Goal: Task Accomplishment & Management: Complete application form

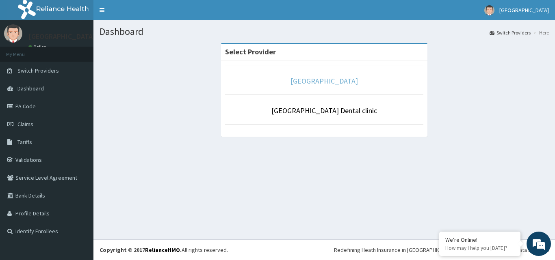
click at [340, 80] on link "[GEOGRAPHIC_DATA]" at bounding box center [323, 80] width 67 height 9
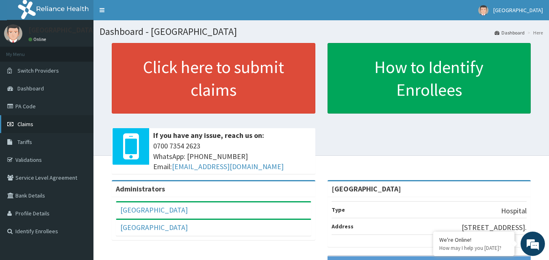
click at [26, 128] on span "Claims" at bounding box center [25, 124] width 16 height 7
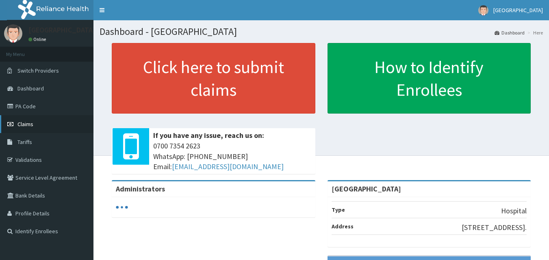
click at [34, 126] on link "Claims" at bounding box center [46, 124] width 93 height 18
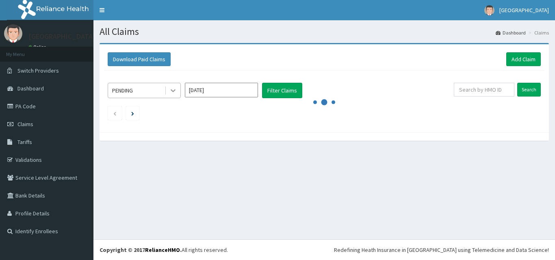
click at [173, 90] on icon at bounding box center [173, 91] width 8 height 8
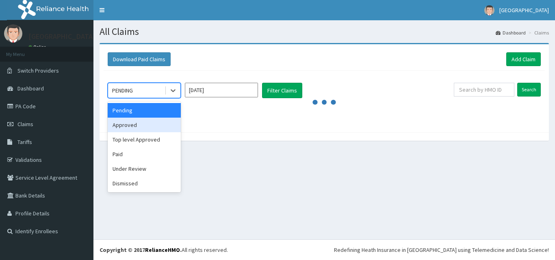
click at [152, 127] on div "Approved" at bounding box center [144, 125] width 73 height 15
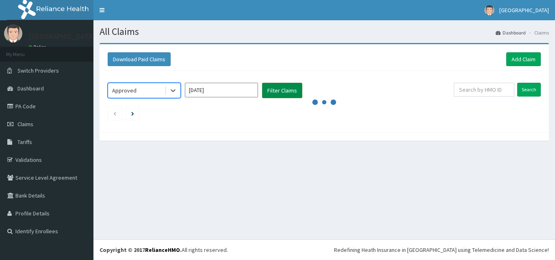
click at [288, 90] on button "Filter Claims" at bounding box center [282, 90] width 40 height 15
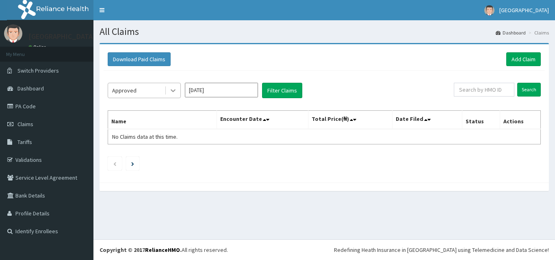
click at [173, 93] on icon at bounding box center [173, 91] width 8 height 8
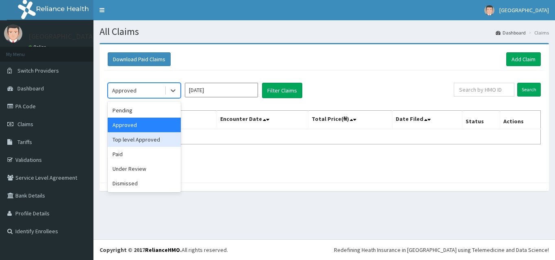
click at [161, 137] on div "Top level Approved" at bounding box center [144, 139] width 73 height 15
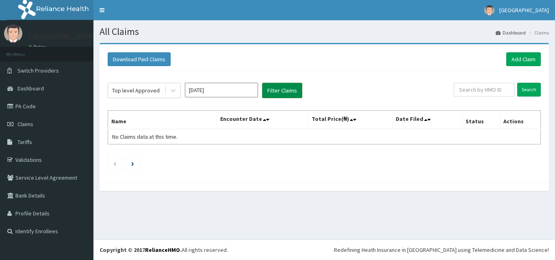
click at [272, 92] on button "Filter Claims" at bounding box center [282, 90] width 40 height 15
click at [278, 91] on button "Filter Claims" at bounding box center [282, 90] width 40 height 15
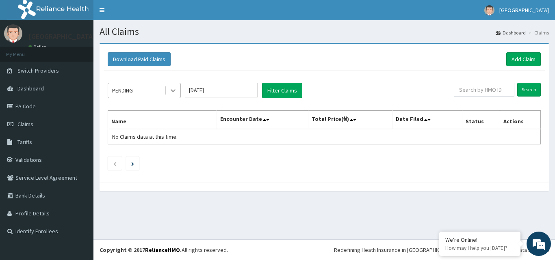
click at [173, 92] on icon at bounding box center [173, 91] width 5 height 3
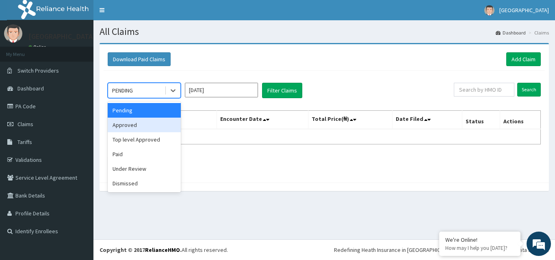
click at [152, 124] on div "Approved" at bounding box center [144, 125] width 73 height 15
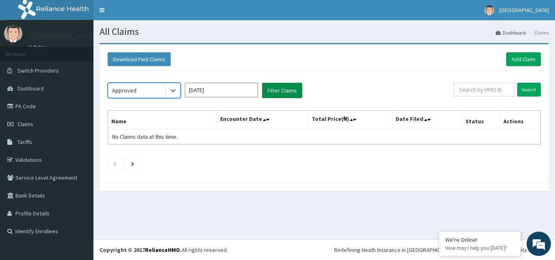
click at [288, 88] on button "Filter Claims" at bounding box center [282, 90] width 40 height 15
click at [285, 91] on button "Filter Claims" at bounding box center [282, 90] width 40 height 15
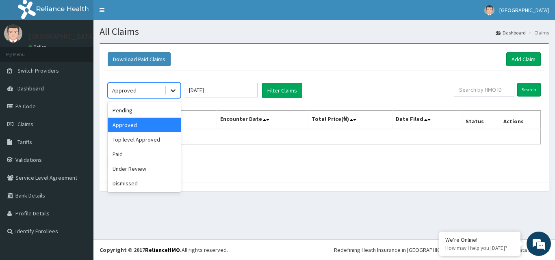
click at [173, 92] on icon at bounding box center [173, 91] width 8 height 8
click at [151, 139] on div "Top level Approved" at bounding box center [144, 139] width 73 height 15
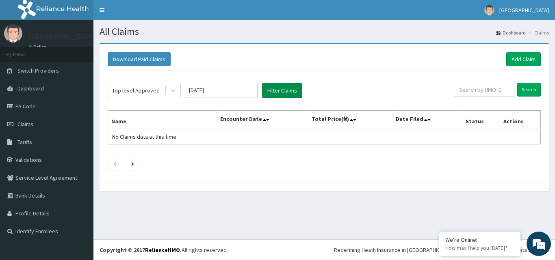
click at [281, 89] on button "Filter Claims" at bounding box center [282, 90] width 40 height 15
click at [279, 91] on button "Filter Claims" at bounding box center [282, 90] width 40 height 15
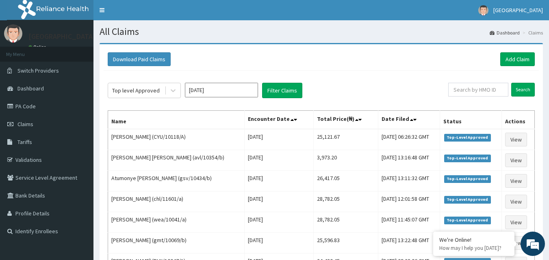
click at [340, 77] on div "Top level Approved Sep 2025 Filter Claims Search Name Encounter Date Total Pric…" at bounding box center [321, 262] width 435 height 383
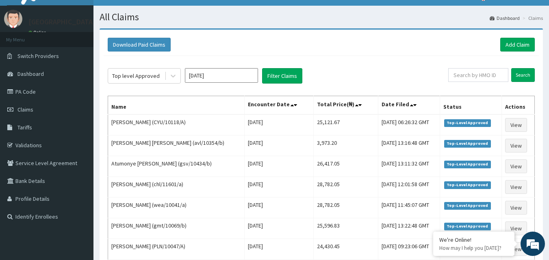
scroll to position [16, 0]
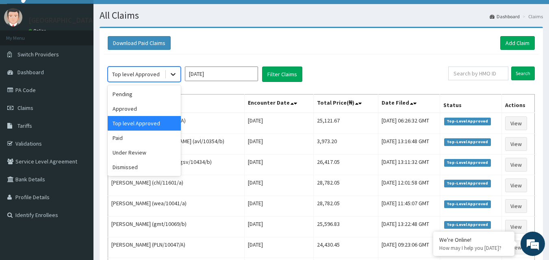
click at [173, 74] on icon at bounding box center [173, 74] width 8 height 8
click at [138, 154] on div "Under Review" at bounding box center [144, 152] width 73 height 15
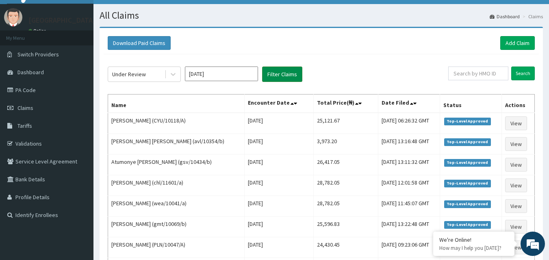
click at [286, 74] on button "Filter Claims" at bounding box center [282, 74] width 40 height 15
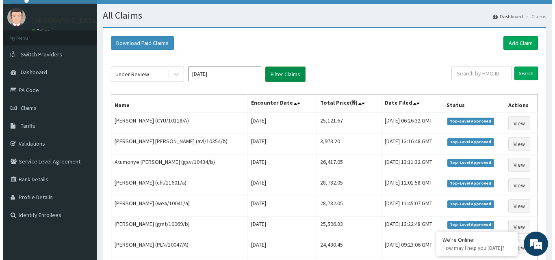
scroll to position [0, 0]
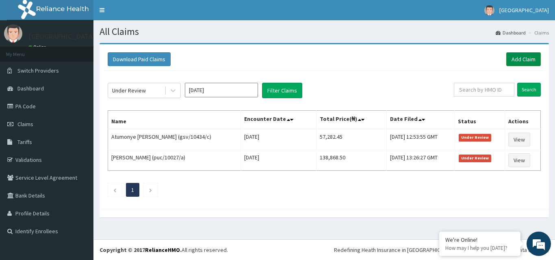
click at [517, 57] on link "Add Claim" at bounding box center [523, 59] width 35 height 14
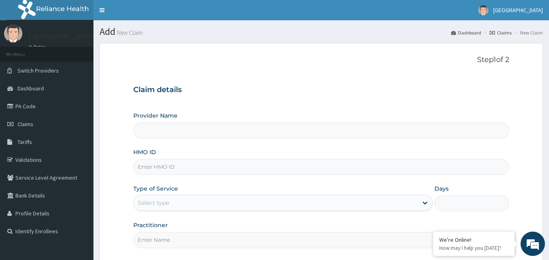
type input "[GEOGRAPHIC_DATA]"
click at [52, 124] on link "Claims" at bounding box center [46, 124] width 93 height 18
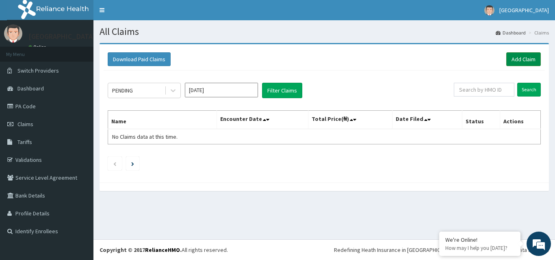
click at [521, 63] on link "Add Claim" at bounding box center [523, 59] width 35 height 14
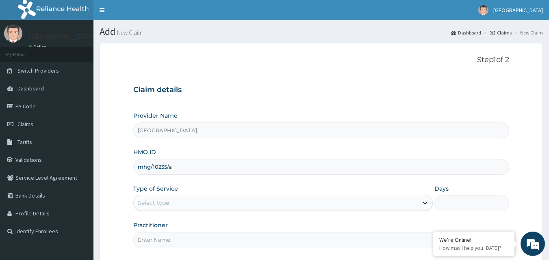
drag, startPoint x: 137, startPoint y: 167, endPoint x: 219, endPoint y: 149, distance: 83.8
click at [219, 149] on div "HMO ID mhg/10235/a" at bounding box center [321, 161] width 376 height 27
type input "mhg/10235/a"
click at [21, 161] on link "Validations" at bounding box center [46, 160] width 93 height 18
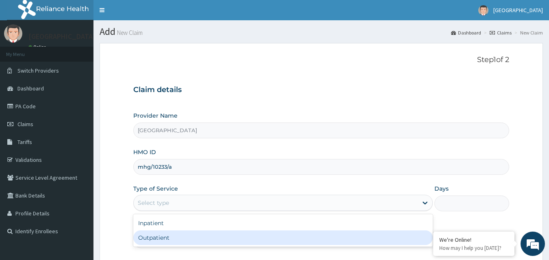
click at [149, 240] on div "Outpatient" at bounding box center [282, 238] width 299 height 15
type input "1"
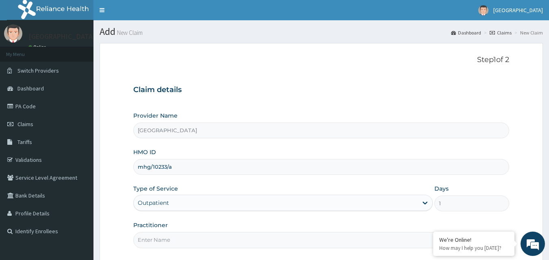
click at [171, 238] on input "Practitioner" at bounding box center [321, 240] width 376 height 16
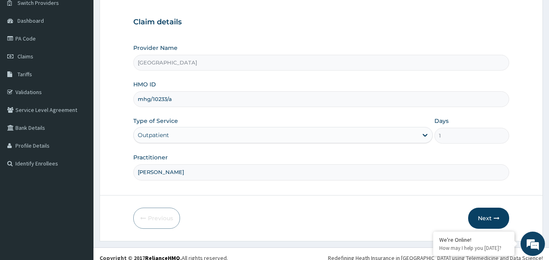
scroll to position [76, 0]
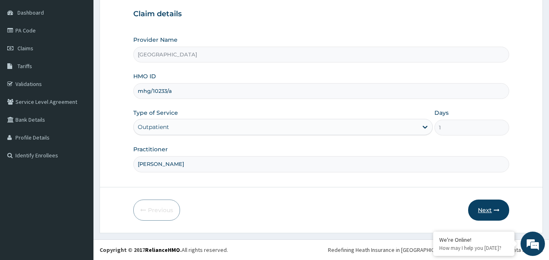
type input "[PERSON_NAME]"
click at [490, 210] on button "Next" at bounding box center [488, 210] width 41 height 21
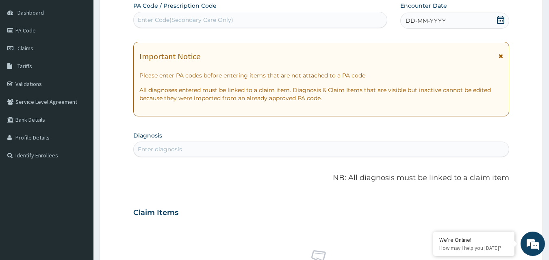
click at [472, 19] on div "DD-MM-YYYY" at bounding box center [454, 21] width 109 height 16
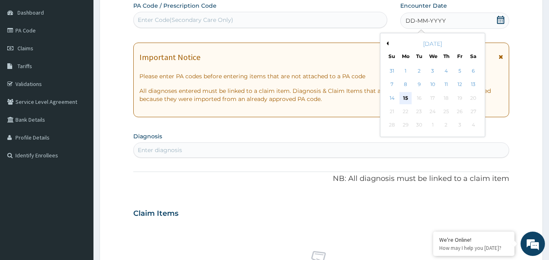
click at [403, 100] on div "15" at bounding box center [405, 98] width 12 height 12
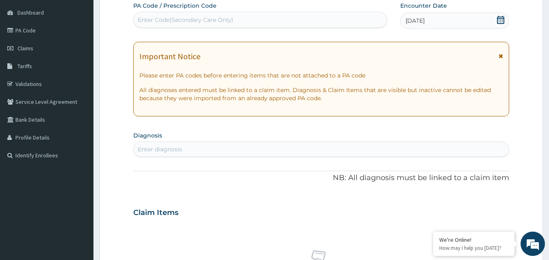
click at [146, 149] on div "Enter diagnosis" at bounding box center [160, 149] width 44 height 8
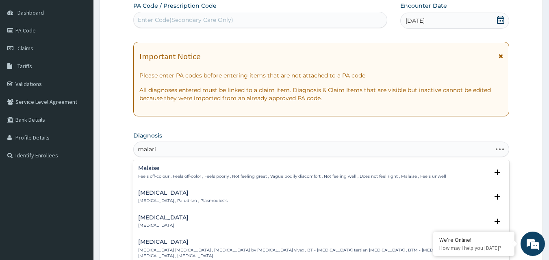
type input "[MEDICAL_DATA]"
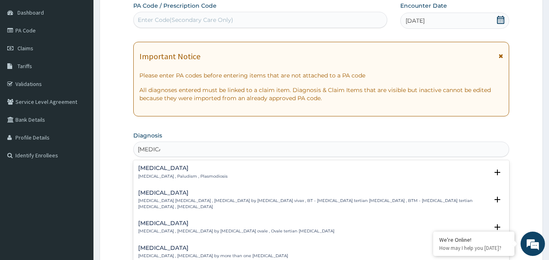
click at [162, 177] on p "[MEDICAL_DATA] , Paludism , Plasmodiosis" at bounding box center [182, 177] width 89 height 6
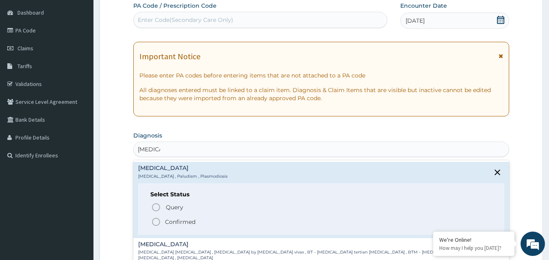
click at [169, 220] on p "Confirmed" at bounding box center [180, 222] width 30 height 8
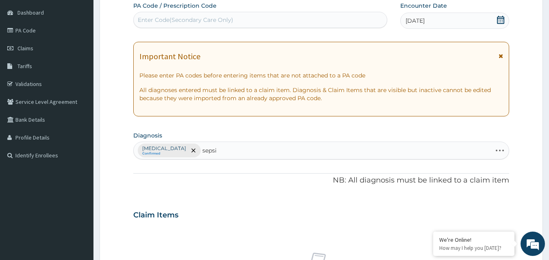
type input "[MEDICAL_DATA]"
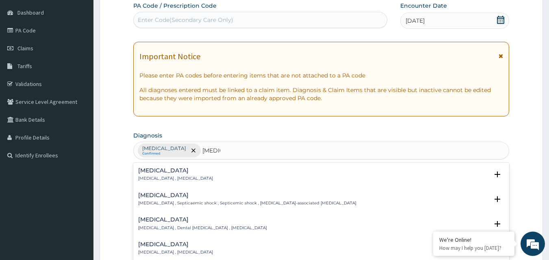
click at [155, 173] on h4 "Sepsis" at bounding box center [175, 171] width 75 height 6
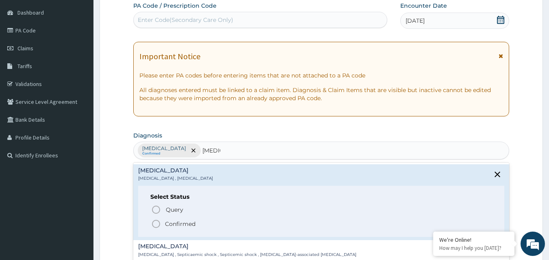
click at [174, 225] on p "Confirmed" at bounding box center [180, 224] width 30 height 8
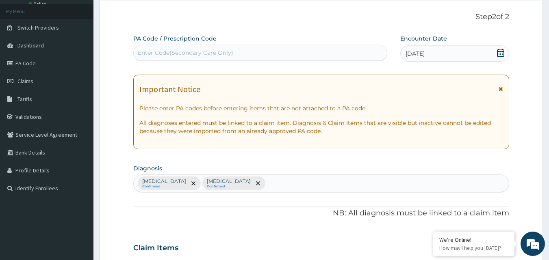
scroll to position [38, 0]
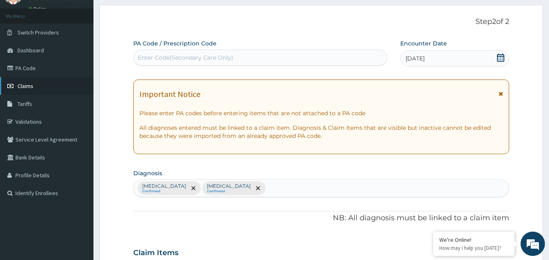
click at [26, 87] on span "Claims" at bounding box center [25, 85] width 16 height 7
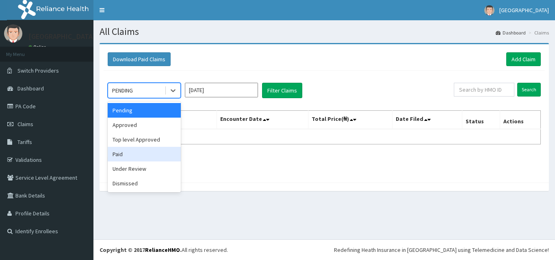
click at [150, 157] on div "Paid" at bounding box center [144, 154] width 73 height 15
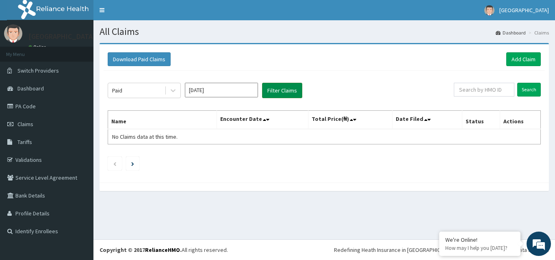
click at [284, 87] on button "Filter Claims" at bounding box center [282, 90] width 40 height 15
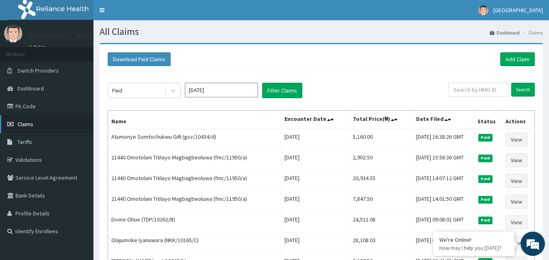
drag, startPoint x: 282, startPoint y: 136, endPoint x: 37, endPoint y: 123, distance: 246.1
click at [37, 123] on link "Claims" at bounding box center [46, 124] width 93 height 18
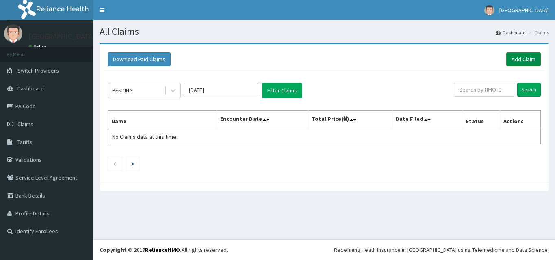
click at [525, 59] on link "Add Claim" at bounding box center [523, 59] width 35 height 14
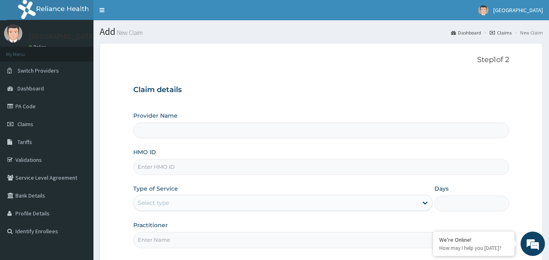
type input "[GEOGRAPHIC_DATA]"
click at [143, 170] on input "HMO ID" at bounding box center [321, 167] width 376 height 16
paste input "mhg/10233/a"
type input "mhg/10233/a"
click at [144, 204] on div "Select type" at bounding box center [153, 203] width 31 height 8
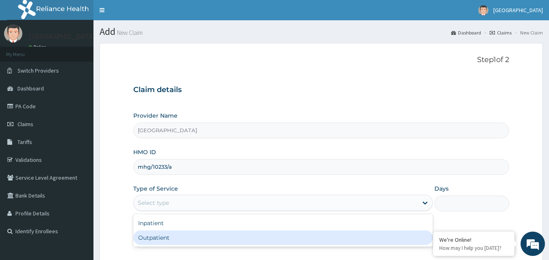
click at [149, 236] on div "Outpatient" at bounding box center [282, 238] width 299 height 15
type input "1"
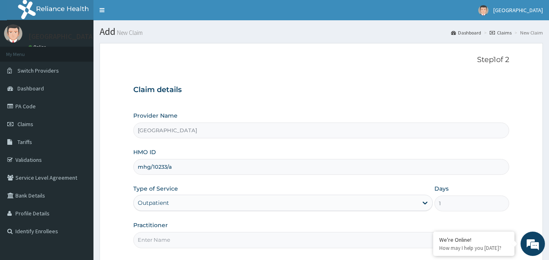
click at [160, 241] on input "Practitioner" at bounding box center [321, 240] width 376 height 16
type input "e"
type input "r"
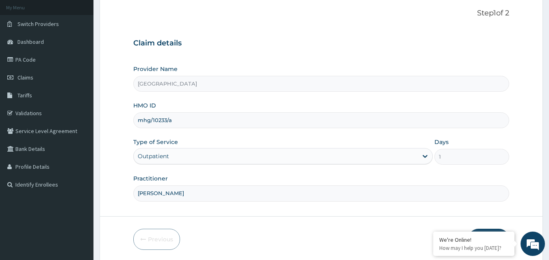
scroll to position [76, 0]
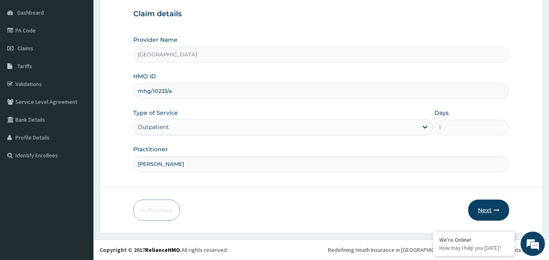
type input "dr hally"
click at [494, 210] on icon "button" at bounding box center [497, 211] width 6 height 6
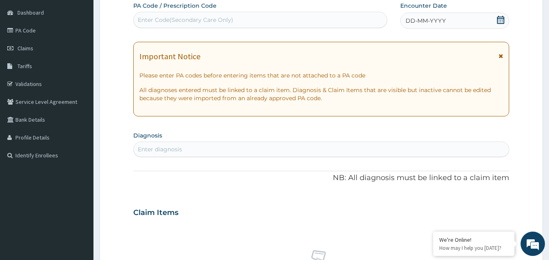
click at [498, 24] on icon at bounding box center [500, 20] width 7 height 8
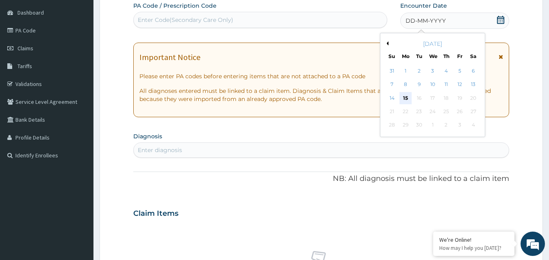
click at [406, 95] on div "15" at bounding box center [405, 98] width 12 height 12
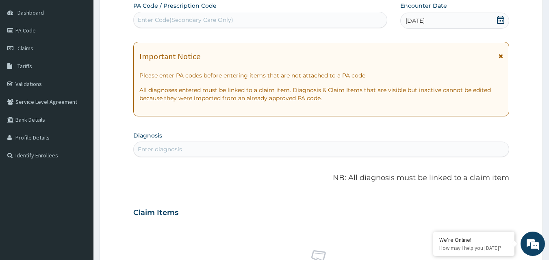
click at [152, 156] on div "Enter diagnosis" at bounding box center [321, 149] width 376 height 15
type input "n"
type input "malaria"
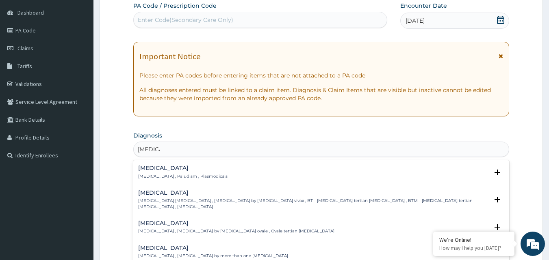
click at [152, 167] on h4 "Malaria" at bounding box center [182, 168] width 89 height 6
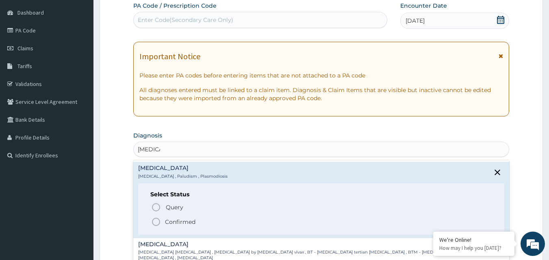
click at [164, 223] on span "Confirmed" at bounding box center [321, 222] width 341 height 10
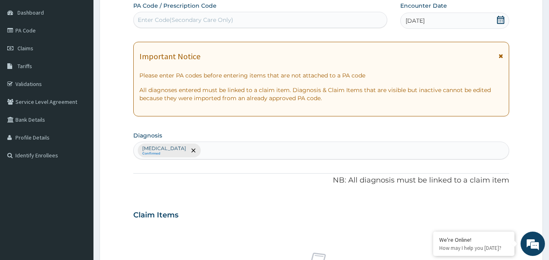
click at [188, 148] on div "Malaria Confirmed" at bounding box center [321, 150] width 375 height 17
type input "sepsis"
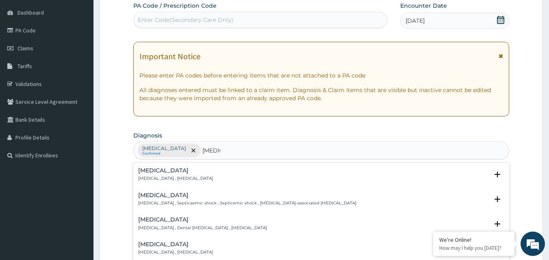
click at [145, 175] on div "Sepsis Systemic infection , Sepsis" at bounding box center [175, 175] width 75 height 14
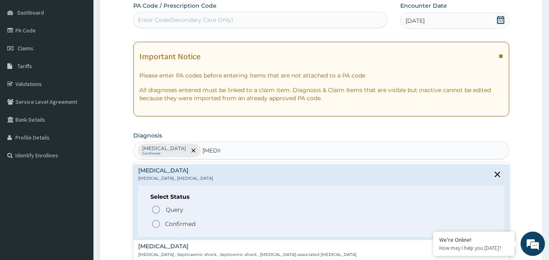
click at [160, 221] on icon "status option filled" at bounding box center [156, 224] width 10 height 10
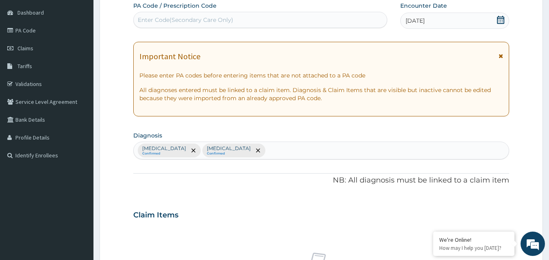
scroll to position [303, 0]
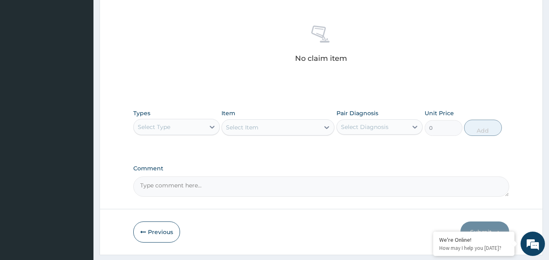
click at [174, 130] on div "Select Type" at bounding box center [169, 127] width 71 height 13
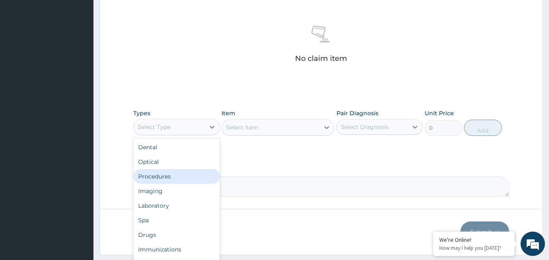
click at [155, 176] on div "Procedures" at bounding box center [176, 176] width 87 height 15
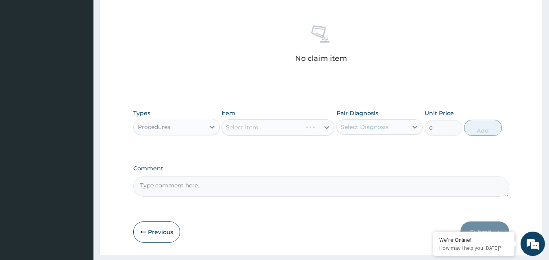
click at [250, 123] on div "Select Item" at bounding box center [277, 127] width 113 height 16
click at [250, 127] on div "Select Item" at bounding box center [242, 127] width 32 height 8
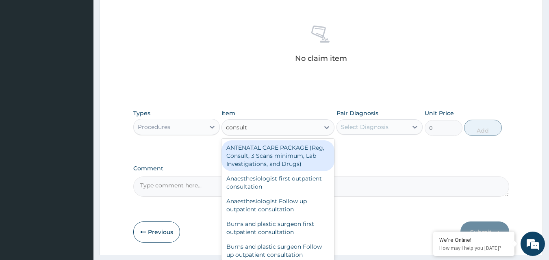
type input "consulta"
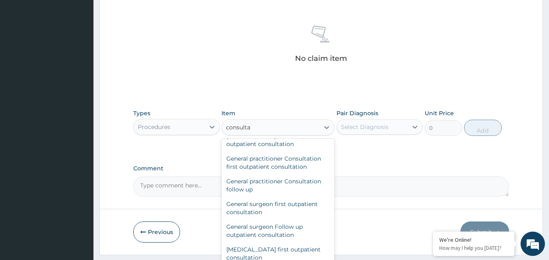
scroll to position [426, 0]
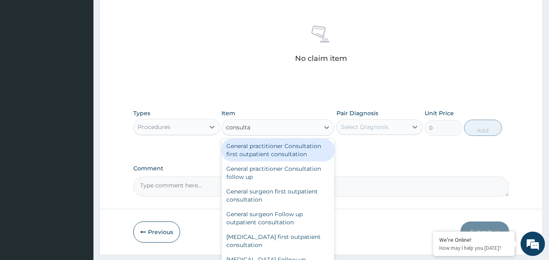
click at [284, 151] on div "General practitioner Consultation first outpatient consultation" at bounding box center [277, 150] width 113 height 23
type input "3547.5"
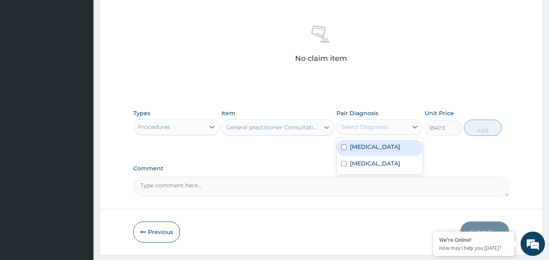
click at [403, 126] on div "Select Diagnosis" at bounding box center [372, 127] width 71 height 13
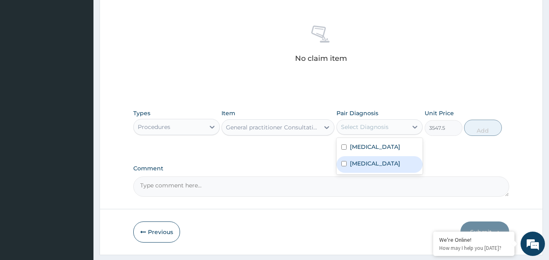
click at [375, 163] on div "Sepsis" at bounding box center [379, 164] width 87 height 17
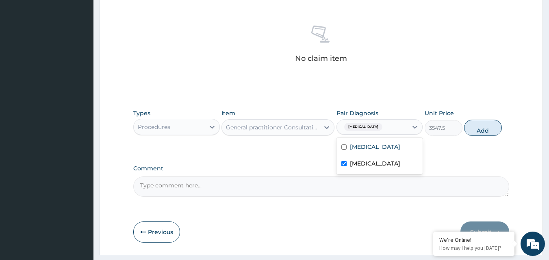
checkbox input "true"
click at [381, 144] on div "Malaria" at bounding box center [379, 148] width 87 height 17
checkbox input "true"
click at [491, 125] on button "Add" at bounding box center [483, 128] width 38 height 16
type input "0"
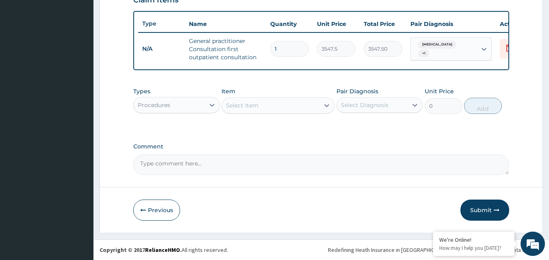
scroll to position [297, 0]
click at [202, 100] on div "Procedures" at bounding box center [169, 105] width 71 height 13
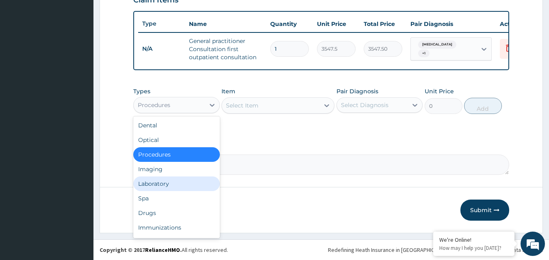
click at [158, 182] on div "Laboratory" at bounding box center [176, 184] width 87 height 15
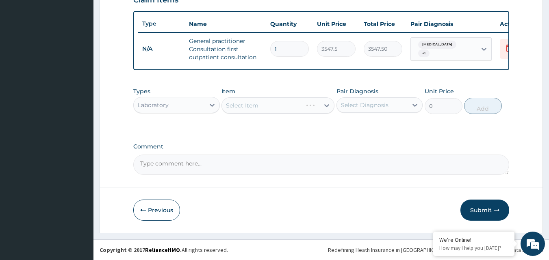
click at [244, 103] on div "Select Item" at bounding box center [277, 105] width 113 height 16
click at [249, 105] on div "Select Item" at bounding box center [242, 106] width 32 height 8
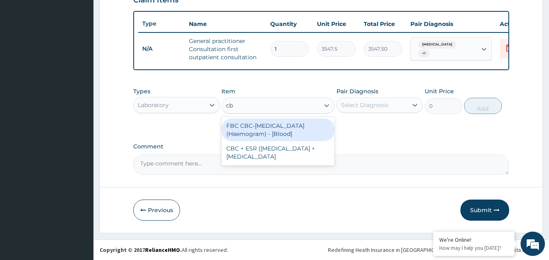
type input "cbc"
click at [246, 128] on div "FBC CBC-Complete Blood Count (Haemogram) - [Blood]" at bounding box center [277, 130] width 113 height 23
type input "4300"
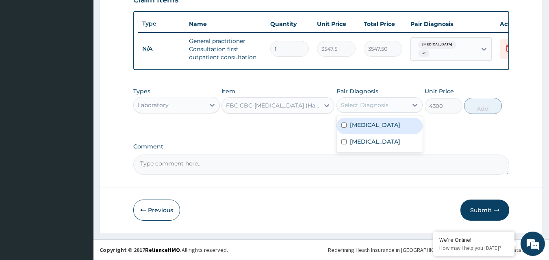
click at [364, 102] on div "Select Diagnosis" at bounding box center [365, 105] width 48 height 8
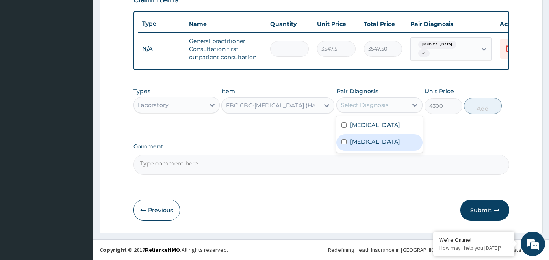
click at [361, 150] on div "Sepsis" at bounding box center [379, 142] width 87 height 17
checkbox input "true"
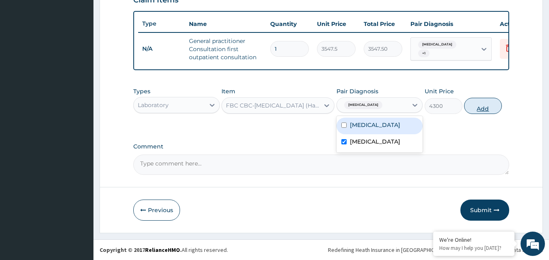
click at [475, 102] on button "Add" at bounding box center [483, 106] width 38 height 16
type input "0"
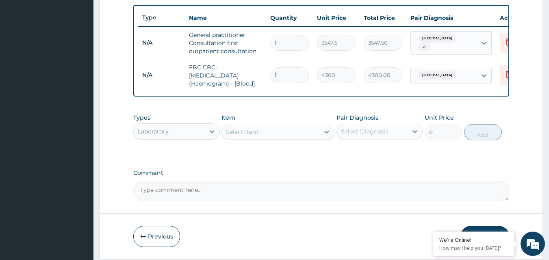
click at [245, 136] on div "Select Item" at bounding box center [242, 132] width 32 height 8
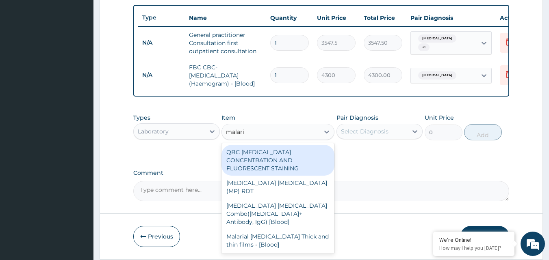
type input "[MEDICAL_DATA]"
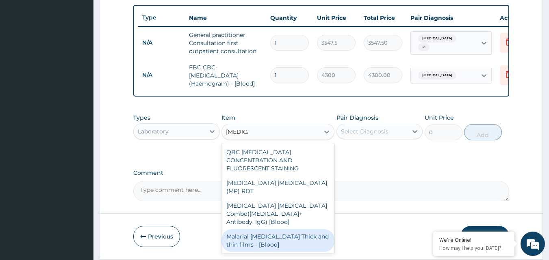
click at [236, 230] on div "Malarial [MEDICAL_DATA] Thick and thin films - [Blood]" at bounding box center [277, 241] width 113 height 23
type input "1612.5"
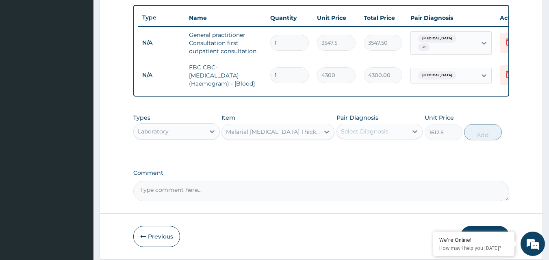
click at [395, 138] on div "Select Diagnosis" at bounding box center [372, 131] width 71 height 13
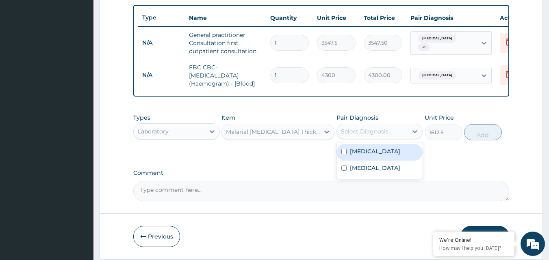
click at [384, 161] on div "[MEDICAL_DATA]" at bounding box center [379, 152] width 87 height 17
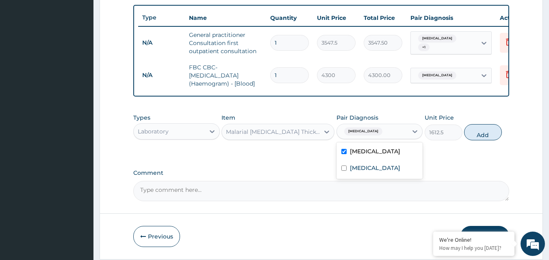
click at [384, 161] on div "[MEDICAL_DATA]" at bounding box center [379, 152] width 87 height 17
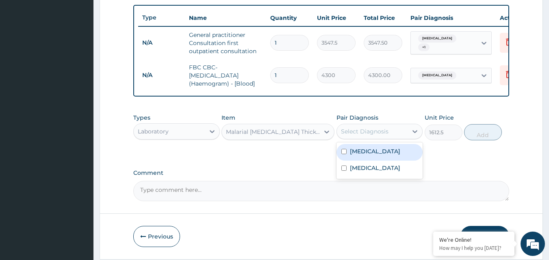
click at [384, 161] on div "[MEDICAL_DATA]" at bounding box center [379, 152] width 87 height 17
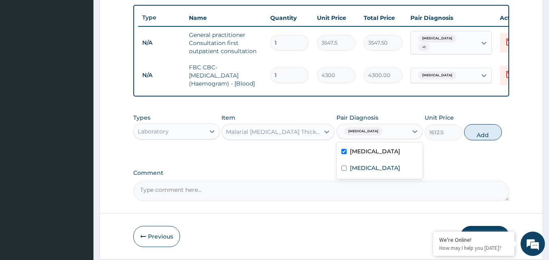
checkbox input "true"
click at [485, 138] on button "Add" at bounding box center [483, 132] width 38 height 16
type input "0"
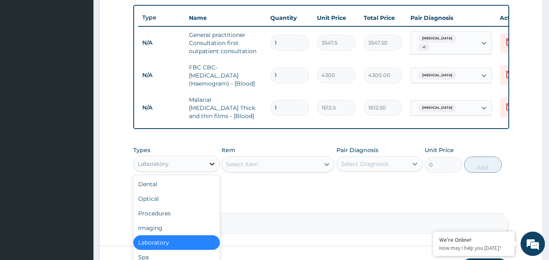
click at [214, 162] on icon at bounding box center [212, 164] width 8 height 8
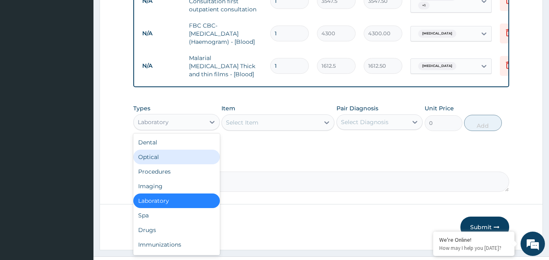
scroll to position [358, 0]
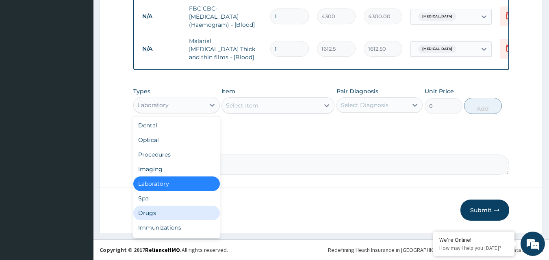
click at [178, 211] on div "Drugs" at bounding box center [176, 213] width 87 height 15
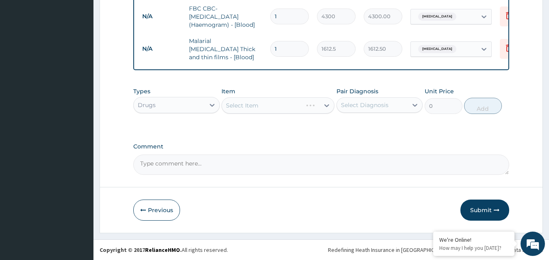
click at [254, 106] on div "Select Item" at bounding box center [277, 105] width 113 height 16
click at [249, 104] on div "Select Item" at bounding box center [242, 106] width 32 height 8
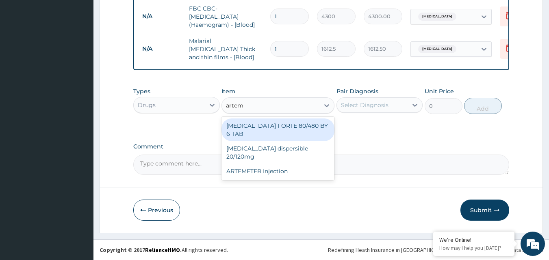
type input "arteme"
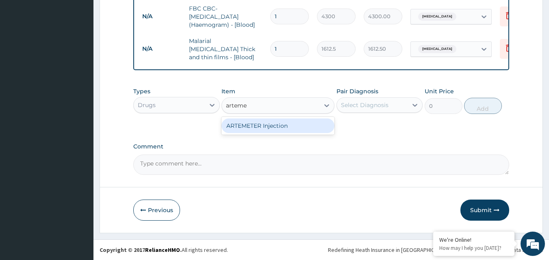
click at [245, 128] on div "ARTEMETER Injection" at bounding box center [277, 126] width 113 height 15
type input "946"
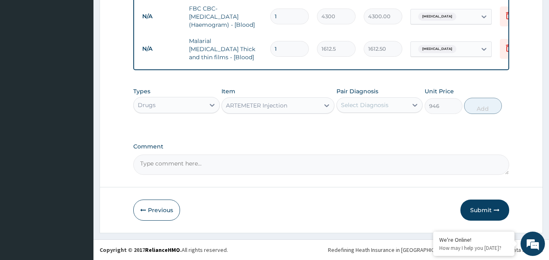
click at [386, 101] on div "Select Diagnosis" at bounding box center [365, 105] width 48 height 8
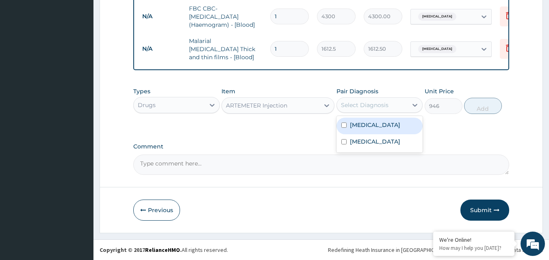
click at [377, 133] on div "Malaria" at bounding box center [379, 126] width 87 height 17
checkbox input "true"
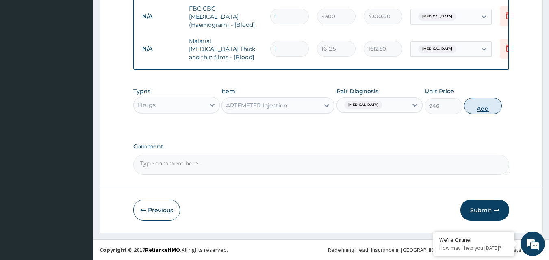
click at [487, 105] on button "Add" at bounding box center [483, 106] width 38 height 16
type input "0"
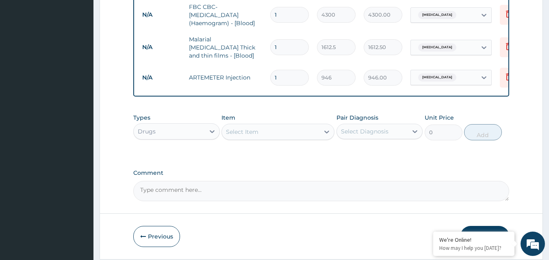
click at [288, 73] on input "1" at bounding box center [289, 78] width 39 height 16
type input "0.00"
type input "6"
type input "5676.00"
type input "6"
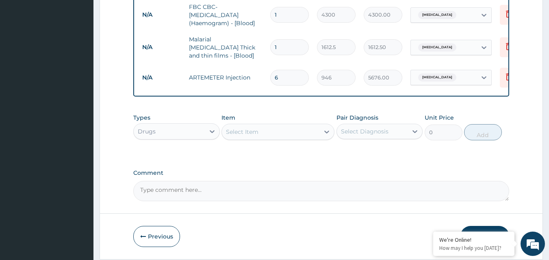
click at [239, 136] on div "Select Item" at bounding box center [242, 132] width 32 height 8
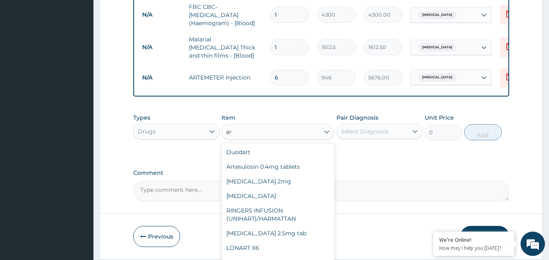
type input "a"
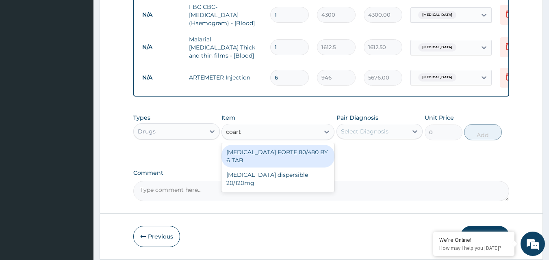
type input "coarte"
click at [264, 155] on div "COARTEM FORTE 80/480 BY 6 TAB" at bounding box center [277, 156] width 113 height 23
type input "449.35"
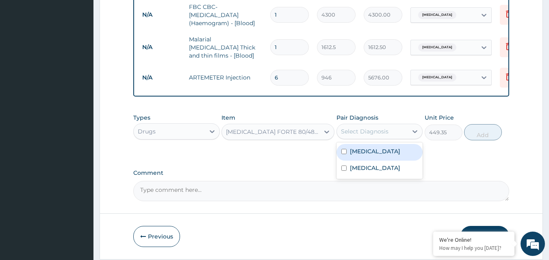
click at [366, 129] on div "Select Diagnosis" at bounding box center [365, 132] width 48 height 8
click at [364, 155] on label "Malaria" at bounding box center [375, 151] width 50 height 8
checkbox input "true"
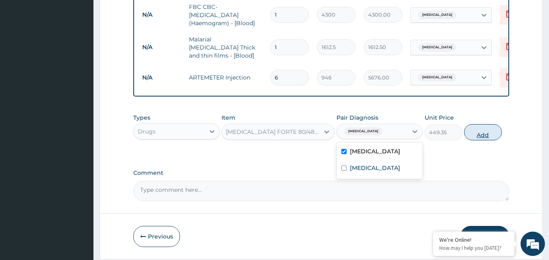
click at [477, 137] on button "Add" at bounding box center [483, 132] width 38 height 16
type input "0"
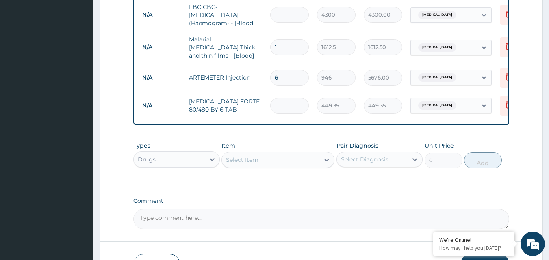
click at [292, 99] on input "1" at bounding box center [289, 106] width 39 height 16
type input "0.00"
type input "7"
type input "3145.45"
type input "0.00"
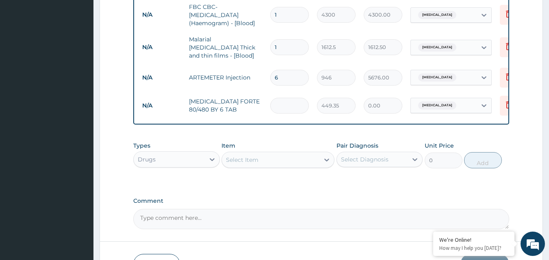
type input "6"
type input "2696.10"
type input "6"
click at [246, 162] on div "Select Item" at bounding box center [242, 160] width 32 height 8
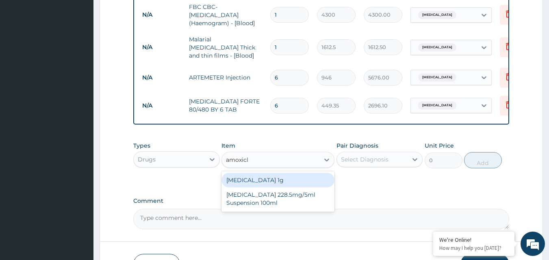
type input "amoxicla"
click at [241, 182] on div "Co-amoxiclav 1g" at bounding box center [277, 180] width 113 height 15
type input "709.5"
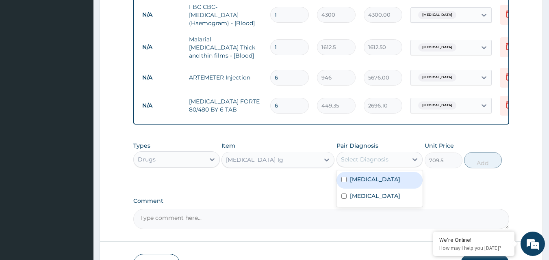
click at [402, 160] on div "Select Diagnosis" at bounding box center [372, 159] width 71 height 13
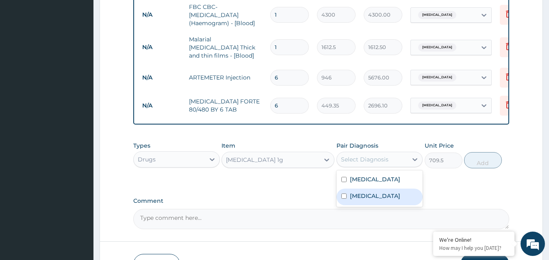
click at [358, 200] on label "[MEDICAL_DATA]" at bounding box center [375, 196] width 50 height 8
checkbox input "true"
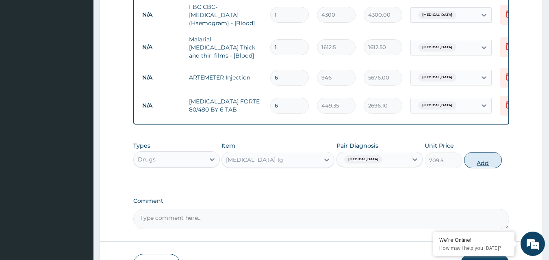
click at [479, 160] on button "Add" at bounding box center [483, 160] width 38 height 16
type input "0"
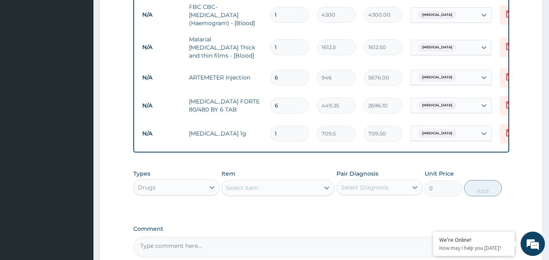
click at [265, 190] on div "Select Item" at bounding box center [270, 188] width 97 height 13
type input "consulta"
click at [197, 184] on div "Drugs" at bounding box center [169, 187] width 71 height 13
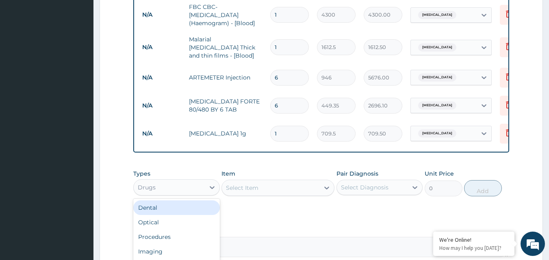
click at [262, 188] on div "Select Item" at bounding box center [270, 188] width 97 height 13
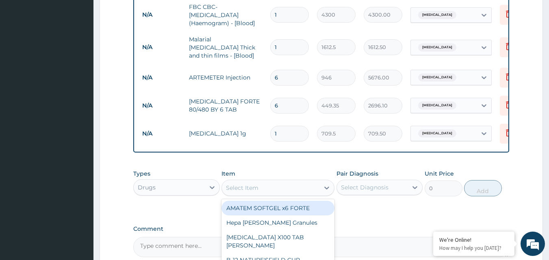
click at [270, 188] on div "Select Item" at bounding box center [270, 188] width 97 height 13
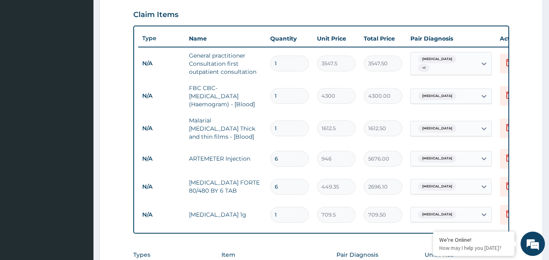
scroll to position [442, 0]
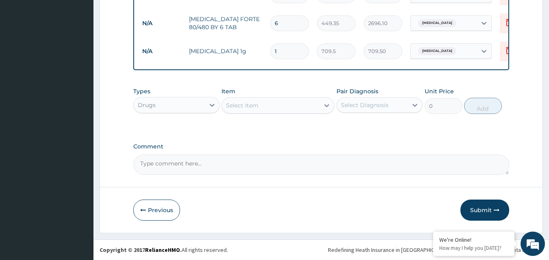
click at [253, 104] on div "Select Item" at bounding box center [242, 106] width 32 height 8
type input "paracet"
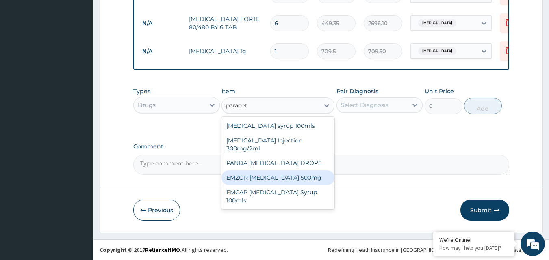
click at [263, 178] on div "EMZOR [MEDICAL_DATA] 500mg" at bounding box center [277, 178] width 113 height 15
type input "23.65"
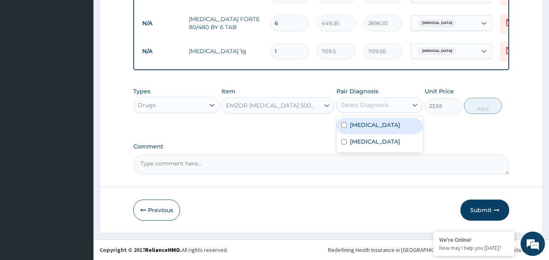
click at [406, 102] on div "Select Diagnosis" at bounding box center [372, 105] width 71 height 13
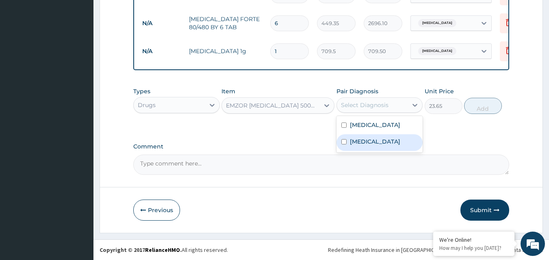
click at [364, 139] on label "[MEDICAL_DATA]" at bounding box center [375, 142] width 50 height 8
checkbox input "true"
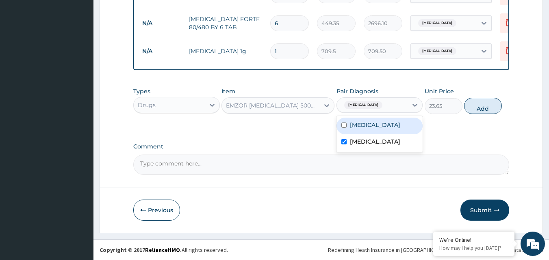
click at [366, 126] on label "[MEDICAL_DATA]" at bounding box center [375, 125] width 50 height 8
checkbox input "true"
click at [478, 105] on button "Add" at bounding box center [483, 106] width 38 height 16
type input "0"
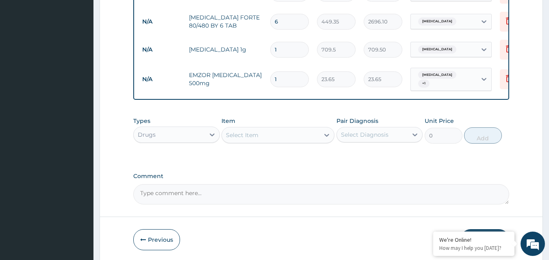
click at [287, 71] on input "1" at bounding box center [289, 79] width 39 height 16
type input "18"
type input "425.70"
type input "18"
click at [245, 136] on div "Select Item" at bounding box center [242, 135] width 32 height 8
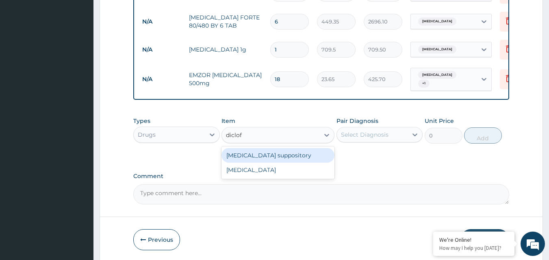
type input "diclofe"
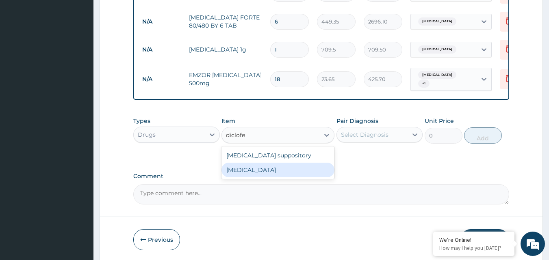
click at [245, 173] on div "Diclofenac" at bounding box center [277, 170] width 113 height 15
type input "591.25"
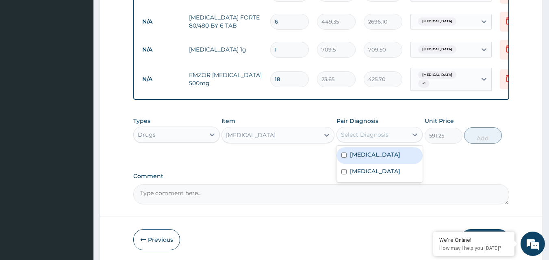
click at [367, 131] on div "Select Diagnosis" at bounding box center [365, 135] width 48 height 8
drag, startPoint x: 364, startPoint y: 169, endPoint x: 365, endPoint y: 153, distance: 16.3
click at [365, 153] on div "Malaria Sepsis" at bounding box center [379, 164] width 87 height 37
click at [365, 153] on label "Malaria" at bounding box center [375, 155] width 50 height 8
checkbox input "true"
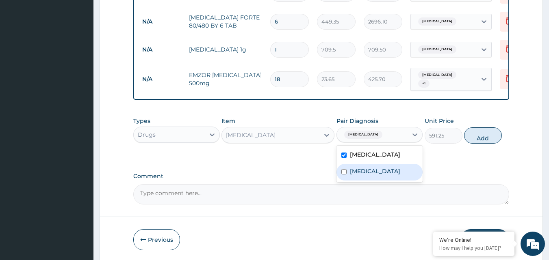
click at [363, 167] on label "Sepsis" at bounding box center [375, 171] width 50 height 8
checkbox input "true"
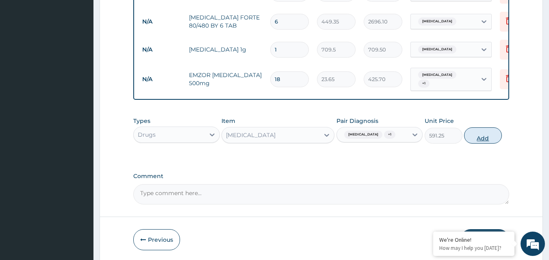
click at [484, 130] on button "Add" at bounding box center [483, 136] width 38 height 16
type input "0"
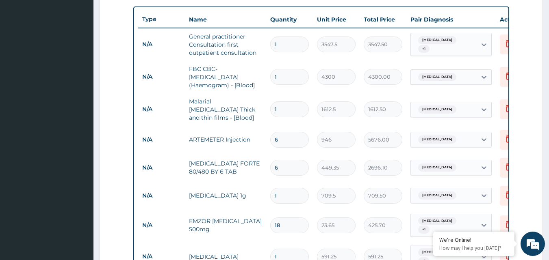
scroll to position [498, 0]
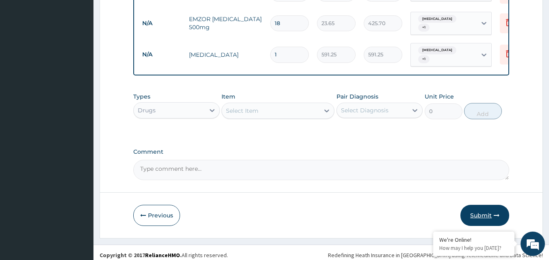
click at [494, 213] on icon "button" at bounding box center [497, 216] width 6 height 6
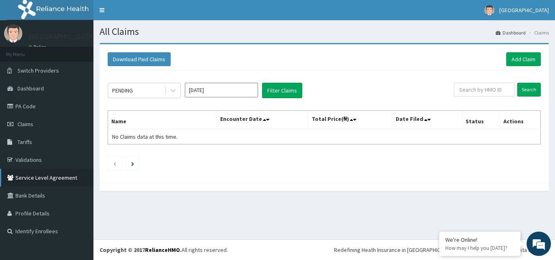
click at [9, 175] on icon at bounding box center [11, 178] width 8 height 6
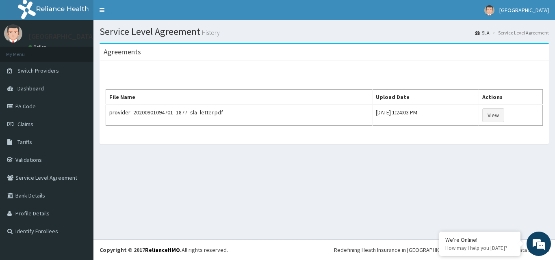
click at [9, 175] on icon at bounding box center [11, 178] width 8 height 6
click at [44, 156] on link "Validations" at bounding box center [46, 160] width 93 height 18
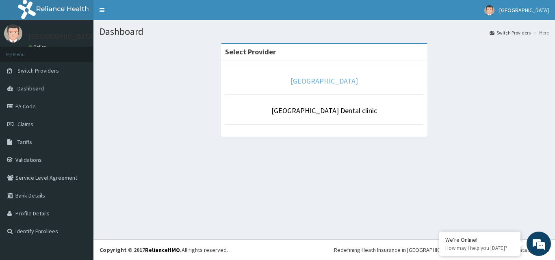
click at [321, 85] on link "[GEOGRAPHIC_DATA]" at bounding box center [323, 80] width 67 height 9
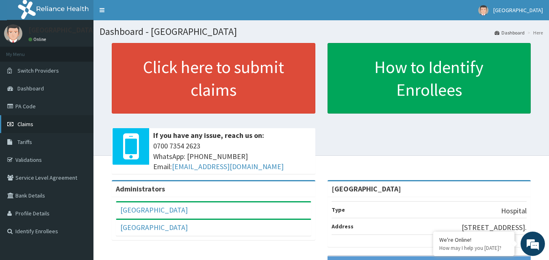
click at [41, 120] on link "Claims" at bounding box center [46, 124] width 93 height 18
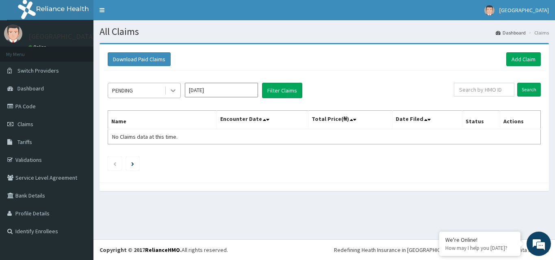
click at [172, 93] on icon at bounding box center [173, 91] width 8 height 8
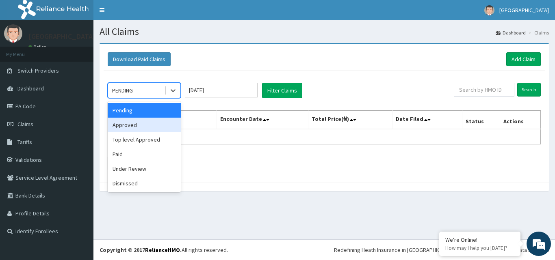
click at [155, 131] on div "Approved" at bounding box center [144, 125] width 73 height 15
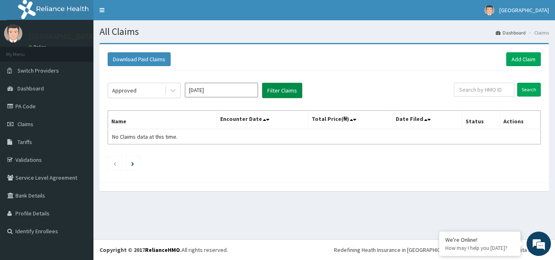
click at [280, 88] on button "Filter Claims" at bounding box center [282, 90] width 40 height 15
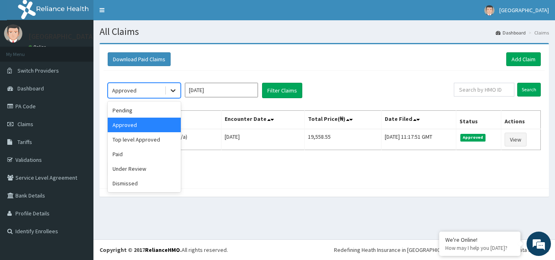
click at [172, 92] on icon at bounding box center [173, 91] width 8 height 8
click at [131, 154] on div "Paid" at bounding box center [144, 154] width 73 height 15
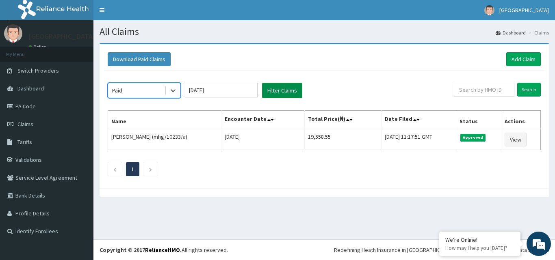
click at [271, 84] on button "Filter Claims" at bounding box center [282, 90] width 40 height 15
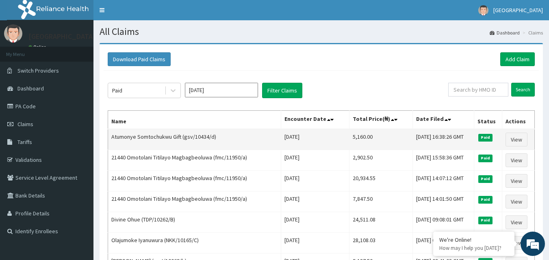
click at [413, 136] on td "Tue, 09 Sep 2025 16:38:26 GMT" at bounding box center [443, 139] width 61 height 21
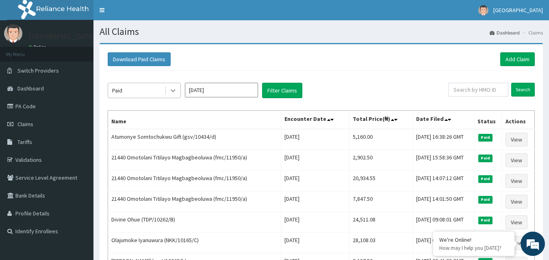
click at [167, 90] on div at bounding box center [173, 90] width 15 height 15
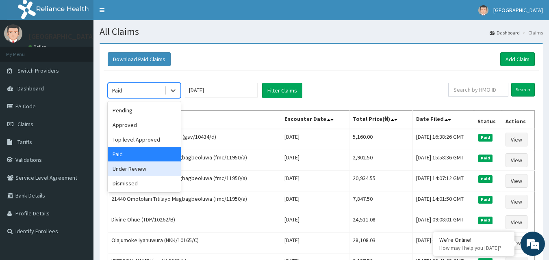
click at [143, 165] on div "Under Review" at bounding box center [144, 169] width 73 height 15
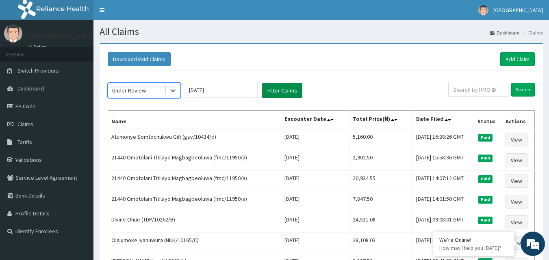
click at [279, 92] on button "Filter Claims" at bounding box center [282, 90] width 40 height 15
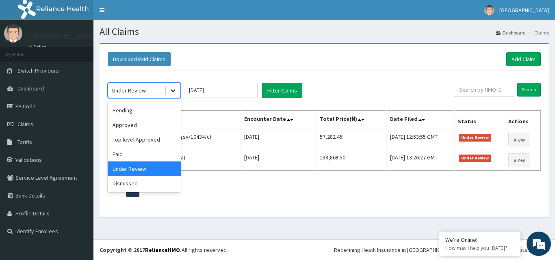
click at [172, 92] on icon at bounding box center [173, 91] width 8 height 8
click at [152, 142] on div "Top level Approved" at bounding box center [144, 139] width 73 height 15
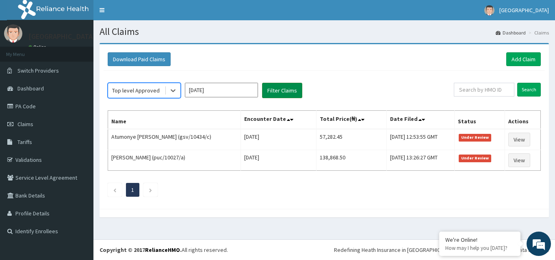
click at [277, 88] on button "Filter Claims" at bounding box center [282, 90] width 40 height 15
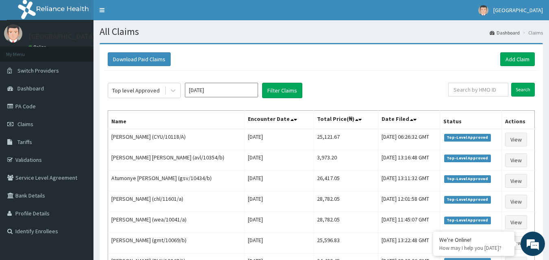
click at [471, 43] on div "Download Paid Claims Add Claim × Note you can only download claims within a max…" at bounding box center [321, 254] width 443 height 423
drag, startPoint x: 471, startPoint y: 43, endPoint x: 412, endPoint y: 39, distance: 59.5
click at [412, 39] on section "Download Paid Claims Add Claim × Note you can only download claims within a max…" at bounding box center [320, 259] width 455 height 444
click at [531, 55] on link "Add Claim" at bounding box center [517, 59] width 35 height 14
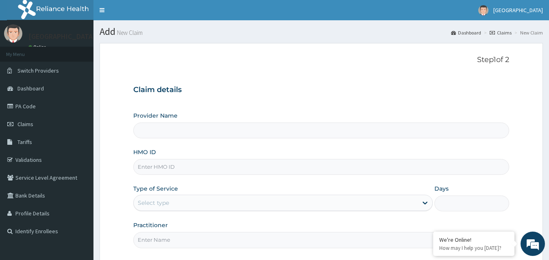
type input "[GEOGRAPHIC_DATA]"
drag, startPoint x: 0, startPoint y: 0, endPoint x: 531, endPoint y: 55, distance: 533.4
click at [531, 55] on form "Step 1 of 2 Claim details Provider Name Kingsword Hospital HMO ID Type of Servi…" at bounding box center [321, 176] width 443 height 266
click at [35, 126] on link "Claims" at bounding box center [46, 124] width 93 height 18
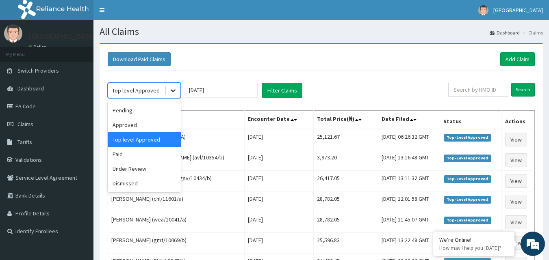
click at [171, 90] on icon at bounding box center [173, 91] width 5 height 3
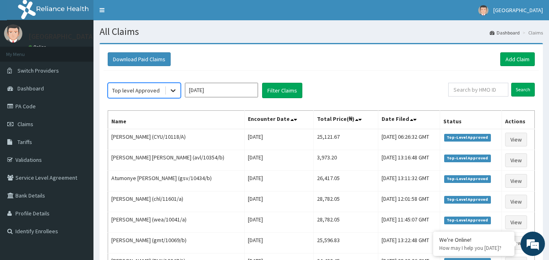
click at [172, 88] on icon at bounding box center [173, 91] width 8 height 8
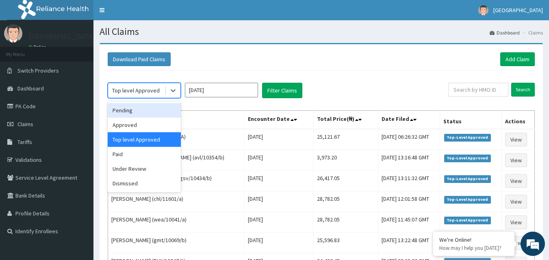
click at [232, 126] on th "Name" at bounding box center [176, 120] width 136 height 19
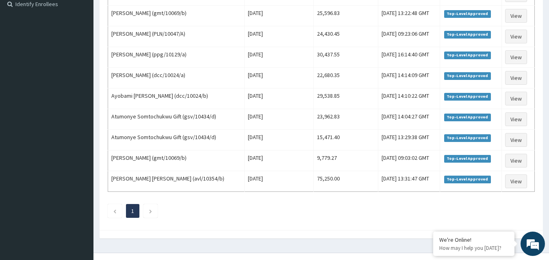
scroll to position [241, 0]
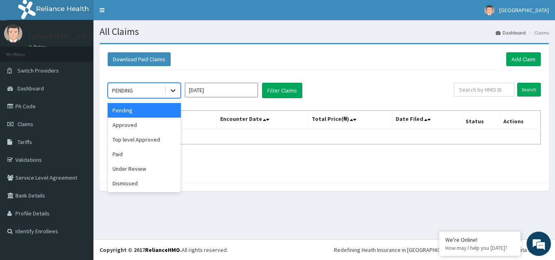
click at [169, 89] on icon at bounding box center [173, 91] width 8 height 8
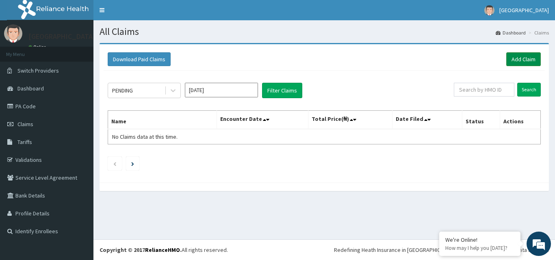
click at [522, 58] on link "Add Claim" at bounding box center [523, 59] width 35 height 14
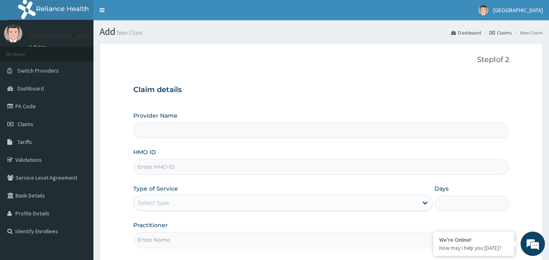
type input "[GEOGRAPHIC_DATA]"
click at [148, 171] on input "HMO ID" at bounding box center [321, 167] width 376 height 16
click at [16, 159] on link "Validations" at bounding box center [46, 160] width 93 height 18
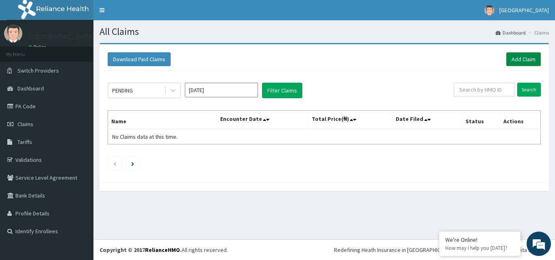
click at [519, 59] on link "Add Claim" at bounding box center [523, 59] width 35 height 14
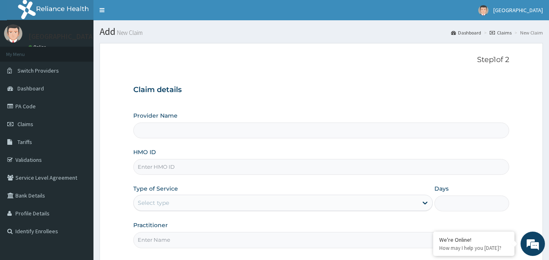
click at [143, 167] on input "HMO ID" at bounding box center [321, 167] width 376 height 16
paste input "11950/a"
type input "11950/a"
type input "[GEOGRAPHIC_DATA]"
type input "11950/a"
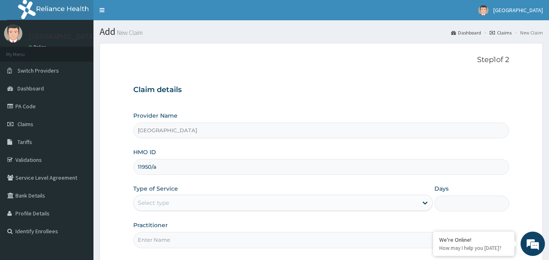
click at [145, 199] on div "Select type" at bounding box center [153, 203] width 31 height 8
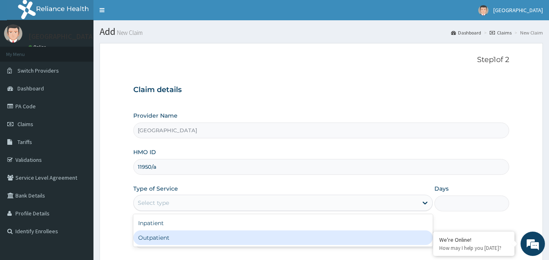
click at [154, 240] on div "Outpatient" at bounding box center [282, 238] width 299 height 15
type input "1"
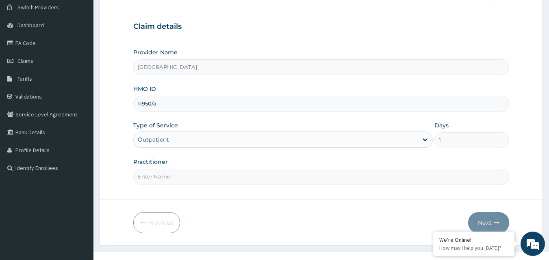
scroll to position [76, 0]
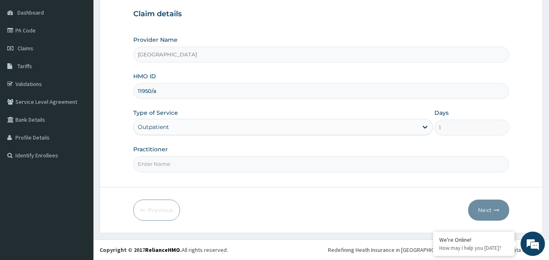
click at [165, 162] on input "Practitioner" at bounding box center [321, 164] width 376 height 16
type input "dr hally"
click at [496, 209] on icon "button" at bounding box center [497, 211] width 6 height 6
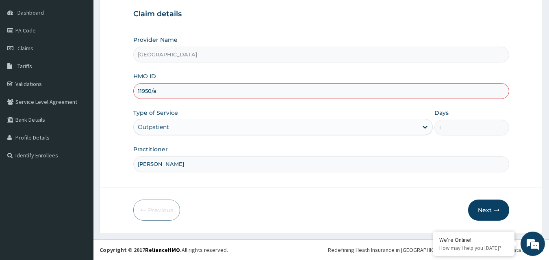
click at [165, 87] on input "11950/a" at bounding box center [321, 91] width 376 height 16
click at [37, 82] on link "Validations" at bounding box center [46, 84] width 93 height 18
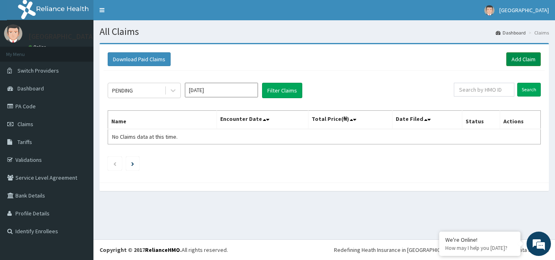
click at [534, 58] on link "Add Claim" at bounding box center [523, 59] width 35 height 14
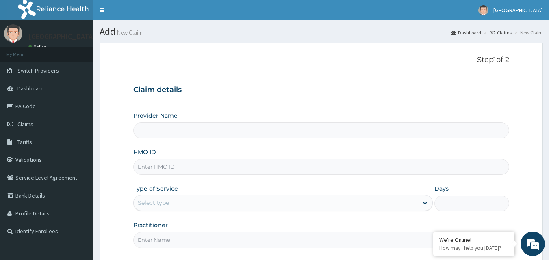
click at [148, 165] on input "HMO ID" at bounding box center [321, 167] width 376 height 16
paste input "cyu/10118/a"
type input "cyu/10118/a"
type input "[GEOGRAPHIC_DATA]"
type input "cyu/10118/a"
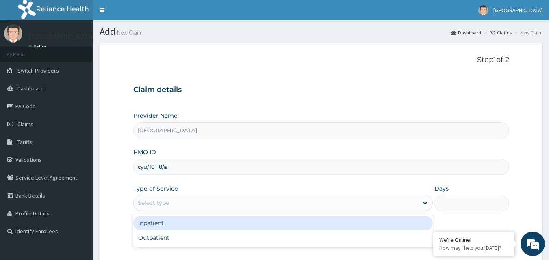
click at [150, 201] on div "Select type" at bounding box center [153, 203] width 31 height 8
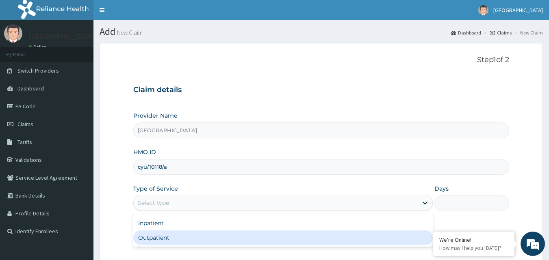
click at [151, 236] on div "Outpatient" at bounding box center [282, 238] width 299 height 15
type input "1"
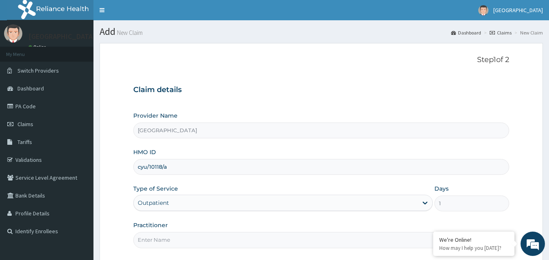
click at [161, 237] on input "Practitioner" at bounding box center [321, 240] width 376 height 16
type input "drvhallyo"
click at [144, 240] on input "drvhallyo" at bounding box center [321, 240] width 376 height 16
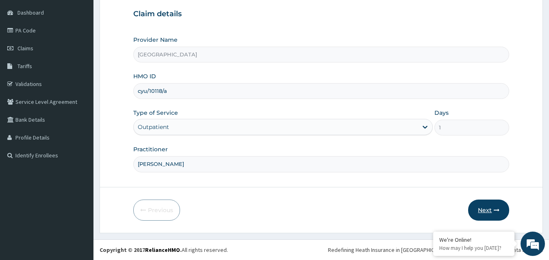
type input "[PERSON_NAME]"
click at [487, 206] on button "Next" at bounding box center [488, 210] width 41 height 21
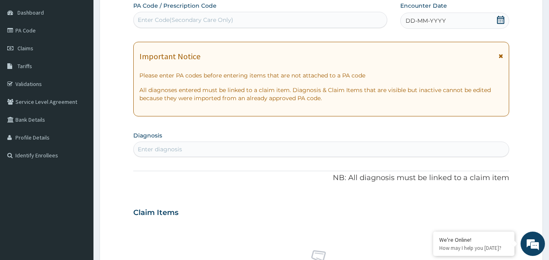
click at [465, 21] on div "DD-MM-YYYY" at bounding box center [454, 21] width 109 height 16
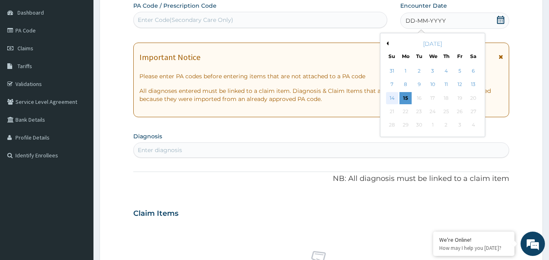
click at [393, 97] on div "14" at bounding box center [392, 98] width 12 height 12
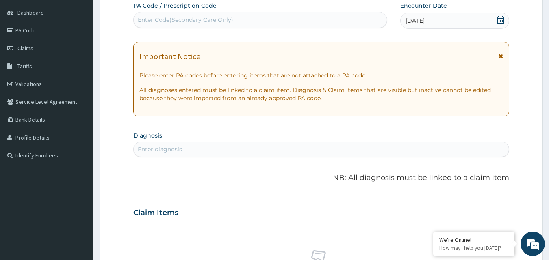
click at [156, 144] on div "Enter diagnosis" at bounding box center [321, 149] width 375 height 13
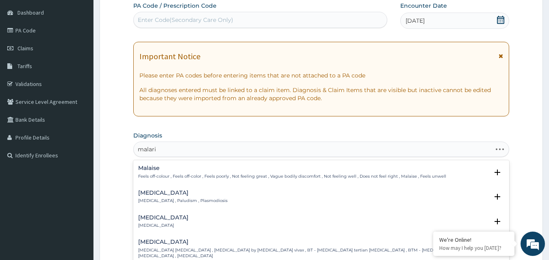
type input "malaria"
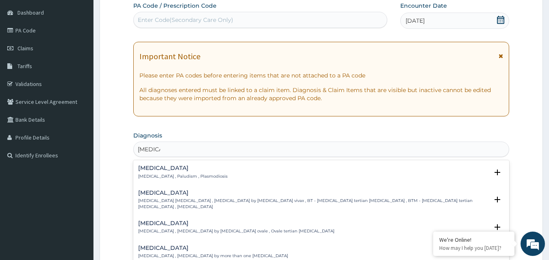
click at [150, 170] on h4 "Malaria" at bounding box center [182, 168] width 89 height 6
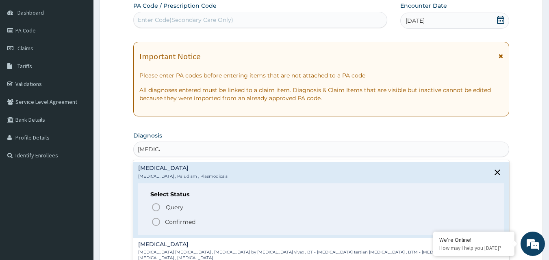
click at [163, 221] on span "Confirmed" at bounding box center [321, 222] width 341 height 10
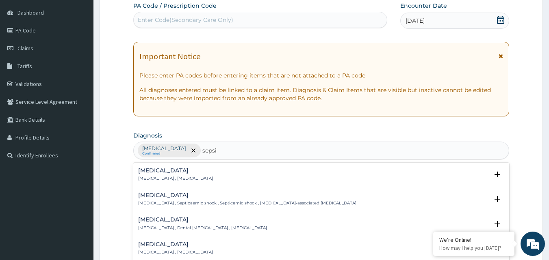
type input "sepsis"
click at [147, 175] on div "Sepsis Systemic infection , Sepsis" at bounding box center [175, 175] width 75 height 14
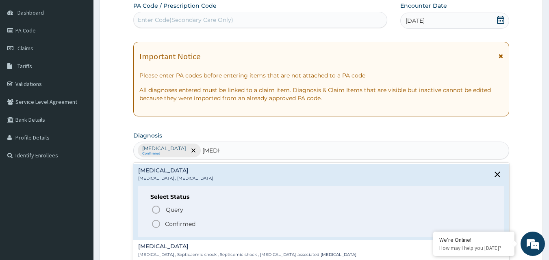
click at [159, 219] on icon "status option filled" at bounding box center [156, 224] width 10 height 10
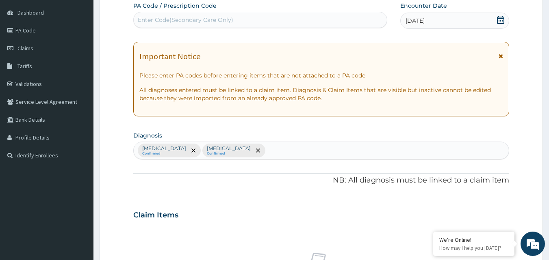
scroll to position [303, 0]
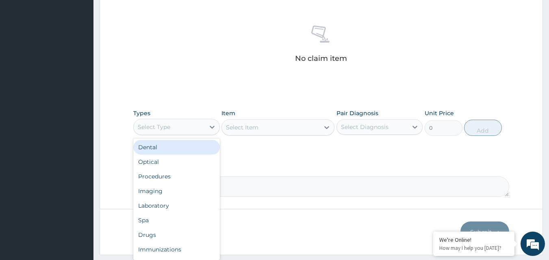
click at [182, 123] on div "Select Type" at bounding box center [169, 127] width 71 height 13
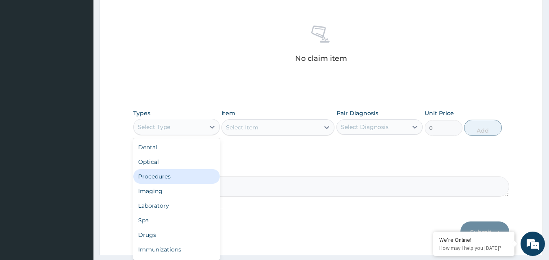
click at [176, 181] on div "Procedures" at bounding box center [176, 176] width 87 height 15
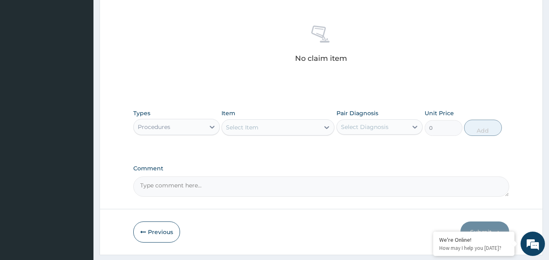
click at [248, 130] on div "Select Item" at bounding box center [242, 127] width 32 height 8
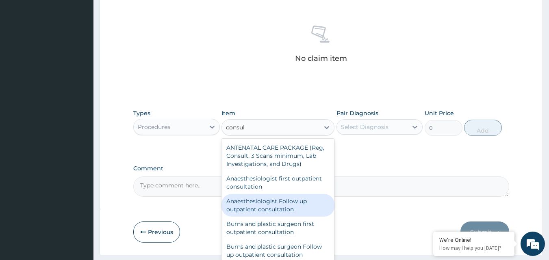
type input "consul"
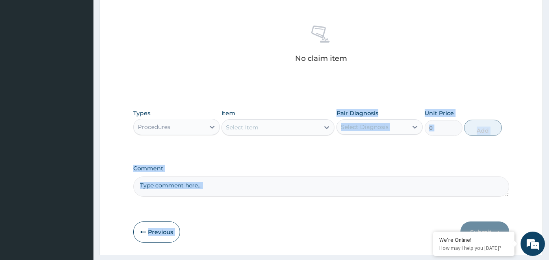
drag, startPoint x: 334, startPoint y: 228, endPoint x: 284, endPoint y: 135, distance: 106.0
click at [273, 127] on div "Select Item" at bounding box center [270, 127] width 97 height 13
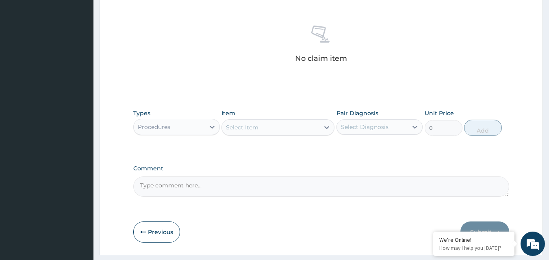
click at [257, 126] on div "Select Item" at bounding box center [242, 127] width 32 height 8
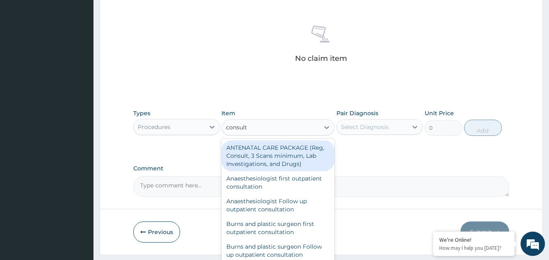
type input "consulta"
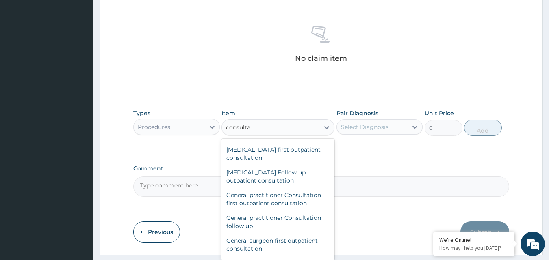
scroll to position [392, 0]
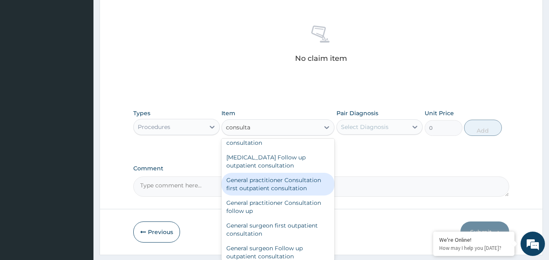
click at [292, 186] on div "General practitioner Consultation first outpatient consultation" at bounding box center [277, 184] width 113 height 23
type input "3547.5"
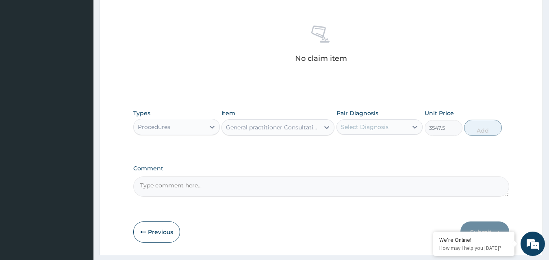
click at [392, 128] on div "Select Diagnosis" at bounding box center [372, 127] width 71 height 13
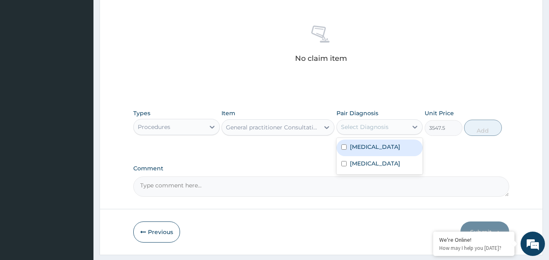
click at [378, 145] on div "Malaria" at bounding box center [379, 148] width 87 height 17
checkbox input "true"
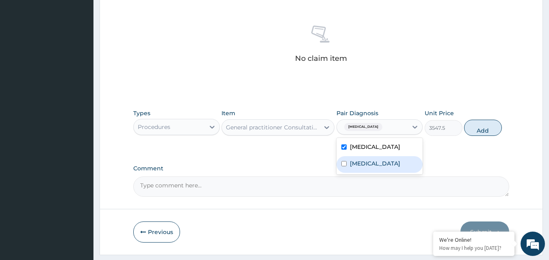
click at [375, 160] on div "Sepsis" at bounding box center [379, 164] width 87 height 17
checkbox input "true"
click at [487, 126] on button "Add" at bounding box center [483, 128] width 38 height 16
type input "0"
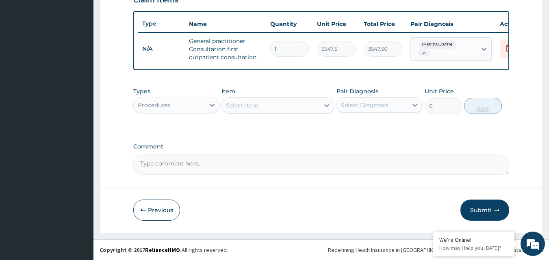
scroll to position [297, 0]
click at [235, 104] on div "Select Item" at bounding box center [242, 106] width 32 height 8
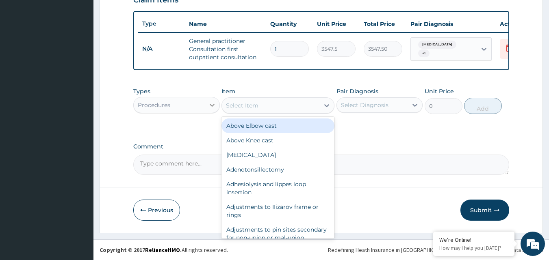
click at [210, 106] on icon at bounding box center [212, 105] width 8 height 8
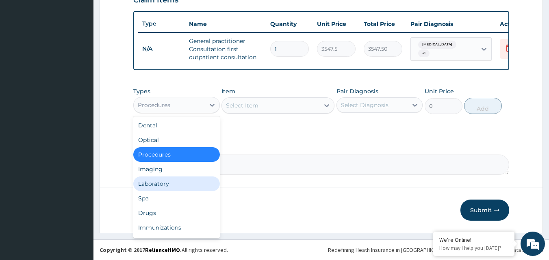
click at [162, 184] on div "Laboratory" at bounding box center [176, 184] width 87 height 15
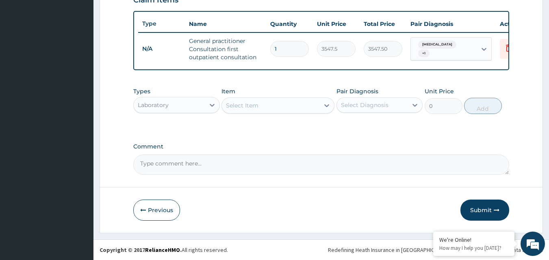
click at [250, 100] on div "Select Item" at bounding box center [270, 105] width 97 height 13
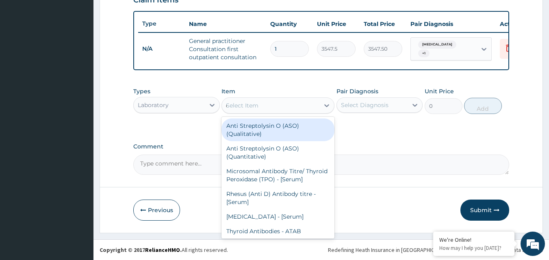
type input "cbc"
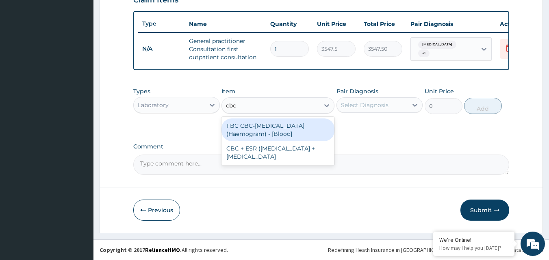
click at [249, 134] on div "FBC CBC-Complete Blood Count (Haemogram) - [Blood]" at bounding box center [277, 130] width 113 height 23
type input "4300"
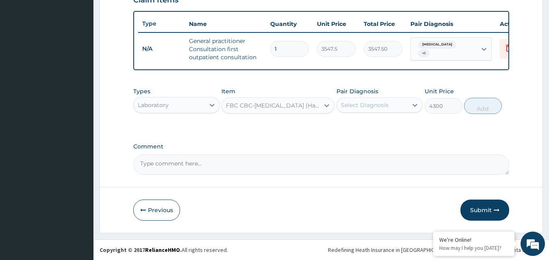
click at [357, 104] on div "Select Diagnosis" at bounding box center [365, 105] width 48 height 8
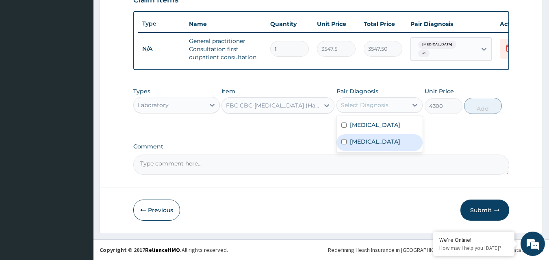
click at [352, 143] on label "Sepsis" at bounding box center [375, 142] width 50 height 8
checkbox input "true"
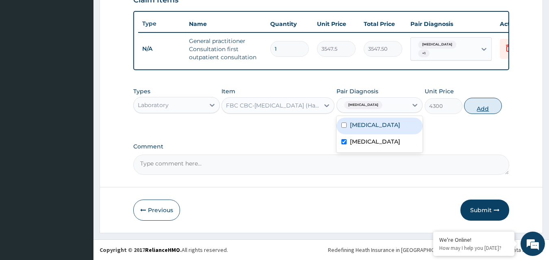
click at [476, 110] on button "Add" at bounding box center [483, 106] width 38 height 16
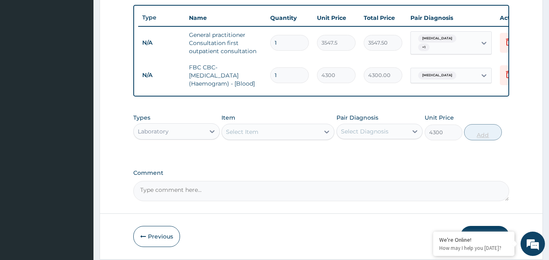
type input "0"
click at [294, 138] on div "Select Item" at bounding box center [270, 132] width 97 height 13
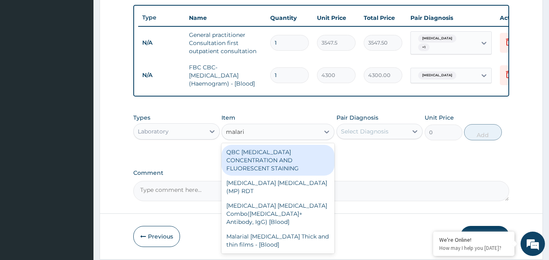
type input "malaria"
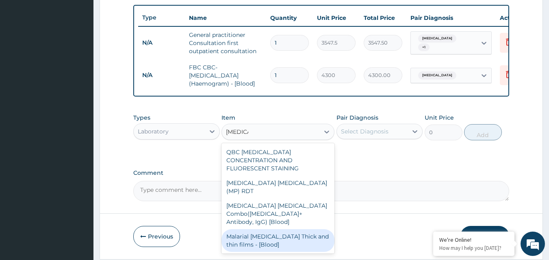
click at [260, 230] on div "Malarial Parasite Thick and thin films - [Blood]" at bounding box center [277, 241] width 113 height 23
type input "1612.5"
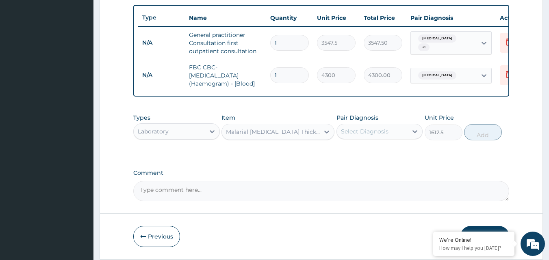
click at [375, 136] on div "Select Diagnosis" at bounding box center [365, 132] width 48 height 8
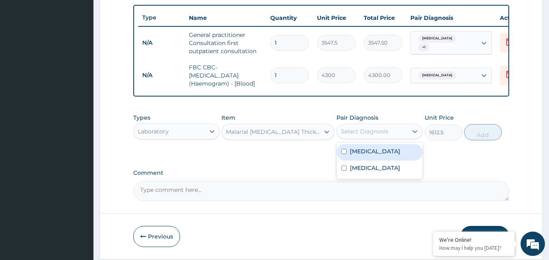
click at [366, 154] on label "Malaria" at bounding box center [375, 151] width 50 height 8
checkbox input "true"
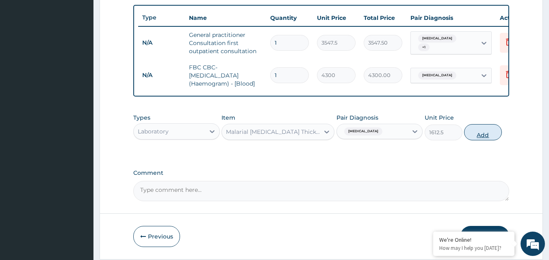
click at [479, 135] on button "Add" at bounding box center [483, 132] width 38 height 16
type input "0"
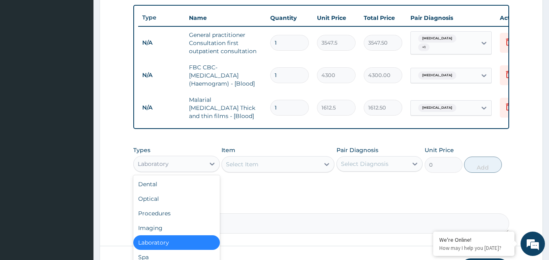
click at [204, 165] on div "Laboratory" at bounding box center [169, 164] width 71 height 13
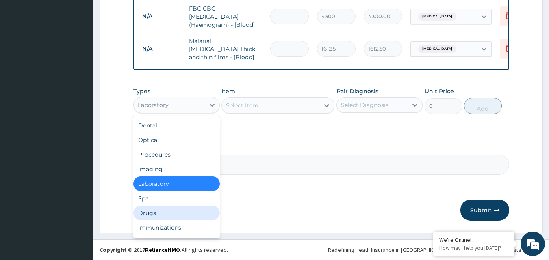
click at [186, 215] on div "Drugs" at bounding box center [176, 213] width 87 height 15
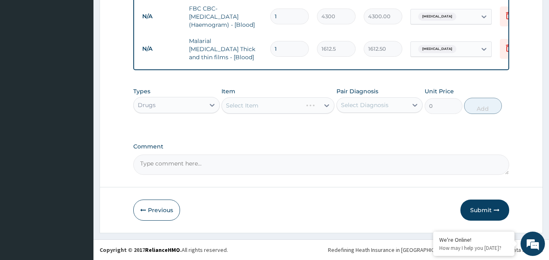
click at [288, 102] on div "Select Item" at bounding box center [277, 105] width 113 height 16
click at [288, 106] on div "Select Item" at bounding box center [270, 105] width 97 height 13
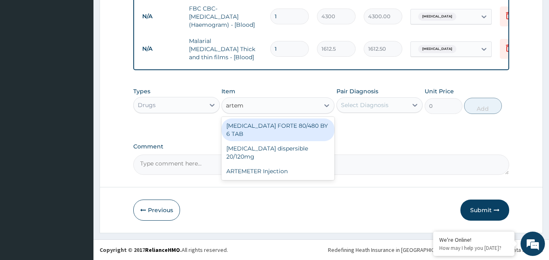
type input "arteme"
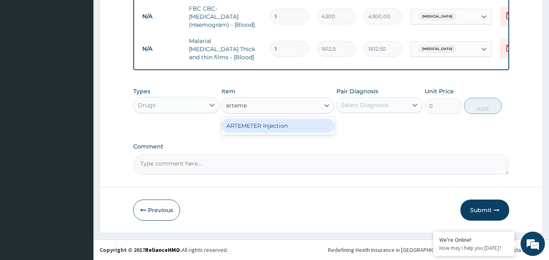
click at [282, 128] on div "ARTEMETER Injection" at bounding box center [277, 126] width 113 height 15
type input "946"
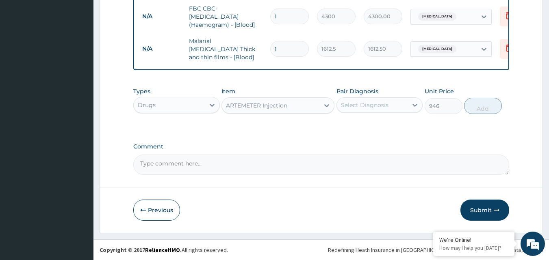
click at [361, 107] on div "Select Diagnosis" at bounding box center [365, 105] width 48 height 8
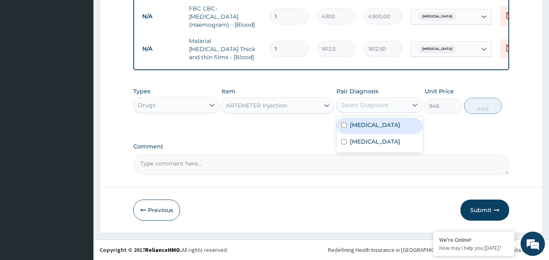
click at [357, 127] on label "Malaria" at bounding box center [375, 125] width 50 height 8
checkbox input "true"
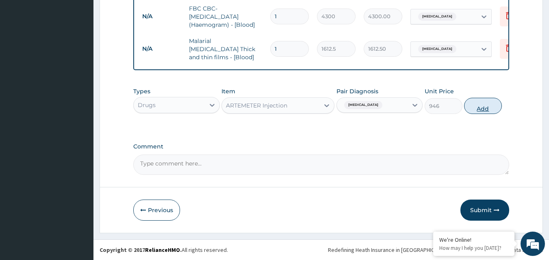
click at [479, 105] on button "Add" at bounding box center [483, 106] width 38 height 16
type input "0"
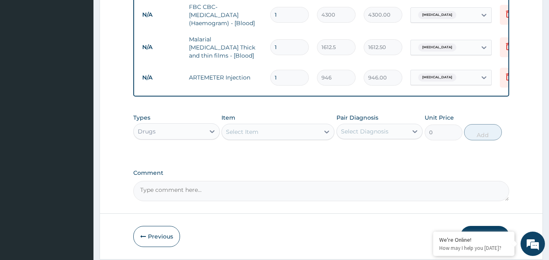
click at [290, 73] on input "1" at bounding box center [289, 78] width 39 height 16
type input "0.00"
type input "6"
type input "5676.00"
type input "6"
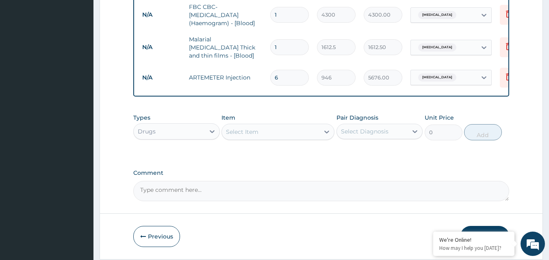
click at [244, 134] on div "Select Item" at bounding box center [242, 132] width 32 height 8
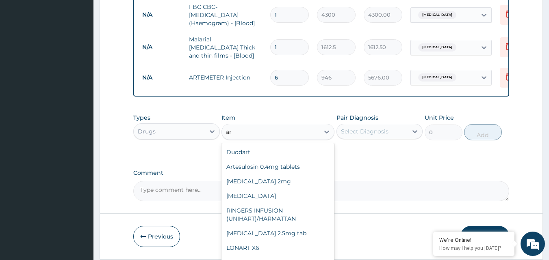
type input "a"
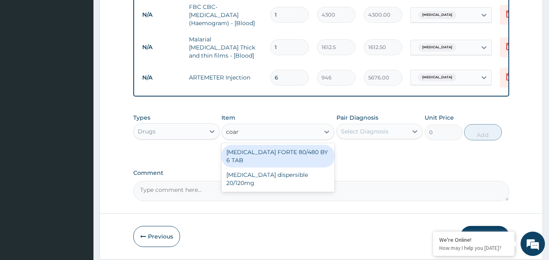
type input "coarte"
click at [262, 156] on div "COARTEM FORTE 80/480 BY 6 TAB" at bounding box center [277, 156] width 113 height 23
type input "449.35"
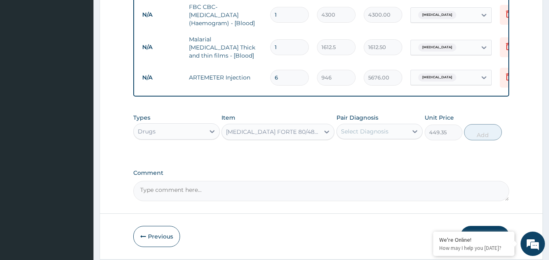
click at [374, 130] on div "Select Diagnosis" at bounding box center [365, 132] width 48 height 8
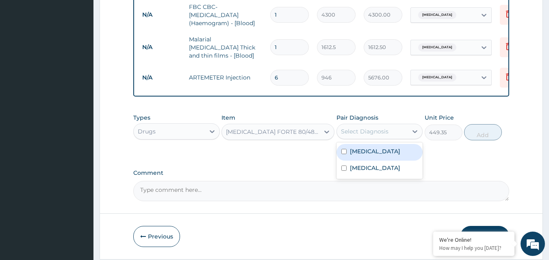
click at [362, 153] on label "[MEDICAL_DATA]" at bounding box center [375, 151] width 50 height 8
checkbox input "true"
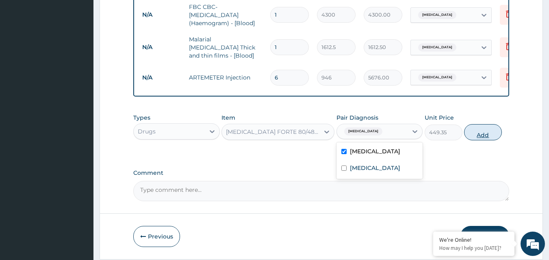
click at [487, 134] on button "Add" at bounding box center [483, 132] width 38 height 16
type input "0"
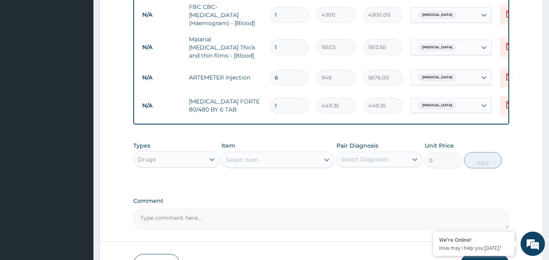
click at [284, 102] on input "1" at bounding box center [289, 106] width 39 height 16
type input "0.00"
type input "6"
type input "2696.10"
type input "6"
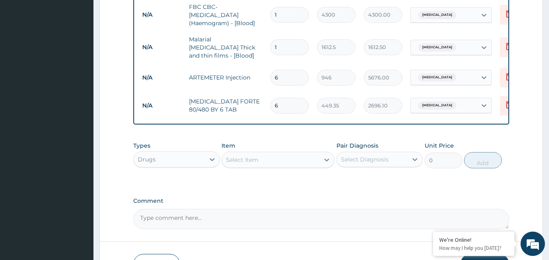
click at [232, 157] on div "Select Item" at bounding box center [270, 160] width 97 height 13
click at [235, 162] on div "Select Item" at bounding box center [242, 160] width 32 height 8
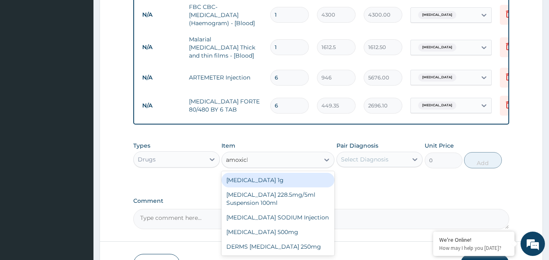
type input "amoxicla"
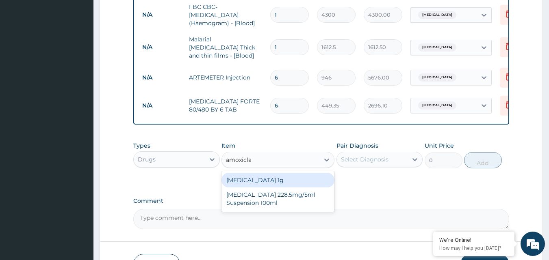
click at [235, 188] on div "[MEDICAL_DATA] 1g" at bounding box center [277, 180] width 113 height 15
type input "709.5"
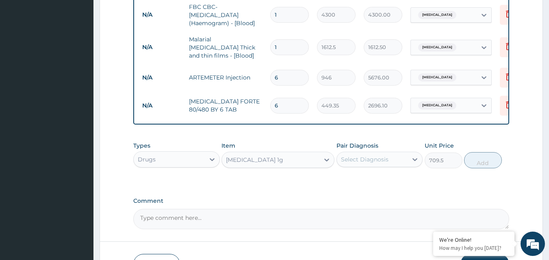
click at [366, 163] on div "Select Diagnosis" at bounding box center [365, 160] width 48 height 8
click at [366, 159] on div "Select Diagnosis" at bounding box center [365, 160] width 48 height 8
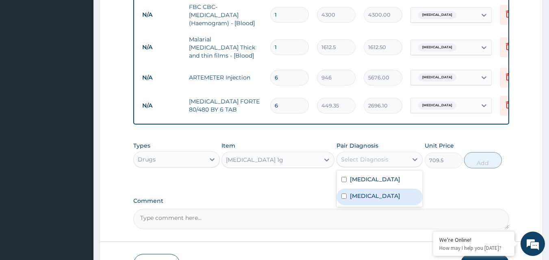
click at [351, 200] on label "[MEDICAL_DATA]" at bounding box center [375, 196] width 50 height 8
checkbox input "true"
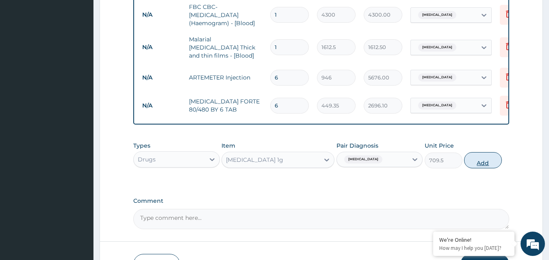
click at [487, 161] on button "Add" at bounding box center [483, 160] width 38 height 16
type input "0"
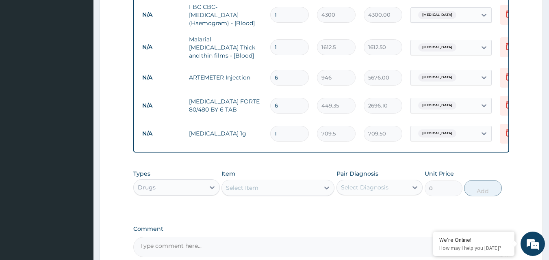
click at [238, 190] on div "Select Item" at bounding box center [242, 188] width 32 height 8
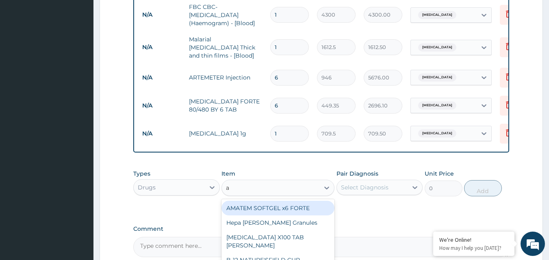
type input "a"
click at [285, 128] on input "1" at bounding box center [289, 134] width 39 height 16
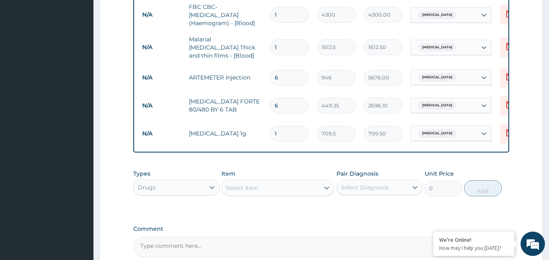
type input "18"
type input "12771.00"
type input "1"
type input "709.50"
type input "15"
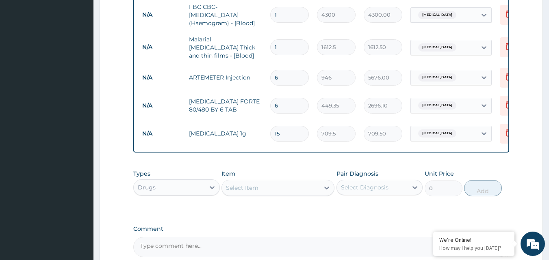
type input "10642.50"
type input "1"
type input "709.50"
type input "14"
type input "9933.00"
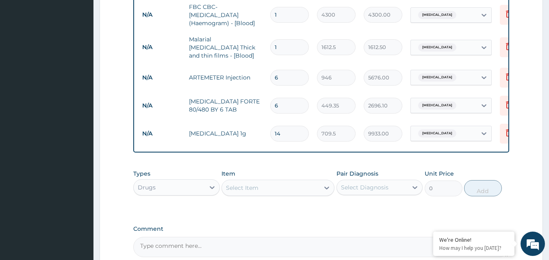
type input "14"
click at [243, 191] on div "Select Item" at bounding box center [242, 188] width 32 height 8
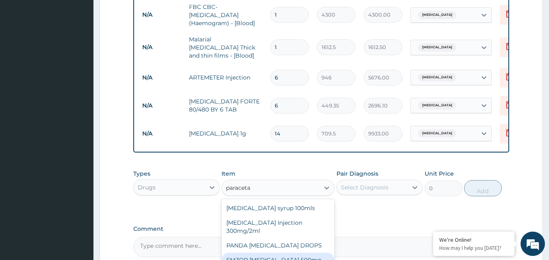
type input "paraceta"
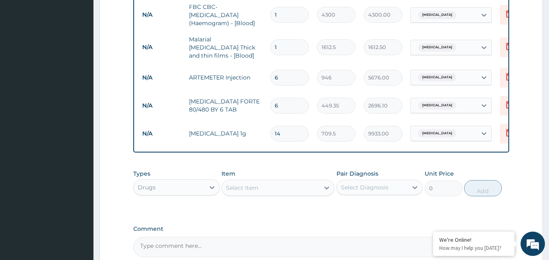
click at [251, 191] on div "Select Item" at bounding box center [242, 188] width 32 height 8
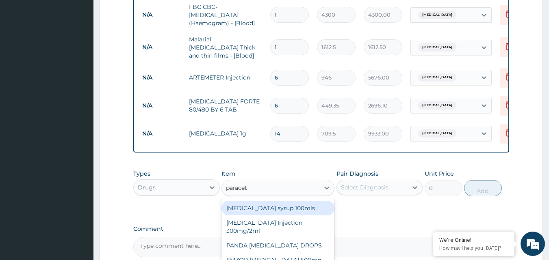
type input "paraceta"
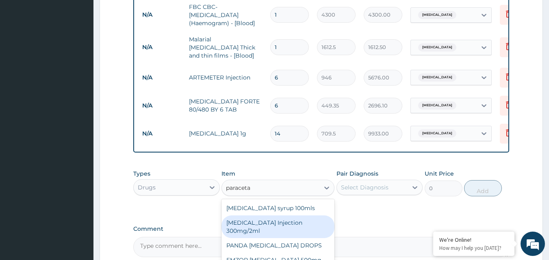
scroll to position [442, 0]
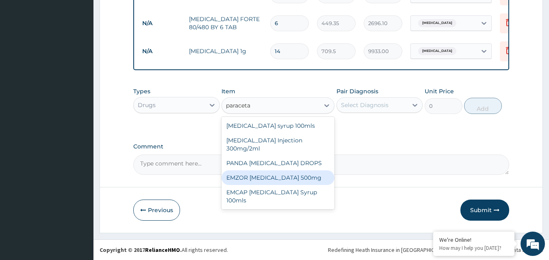
click at [287, 180] on div "EMZOR PARACETAMOL 500mg" at bounding box center [277, 178] width 113 height 15
type input "23.65"
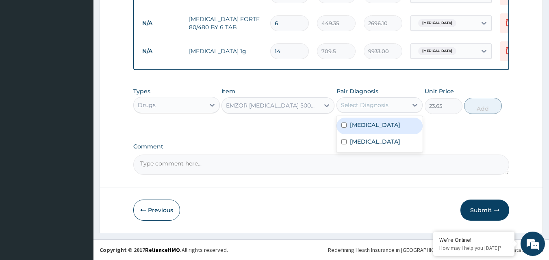
click at [384, 104] on div "Select Diagnosis" at bounding box center [365, 105] width 48 height 8
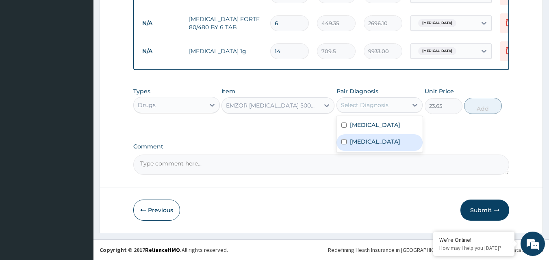
click at [372, 144] on div "Sepsis" at bounding box center [379, 142] width 87 height 17
checkbox input "true"
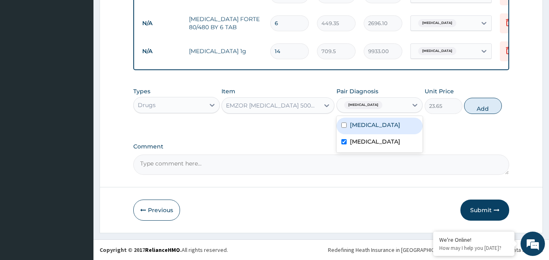
click at [379, 124] on div "Malaria" at bounding box center [379, 126] width 87 height 17
checkbox input "true"
click at [462, 103] on div "23.65" at bounding box center [444, 106] width 38 height 16
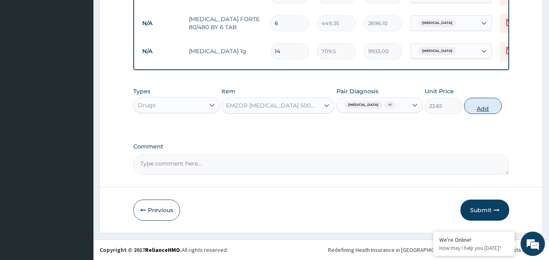
click at [488, 103] on button "Add" at bounding box center [483, 106] width 38 height 16
type input "0"
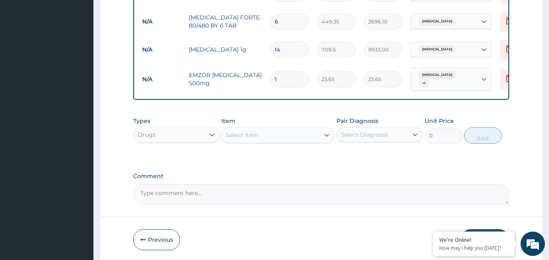
click at [282, 73] on input "1" at bounding box center [289, 79] width 39 height 16
type input "18"
type input "425.70"
type input "18"
click at [243, 135] on div "Select Item" at bounding box center [242, 135] width 32 height 8
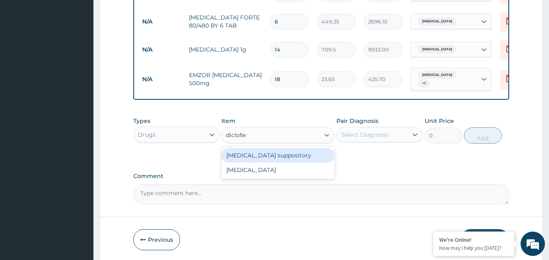
type input "diclofena"
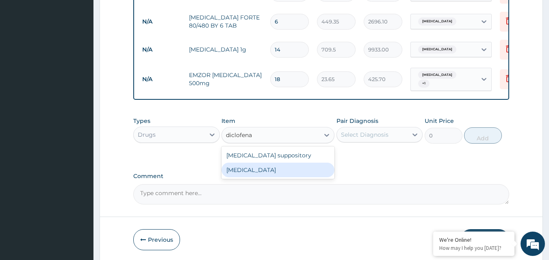
click at [235, 166] on div "Diclofenac" at bounding box center [277, 170] width 113 height 15
type input "591.25"
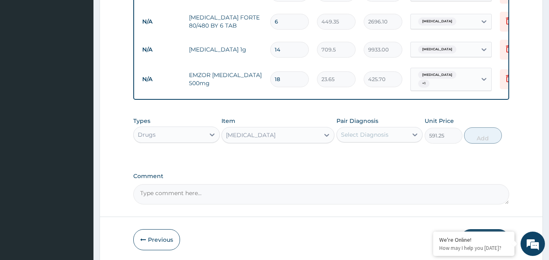
click at [372, 134] on div "Select Diagnosis" at bounding box center [365, 135] width 48 height 8
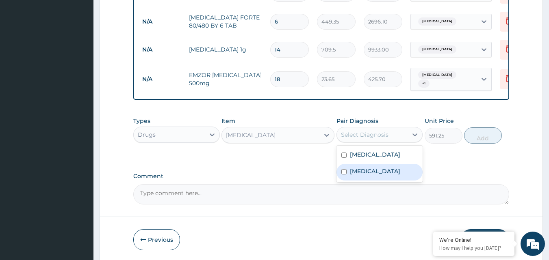
click at [364, 169] on label "[MEDICAL_DATA]" at bounding box center [375, 171] width 50 height 8
checkbox input "true"
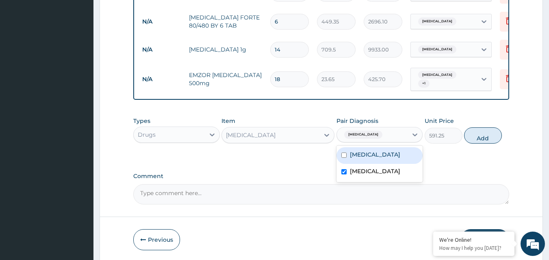
click at [370, 151] on label "[MEDICAL_DATA]" at bounding box center [375, 155] width 50 height 8
checkbox input "true"
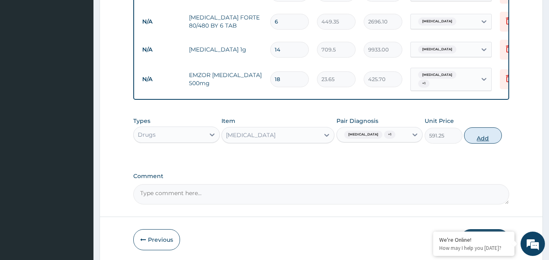
click at [481, 136] on button "Add" at bounding box center [483, 136] width 38 height 16
type input "0"
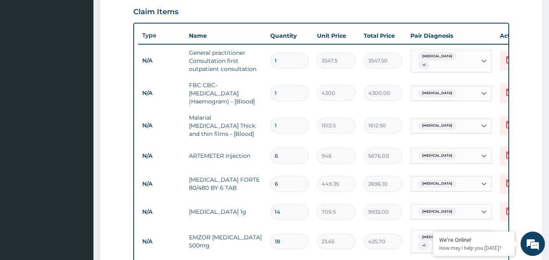
scroll to position [498, 0]
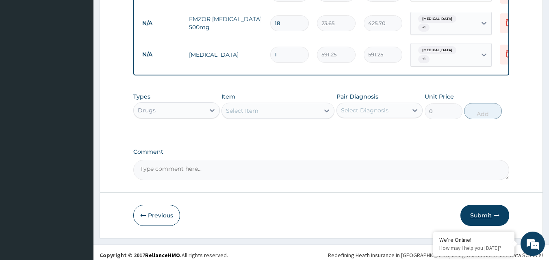
click at [481, 211] on button "Submit" at bounding box center [484, 215] width 49 height 21
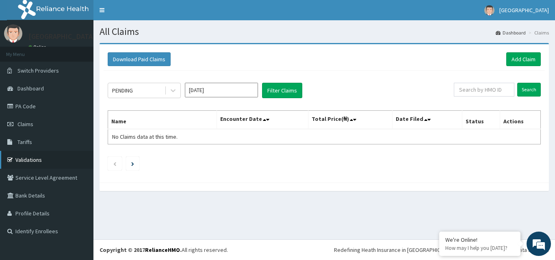
click at [36, 162] on link "Validations" at bounding box center [46, 160] width 93 height 18
click at [525, 60] on link "Add Claim" at bounding box center [523, 59] width 35 height 14
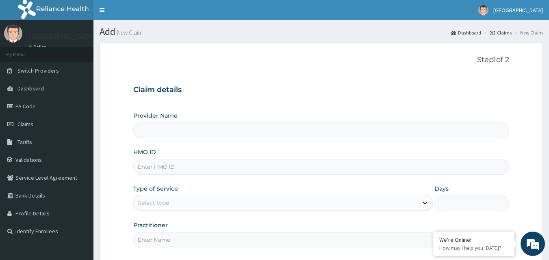
type input "[GEOGRAPHIC_DATA]"
click at [155, 165] on input "HMO ID" at bounding box center [321, 167] width 376 height 16
paste input "vol/10099/a"
type input "vol/10099/a"
click at [149, 204] on div "Select type" at bounding box center [153, 203] width 31 height 8
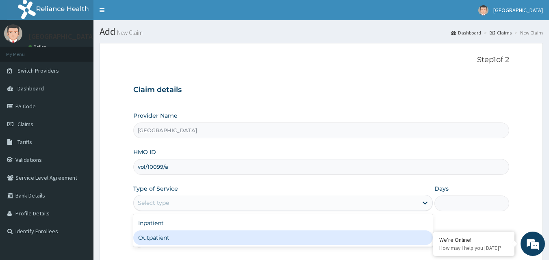
click at [147, 237] on div "Outpatient" at bounding box center [282, 238] width 299 height 15
type input "1"
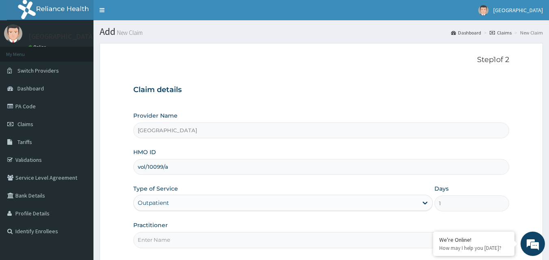
click at [148, 247] on input "Practitioner" at bounding box center [321, 240] width 376 height 16
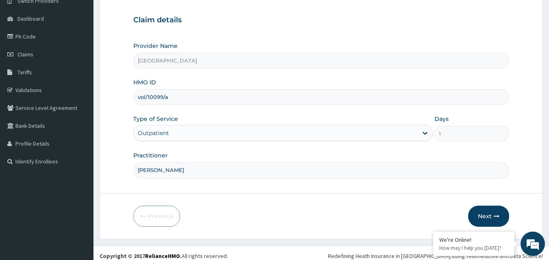
scroll to position [76, 0]
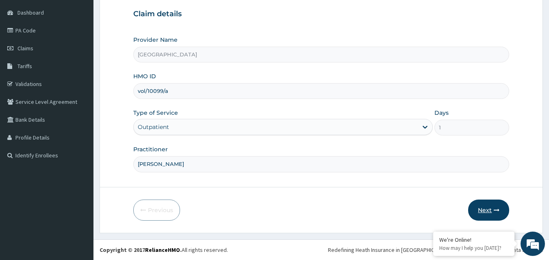
type input "[PERSON_NAME]"
click at [498, 209] on icon "button" at bounding box center [497, 211] width 6 height 6
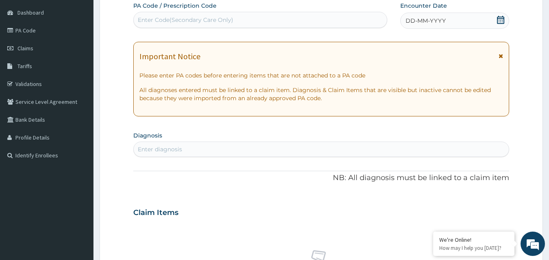
click at [505, 16] on div "DD-MM-YYYY" at bounding box center [454, 21] width 109 height 16
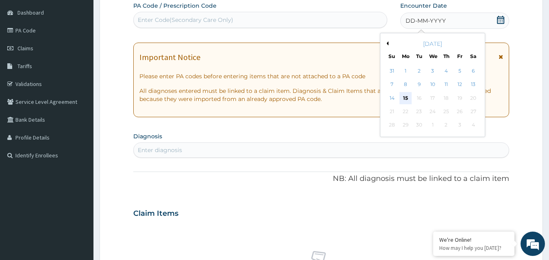
click at [405, 103] on div "15" at bounding box center [405, 98] width 12 height 12
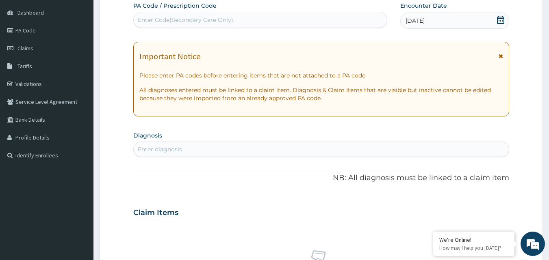
click at [154, 146] on div "Enter diagnosis" at bounding box center [160, 149] width 44 height 8
type input "malaria"
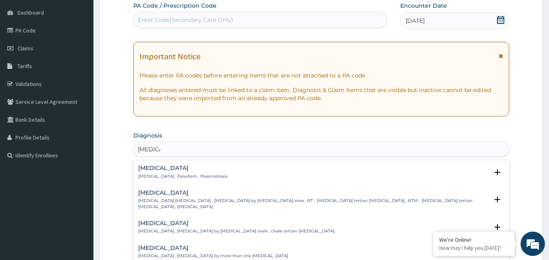
click at [147, 171] on h4 "Malaria" at bounding box center [182, 168] width 89 height 6
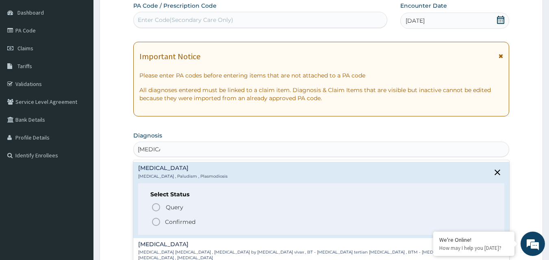
click at [180, 221] on p "Confirmed" at bounding box center [180, 222] width 30 height 8
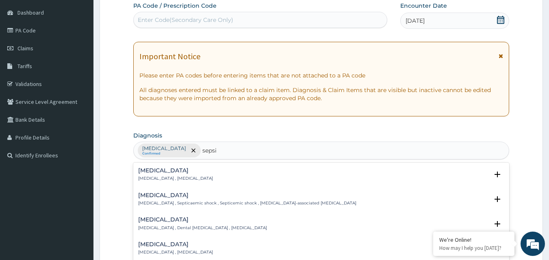
type input "sepsis"
click at [168, 175] on div "Sepsis Systemic infection , Sepsis" at bounding box center [175, 175] width 75 height 14
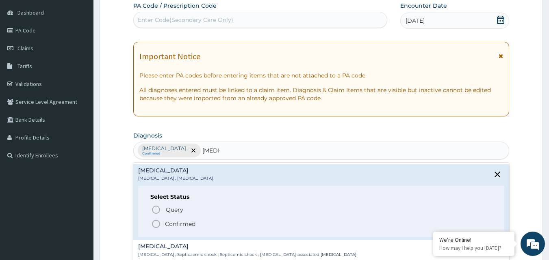
click at [184, 223] on p "Confirmed" at bounding box center [180, 224] width 30 height 8
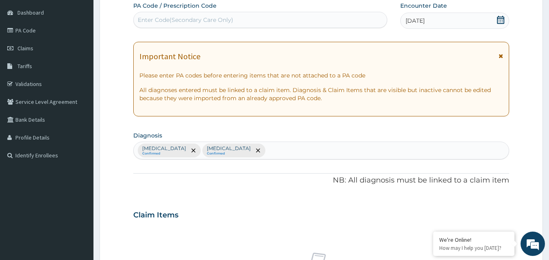
scroll to position [303, 0]
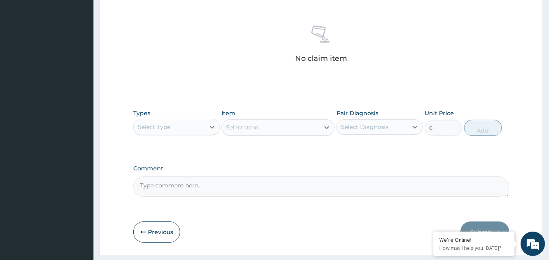
click at [149, 128] on div "Select Type" at bounding box center [154, 127] width 32 height 8
type input "malaria"
click at [208, 127] on icon at bounding box center [212, 127] width 8 height 8
click at [168, 127] on div "Select Type" at bounding box center [154, 127] width 32 height 8
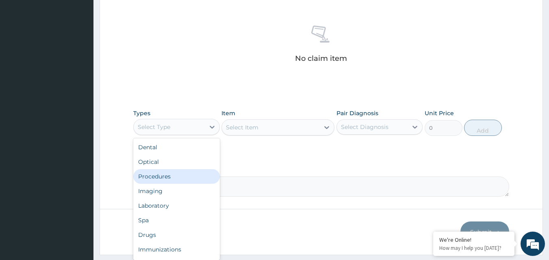
click at [152, 178] on div "Procedures" at bounding box center [176, 176] width 87 height 15
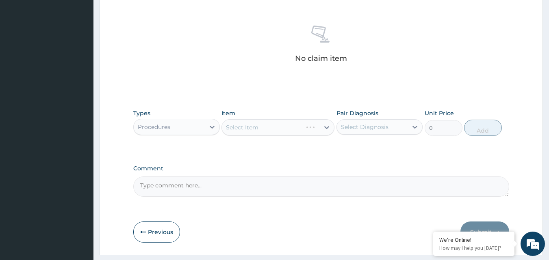
click at [244, 127] on div "Select Item" at bounding box center [277, 127] width 113 height 16
click at [257, 126] on div "Select Item" at bounding box center [242, 127] width 32 height 8
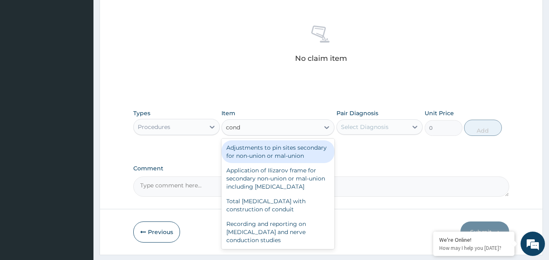
type input "con"
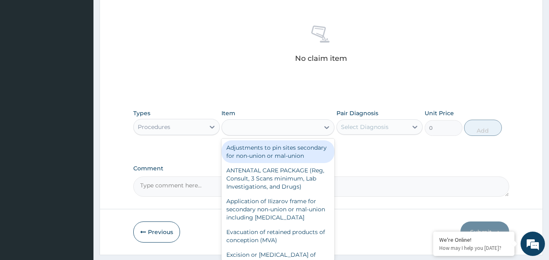
click at [258, 127] on div "con" at bounding box center [270, 127] width 97 height 13
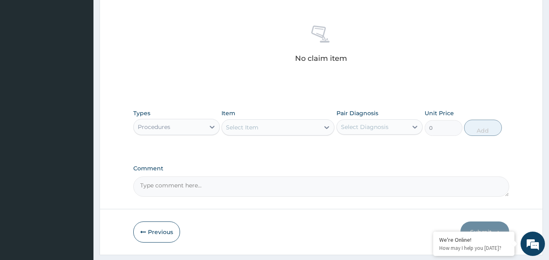
click at [245, 127] on div "Select Item" at bounding box center [242, 127] width 32 height 8
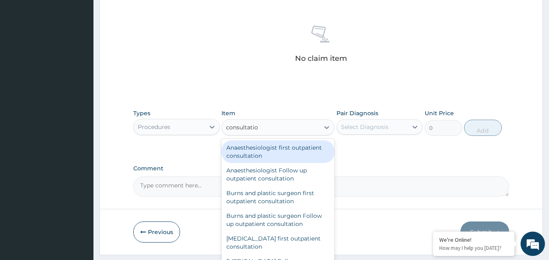
type input "consultation"
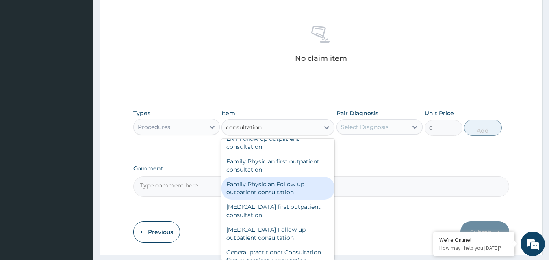
scroll to position [426, 0]
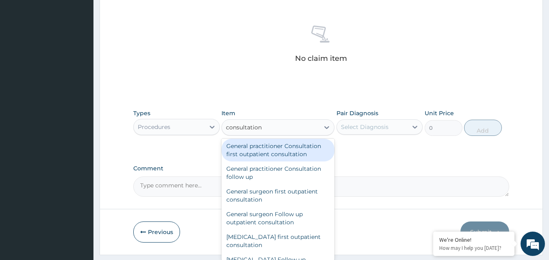
click at [282, 148] on div "General practitioner Consultation first outpatient consultation" at bounding box center [277, 150] width 113 height 23
type input "3547.5"
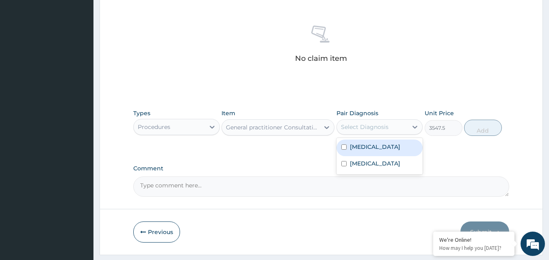
click at [375, 128] on div "Select Diagnosis" at bounding box center [365, 127] width 48 height 8
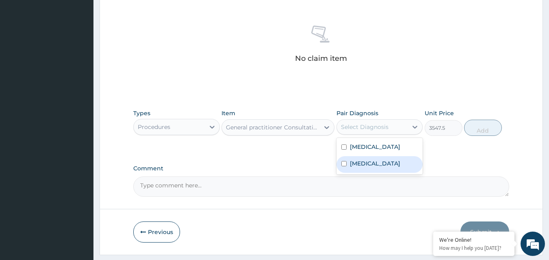
click at [371, 157] on div "Sepsis" at bounding box center [379, 164] width 87 height 17
checkbox input "true"
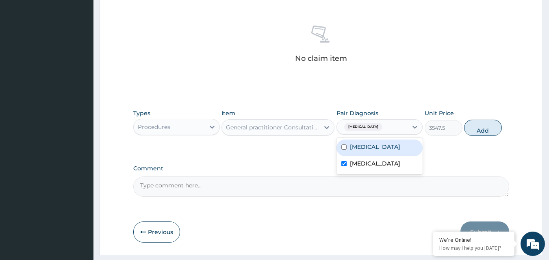
click at [371, 145] on div "Malaria" at bounding box center [379, 148] width 87 height 17
checkbox input "true"
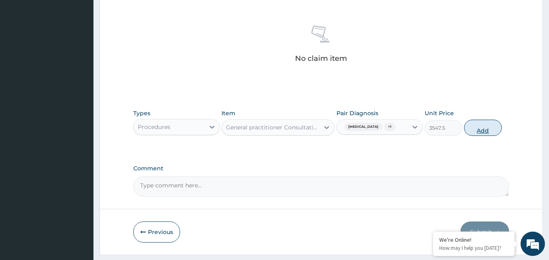
click at [482, 123] on button "Add" at bounding box center [483, 128] width 38 height 16
type input "0"
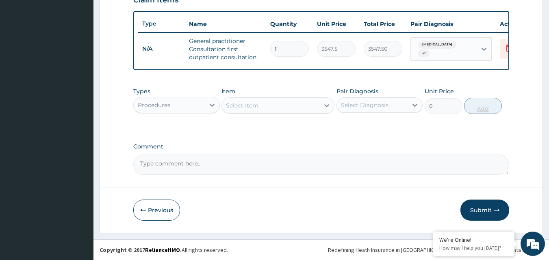
scroll to position [297, 0]
click at [241, 109] on div "Select Item" at bounding box center [242, 106] width 32 height 8
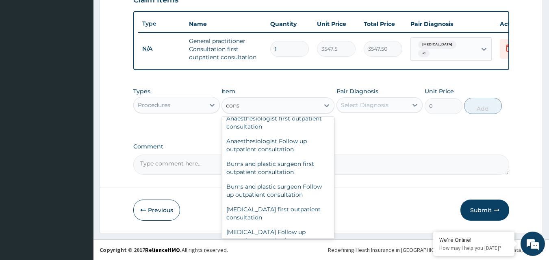
scroll to position [213, 0]
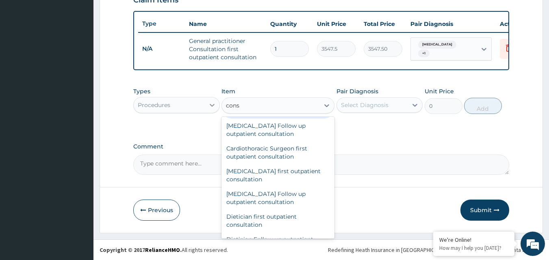
type input "cons"
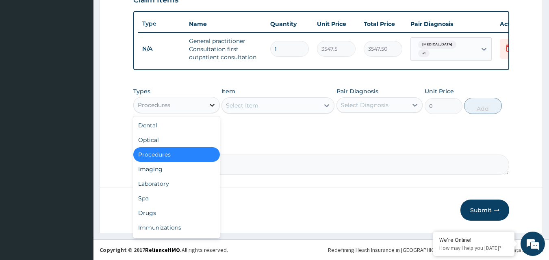
click at [211, 101] on icon at bounding box center [212, 105] width 8 height 8
click at [162, 180] on div "Laboratory" at bounding box center [176, 184] width 87 height 15
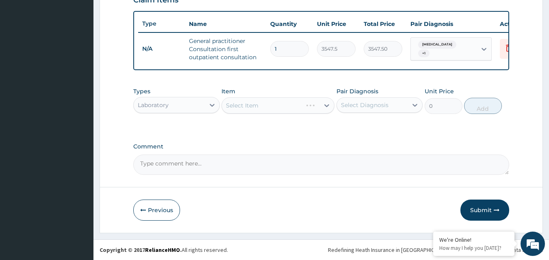
click at [241, 101] on div "Select Item" at bounding box center [277, 105] width 113 height 16
click at [328, 107] on div "Select Item" at bounding box center [277, 105] width 113 height 16
click at [323, 107] on div "Select Item" at bounding box center [277, 105] width 113 height 16
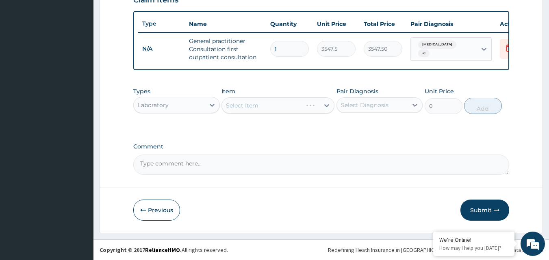
click at [322, 102] on div "Select Item" at bounding box center [277, 105] width 113 height 16
click at [276, 103] on div "Select Item" at bounding box center [277, 105] width 113 height 16
click at [324, 102] on div "Select Item" at bounding box center [277, 105] width 113 height 16
click at [281, 99] on div "Select Item" at bounding box center [277, 105] width 113 height 16
click at [284, 109] on div "Select Item" at bounding box center [277, 105] width 113 height 16
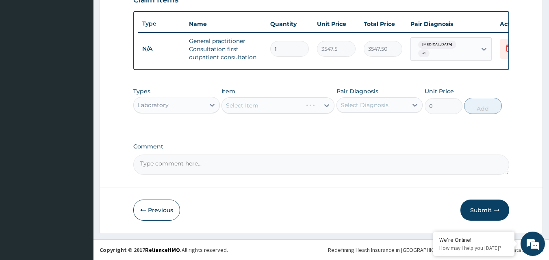
click at [304, 104] on div "Select Item" at bounding box center [277, 105] width 113 height 16
click at [285, 113] on div "Select Item" at bounding box center [277, 105] width 113 height 16
click at [247, 106] on div "Select Item" at bounding box center [277, 105] width 113 height 16
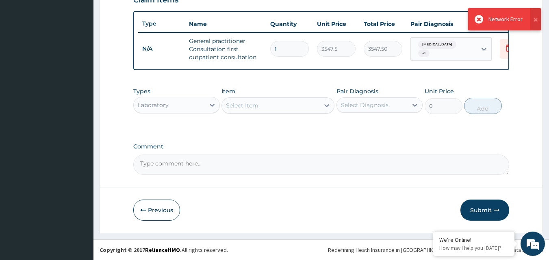
click at [247, 106] on div "Select Item" at bounding box center [242, 106] width 32 height 8
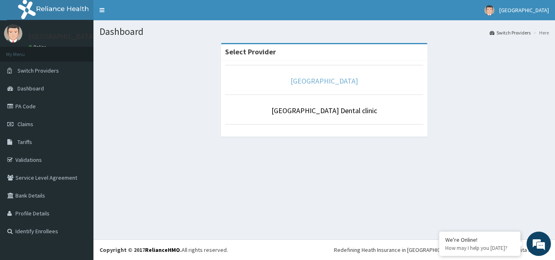
click at [329, 81] on link "[GEOGRAPHIC_DATA]" at bounding box center [323, 80] width 67 height 9
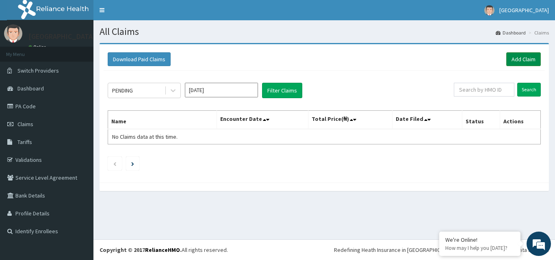
click at [520, 58] on link "Add Claim" at bounding box center [523, 59] width 35 height 14
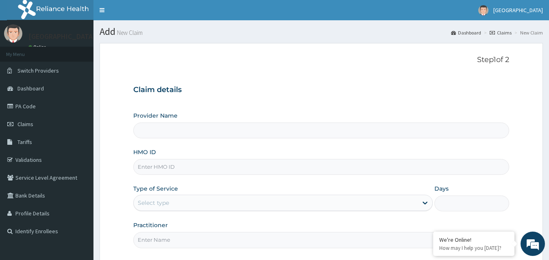
click at [148, 166] on input "HMO ID" at bounding box center [321, 167] width 376 height 16
type input "[GEOGRAPHIC_DATA]"
type input "c"
paste input "vol/10099/a"
type input "vol/10099/a"
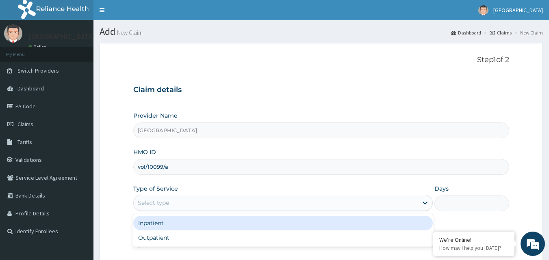
click at [143, 201] on div "Select type" at bounding box center [153, 203] width 31 height 8
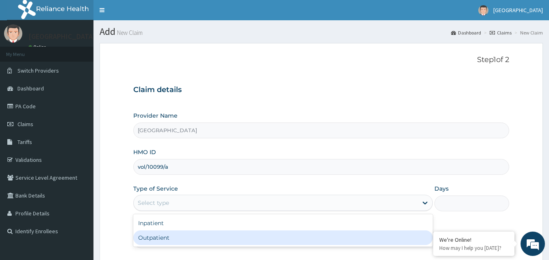
click at [157, 240] on div "Outpatient" at bounding box center [282, 238] width 299 height 15
type input "1"
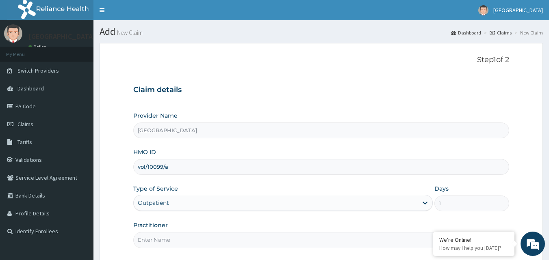
click at [179, 245] on input "Practitioner" at bounding box center [321, 240] width 376 height 16
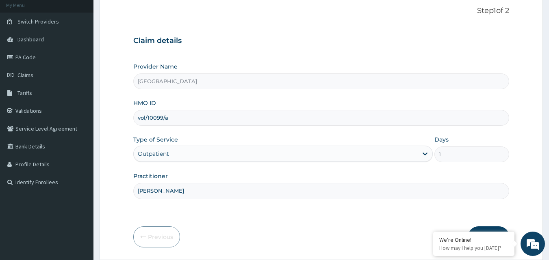
scroll to position [76, 0]
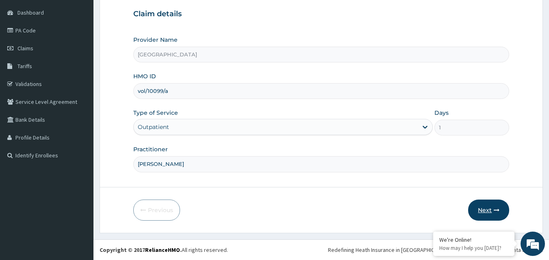
type input "dr hally"
click at [490, 206] on button "Next" at bounding box center [488, 210] width 41 height 21
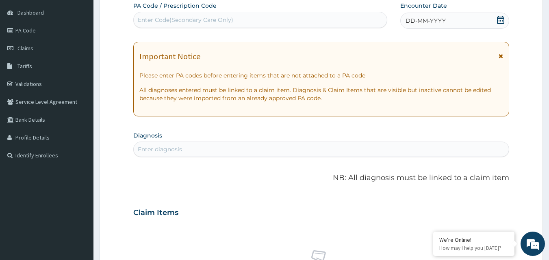
click at [503, 22] on icon at bounding box center [500, 20] width 8 height 8
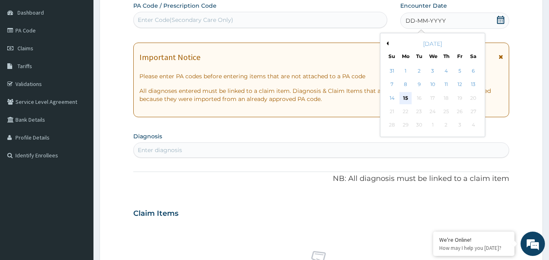
click at [404, 99] on div "15" at bounding box center [405, 98] width 12 height 12
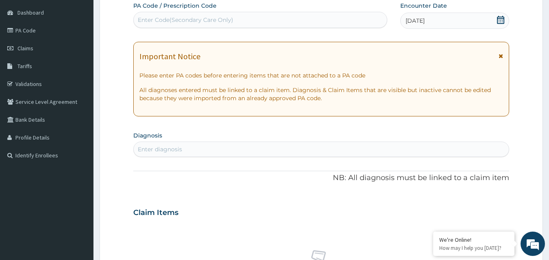
click at [158, 149] on div "Enter diagnosis" at bounding box center [160, 149] width 44 height 8
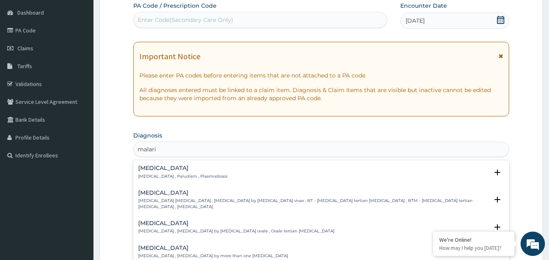
type input "malaria"
click at [158, 180] on div "Malaria Malaria , Paludism , Plasmodiosis Select Status Query Query covers susp…" at bounding box center [321, 174] width 366 height 18
click at [165, 164] on div "Malaria Malaria , Paludism , Plasmodiosis Select Status Query Query covers susp…" at bounding box center [321, 174] width 376 height 25
click at [164, 169] on h4 "Malaria" at bounding box center [182, 168] width 89 height 6
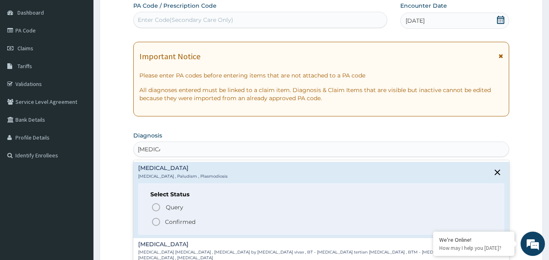
click at [156, 223] on icon "status option filled" at bounding box center [156, 222] width 10 height 10
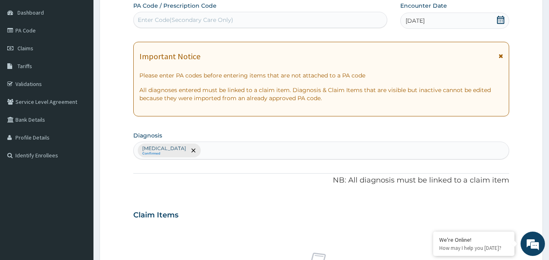
click at [195, 154] on div "Malaria Confirmed" at bounding box center [321, 150] width 375 height 17
type input "sepsis"
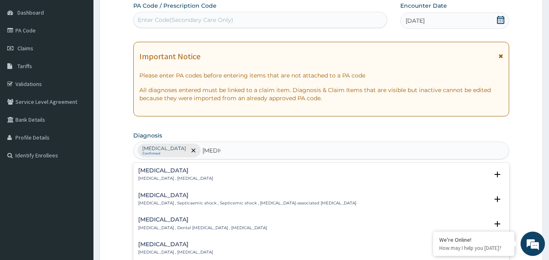
click at [154, 172] on h4 "Sepsis" at bounding box center [175, 171] width 75 height 6
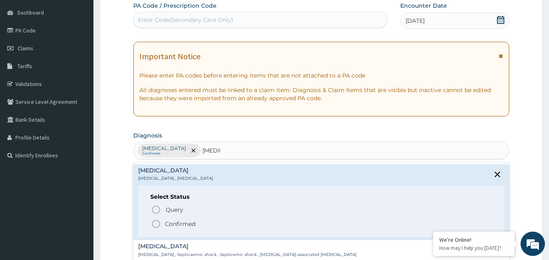
click at [163, 222] on span "Confirmed" at bounding box center [321, 224] width 341 height 10
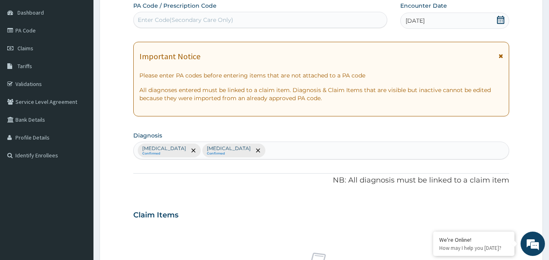
scroll to position [303, 0]
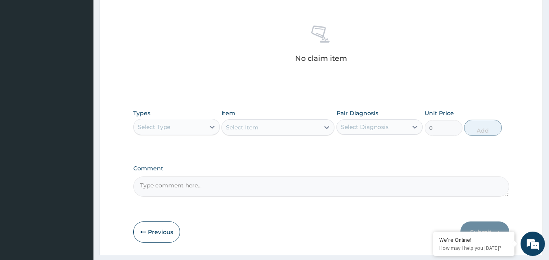
click at [191, 125] on div "Select Type" at bounding box center [169, 127] width 71 height 13
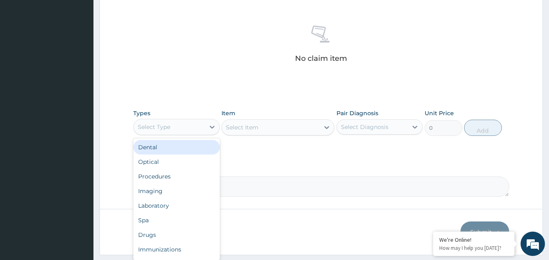
drag, startPoint x: 165, startPoint y: 175, endPoint x: 179, endPoint y: 165, distance: 17.1
click at [179, 165] on div "Dental Optical Procedures Imaging Laboratory Spa Drugs Immunizations Others Gym" at bounding box center [176, 200] width 87 height 122
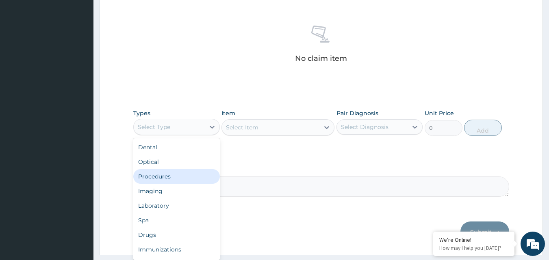
click at [175, 175] on div "Procedures" at bounding box center [176, 176] width 87 height 15
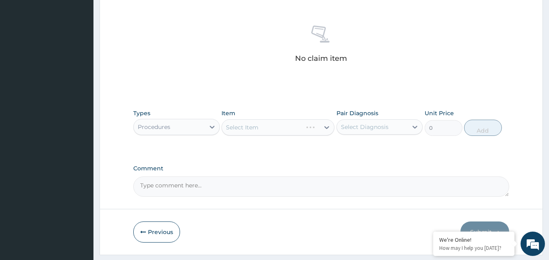
click at [266, 130] on div "Select Item" at bounding box center [277, 127] width 113 height 16
click at [266, 130] on div "Select Item" at bounding box center [270, 127] width 97 height 13
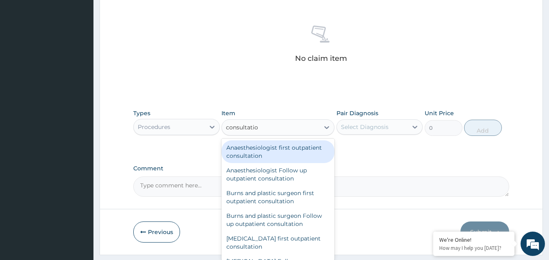
type input "consultation"
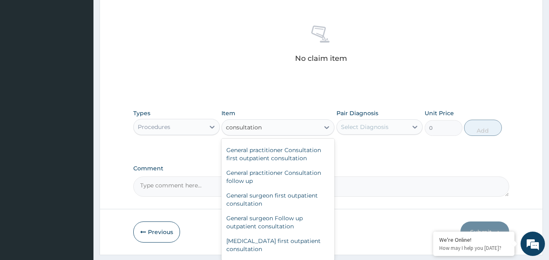
scroll to position [426, 0]
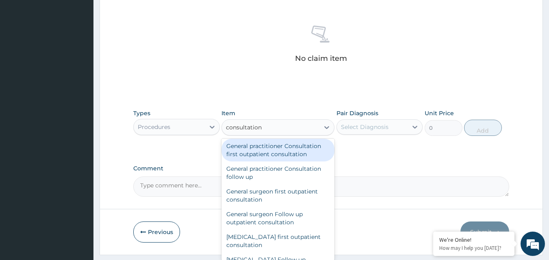
click at [282, 152] on div "General practitioner Consultation first outpatient consultation" at bounding box center [277, 150] width 113 height 23
type input "3547.5"
click at [282, 152] on div "Types Procedures Item option General practitioner Consultation first outpatient…" at bounding box center [321, 128] width 376 height 47
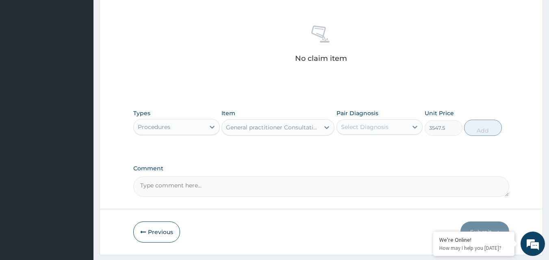
click at [394, 129] on div "Select Diagnosis" at bounding box center [372, 127] width 71 height 13
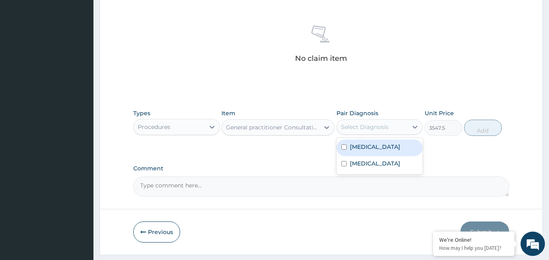
click at [382, 149] on div "Malaria" at bounding box center [379, 148] width 87 height 17
checkbox input "true"
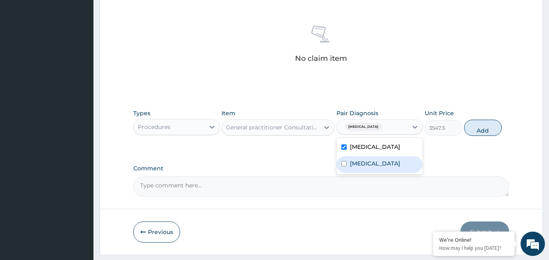
click at [382, 158] on div "Sepsis" at bounding box center [379, 164] width 87 height 17
checkbox input "true"
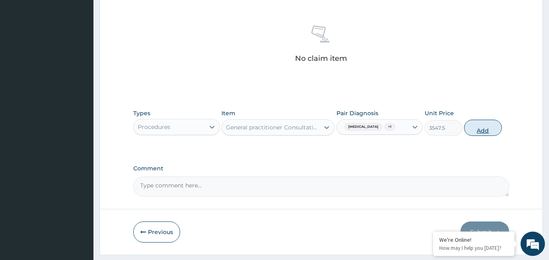
click at [483, 124] on button "Add" at bounding box center [483, 128] width 38 height 16
type input "0"
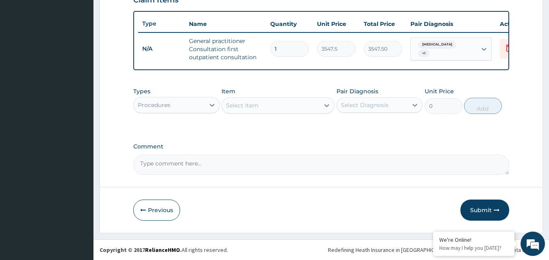
scroll to position [297, 0]
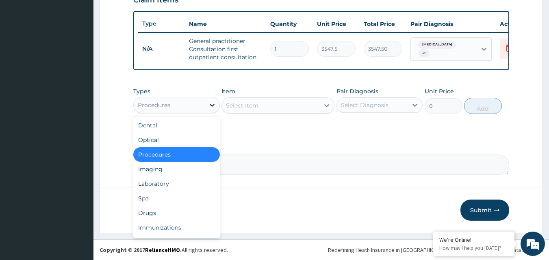
click at [214, 100] on div at bounding box center [212, 105] width 15 height 15
click at [158, 190] on div "Laboratory" at bounding box center [176, 184] width 87 height 15
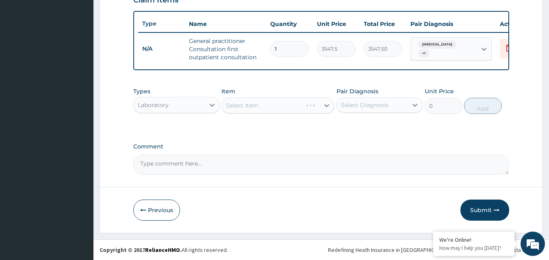
click at [248, 105] on div "Select Item" at bounding box center [277, 105] width 113 height 16
click at [248, 105] on div "Select Item" at bounding box center [242, 106] width 32 height 8
type input "cbc"
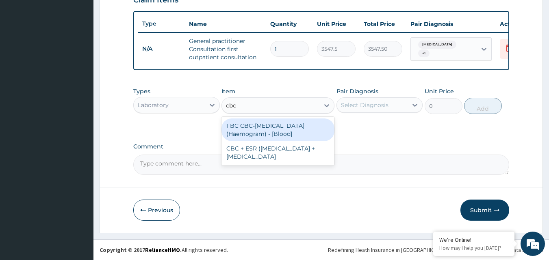
click at [243, 131] on div "FBC CBC-Complete Blood Count (Haemogram) - [Blood]" at bounding box center [277, 130] width 113 height 23
type input "4300"
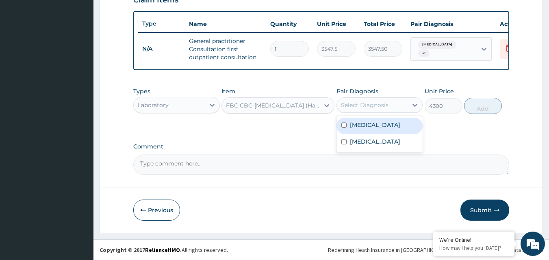
click at [376, 97] on div "Select Diagnosis" at bounding box center [379, 104] width 87 height 15
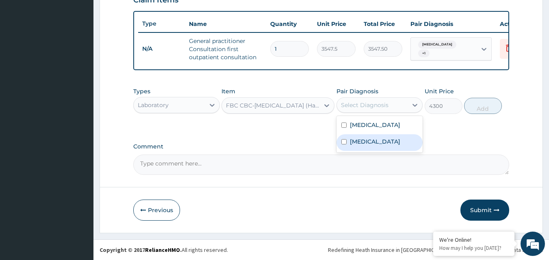
click at [346, 142] on input "checkbox" at bounding box center [343, 141] width 5 height 5
checkbox input "true"
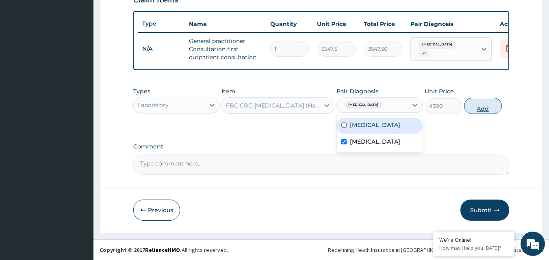
click at [479, 104] on button "Add" at bounding box center [483, 106] width 38 height 16
type input "0"
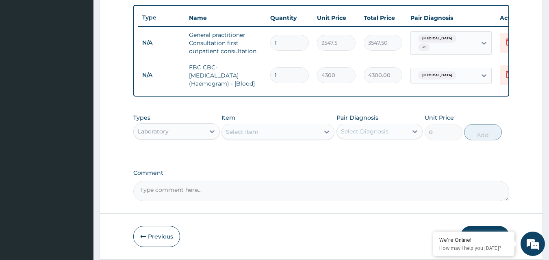
click at [237, 135] on div "Select Item" at bounding box center [242, 132] width 32 height 8
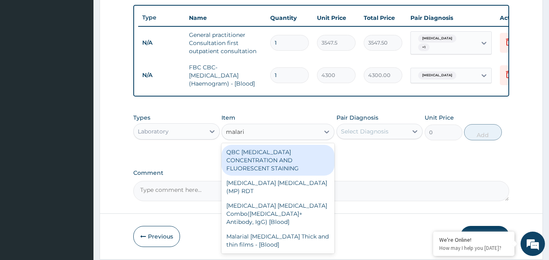
type input "malaria"
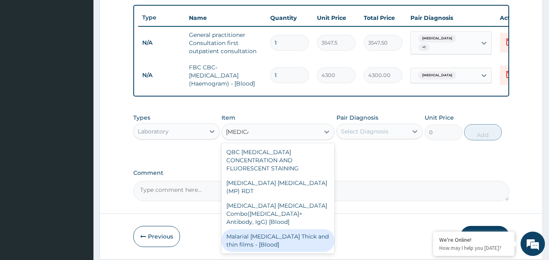
click at [272, 230] on div "Malarial Parasite Thick and thin films - [Blood]" at bounding box center [277, 241] width 113 height 23
type input "1612.5"
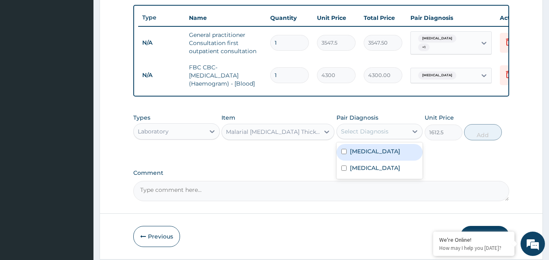
click at [395, 138] on div "Select Diagnosis" at bounding box center [372, 131] width 71 height 13
click at [380, 151] on div "Malaria" at bounding box center [379, 152] width 87 height 17
checkbox input "true"
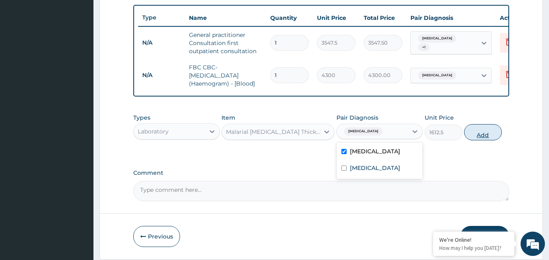
click at [486, 138] on button "Add" at bounding box center [483, 132] width 38 height 16
type input "0"
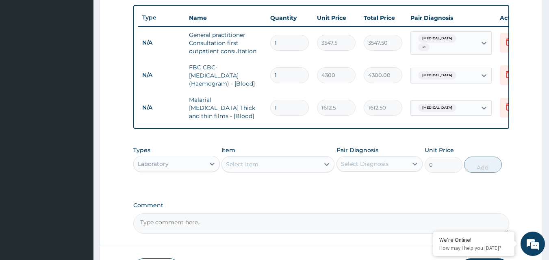
click at [248, 163] on div "Select Item" at bounding box center [242, 164] width 32 height 8
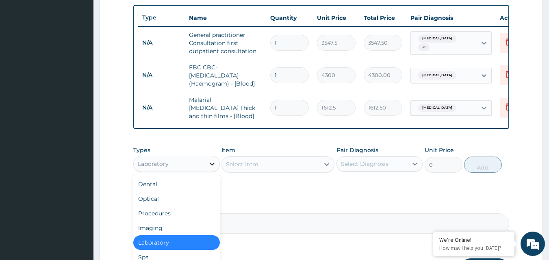
click at [208, 165] on icon at bounding box center [212, 164] width 8 height 8
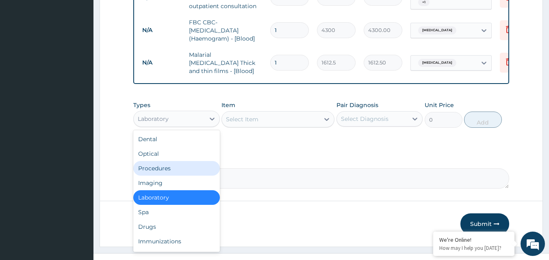
scroll to position [358, 0]
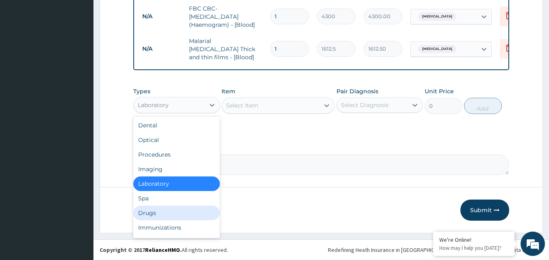
click at [145, 212] on div "Drugs" at bounding box center [176, 213] width 87 height 15
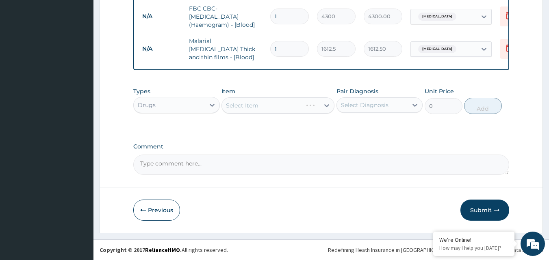
click at [269, 105] on div "Select Item" at bounding box center [277, 105] width 113 height 16
click at [258, 106] on div "Select Item" at bounding box center [242, 106] width 32 height 8
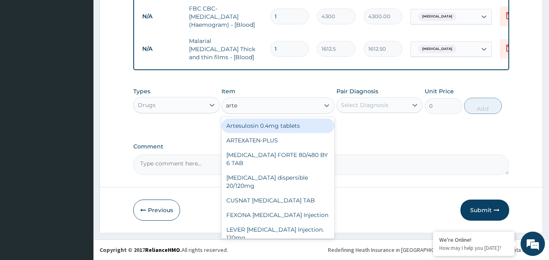
type input "artem"
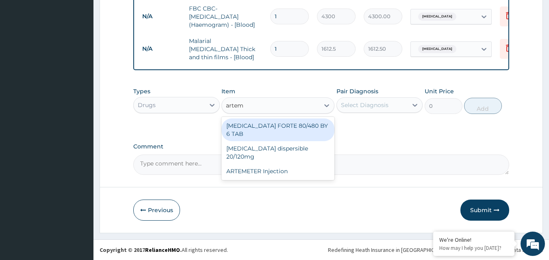
click at [252, 128] on div "COARTEM FORTE 80/480 BY 6 TAB" at bounding box center [277, 130] width 113 height 23
type input "449.35"
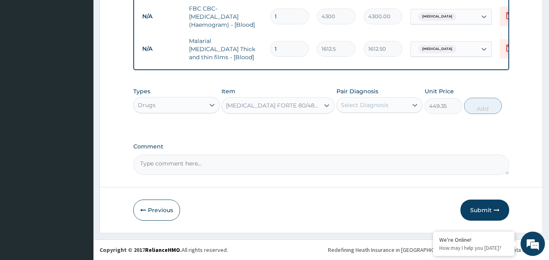
click at [374, 102] on div "Select Diagnosis" at bounding box center [365, 105] width 48 height 8
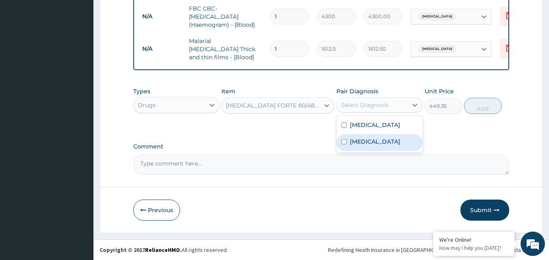
click at [356, 137] on div "Sepsis" at bounding box center [379, 142] width 87 height 17
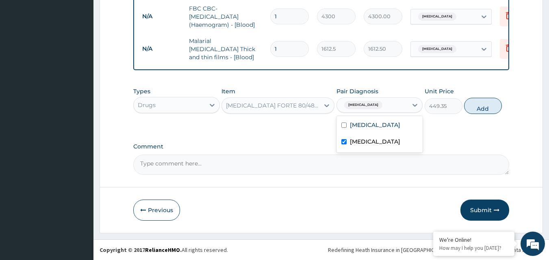
click at [369, 139] on div "Sepsis" at bounding box center [379, 142] width 87 height 17
checkbox input "false"
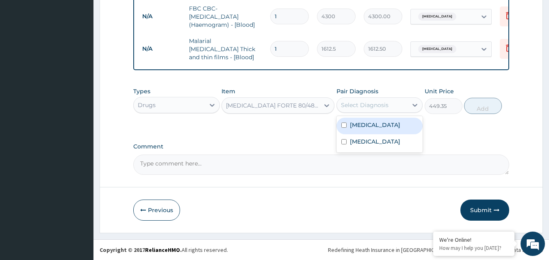
click at [375, 125] on div "Malaria" at bounding box center [379, 126] width 87 height 17
checkbox input "true"
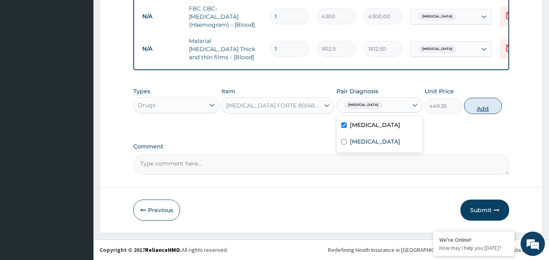
click at [484, 102] on button "Add" at bounding box center [483, 106] width 38 height 16
type input "0"
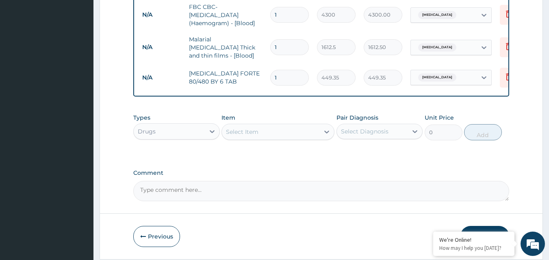
type input "0.00"
type input "6"
type input "2696.10"
type input "6"
click at [236, 128] on div "Select Item" at bounding box center [270, 132] width 97 height 13
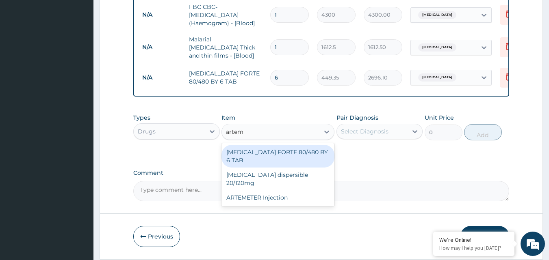
type input "arteme"
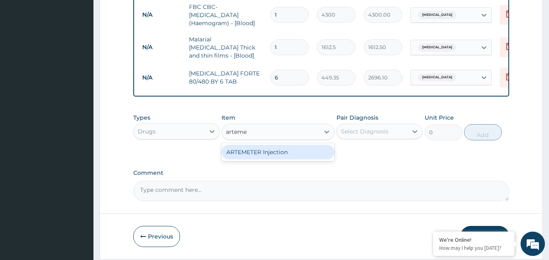
click at [239, 156] on div "ARTEMETER Injection" at bounding box center [277, 152] width 113 height 15
type input "946"
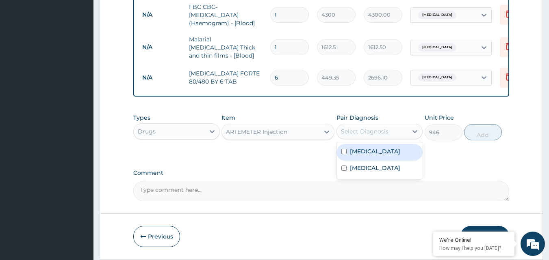
click at [358, 132] on div "Select Diagnosis" at bounding box center [365, 132] width 48 height 8
click at [355, 156] on label "Malaria" at bounding box center [375, 151] width 50 height 8
checkbox input "true"
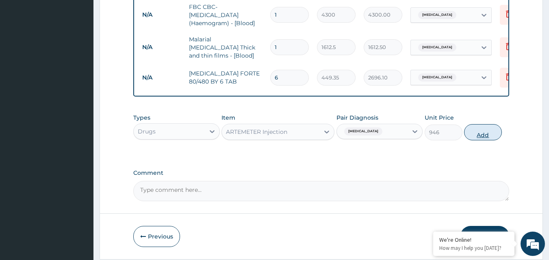
click at [478, 129] on button "Add" at bounding box center [483, 132] width 38 height 16
type input "0"
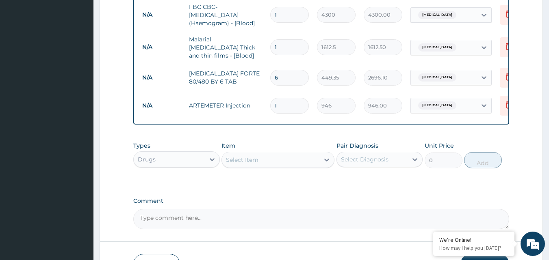
click at [280, 102] on input "1" at bounding box center [289, 106] width 39 height 16
type input "0.00"
type input "6"
type input "5676.00"
type input "6"
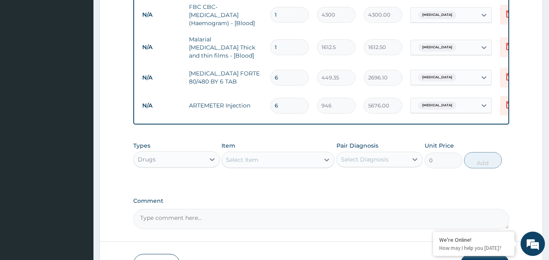
click at [245, 161] on div "Select Item" at bounding box center [242, 160] width 32 height 8
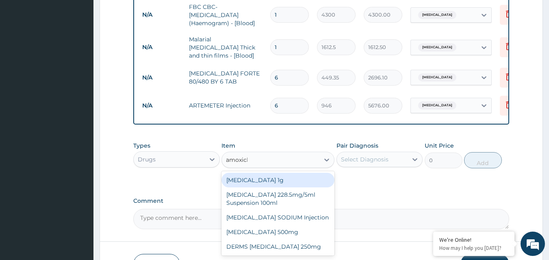
type input "amoxicla"
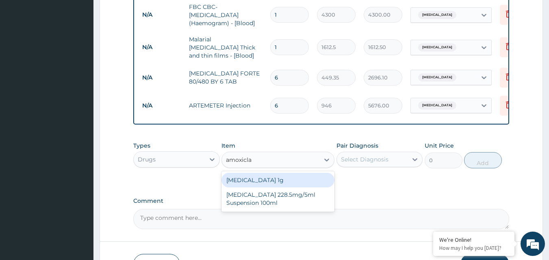
click at [247, 181] on div "Co-amoxiclav 1g" at bounding box center [277, 180] width 113 height 15
type input "709.5"
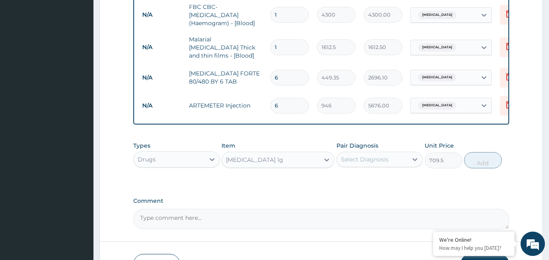
click at [370, 165] on div "Select Diagnosis" at bounding box center [372, 159] width 71 height 13
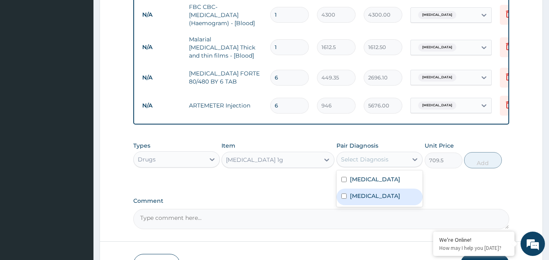
click at [363, 191] on div "Sepsis" at bounding box center [379, 197] width 87 height 17
checkbox input "true"
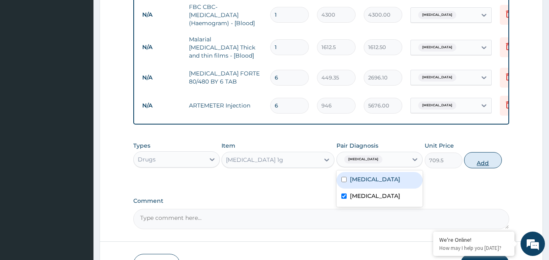
click at [479, 162] on button "Add" at bounding box center [483, 160] width 38 height 16
type input "0"
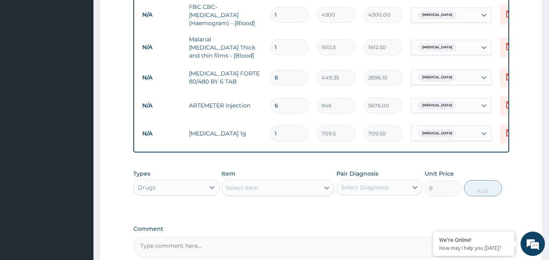
click at [283, 126] on input "1" at bounding box center [289, 134] width 39 height 16
type input "14"
type input "9933.00"
type input "14"
click at [246, 186] on div "Select Item" at bounding box center [242, 188] width 32 height 8
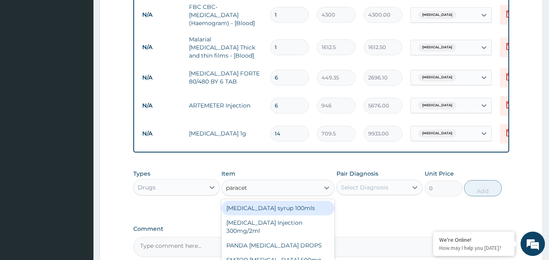
type input "paraceta"
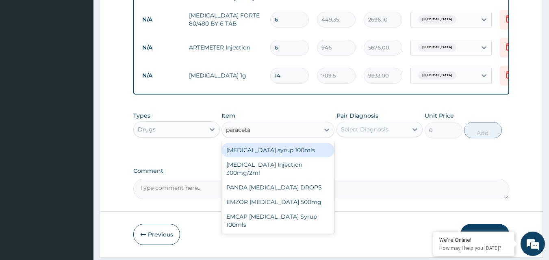
scroll to position [442, 0]
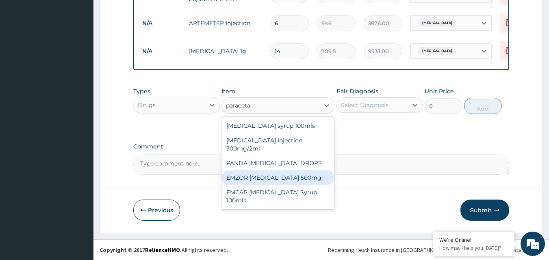
click at [259, 174] on div "EMZOR PARACETAMOL 500mg" at bounding box center [277, 178] width 113 height 15
type input "23.65"
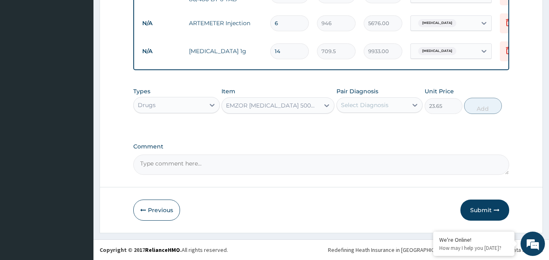
click at [379, 105] on div "Select Diagnosis" at bounding box center [365, 105] width 48 height 8
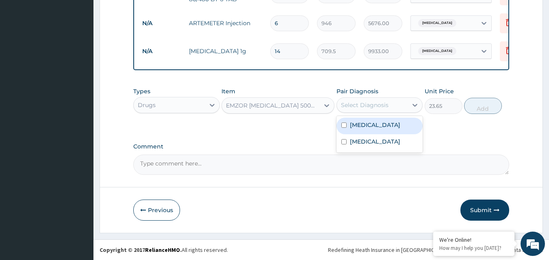
click at [367, 128] on label "Malaria" at bounding box center [375, 125] width 50 height 8
checkbox input "true"
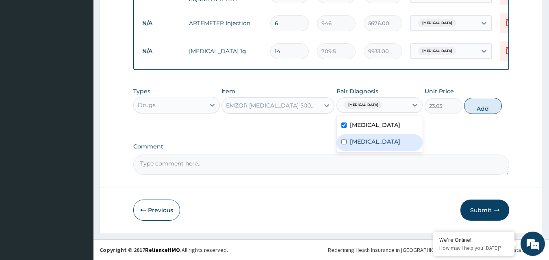
click at [362, 142] on label "Sepsis" at bounding box center [375, 142] width 50 height 8
checkbox input "true"
click at [480, 109] on button "Add" at bounding box center [483, 106] width 38 height 16
type input "0"
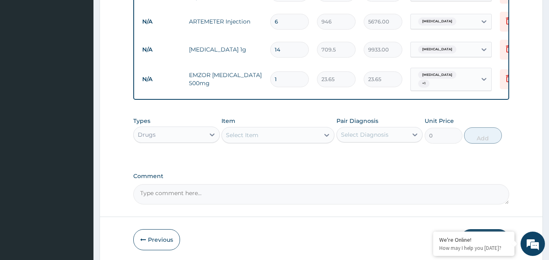
type input "18"
type input "425.70"
type input "18"
click at [238, 134] on div "Select Item" at bounding box center [242, 135] width 32 height 8
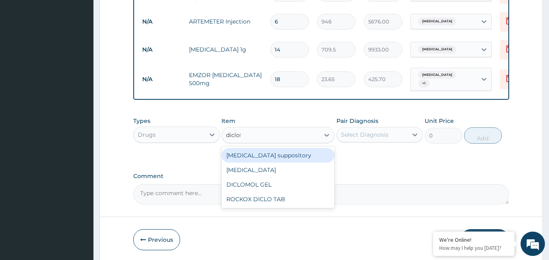
type input "diclofe"
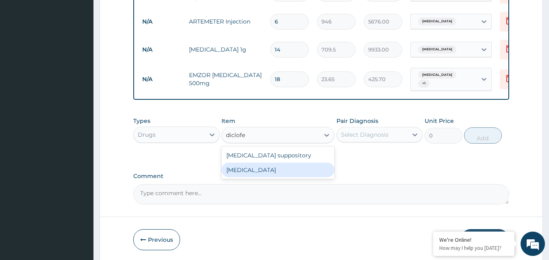
click at [242, 169] on div "Diclofenac" at bounding box center [277, 170] width 113 height 15
type input "591.25"
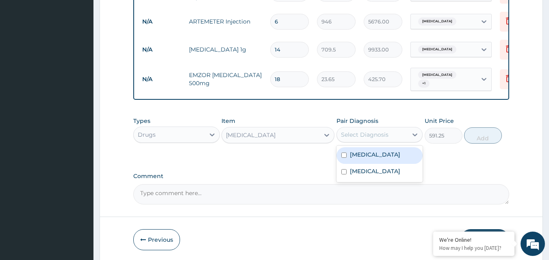
click at [377, 128] on div "Select Diagnosis" at bounding box center [372, 134] width 71 height 13
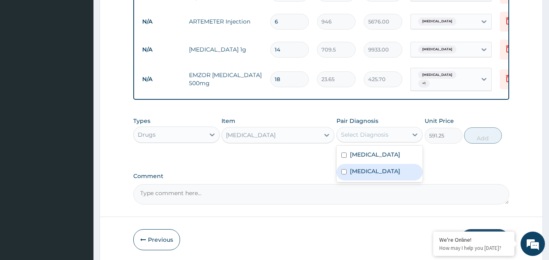
click at [365, 167] on label "Sepsis" at bounding box center [375, 171] width 50 height 8
checkbox input "true"
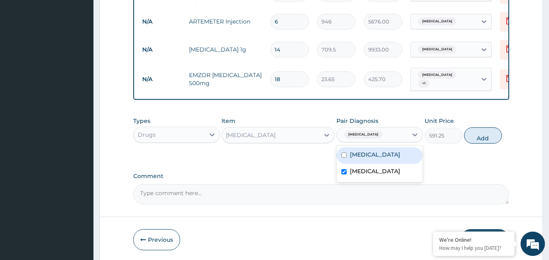
click at [368, 154] on label "Malaria" at bounding box center [375, 155] width 50 height 8
checkbox input "true"
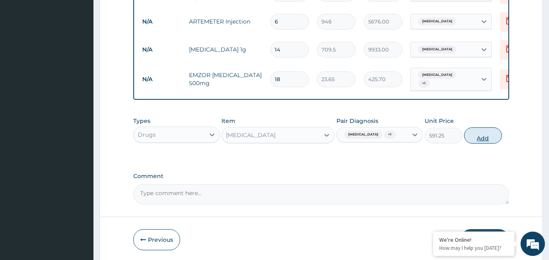
click at [482, 129] on button "Add" at bounding box center [483, 136] width 38 height 16
type input "0"
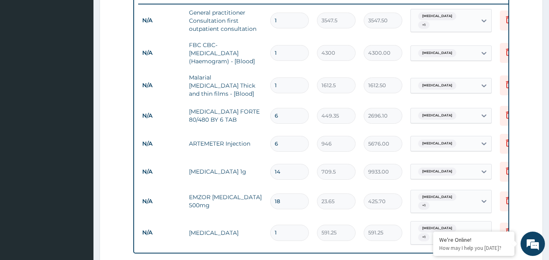
scroll to position [498, 0]
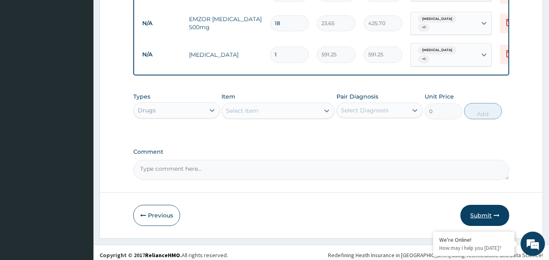
click at [488, 209] on button "Submit" at bounding box center [484, 215] width 49 height 21
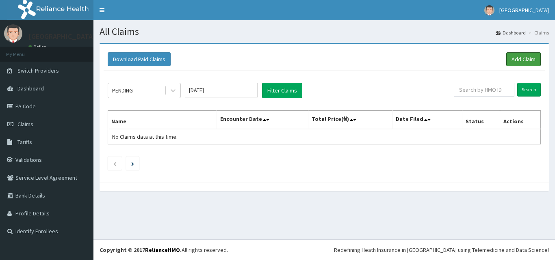
click at [525, 56] on link "Add Claim" at bounding box center [523, 59] width 35 height 14
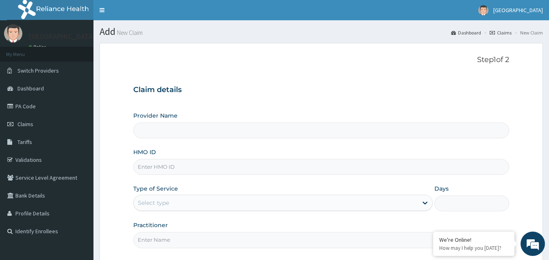
click at [151, 167] on input "HMO ID" at bounding box center [321, 167] width 376 height 16
type input "[GEOGRAPHIC_DATA]"
paste input "prv/10054/b"
type input "prv/10054/b"
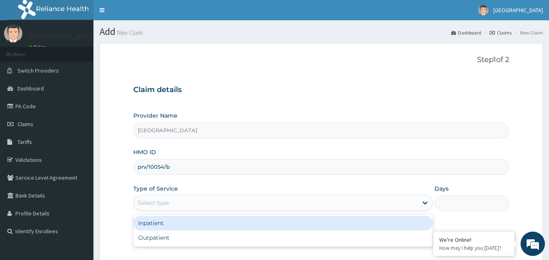
click at [155, 200] on div "Select type" at bounding box center [153, 203] width 31 height 8
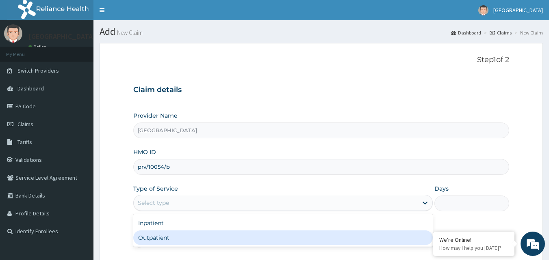
click at [158, 241] on div "Outpatient" at bounding box center [282, 238] width 299 height 15
type input "1"
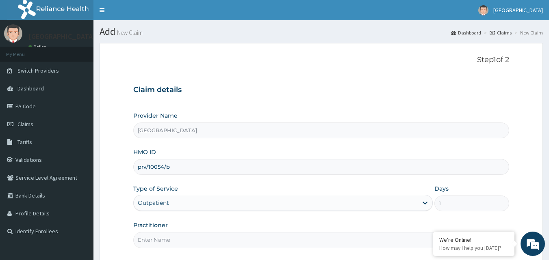
click at [164, 241] on input "Practitioner" at bounding box center [321, 240] width 376 height 16
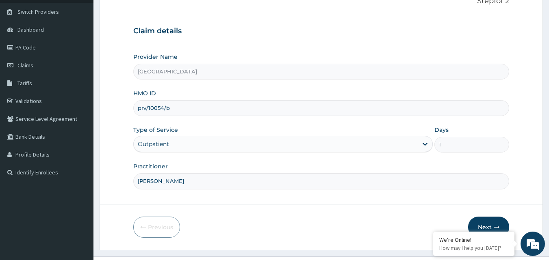
scroll to position [76, 0]
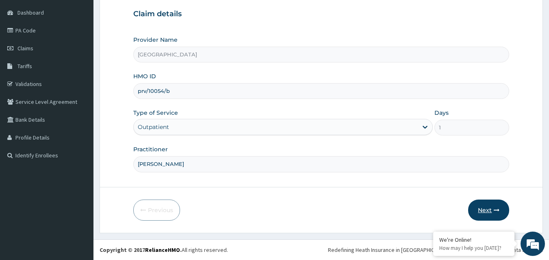
type input "dr hally"
click at [485, 212] on button "Next" at bounding box center [488, 210] width 41 height 21
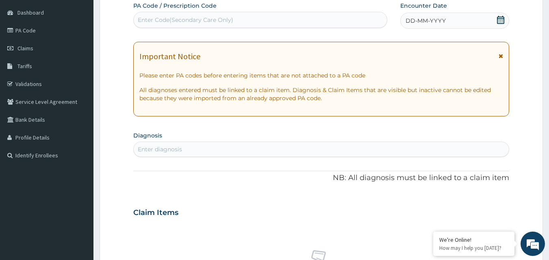
click at [500, 21] on icon at bounding box center [500, 20] width 8 height 8
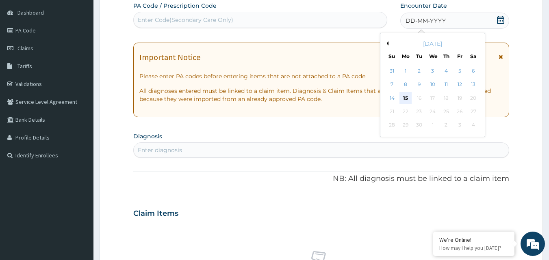
click at [410, 95] on div "15" at bounding box center [405, 98] width 12 height 12
click at [410, 95] on p "All diagnoses entered must be linked to a claim item. Diagnosis & Claim Items t…" at bounding box center [321, 95] width 364 height 16
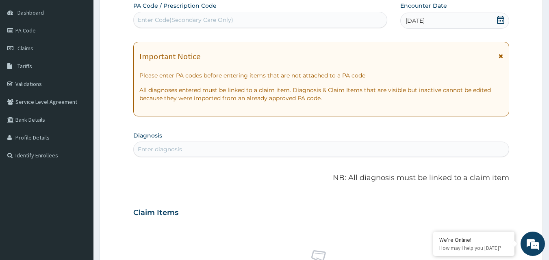
click at [145, 149] on div "Enter diagnosis" at bounding box center [160, 149] width 44 height 8
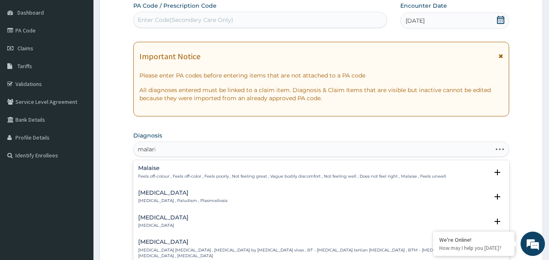
type input "malaria"
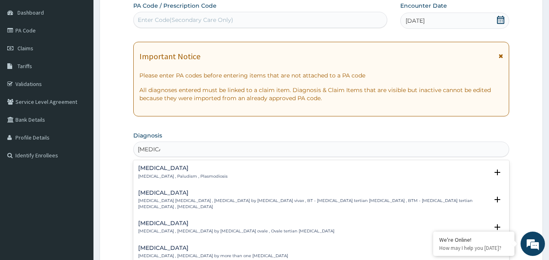
click at [146, 175] on p "Malaria , Paludism , Plasmodiosis" at bounding box center [182, 177] width 89 height 6
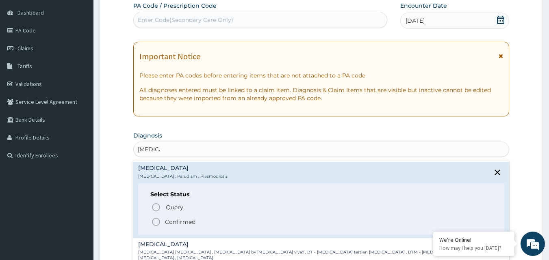
click at [163, 219] on span "Confirmed" at bounding box center [321, 222] width 341 height 10
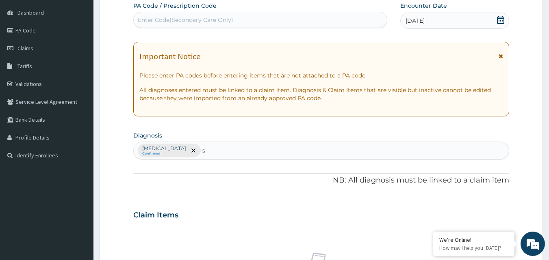
click at [192, 149] on div "Malaria Confirmed s s" at bounding box center [321, 150] width 375 height 17
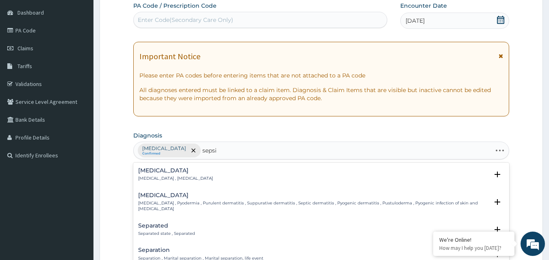
type input "sepsis"
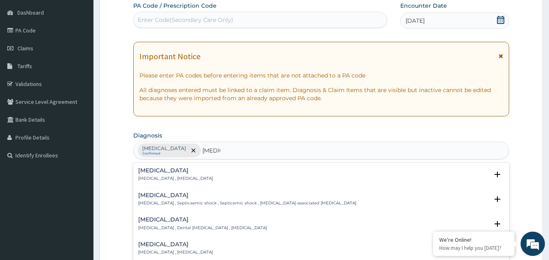
click at [165, 173] on h4 "Sepsis" at bounding box center [175, 171] width 75 height 6
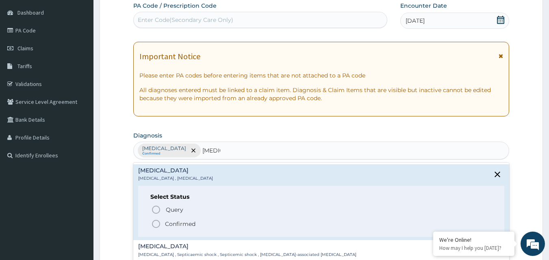
click at [169, 223] on p "Confirmed" at bounding box center [180, 224] width 30 height 8
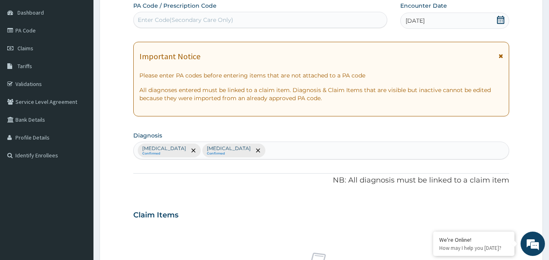
scroll to position [303, 0]
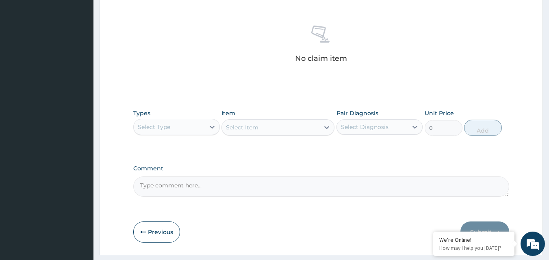
click at [199, 122] on div "Select Type" at bounding box center [169, 127] width 71 height 13
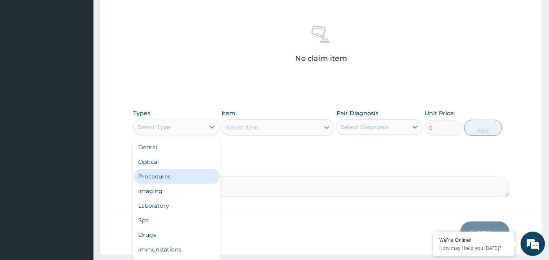
click at [148, 179] on div "Procedures" at bounding box center [176, 176] width 87 height 15
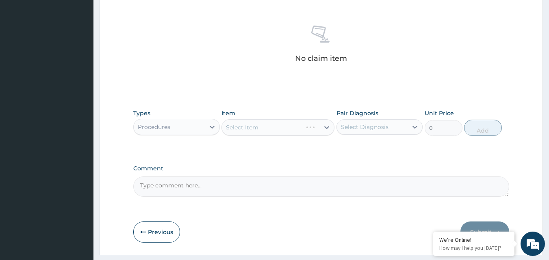
click at [267, 126] on div "Select Item" at bounding box center [277, 127] width 113 height 16
click at [267, 126] on div "Select Item" at bounding box center [270, 127] width 97 height 13
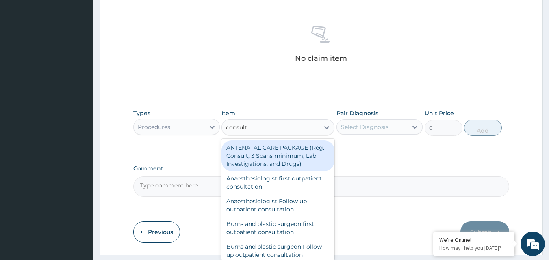
type input "consulta"
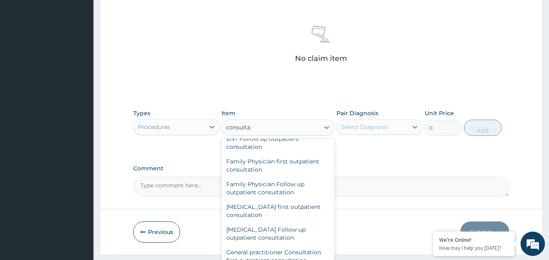
scroll to position [426, 0]
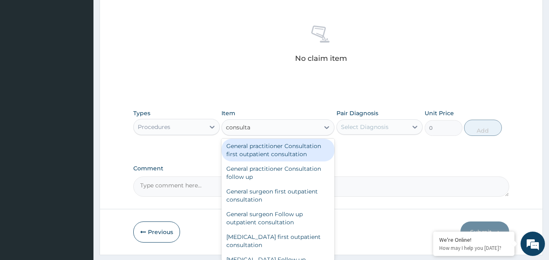
click at [273, 153] on div "General practitioner Consultation first outpatient consultation" at bounding box center [277, 150] width 113 height 23
type input "3547.5"
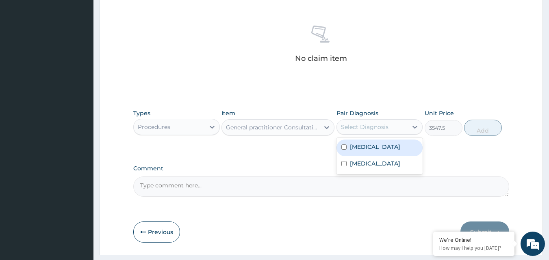
click at [375, 130] on div "Select Diagnosis" at bounding box center [365, 127] width 48 height 8
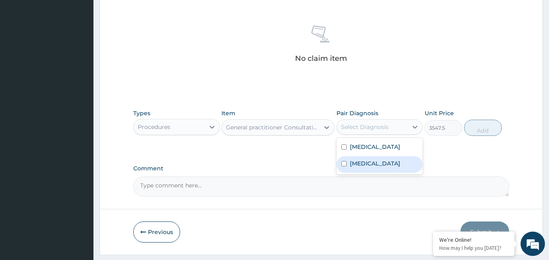
click at [370, 160] on div "Sepsis" at bounding box center [379, 164] width 87 height 17
checkbox input "true"
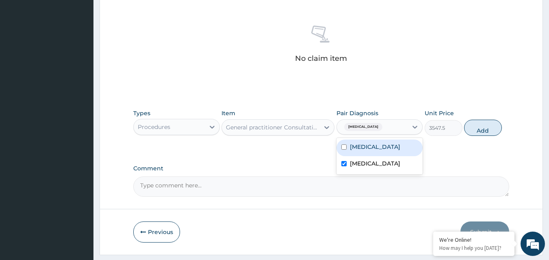
click at [374, 141] on div "Malaria" at bounding box center [379, 148] width 87 height 17
checkbox input "true"
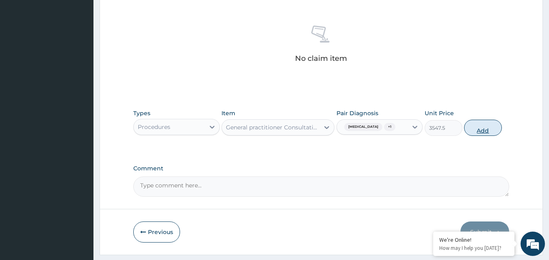
click at [481, 125] on button "Add" at bounding box center [483, 128] width 38 height 16
type input "0"
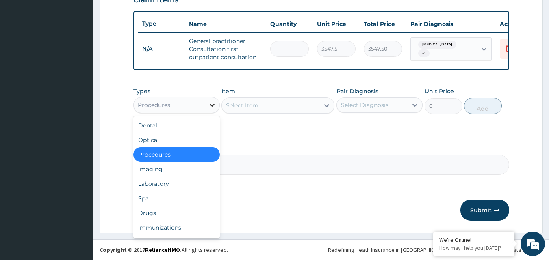
click at [208, 102] on icon at bounding box center [212, 105] width 8 height 8
click at [160, 188] on div "Laboratory" at bounding box center [176, 184] width 87 height 15
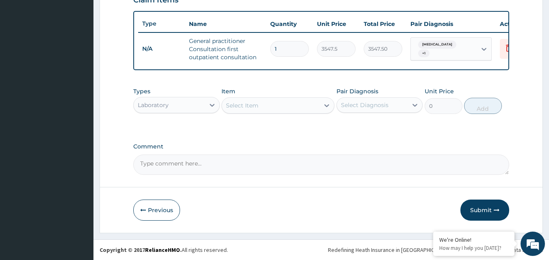
click at [239, 107] on div "Select Item" at bounding box center [242, 106] width 32 height 8
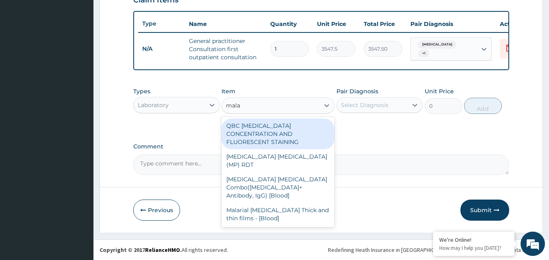
type input "malar"
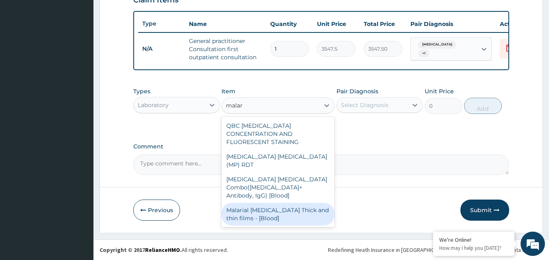
click at [240, 203] on div "Malarial Parasite Thick and thin films - [Blood]" at bounding box center [277, 214] width 113 height 23
type input "1612.5"
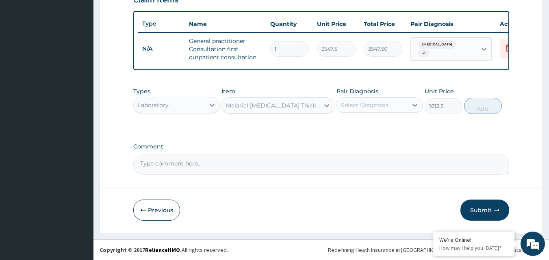
click at [362, 104] on div "Select Diagnosis" at bounding box center [365, 105] width 48 height 8
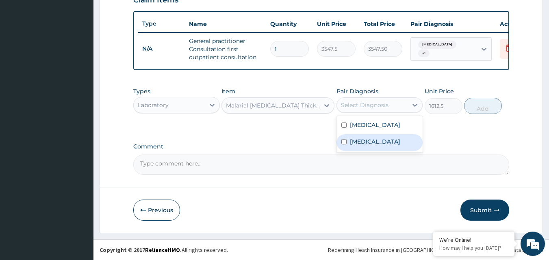
click at [351, 141] on label "Sepsis" at bounding box center [375, 142] width 50 height 8
checkbox input "true"
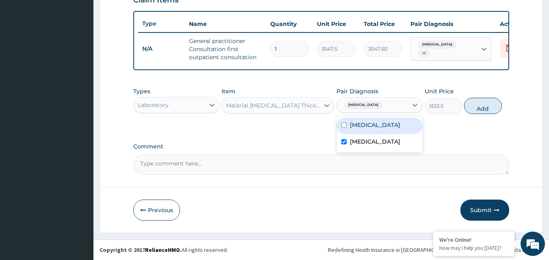
click at [357, 126] on label "Malaria" at bounding box center [375, 125] width 50 height 8
checkbox input "true"
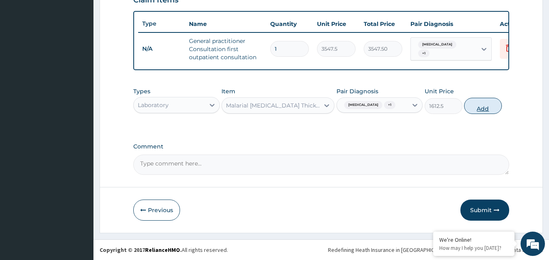
click at [490, 102] on button "Add" at bounding box center [483, 106] width 38 height 16
type input "0"
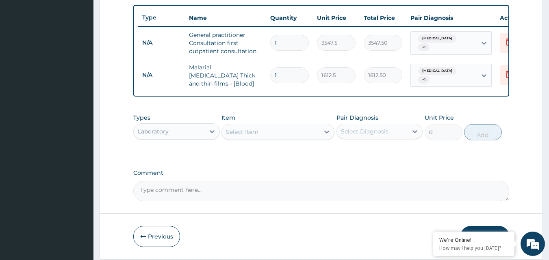
click at [231, 133] on div "Select Item" at bounding box center [242, 132] width 32 height 8
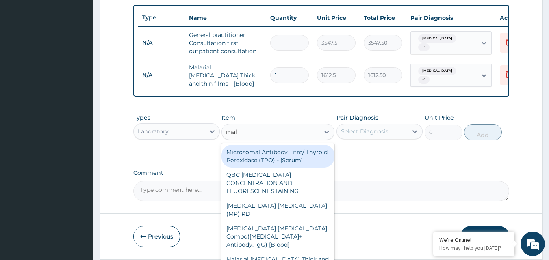
type input "mala"
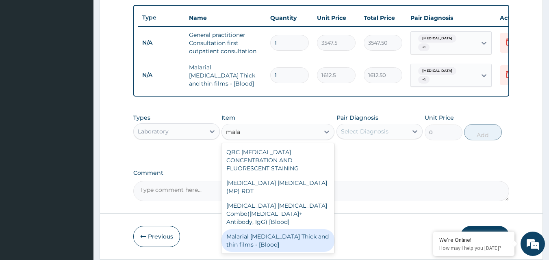
click at [243, 230] on div "Malarial Parasite Thick and thin films - [Blood]" at bounding box center [277, 241] width 113 height 23
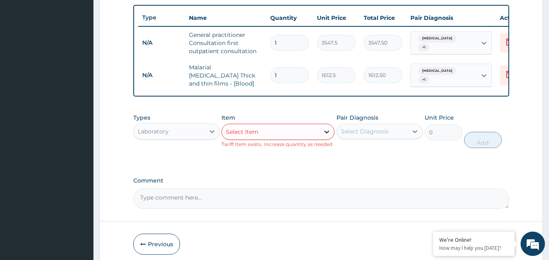
click at [328, 132] on icon at bounding box center [327, 132] width 8 height 8
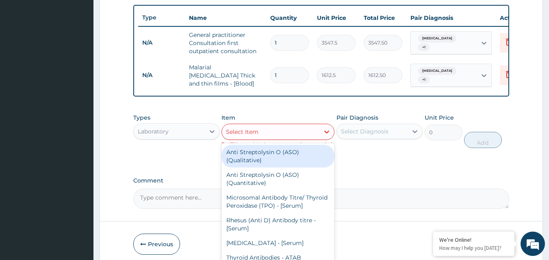
click at [256, 131] on div "Select Item" at bounding box center [242, 132] width 32 height 8
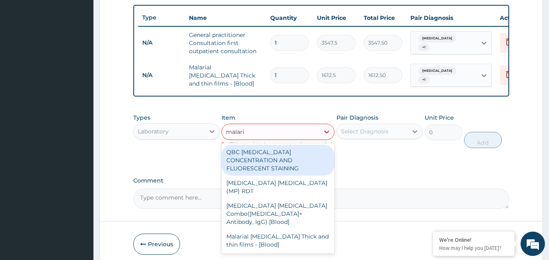
type input "malaria"
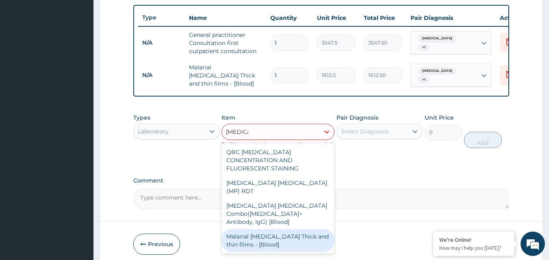
click at [258, 230] on div "Malarial Parasite Thick and thin films - [Blood]" at bounding box center [277, 241] width 113 height 23
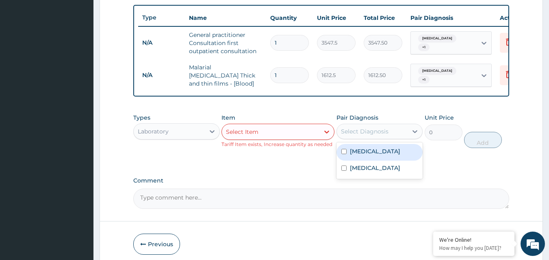
click at [392, 129] on div "Select Diagnosis" at bounding box center [372, 131] width 71 height 13
click at [315, 137] on div "Select Item" at bounding box center [270, 132] width 97 height 13
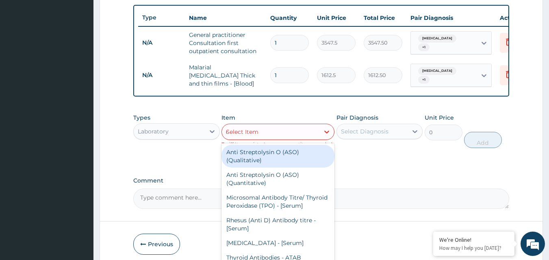
type input "cbc"
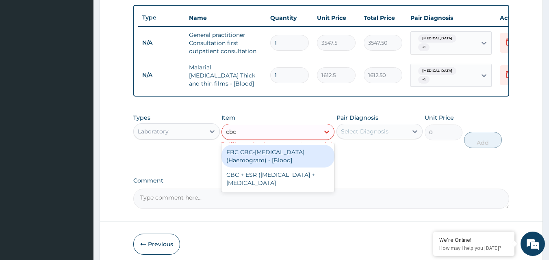
click at [300, 150] on div "FBC CBC-Complete Blood Count (Haemogram) - [Blood]" at bounding box center [277, 156] width 113 height 23
type input "4300"
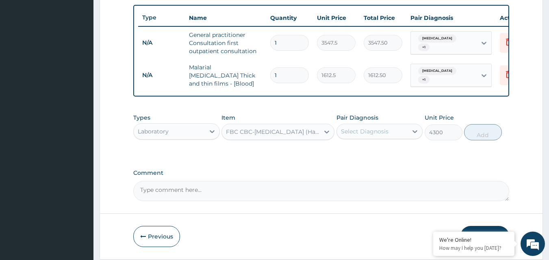
click at [365, 135] on div "Select Diagnosis" at bounding box center [365, 132] width 48 height 8
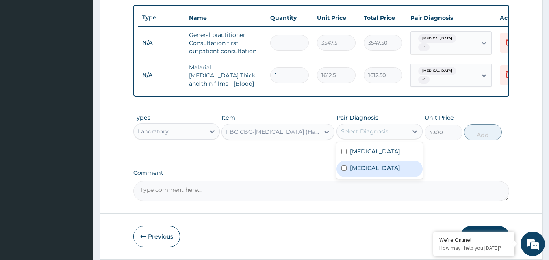
click at [356, 169] on label "Sepsis" at bounding box center [375, 168] width 50 height 8
checkbox input "true"
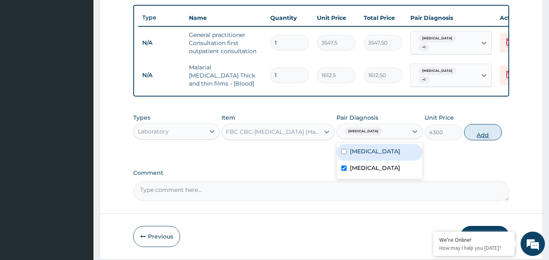
click at [486, 128] on button "Add" at bounding box center [483, 132] width 38 height 16
type input "0"
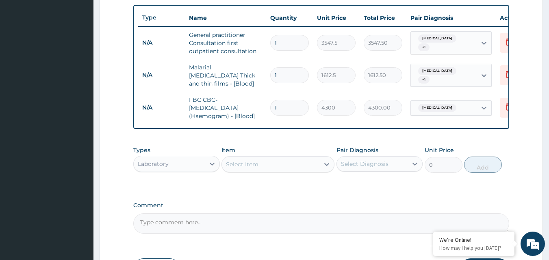
click at [237, 168] on div "Select Item" at bounding box center [242, 164] width 32 height 8
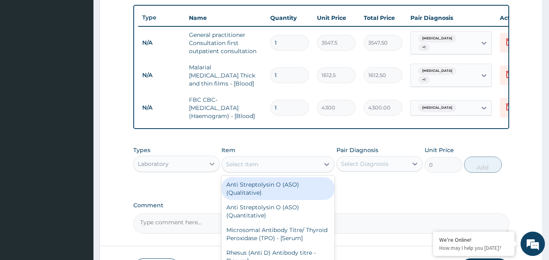
click at [207, 166] on div at bounding box center [212, 164] width 15 height 15
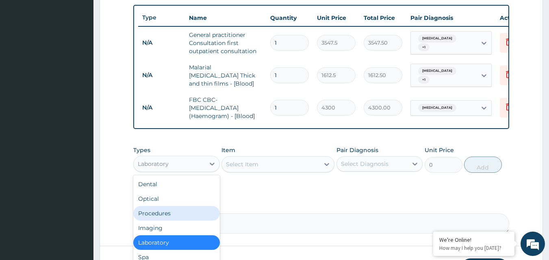
scroll to position [358, 0]
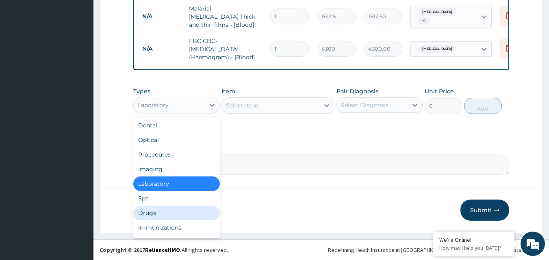
click at [151, 212] on div "Drugs" at bounding box center [176, 213] width 87 height 15
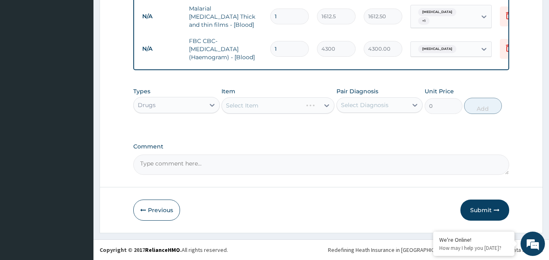
click at [250, 104] on div "Select Item" at bounding box center [277, 105] width 113 height 16
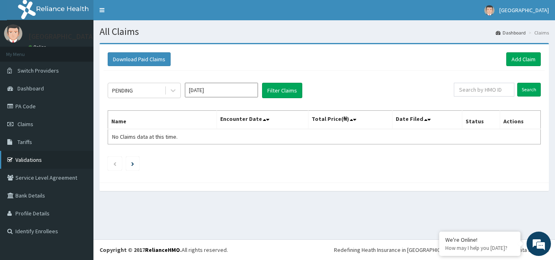
click at [32, 158] on link "Validations" at bounding box center [46, 160] width 93 height 18
click at [528, 57] on link "Add Claim" at bounding box center [523, 59] width 35 height 14
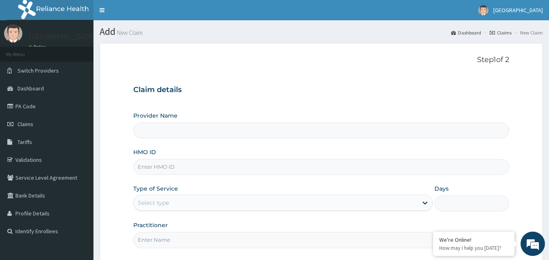
type input "[GEOGRAPHIC_DATA]"
click at [153, 171] on input "HMO ID" at bounding box center [321, 167] width 376 height 16
paste input "prv/10054/b"
type input "prv/10054/b"
click at [145, 200] on div "Select type" at bounding box center [153, 203] width 31 height 8
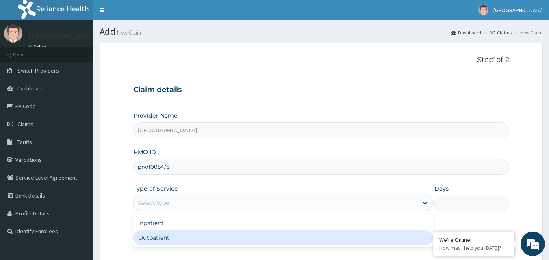
click at [145, 231] on div "Outpatient" at bounding box center [282, 238] width 299 height 15
type input "1"
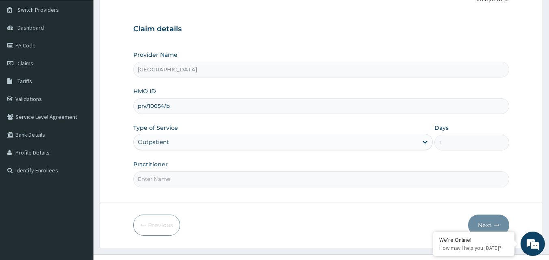
scroll to position [76, 0]
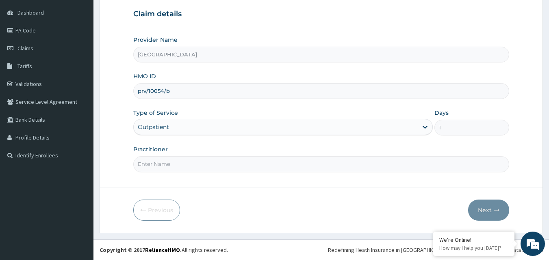
click at [158, 165] on input "Practitioner" at bounding box center [321, 164] width 376 height 16
type input "[PERSON_NAME]"
click at [489, 214] on button "Next" at bounding box center [488, 210] width 41 height 21
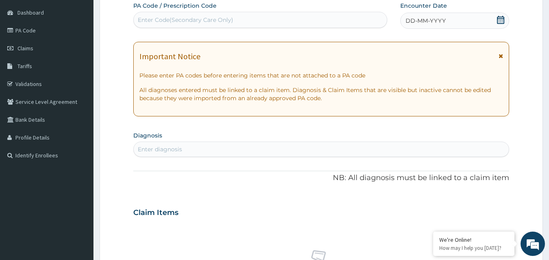
click at [499, 19] on icon at bounding box center [500, 20] width 7 height 8
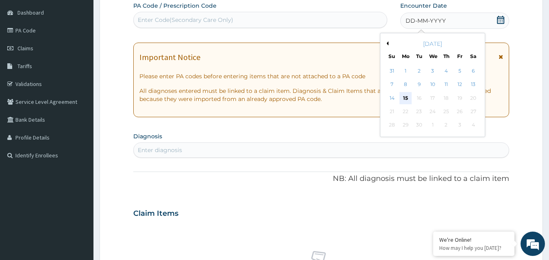
click at [407, 93] on div "15" at bounding box center [405, 98] width 12 height 12
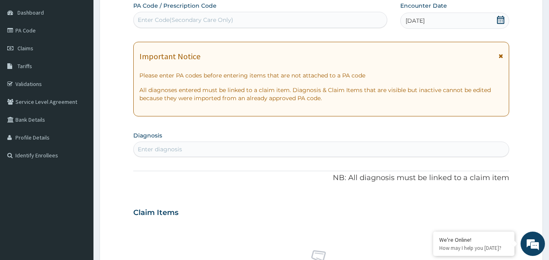
click at [156, 149] on div "Enter diagnosis" at bounding box center [160, 149] width 44 height 8
type input "[MEDICAL_DATA]"
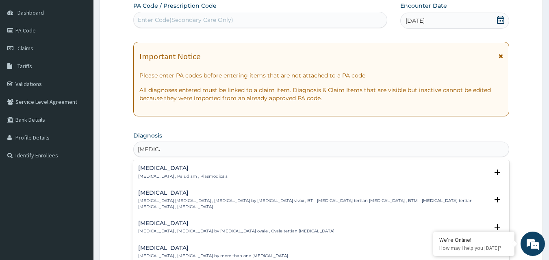
click at [148, 171] on h4 "[MEDICAL_DATA]" at bounding box center [182, 168] width 89 height 6
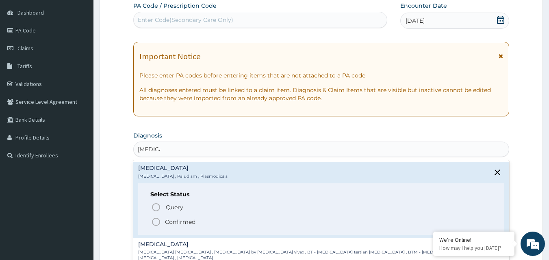
click at [163, 220] on span "Confirmed" at bounding box center [321, 222] width 341 height 10
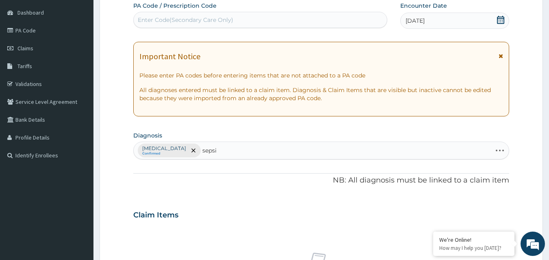
type input "[MEDICAL_DATA]"
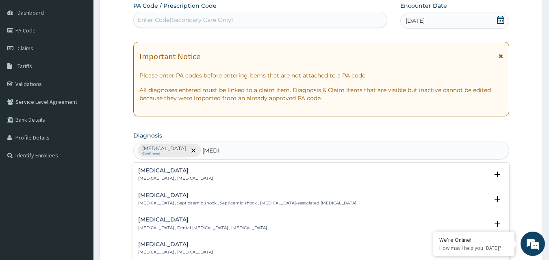
click at [156, 171] on h4 "[MEDICAL_DATA]" at bounding box center [175, 171] width 75 height 6
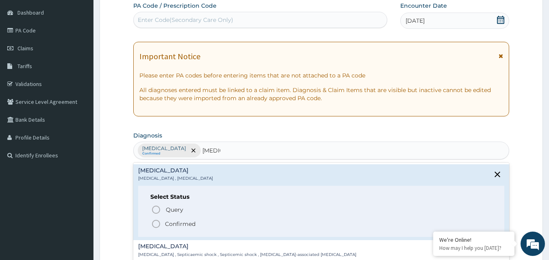
click at [164, 223] on span "Confirmed" at bounding box center [321, 224] width 341 height 10
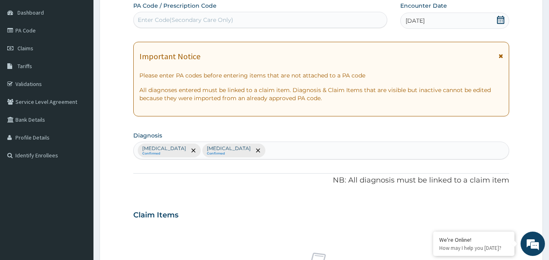
scroll to position [303, 0]
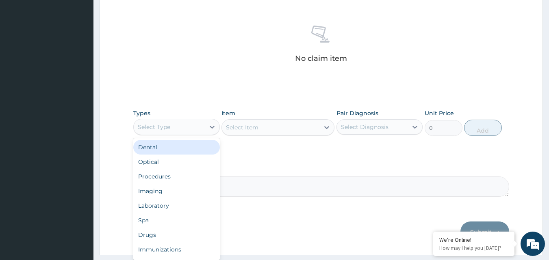
click at [165, 127] on div "Select Type" at bounding box center [154, 127] width 32 height 8
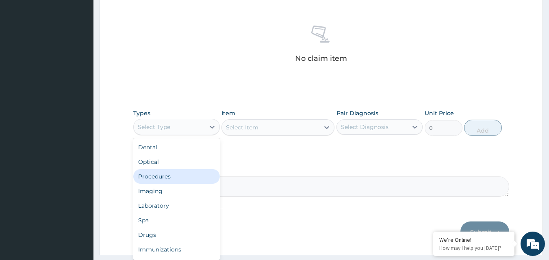
click at [164, 179] on div "Procedures" at bounding box center [176, 176] width 87 height 15
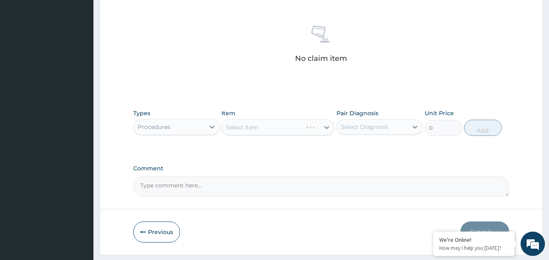
click at [274, 126] on div "Select Item" at bounding box center [277, 127] width 113 height 16
click at [264, 130] on div "Select Item" at bounding box center [270, 127] width 97 height 13
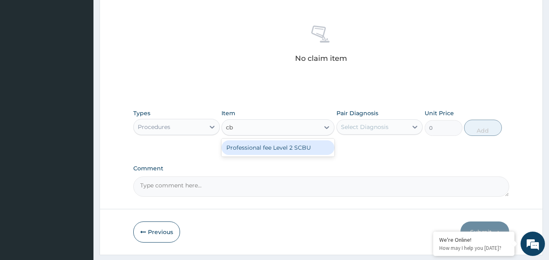
type input "c"
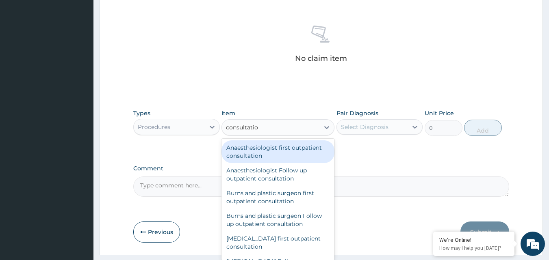
type input "consultation"
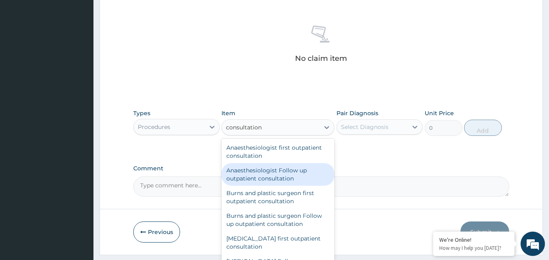
click at [327, 183] on div "Anaesthesiologist first outpatient consultation Anaesthesiologist Follow up out…" at bounding box center [277, 200] width 113 height 122
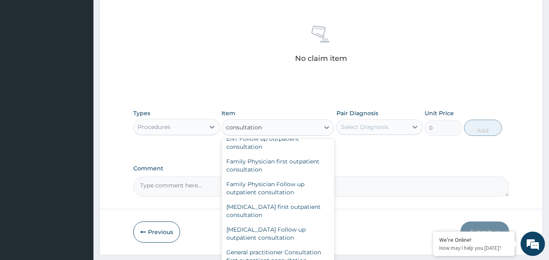
scroll to position [426, 0]
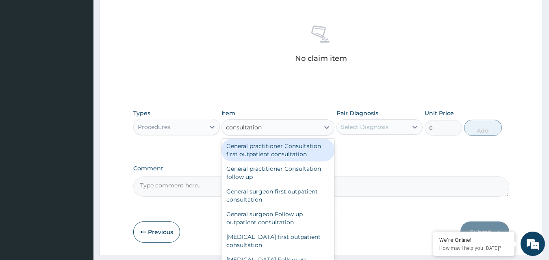
click at [273, 146] on div "General practitioner Consultation first outpatient consultation" at bounding box center [277, 150] width 113 height 23
type input "3547.5"
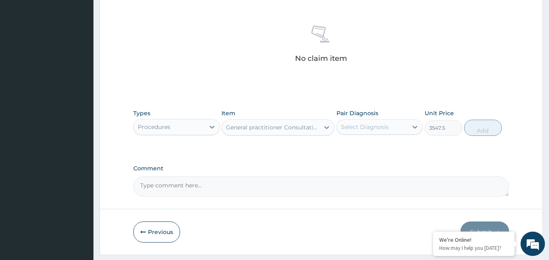
click at [381, 126] on div "Select Diagnosis" at bounding box center [365, 127] width 48 height 8
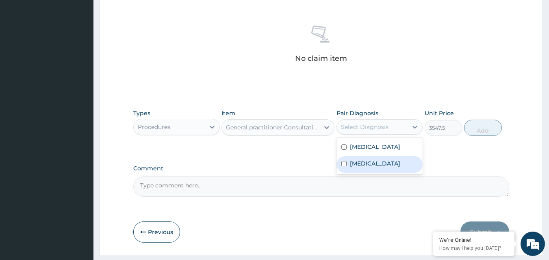
click at [368, 159] on div "Sepsis" at bounding box center [379, 164] width 87 height 17
checkbox input "true"
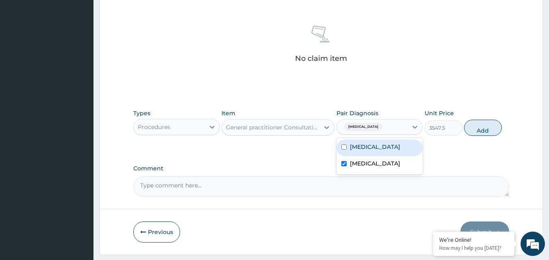
click at [407, 139] on div "Malaria Sepsis" at bounding box center [379, 156] width 87 height 37
click at [408, 146] on div "Malaria" at bounding box center [379, 148] width 87 height 17
checkbox input "true"
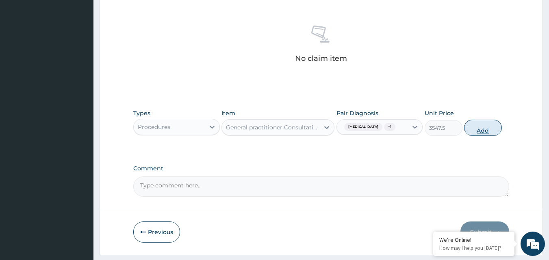
click at [477, 130] on button "Add" at bounding box center [483, 128] width 38 height 16
type input "0"
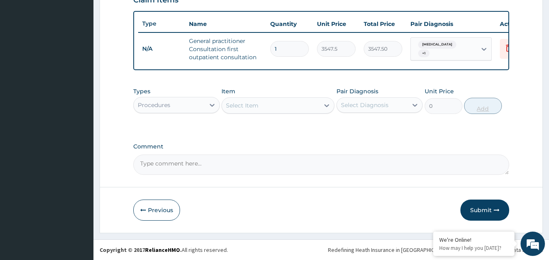
scroll to position [297, 0]
click at [260, 104] on div "Select Item" at bounding box center [270, 105] width 97 height 13
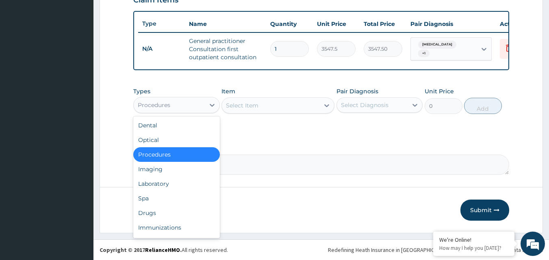
click at [191, 112] on div "Procedures" at bounding box center [176, 105] width 87 height 16
click at [149, 186] on div "Laboratory" at bounding box center [176, 184] width 87 height 15
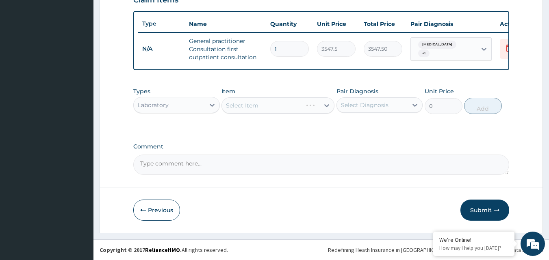
click at [248, 107] on div "Select Item" at bounding box center [277, 105] width 113 height 16
click at [249, 105] on div "Select Item" at bounding box center [277, 105] width 113 height 16
click at [249, 105] on div "Select Item" at bounding box center [242, 106] width 32 height 8
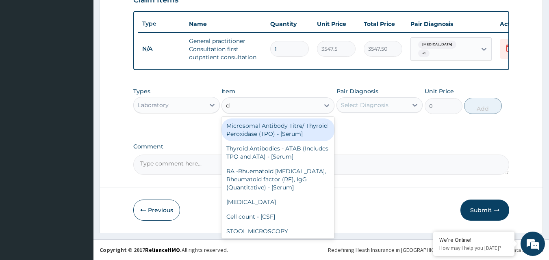
type input "cbc"
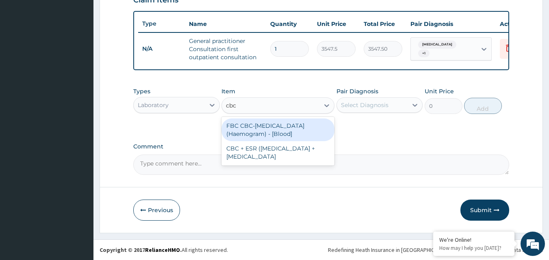
click at [258, 132] on div "FBC CBC-Complete Blood Count (Haemogram) - [Blood]" at bounding box center [277, 130] width 113 height 23
type input "4300"
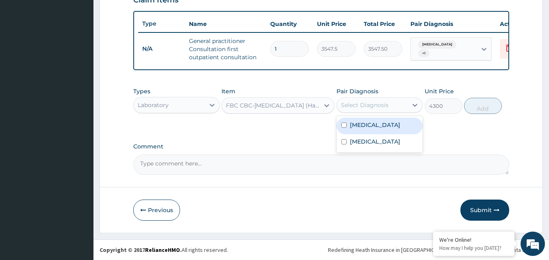
click at [359, 104] on div "Select Diagnosis" at bounding box center [365, 105] width 48 height 8
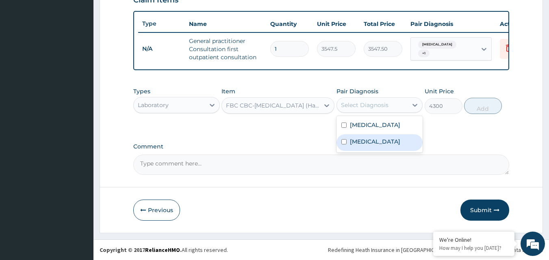
click at [347, 141] on div "Sepsis" at bounding box center [379, 142] width 87 height 17
checkbox input "true"
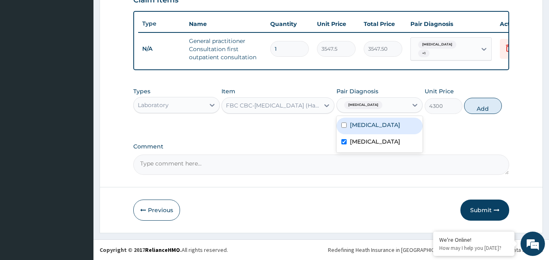
click at [355, 127] on label "Malaria" at bounding box center [375, 125] width 50 height 8
click at [373, 127] on div "Malaria" at bounding box center [379, 126] width 87 height 17
checkbox input "false"
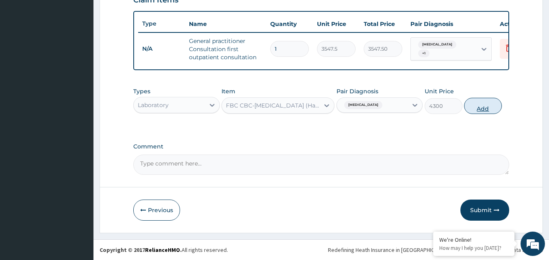
click at [474, 102] on button "Add" at bounding box center [483, 106] width 38 height 16
type input "0"
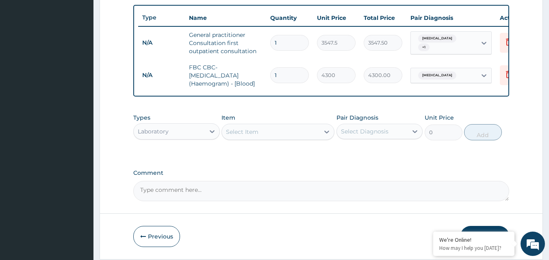
click at [228, 136] on div "Select Item" at bounding box center [242, 132] width 32 height 8
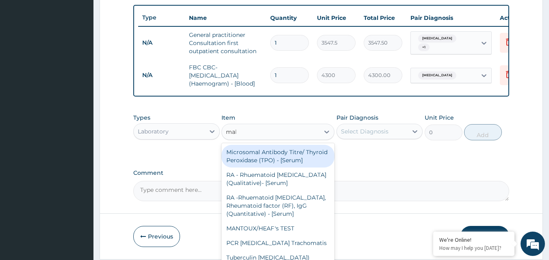
type input "mala"
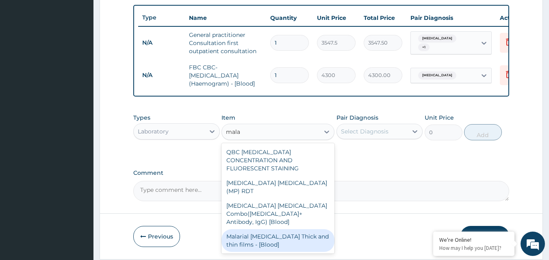
click at [234, 230] on div "Malarial [MEDICAL_DATA] Thick and thin films - [Blood]" at bounding box center [277, 241] width 113 height 23
type input "1612.5"
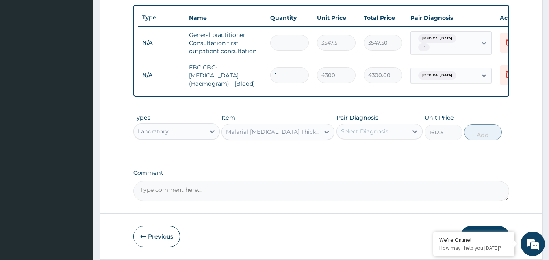
click at [357, 132] on div "Select Diagnosis" at bounding box center [372, 131] width 71 height 13
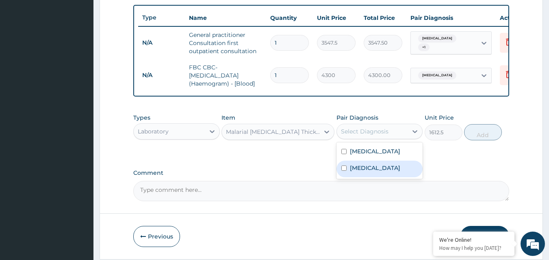
click at [351, 172] on label "Sepsis" at bounding box center [375, 168] width 50 height 8
checkbox input "true"
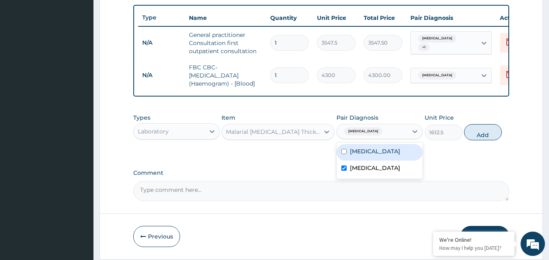
click at [357, 156] on label "Malaria" at bounding box center [375, 151] width 50 height 8
checkbox input "true"
click at [354, 188] on textarea "Comment" at bounding box center [321, 191] width 376 height 20
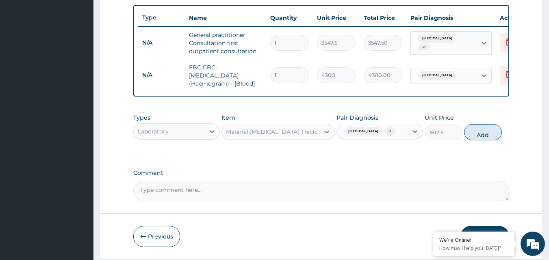
click at [384, 136] on span "+ 1" at bounding box center [389, 132] width 11 height 8
click at [354, 170] on label "Sepsis" at bounding box center [375, 168] width 50 height 8
checkbox input "false"
click at [477, 135] on button "Add" at bounding box center [483, 132] width 38 height 16
type input "0"
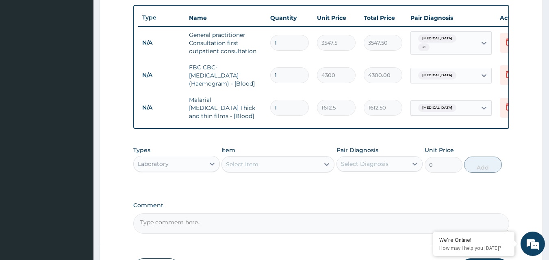
click at [228, 163] on div "Select Item" at bounding box center [242, 164] width 32 height 8
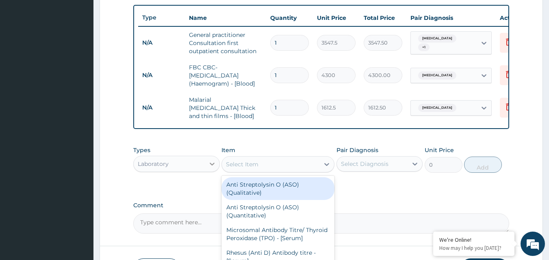
click at [205, 163] on div at bounding box center [212, 164] width 15 height 15
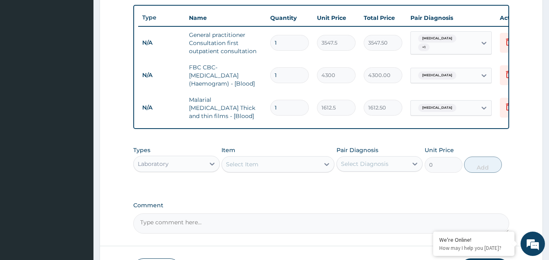
drag, startPoint x: 360, startPoint y: 240, endPoint x: 555, endPoint y: 256, distance: 195.2
click at [486, 240] on body "R EL Toggle navigation Kingsword Hospital Kingsword Hospital - kingswordhospita…" at bounding box center [274, 11] width 549 height 617
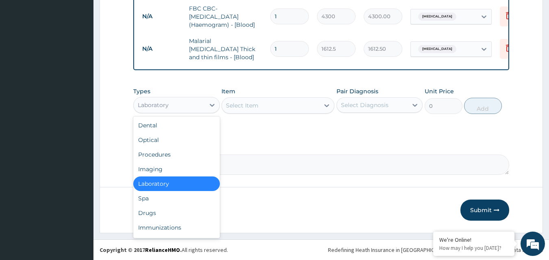
click at [187, 102] on div "Laboratory" at bounding box center [169, 105] width 71 height 13
click at [169, 215] on div "Drugs" at bounding box center [176, 213] width 87 height 15
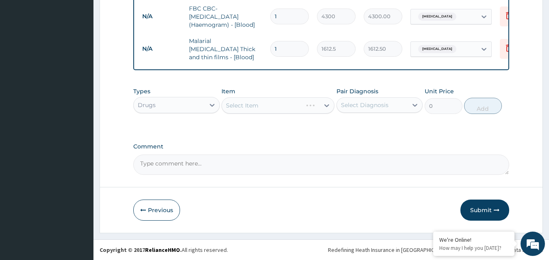
click at [263, 103] on div "Select Item" at bounding box center [277, 105] width 113 height 16
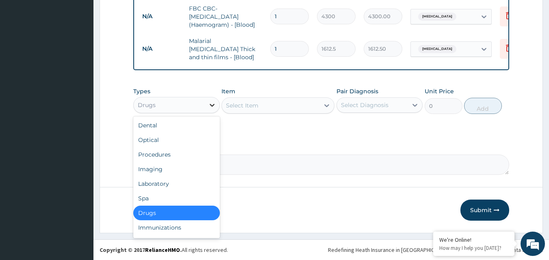
click at [206, 101] on div at bounding box center [212, 105] width 15 height 15
click at [277, 105] on div "Select Item" at bounding box center [270, 105] width 97 height 13
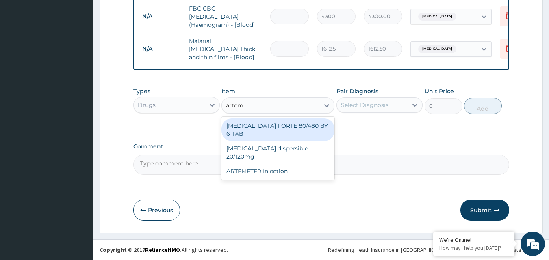
type input "arteme"
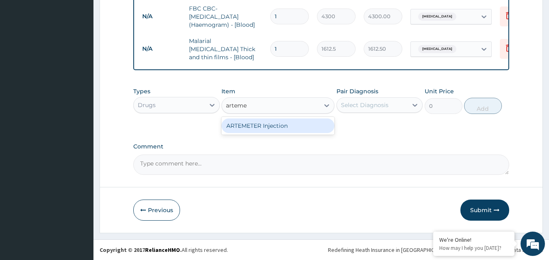
click at [265, 127] on div "ARTEMETER Injection" at bounding box center [277, 126] width 113 height 15
type input "946"
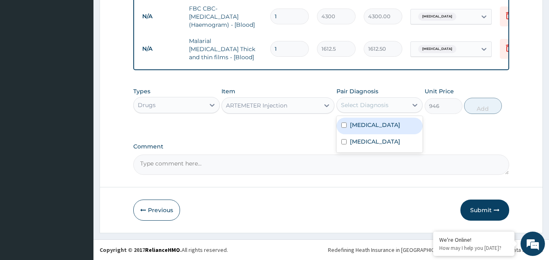
click at [362, 102] on div "Select Diagnosis" at bounding box center [365, 105] width 48 height 8
click at [364, 129] on div "Malaria" at bounding box center [379, 126] width 87 height 17
checkbox input "true"
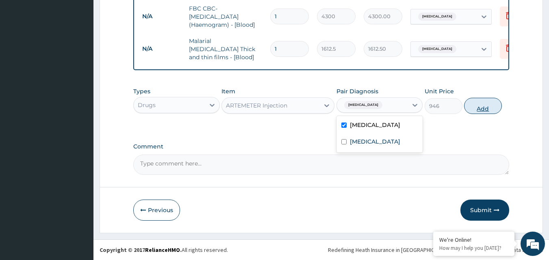
click at [475, 109] on button "Add" at bounding box center [483, 106] width 38 height 16
type input "0"
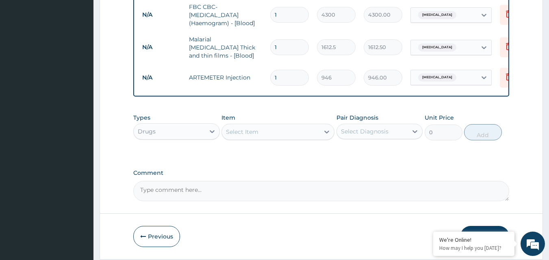
click at [279, 71] on input "1" at bounding box center [289, 78] width 39 height 16
type input "0.00"
type input "6"
type input "5676.00"
type input "6"
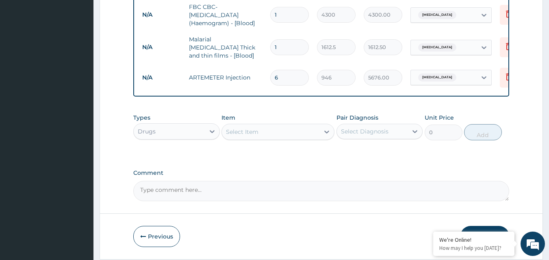
click at [248, 135] on div "Select Item" at bounding box center [242, 132] width 32 height 8
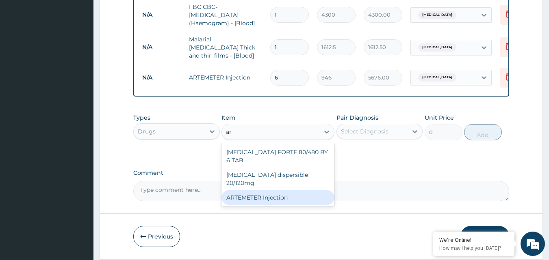
type input "a"
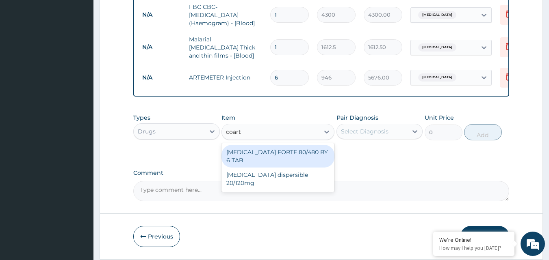
type input "coarte"
click at [266, 156] on div "COARTEM FORTE 80/480 BY 6 TAB" at bounding box center [277, 156] width 113 height 23
type input "449.35"
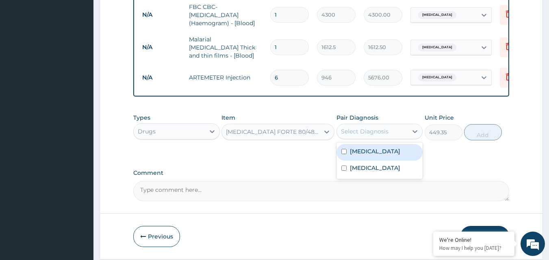
click at [365, 138] on div "Select Diagnosis" at bounding box center [372, 131] width 71 height 13
click at [365, 156] on label "Malaria" at bounding box center [375, 151] width 50 height 8
checkbox input "true"
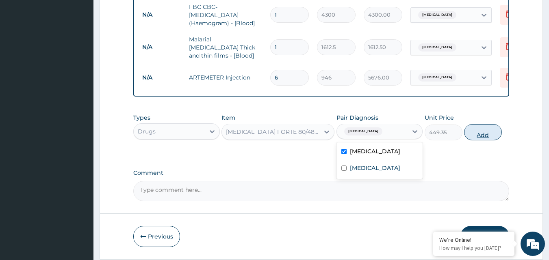
click at [488, 131] on button "Add" at bounding box center [483, 132] width 38 height 16
type input "0"
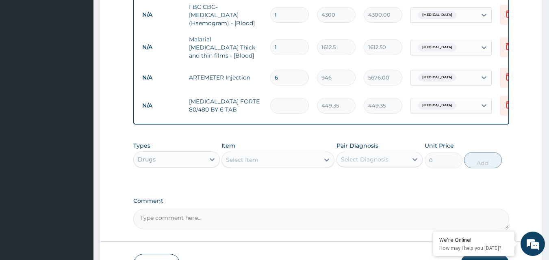
type input "0.00"
type input "6"
type input "2696.10"
type input "6"
click at [253, 159] on div "Select Item" at bounding box center [242, 160] width 32 height 8
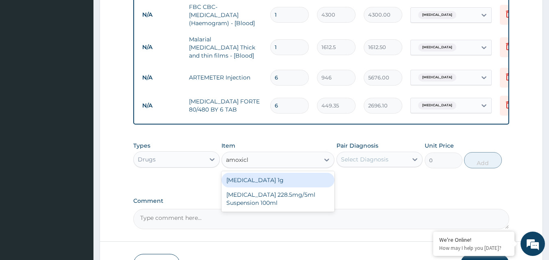
type input "amoxicla"
click at [264, 182] on div "Co-amoxiclav 1g" at bounding box center [277, 180] width 113 height 15
type input "709.5"
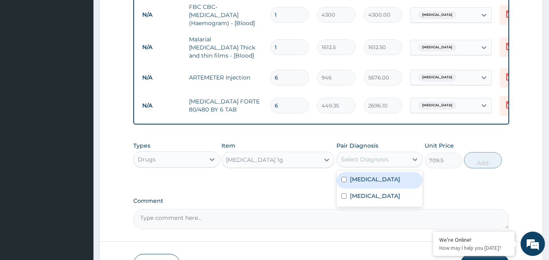
click at [363, 162] on div "Select Diagnosis" at bounding box center [365, 160] width 48 height 8
click at [357, 179] on label "Malaria" at bounding box center [375, 179] width 50 height 8
checkbox input "true"
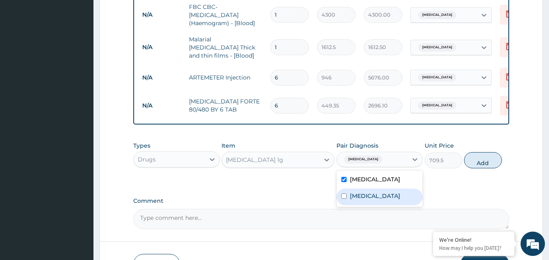
click at [377, 200] on div "Sepsis" at bounding box center [379, 197] width 87 height 17
checkbox input "true"
click at [381, 183] on div "Malaria" at bounding box center [379, 180] width 87 height 17
checkbox input "false"
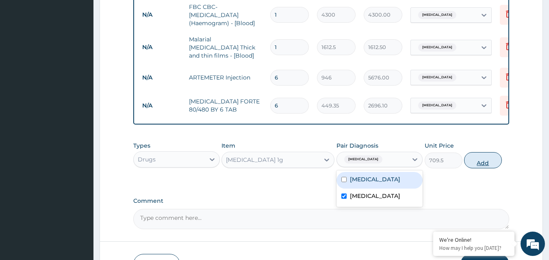
click at [482, 161] on button "Add" at bounding box center [483, 160] width 38 height 16
type input "0"
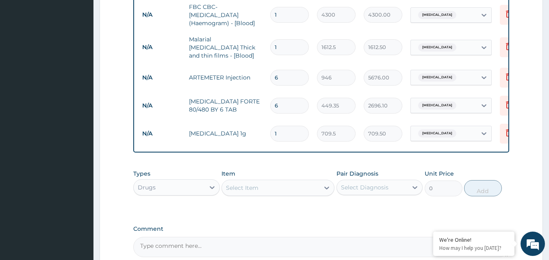
type input "14"
type input "9933.00"
type input "14"
click at [235, 192] on div "Select Item" at bounding box center [242, 188] width 32 height 8
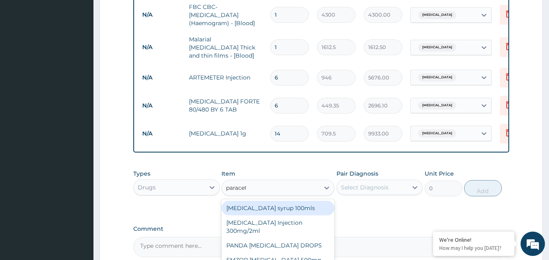
type input "paraceta"
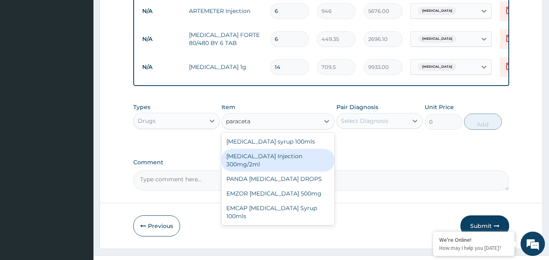
scroll to position [434, 0]
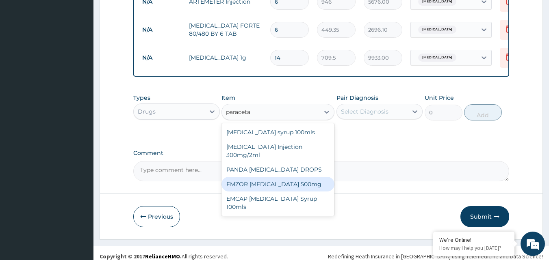
click at [247, 184] on div "EMZOR PARACETAMOL 500mg" at bounding box center [277, 184] width 113 height 15
type input "23.65"
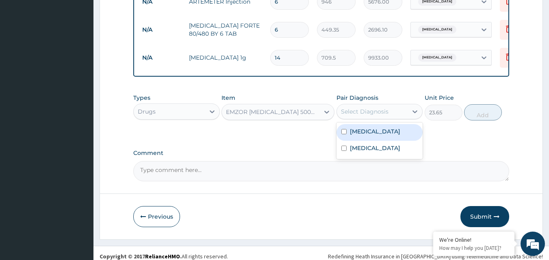
click at [387, 118] on div "Select Diagnosis" at bounding box center [372, 111] width 71 height 13
click at [379, 130] on div "[MEDICAL_DATA]" at bounding box center [379, 132] width 87 height 17
checkbox input "true"
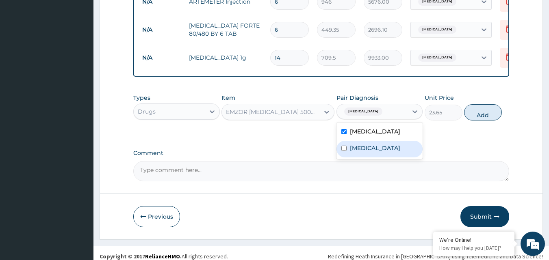
click at [374, 148] on div "[MEDICAL_DATA]" at bounding box center [379, 149] width 87 height 17
checkbox input "true"
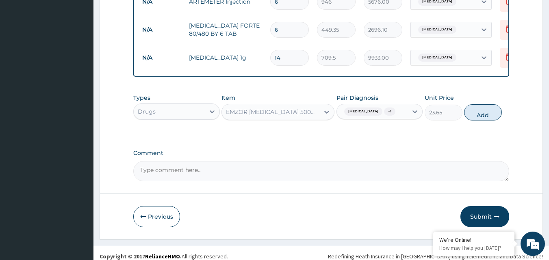
click at [465, 123] on div "Types Drugs Item EMZOR PARACETAMOL 500mg Pair Diagnosis Malaria + 1 Unit Price …" at bounding box center [321, 107] width 376 height 35
click at [476, 116] on button "Add" at bounding box center [483, 112] width 38 height 16
type input "0"
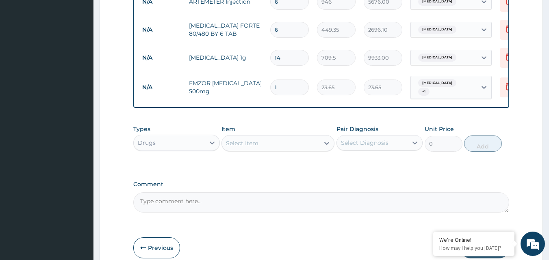
click at [293, 76] on td "1" at bounding box center [289, 88] width 47 height 24
click at [279, 86] on input "1" at bounding box center [289, 88] width 39 height 16
type input "18"
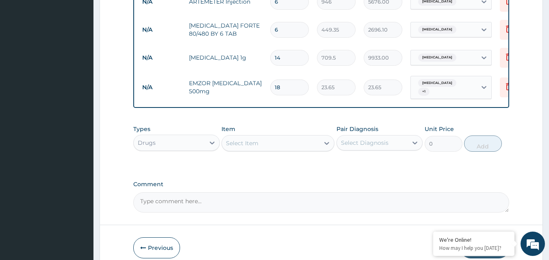
type input "425.70"
type input "18"
click at [237, 143] on div "Select Item" at bounding box center [242, 143] width 32 height 8
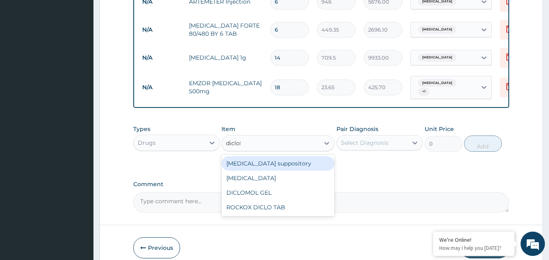
type input "diclofe"
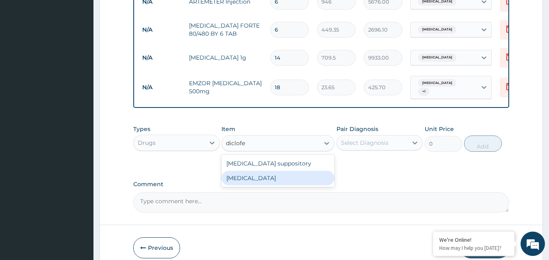
click at [287, 178] on div "[MEDICAL_DATA]" at bounding box center [277, 178] width 113 height 15
type input "591.25"
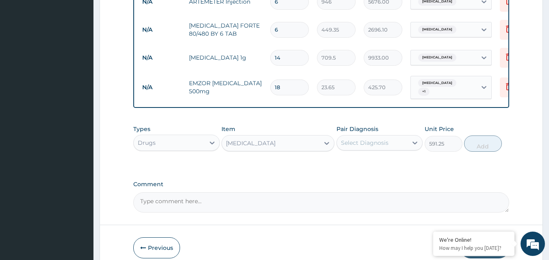
click at [390, 144] on div "Select Diagnosis" at bounding box center [372, 142] width 71 height 13
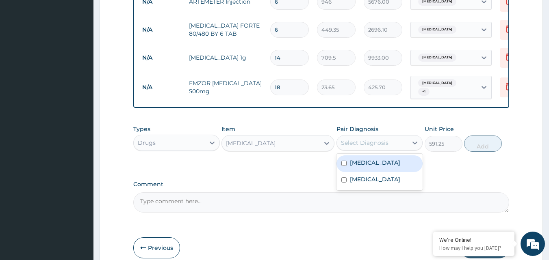
click at [370, 165] on div "[MEDICAL_DATA]" at bounding box center [379, 164] width 87 height 17
checkbox input "true"
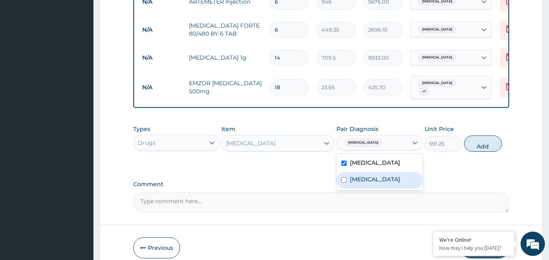
click at [370, 175] on div "[MEDICAL_DATA]" at bounding box center [379, 180] width 87 height 17
checkbox input "true"
click at [474, 143] on button "Add" at bounding box center [483, 144] width 38 height 16
type input "0"
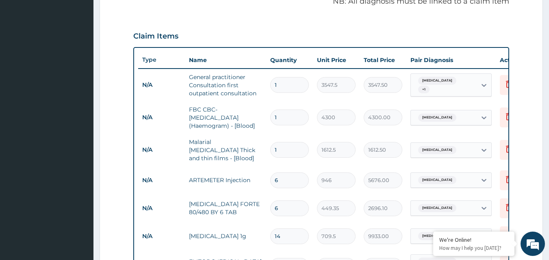
scroll to position [483, 0]
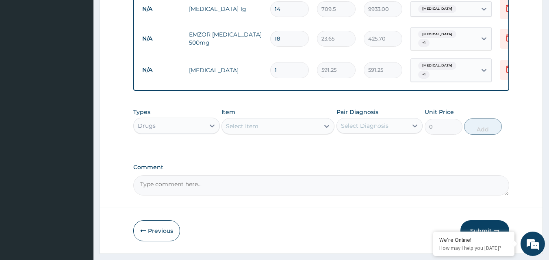
click at [253, 122] on div "Select Item" at bounding box center [242, 126] width 32 height 8
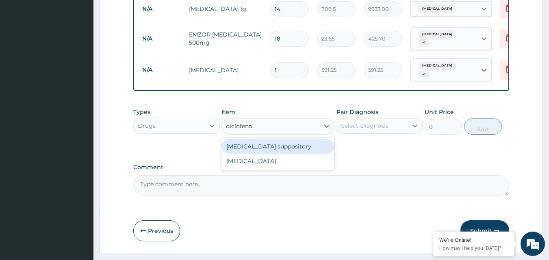
type input "diclofenac"
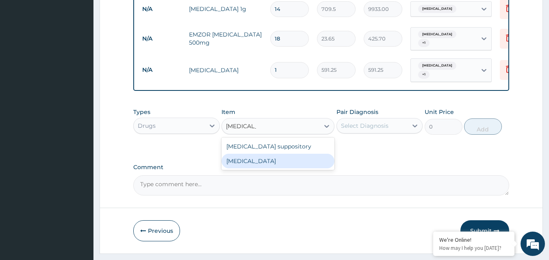
click at [252, 154] on div "Diclofenac" at bounding box center [277, 161] width 113 height 15
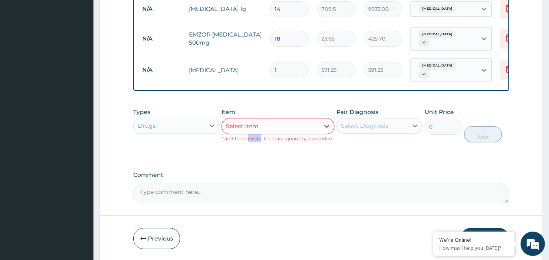
click at [252, 151] on div "Types Drugs Item Select Item Tariff Item exists, Increase quantity as needed Pa…" at bounding box center [321, 131] width 376 height 55
click at [284, 121] on div "Select Item" at bounding box center [270, 126] width 97 height 13
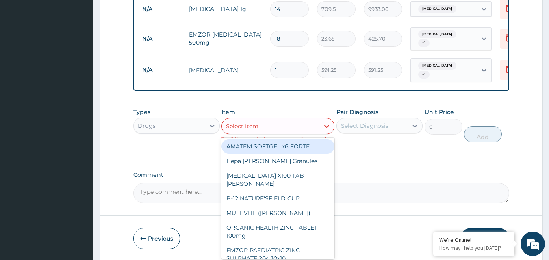
click at [308, 120] on div "Select Item" at bounding box center [270, 126] width 97 height 13
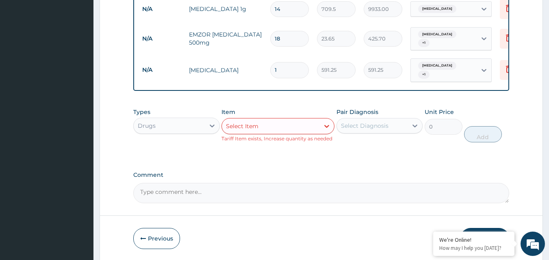
click at [308, 120] on div "Select Item" at bounding box center [270, 126] width 97 height 13
click at [245, 122] on div "Select Item" at bounding box center [242, 126] width 32 height 8
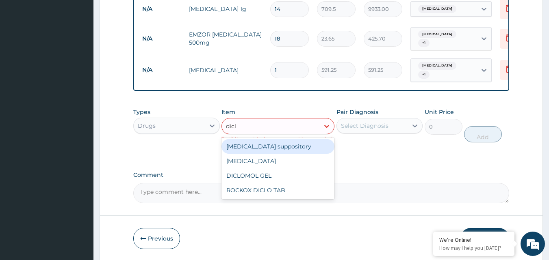
type input "diclo"
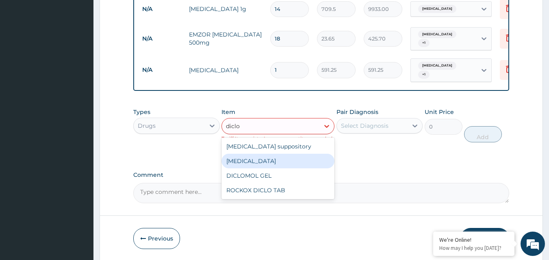
click at [247, 154] on div "Diclofenac" at bounding box center [277, 161] width 113 height 15
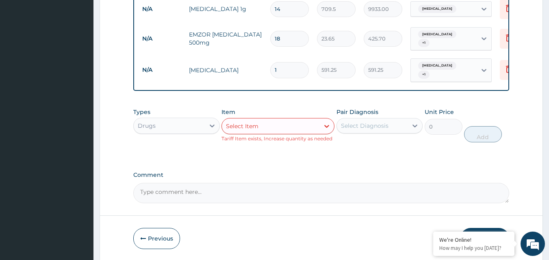
click at [272, 123] on div "Select Item" at bounding box center [270, 126] width 97 height 13
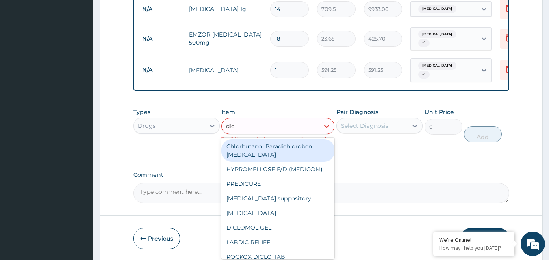
type input "dicl"
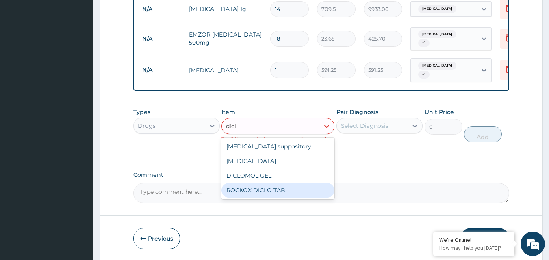
click at [258, 188] on div "ROCKOX DICLO TAB" at bounding box center [277, 190] width 113 height 15
type input "82.775"
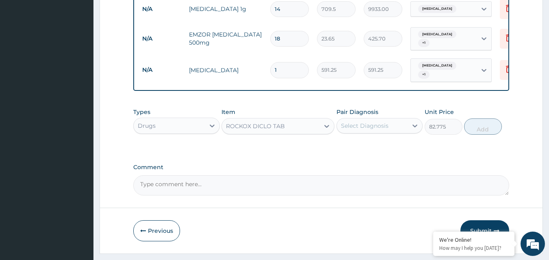
click at [377, 124] on div "Select Diagnosis" at bounding box center [365, 126] width 48 height 8
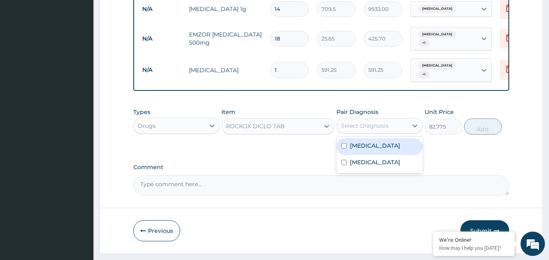
click at [362, 145] on div "Malaria" at bounding box center [379, 147] width 87 height 17
checkbox input "true"
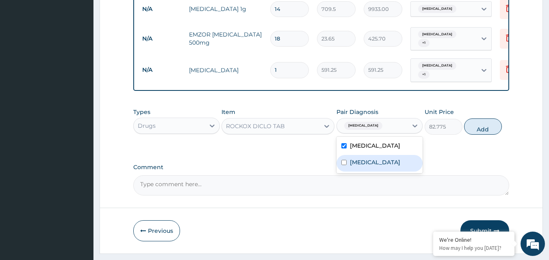
click at [361, 158] on label "Sepsis" at bounding box center [375, 162] width 50 height 8
checkbox input "true"
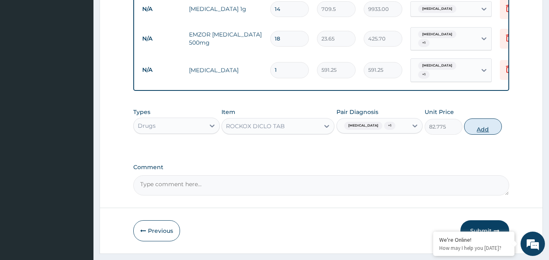
click at [479, 121] on button "Add" at bounding box center [483, 127] width 38 height 16
type input "0"
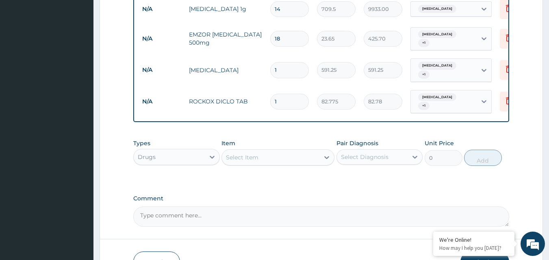
click at [279, 94] on input "1" at bounding box center [289, 102] width 39 height 16
type input "10"
type input "827.75"
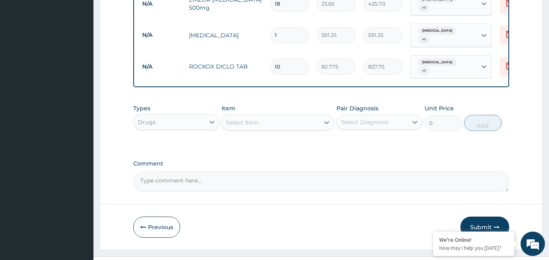
scroll to position [526, 0]
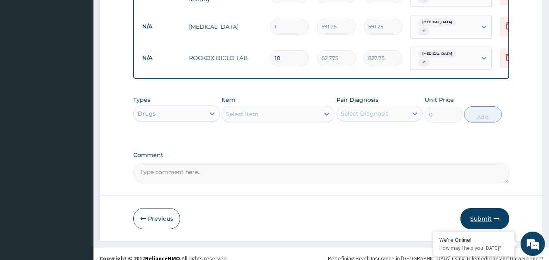
type input "10"
click at [482, 208] on button "Submit" at bounding box center [484, 218] width 49 height 21
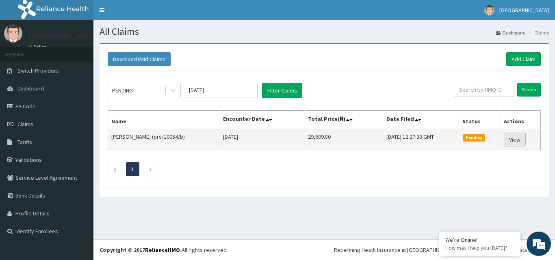
click at [517, 139] on link "View" at bounding box center [515, 140] width 22 height 14
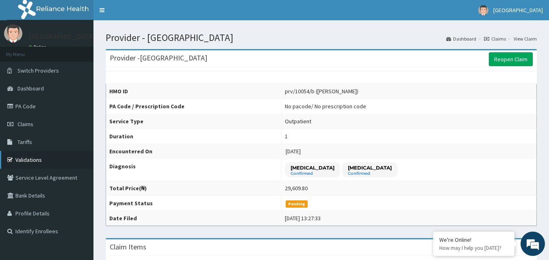
click at [26, 156] on link "Validations" at bounding box center [46, 160] width 93 height 18
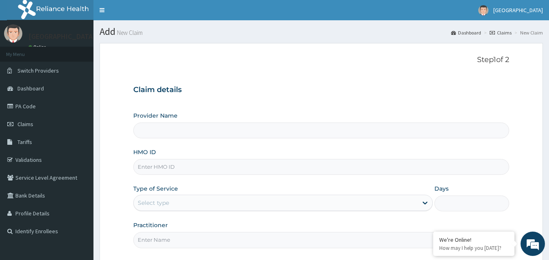
type input "[GEOGRAPHIC_DATA]"
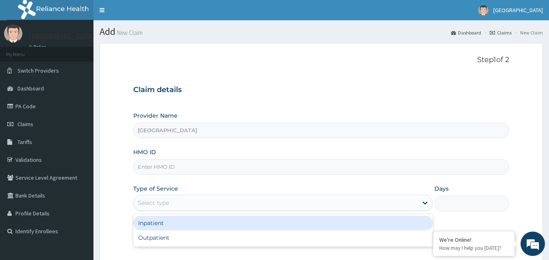
click at [147, 201] on div "Select type" at bounding box center [153, 203] width 31 height 8
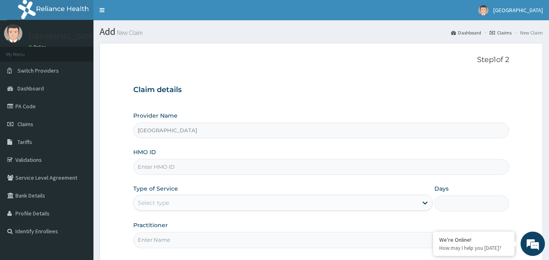
click at [158, 170] on input "HMO ID" at bounding box center [321, 167] width 376 height 16
paste input "prv/10054/c"
type input "prv/10054/c"
click at [148, 206] on div "Select type" at bounding box center [153, 203] width 31 height 8
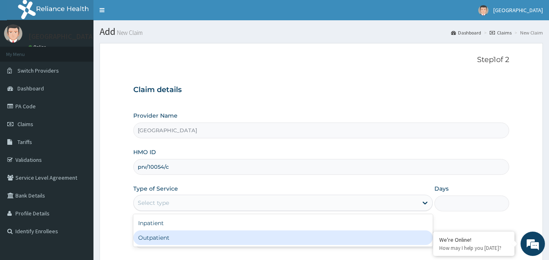
click at [149, 240] on div "Outpatient" at bounding box center [282, 238] width 299 height 15
type input "1"
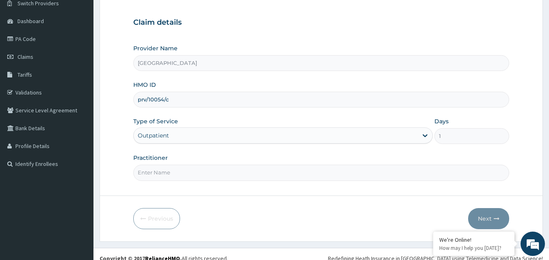
scroll to position [76, 0]
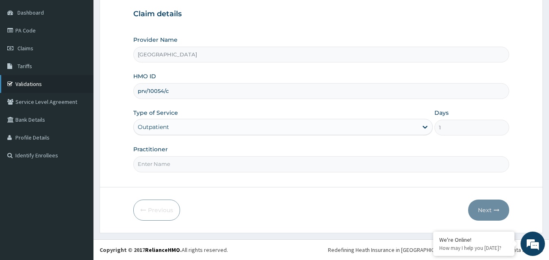
click at [46, 81] on link "Validations" at bounding box center [46, 84] width 93 height 18
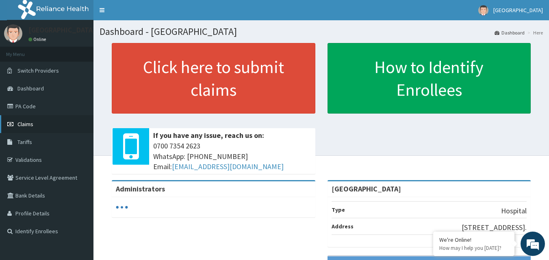
click at [33, 127] on span "Claims" at bounding box center [25, 124] width 16 height 7
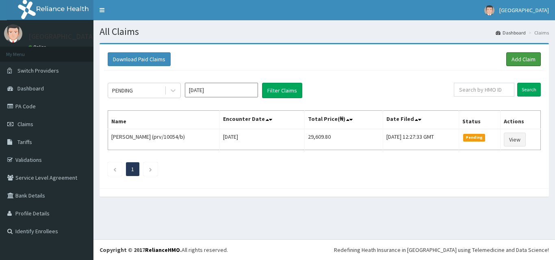
click at [518, 54] on link "Add Claim" at bounding box center [523, 59] width 35 height 14
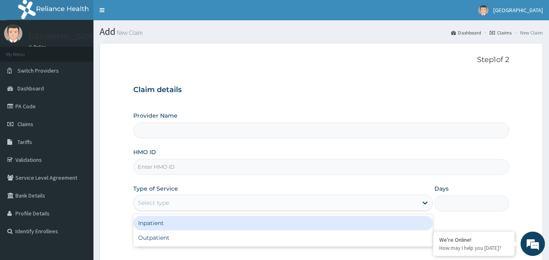
click at [152, 201] on div "Select type" at bounding box center [153, 203] width 31 height 8
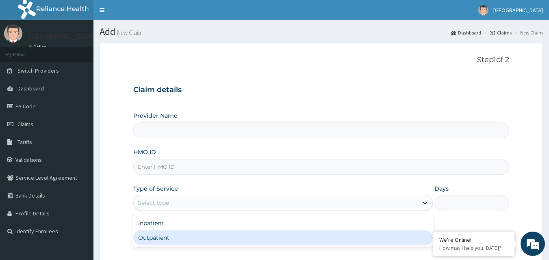
type input "[GEOGRAPHIC_DATA]"
click at [153, 243] on div "Outpatient" at bounding box center [282, 238] width 299 height 15
type input "1"
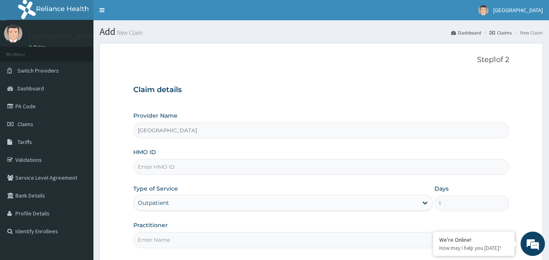
paste input "prv/10054/c"
type input "prv/10054/c"
click at [147, 165] on input "HMO ID" at bounding box center [321, 167] width 376 height 16
paste input "prv/10054/c"
type input "prv/10054/c"
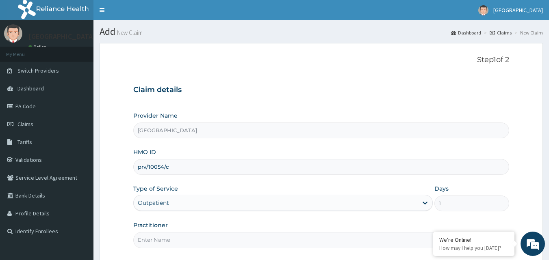
click at [155, 236] on input "Practitioner" at bounding box center [321, 240] width 376 height 16
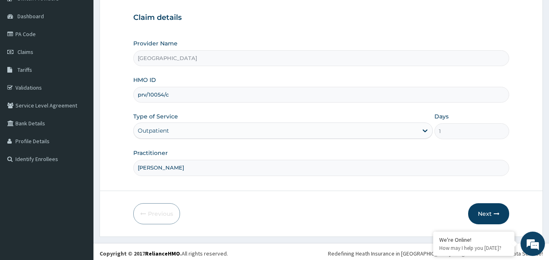
scroll to position [76, 0]
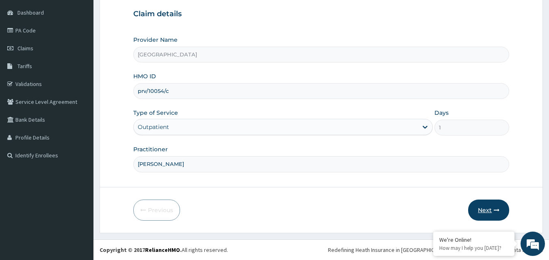
type input "dr hally"
click at [490, 207] on button "Next" at bounding box center [488, 210] width 41 height 21
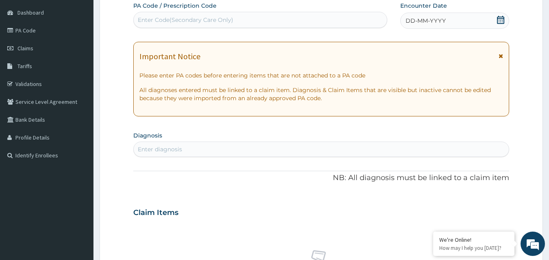
click at [452, 24] on div "DD-MM-YYYY" at bounding box center [454, 21] width 109 height 16
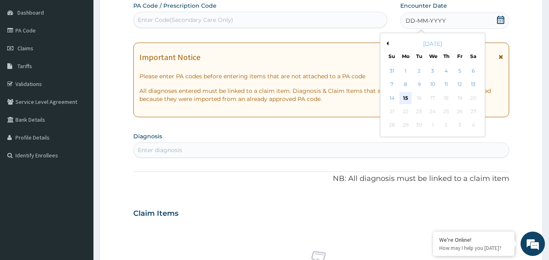
click at [407, 97] on div "15" at bounding box center [405, 98] width 12 height 12
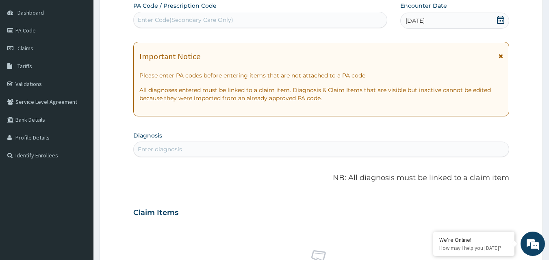
click at [147, 148] on div "Enter diagnosis" at bounding box center [160, 149] width 44 height 8
type input "malaria"
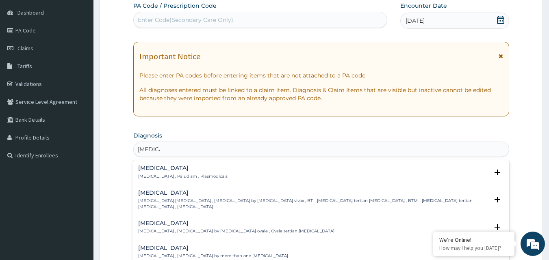
click at [152, 169] on h4 "Malaria" at bounding box center [182, 168] width 89 height 6
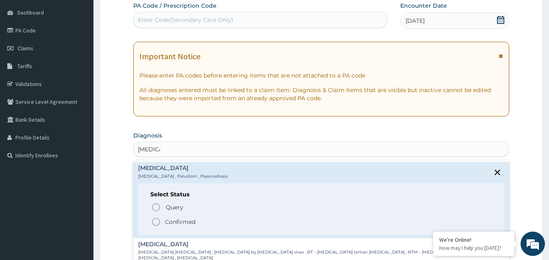
click at [158, 221] on icon "status option filled" at bounding box center [156, 222] width 10 height 10
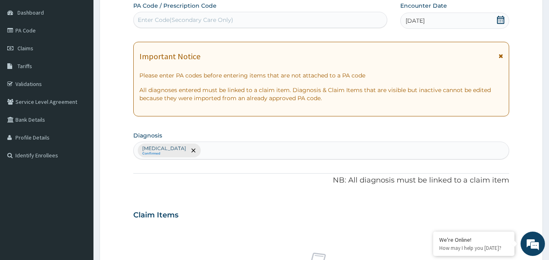
click at [186, 150] on div "Malaria Confirmed" at bounding box center [321, 150] width 375 height 17
type input "sepsis"
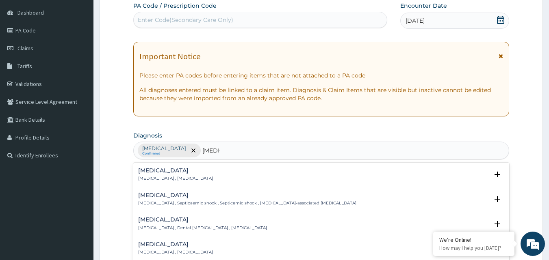
click at [151, 175] on div "Sepsis Systemic infection , Sepsis" at bounding box center [175, 175] width 75 height 14
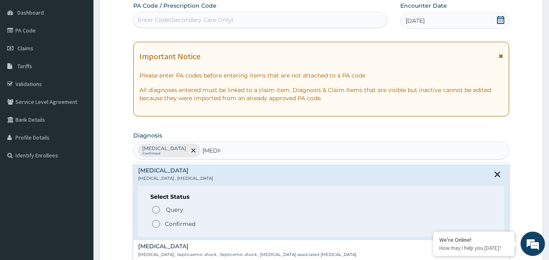
click at [168, 222] on p "Confirmed" at bounding box center [180, 224] width 30 height 8
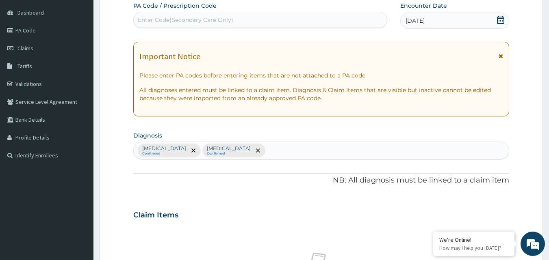
scroll to position [303, 0]
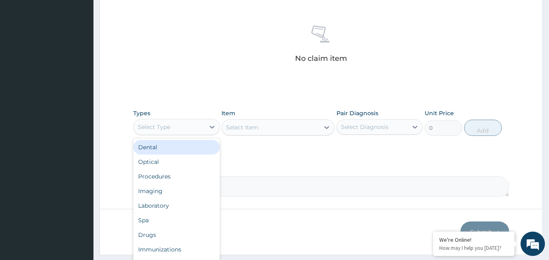
click at [196, 130] on div "Select Type" at bounding box center [169, 127] width 71 height 13
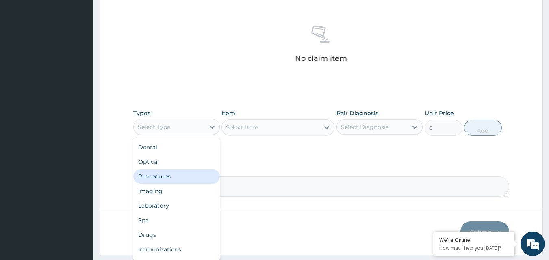
click at [180, 173] on div "Procedures" at bounding box center [176, 176] width 87 height 15
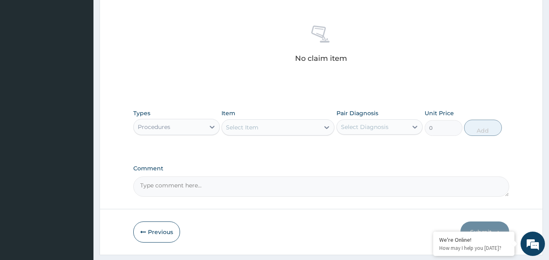
click at [290, 126] on div "Select Item" at bounding box center [270, 127] width 97 height 13
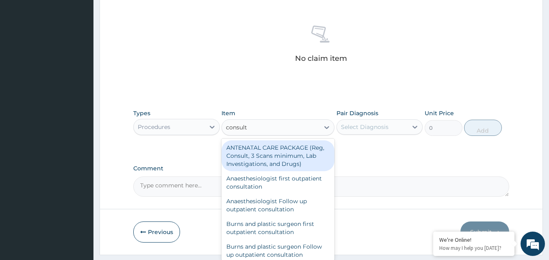
type input "consulta"
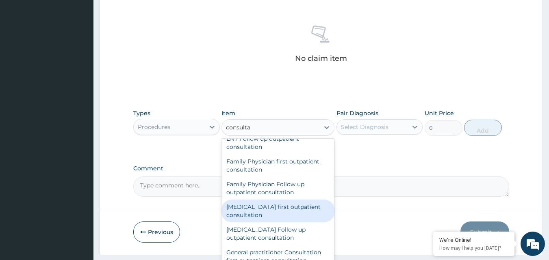
scroll to position [426, 0]
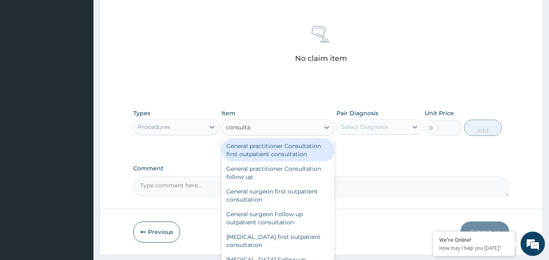
click at [269, 150] on div "General practitioner Consultation first outpatient consultation" at bounding box center [277, 150] width 113 height 23
type input "3547.5"
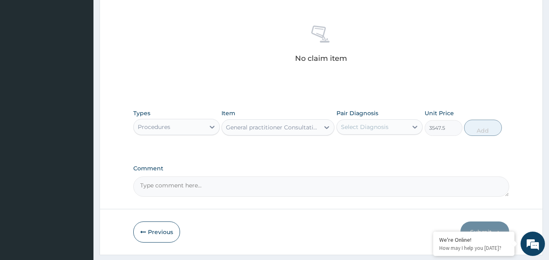
click at [367, 125] on div "Select Diagnosis" at bounding box center [365, 127] width 48 height 8
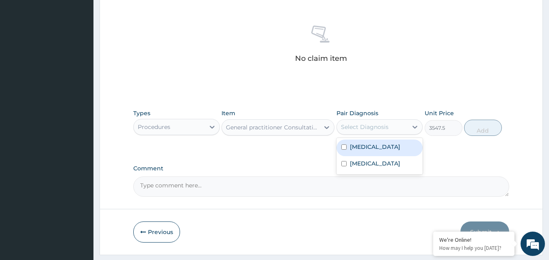
click at [354, 147] on label "Malaria" at bounding box center [375, 147] width 50 height 8
checkbox input "true"
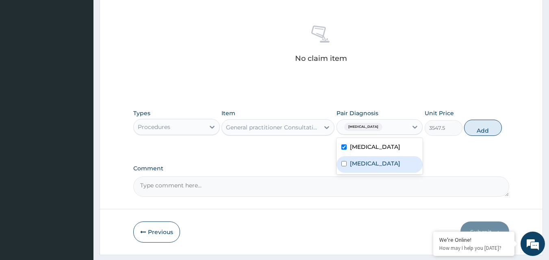
click at [354, 162] on label "Sepsis" at bounding box center [375, 164] width 50 height 8
checkbox input "true"
click at [481, 126] on button "Add" at bounding box center [483, 128] width 38 height 16
type input "0"
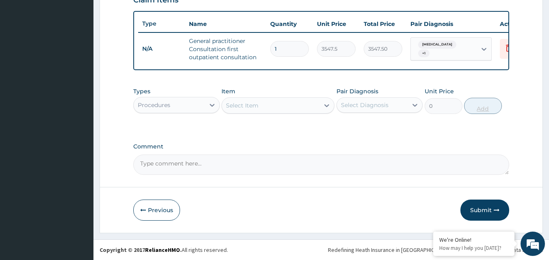
scroll to position [297, 0]
click at [201, 103] on div "Procedures" at bounding box center [169, 105] width 71 height 13
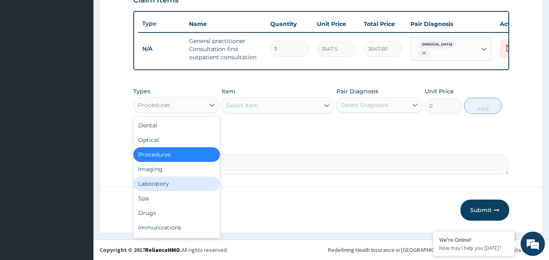
click at [161, 184] on div "Laboratory" at bounding box center [176, 184] width 87 height 15
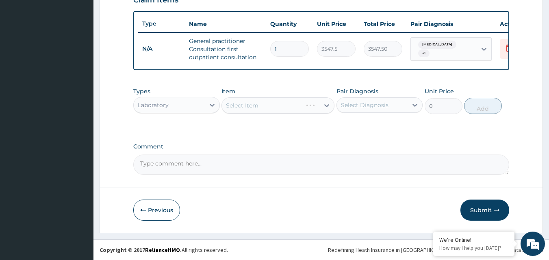
click at [236, 104] on div "Select Item" at bounding box center [277, 105] width 113 height 16
click at [231, 104] on div "Select Item" at bounding box center [277, 105] width 113 height 16
click at [237, 104] on div "Select Item" at bounding box center [277, 105] width 113 height 16
click at [238, 107] on div "Select Item" at bounding box center [277, 105] width 113 height 16
click at [262, 108] on div "Select Item" at bounding box center [277, 105] width 113 height 16
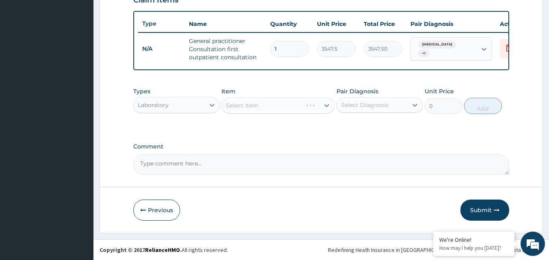
click at [256, 106] on div "Select Item" at bounding box center [277, 105] width 113 height 16
click at [336, 167] on textarea "Comment" at bounding box center [321, 165] width 376 height 20
click at [238, 104] on div "Select Item" at bounding box center [242, 106] width 32 height 8
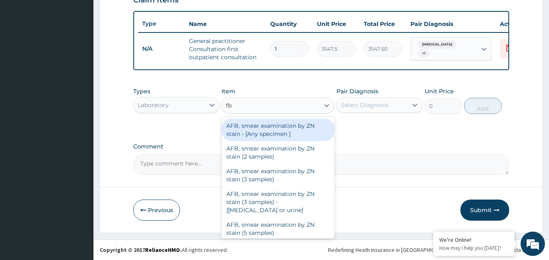
type input "fbc"
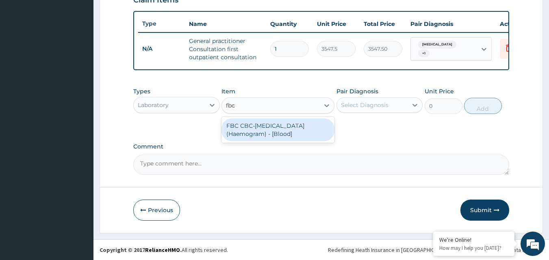
click at [256, 136] on div "FBC CBC-Complete Blood Count (Haemogram) - [Blood]" at bounding box center [277, 130] width 113 height 23
type input "4300"
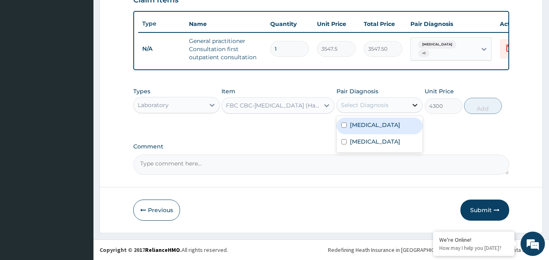
click at [417, 104] on icon at bounding box center [415, 105] width 5 height 3
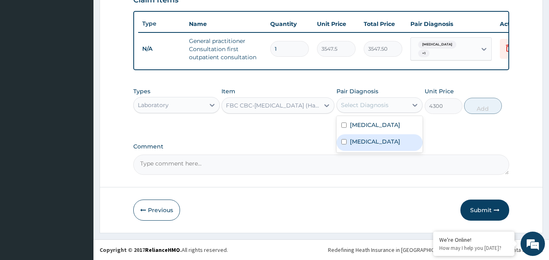
click at [376, 145] on div "Sepsis" at bounding box center [379, 142] width 87 height 17
checkbox input "true"
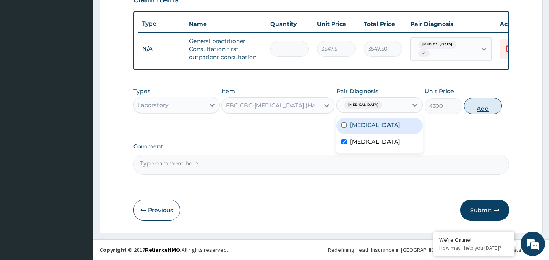
click at [478, 110] on button "Add" at bounding box center [483, 106] width 38 height 16
type input "0"
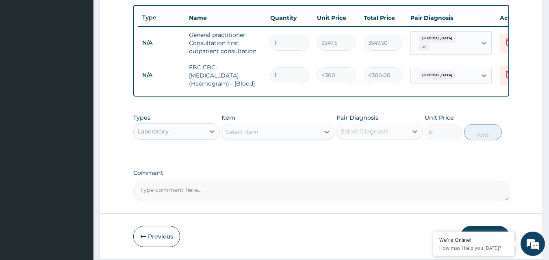
click at [246, 136] on div "Select Item" at bounding box center [242, 132] width 32 height 8
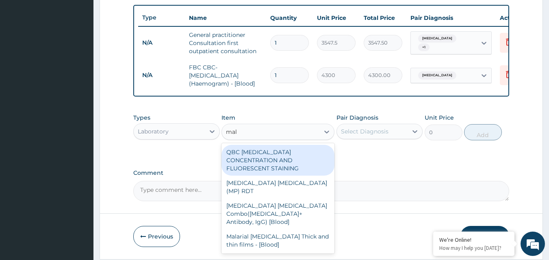
type input "mala"
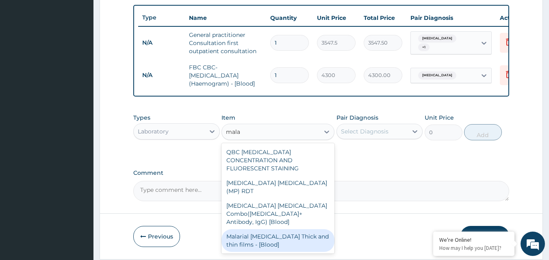
click at [258, 230] on div "Malarial Parasite Thick and thin films - [Blood]" at bounding box center [277, 241] width 113 height 23
type input "1612.5"
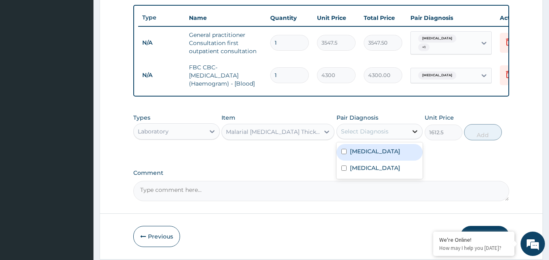
click at [415, 136] on icon at bounding box center [415, 132] width 8 height 8
click at [378, 157] on div "Malaria" at bounding box center [379, 152] width 87 height 17
checkbox input "true"
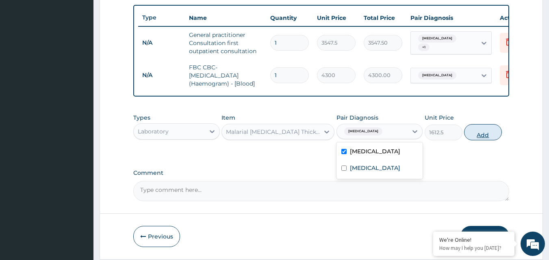
click at [486, 141] on button "Add" at bounding box center [483, 132] width 38 height 16
type input "0"
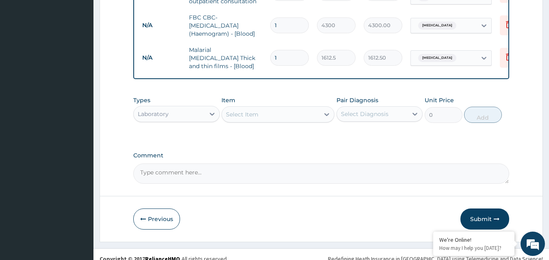
scroll to position [358, 0]
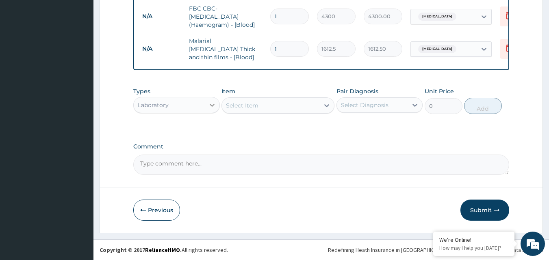
click at [210, 105] on icon at bounding box center [212, 105] width 5 height 3
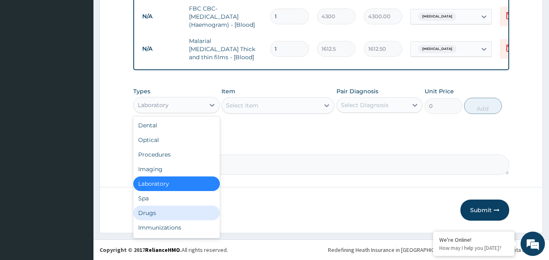
click at [152, 211] on div "Drugs" at bounding box center [176, 213] width 87 height 15
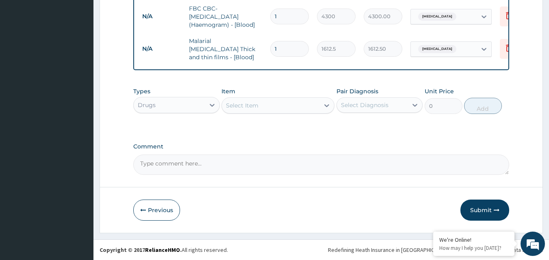
click at [249, 105] on div "Select Item" at bounding box center [242, 106] width 32 height 8
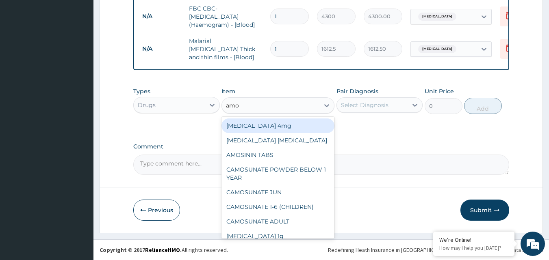
type input "amox"
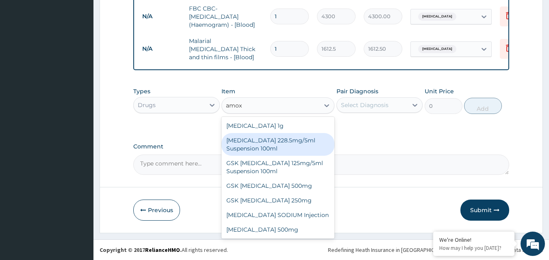
click at [251, 142] on div "CO-AMOXICLAV 228.5mg/5ml Suspension 100ml" at bounding box center [277, 144] width 113 height 23
type input "2246.75"
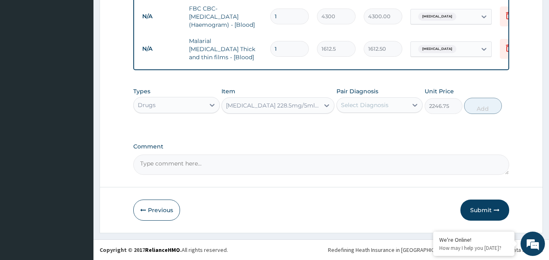
click at [312, 105] on div "CO-AMOXICLAV 228.5mg/5ml Suspension 100ml" at bounding box center [273, 106] width 94 height 8
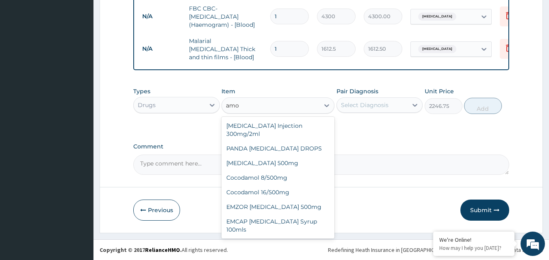
scroll to position [35, 0]
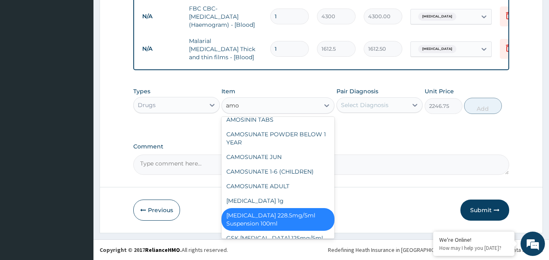
type input "amox"
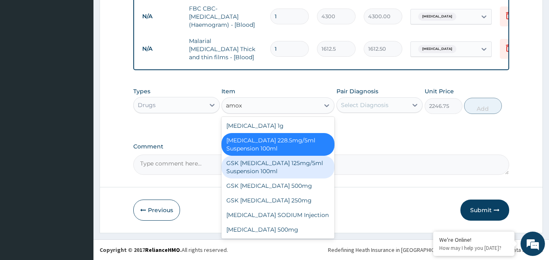
click at [274, 165] on div "GSK AMOXIL 125mg/5ml Suspension 100ml" at bounding box center [277, 167] width 113 height 23
type input "8868.75"
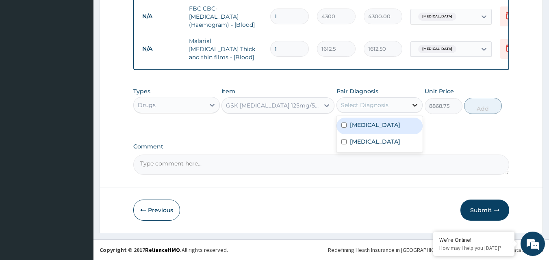
click at [416, 105] on icon at bounding box center [415, 105] width 8 height 8
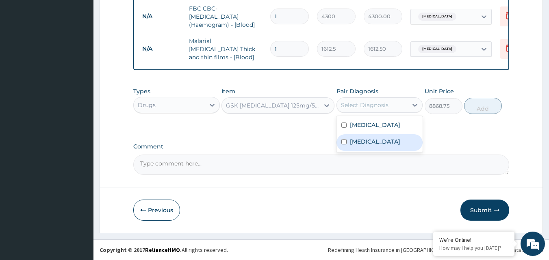
click at [374, 145] on div "Sepsis" at bounding box center [379, 142] width 87 height 17
checkbox input "true"
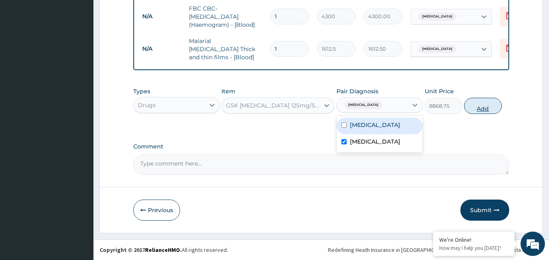
click at [485, 108] on button "Add" at bounding box center [483, 106] width 38 height 16
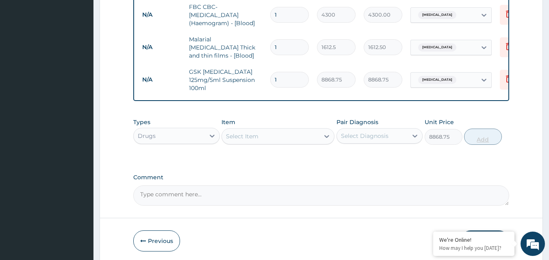
type input "0"
click at [242, 132] on div "Select Item" at bounding box center [242, 136] width 32 height 8
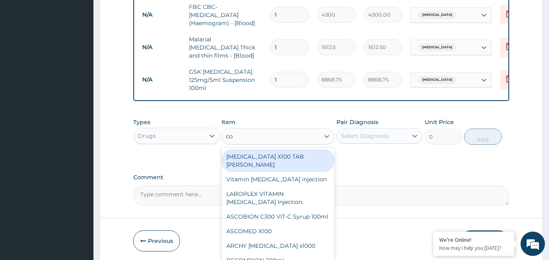
type input "coa"
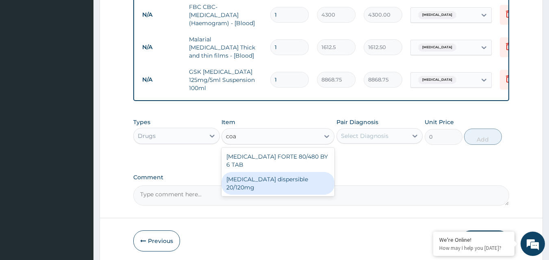
click at [272, 173] on div "Coartem dispersible 20/120mg" at bounding box center [277, 183] width 113 height 23
type input "112.3375"
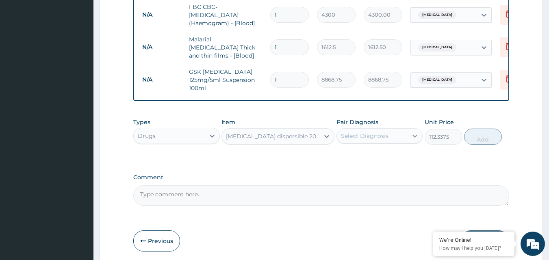
click at [416, 135] on icon at bounding box center [415, 136] width 5 height 3
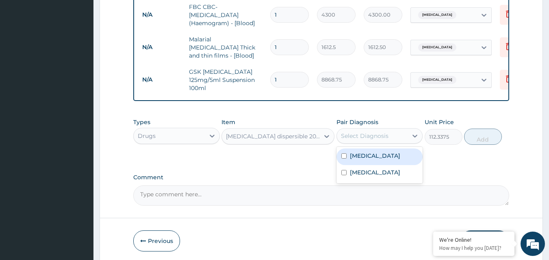
click at [402, 152] on div "[MEDICAL_DATA]" at bounding box center [379, 157] width 87 height 17
checkbox input "true"
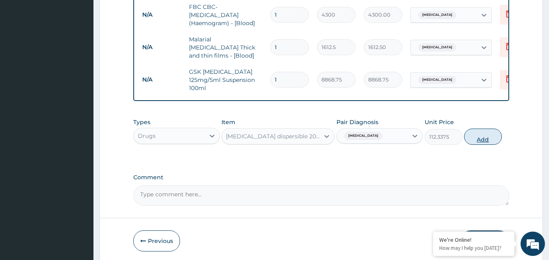
click at [484, 138] on button "Add" at bounding box center [483, 137] width 38 height 16
type input "0"
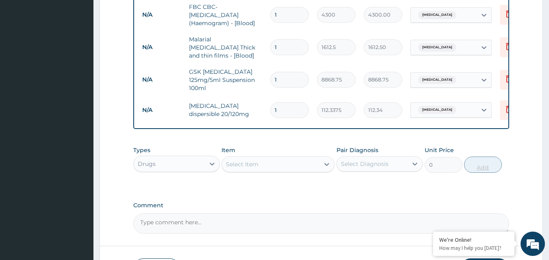
type input "18"
type input "2022.08"
type input "18"
click at [243, 163] on div "Select Item" at bounding box center [242, 164] width 32 height 8
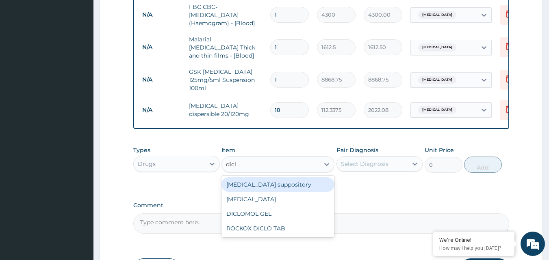
type input "diclo"
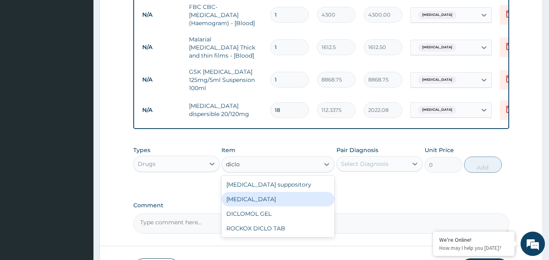
click at [241, 199] on div "[MEDICAL_DATA]" at bounding box center [277, 199] width 113 height 15
type input "591.25"
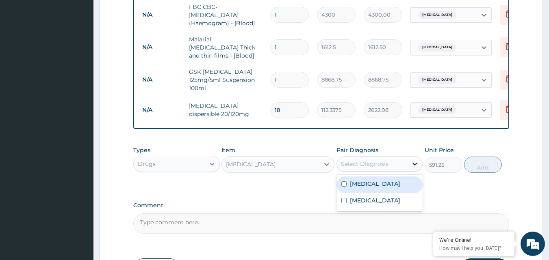
click at [415, 161] on icon at bounding box center [415, 164] width 8 height 8
click at [386, 185] on div "[MEDICAL_DATA]" at bounding box center [379, 185] width 87 height 17
checkbox input "true"
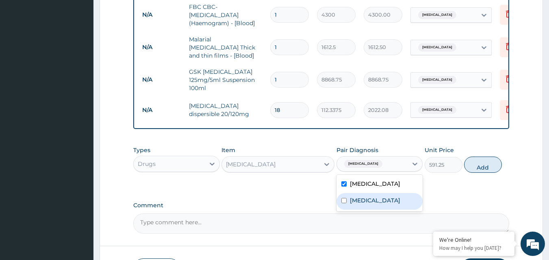
click at [380, 200] on div "[MEDICAL_DATA]" at bounding box center [379, 201] width 87 height 17
checkbox input "true"
click at [478, 166] on button "Add" at bounding box center [483, 165] width 38 height 16
type input "0"
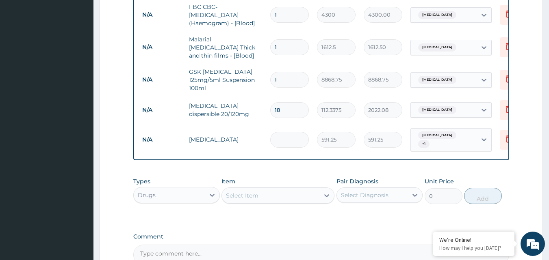
type input "0.00"
type input "3"
type input "1773.75"
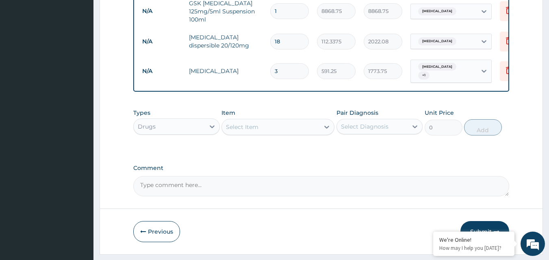
scroll to position [442, 0]
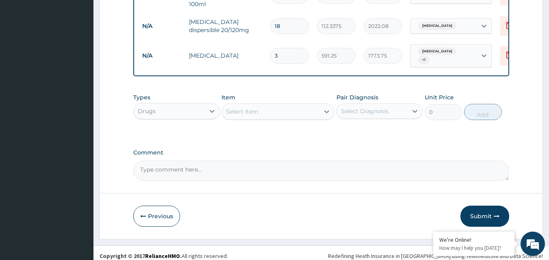
type input "3"
click at [236, 108] on div "Select Item" at bounding box center [242, 112] width 32 height 8
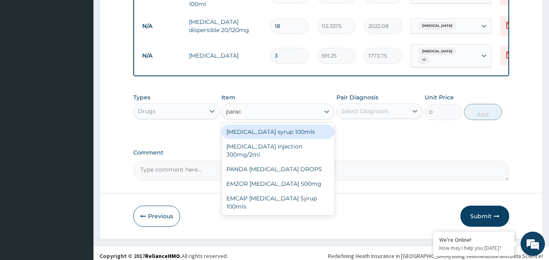
type input "parace"
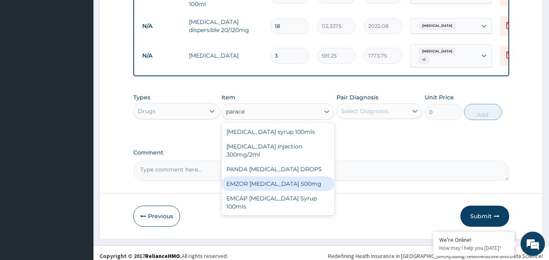
click at [274, 177] on div "EMZOR [MEDICAL_DATA] 500mg" at bounding box center [277, 184] width 113 height 15
type input "23.65"
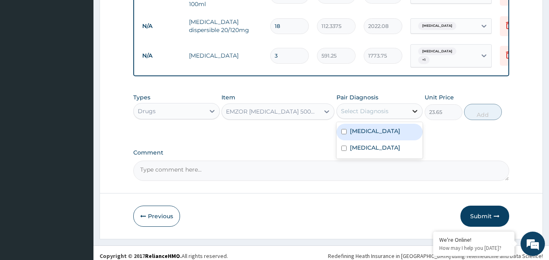
click at [415, 107] on icon at bounding box center [415, 111] width 8 height 8
click at [376, 129] on div "[MEDICAL_DATA]" at bounding box center [379, 132] width 87 height 17
checkbox input "true"
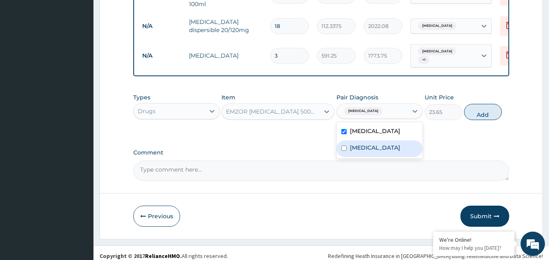
click at [374, 141] on div "[MEDICAL_DATA]" at bounding box center [379, 149] width 87 height 17
checkbox input "true"
click at [481, 112] on button "Add" at bounding box center [483, 112] width 38 height 16
type input "0"
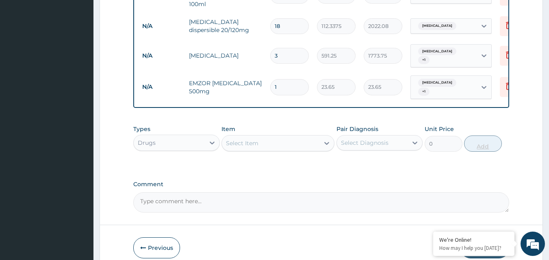
type input "13"
type input "307.45"
type input "1"
type input "23.65"
type input "13"
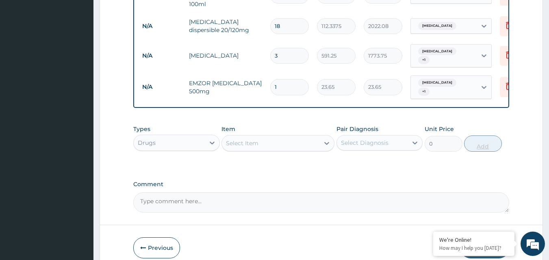
type input "307.45"
type input "1"
type input "23.65"
type input "13"
type input "307.45"
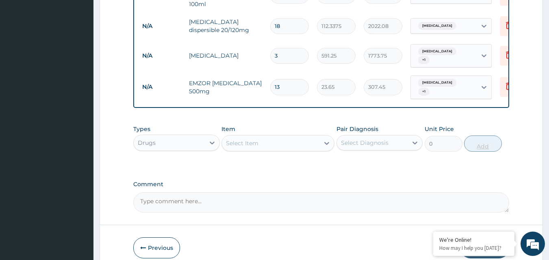
type input "1"
type input "23.65"
type input "12"
type input "283.80"
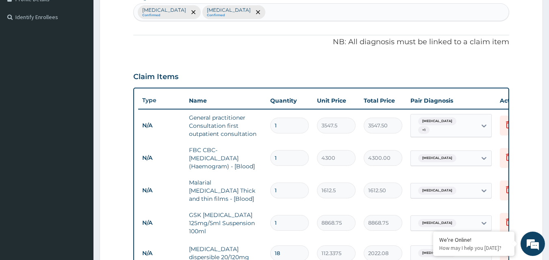
type input "12"
click at [223, 9] on div "Malaria Confirmed Sepsis Confirmed" at bounding box center [321, 12] width 375 height 17
type input "cough"
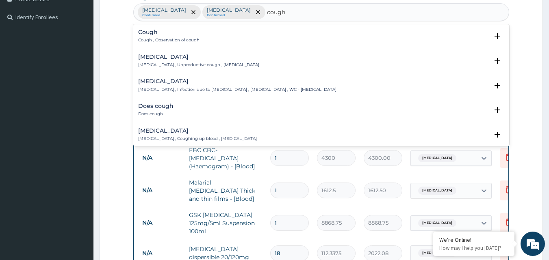
click at [191, 41] on p "Cough , Observation of cough" at bounding box center [168, 40] width 61 height 6
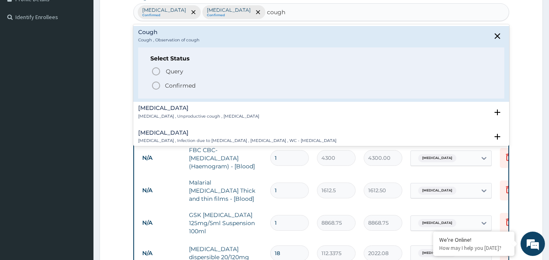
click at [154, 88] on icon "status option filled" at bounding box center [156, 86] width 10 height 10
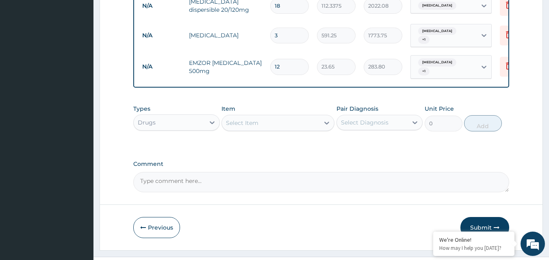
scroll to position [470, 0]
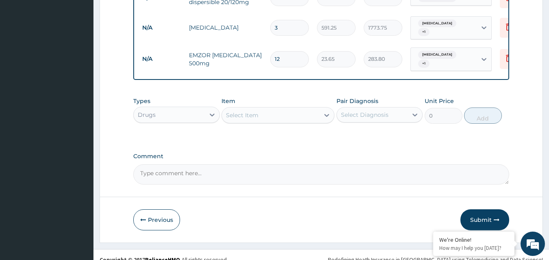
click at [239, 111] on div "Select Item" at bounding box center [242, 115] width 32 height 8
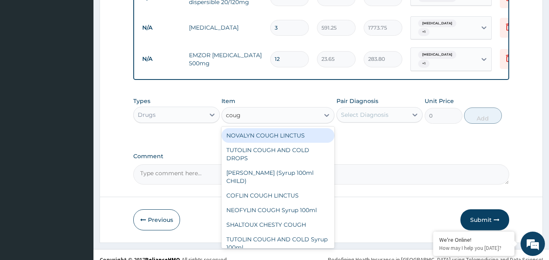
type input "cough"
click at [241, 130] on div "NOVALYN COUGH LINCTUS" at bounding box center [277, 135] width 113 height 15
type input "1419"
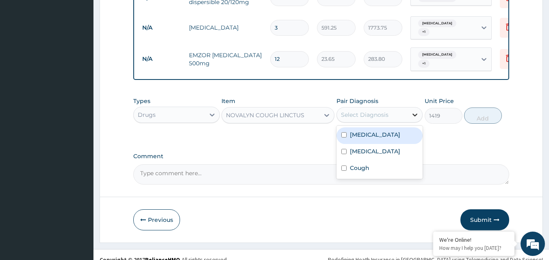
click at [414, 111] on icon at bounding box center [415, 115] width 8 height 8
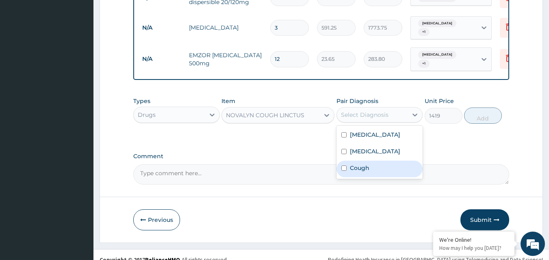
click at [372, 165] on div "Cough" at bounding box center [379, 169] width 87 height 17
checkbox input "true"
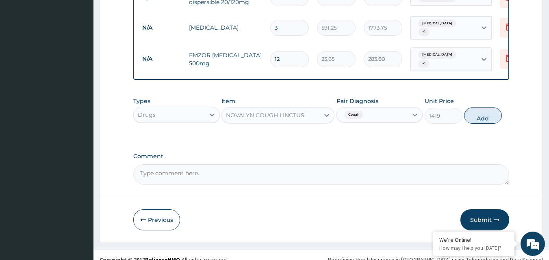
click at [487, 108] on button "Add" at bounding box center [483, 116] width 38 height 16
type input "0"
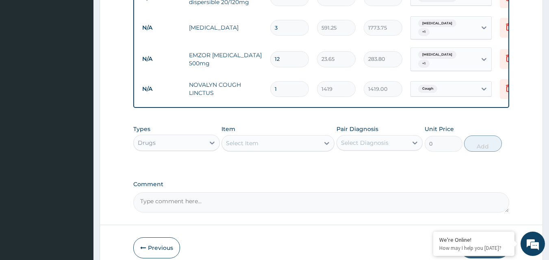
click at [271, 137] on div "Select Item" at bounding box center [270, 143] width 97 height 13
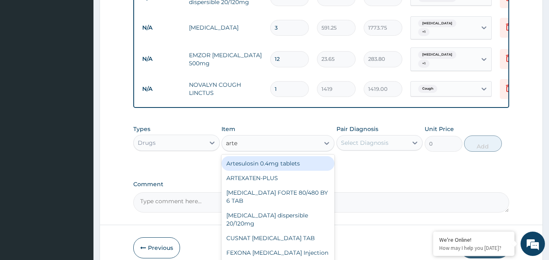
type input "artem"
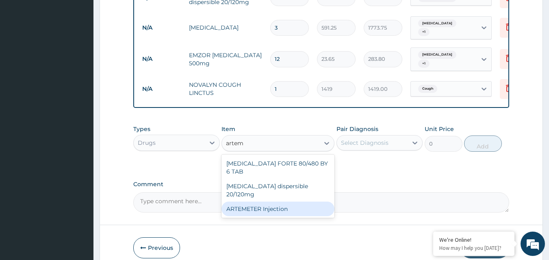
click at [272, 202] on div "ARTEMETER Injection" at bounding box center [277, 209] width 113 height 15
type input "946"
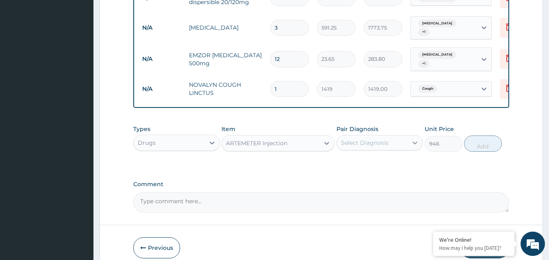
click at [414, 142] on icon at bounding box center [415, 143] width 5 height 3
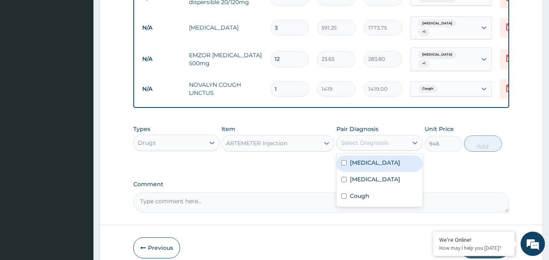
click at [377, 158] on div "Malaria" at bounding box center [379, 164] width 87 height 17
checkbox input "true"
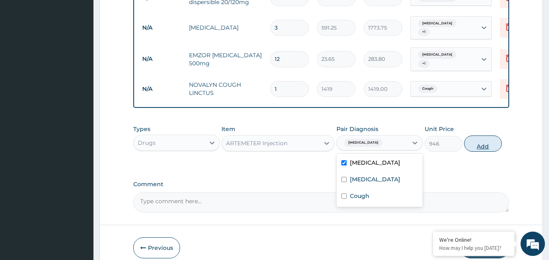
click at [477, 136] on button "Add" at bounding box center [483, 144] width 38 height 16
type input "0"
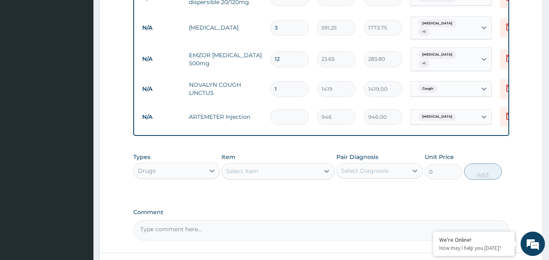
type input "0.00"
type input "4"
type input "3784.00"
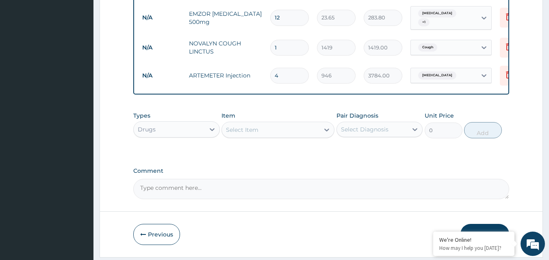
scroll to position [526, 0]
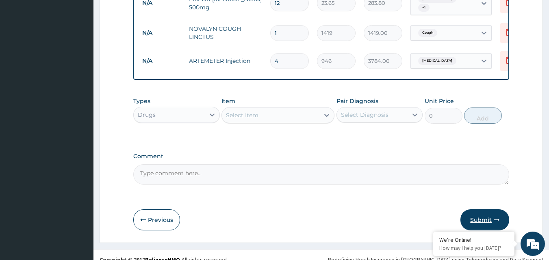
type input "4"
click at [485, 210] on button "Submit" at bounding box center [484, 220] width 49 height 21
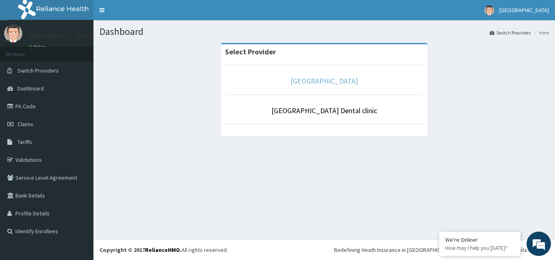
click at [320, 84] on link "[GEOGRAPHIC_DATA]" at bounding box center [323, 80] width 67 height 9
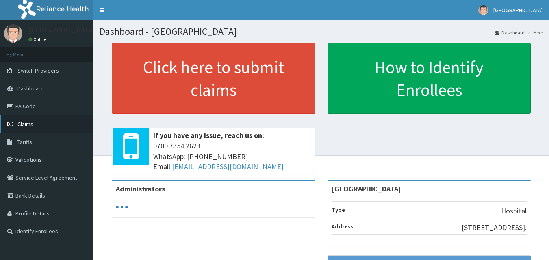
click at [30, 124] on span "Claims" at bounding box center [25, 124] width 16 height 7
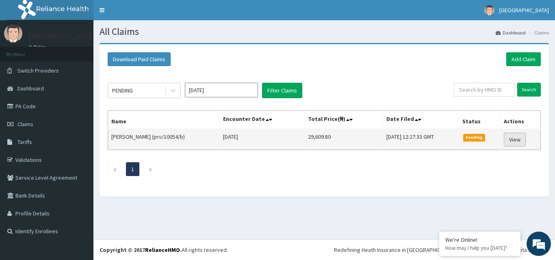
click at [520, 142] on link "View" at bounding box center [515, 140] width 22 height 14
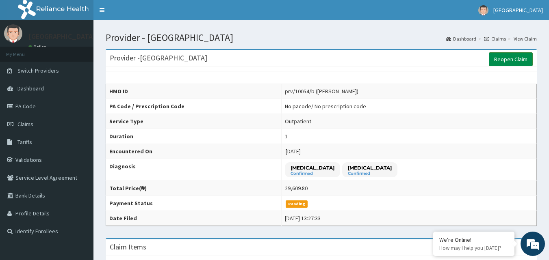
click at [513, 62] on link "Reopen Claim" at bounding box center [511, 59] width 44 height 14
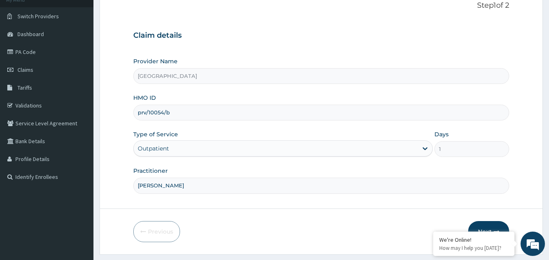
scroll to position [76, 0]
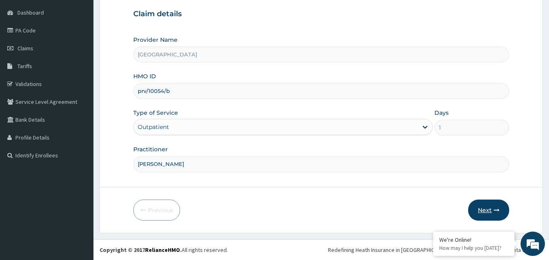
click at [494, 210] on icon "button" at bounding box center [497, 211] width 6 height 6
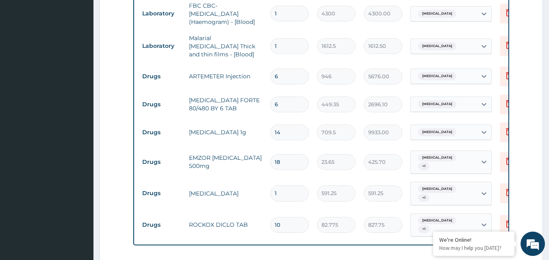
scroll to position [385, 0]
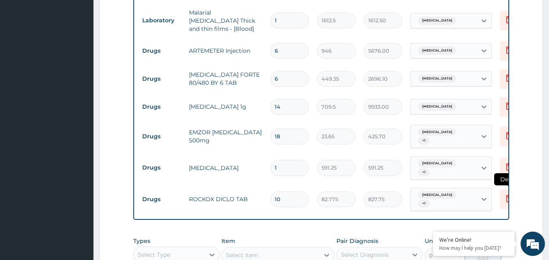
click at [506, 195] on icon at bounding box center [509, 198] width 6 height 7
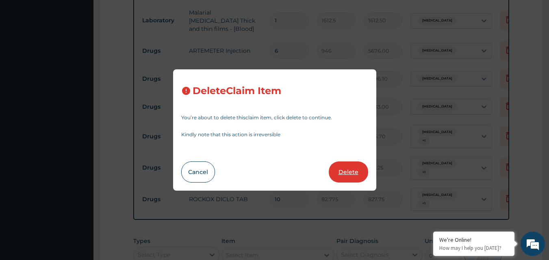
click at [348, 173] on button "Delete" at bounding box center [348, 172] width 39 height 21
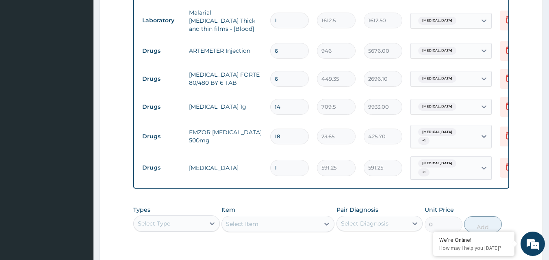
click at [278, 161] on input "1" at bounding box center [289, 168] width 39 height 16
type input "0.00"
type input "4"
type input "2365.00"
type input "0.00"
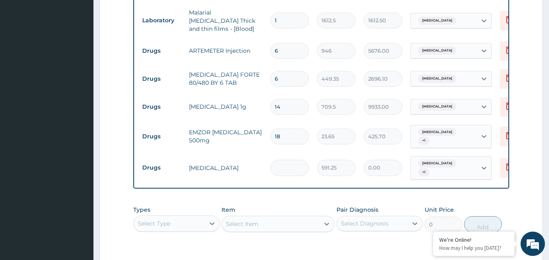
type input "3"
type input "1773.75"
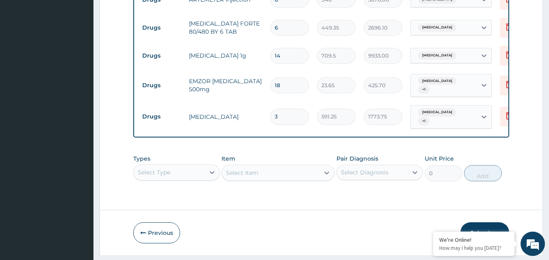
scroll to position [453, 0]
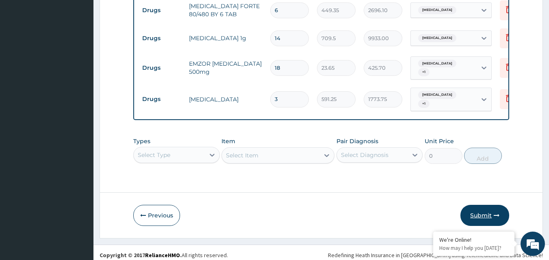
type input "3"
click at [477, 210] on button "Submit" at bounding box center [484, 215] width 49 height 21
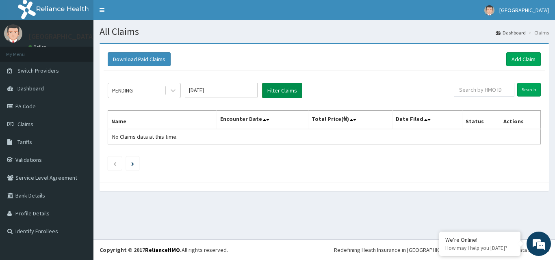
click at [289, 94] on button "Filter Claims" at bounding box center [282, 90] width 40 height 15
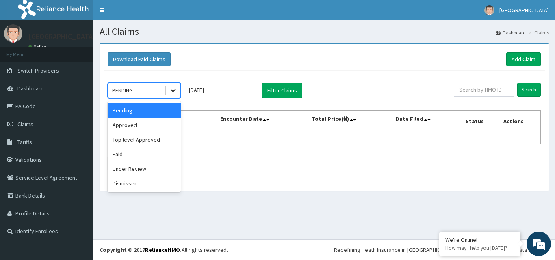
click at [174, 91] on icon at bounding box center [173, 91] width 5 height 3
click at [145, 141] on div "Top level Approved" at bounding box center [144, 139] width 73 height 15
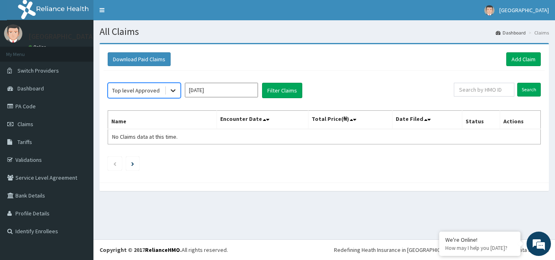
click at [171, 87] on icon at bounding box center [173, 91] width 8 height 8
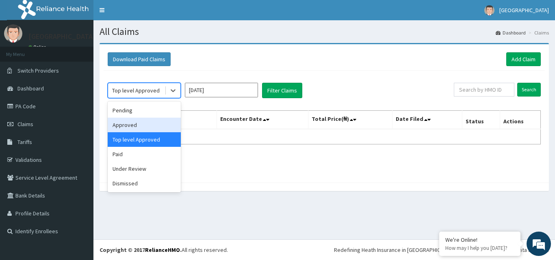
click at [140, 126] on div "Approved" at bounding box center [144, 125] width 73 height 15
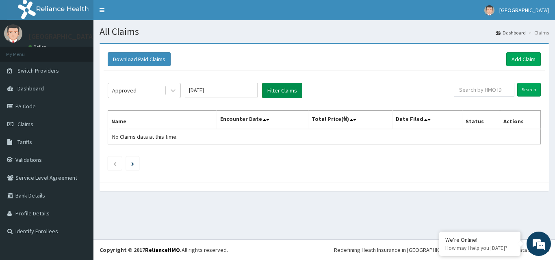
click at [283, 94] on button "Filter Claims" at bounding box center [282, 90] width 40 height 15
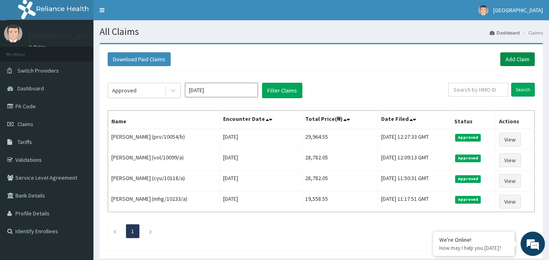
click at [509, 63] on link "Add Claim" at bounding box center [517, 59] width 35 height 14
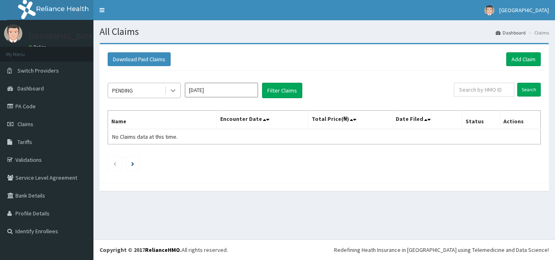
click at [175, 90] on icon at bounding box center [173, 91] width 5 height 3
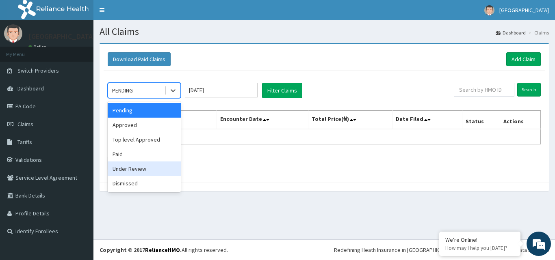
click at [131, 171] on div "Under Review" at bounding box center [144, 169] width 73 height 15
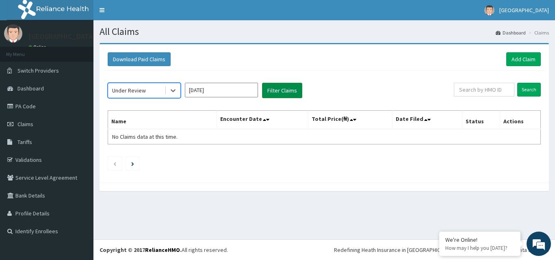
click at [288, 88] on button "Filter Claims" at bounding box center [282, 90] width 40 height 15
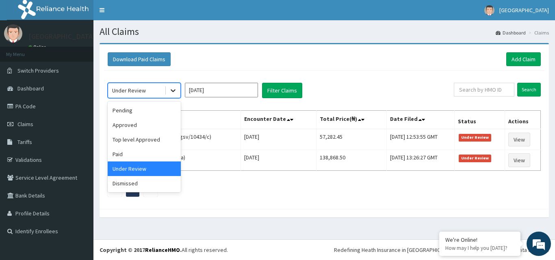
click at [171, 88] on icon at bounding box center [173, 91] width 8 height 8
click at [139, 126] on div "Approved" at bounding box center [144, 125] width 73 height 15
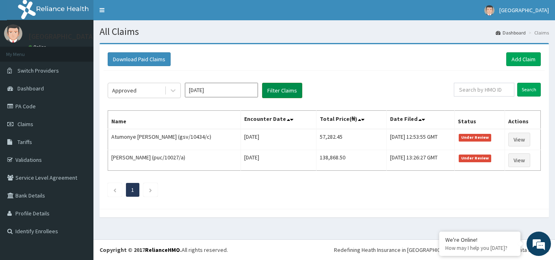
click at [289, 89] on button "Filter Claims" at bounding box center [282, 90] width 40 height 15
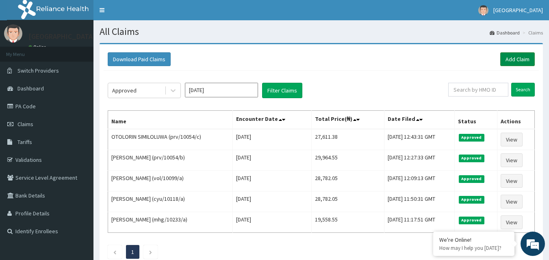
click at [520, 57] on link "Add Claim" at bounding box center [517, 59] width 35 height 14
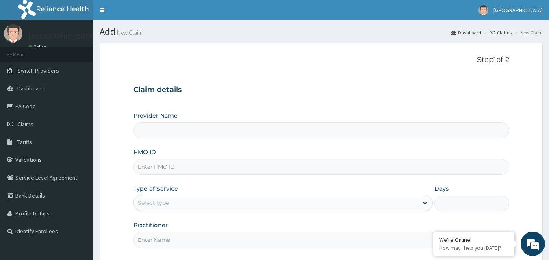
type input "[GEOGRAPHIC_DATA]"
click at [32, 165] on link "Validations" at bounding box center [46, 160] width 93 height 18
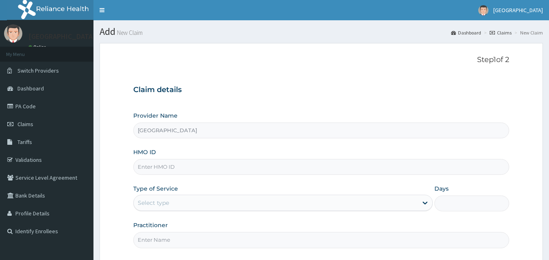
type input "[GEOGRAPHIC_DATA]"
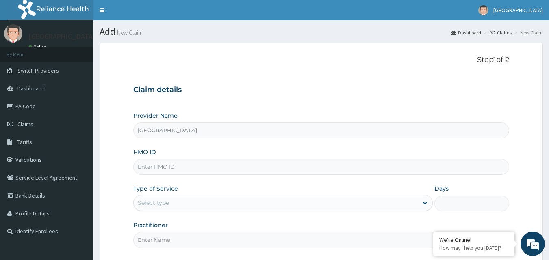
click at [158, 169] on input "HMO ID" at bounding box center [321, 167] width 376 height 16
type input "EUH/10096/A"
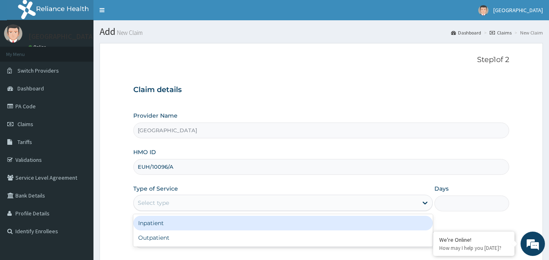
click at [177, 202] on div "Select type" at bounding box center [276, 203] width 284 height 13
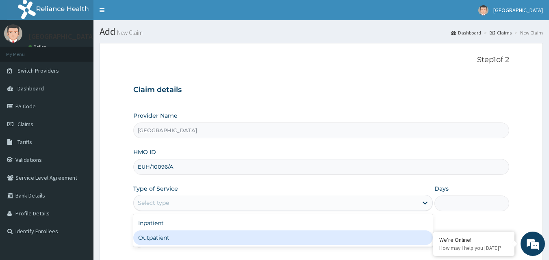
click at [165, 237] on div "Outpatient" at bounding box center [282, 238] width 299 height 15
type input "1"
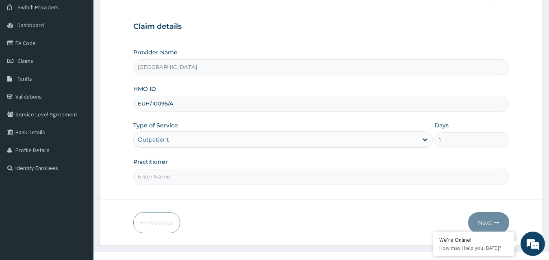
scroll to position [76, 0]
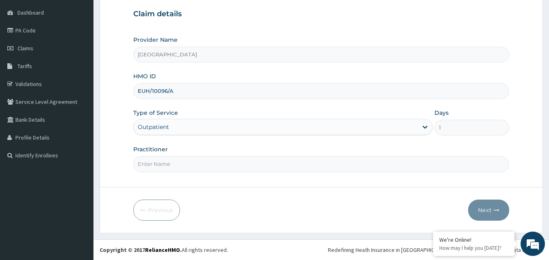
click at [223, 166] on input "Practitioner" at bounding box center [321, 164] width 376 height 16
type input "DR HALLY"
click at [491, 212] on button "Next" at bounding box center [488, 210] width 41 height 21
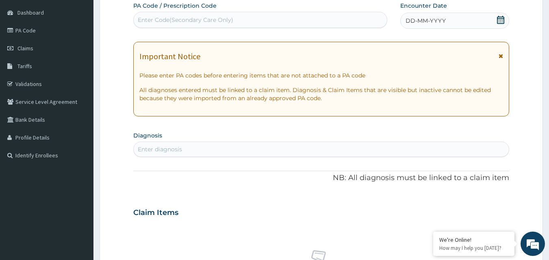
click at [501, 18] on icon at bounding box center [500, 20] width 7 height 8
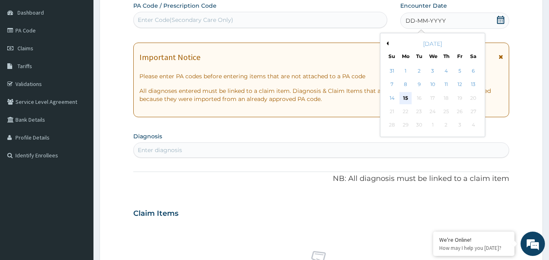
click at [404, 98] on div "15" at bounding box center [405, 98] width 12 height 12
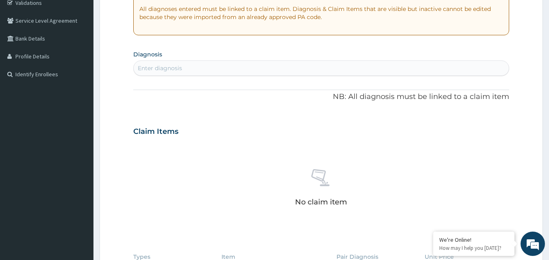
scroll to position [323, 0]
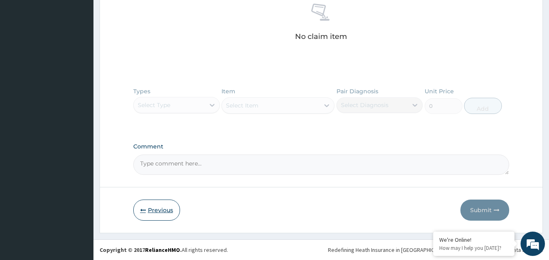
click at [152, 210] on button "Previous" at bounding box center [156, 210] width 47 height 21
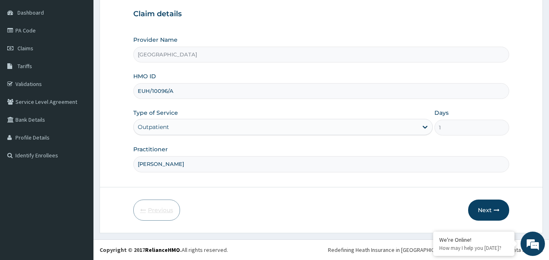
scroll to position [76, 0]
click at [192, 93] on input "EUH/10096/A" at bounding box center [321, 91] width 376 height 16
type input "EUH/10096/B"
click at [484, 211] on button "Next" at bounding box center [488, 210] width 41 height 21
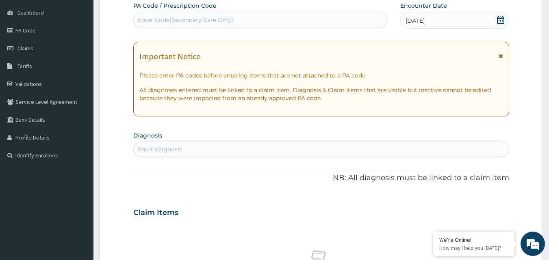
click at [156, 151] on div "Enter diagnosis" at bounding box center [160, 149] width 44 height 8
type input "MALARIA"
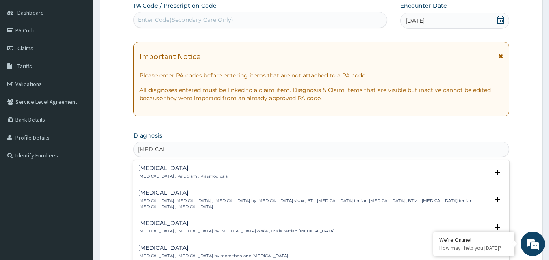
click at [152, 174] on p "[MEDICAL_DATA] , Paludism , Plasmodiosis" at bounding box center [182, 177] width 89 height 6
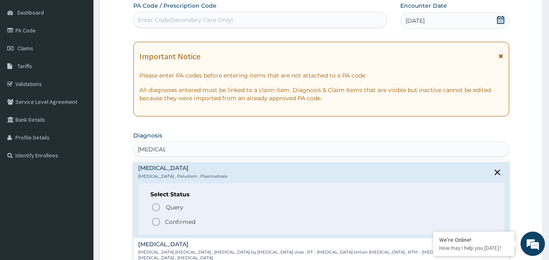
click at [157, 223] on icon "status option filled" at bounding box center [156, 222] width 10 height 10
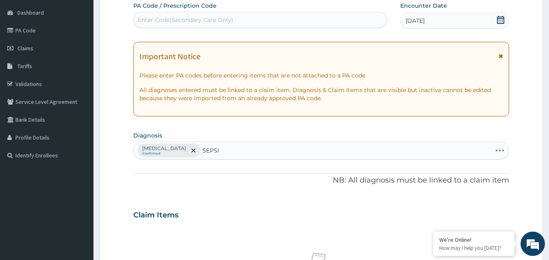
type input "[MEDICAL_DATA]"
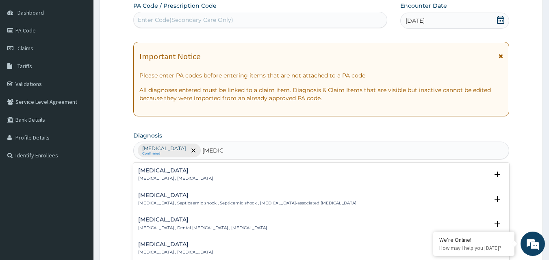
click at [156, 173] on h4 "[MEDICAL_DATA]" at bounding box center [175, 171] width 75 height 6
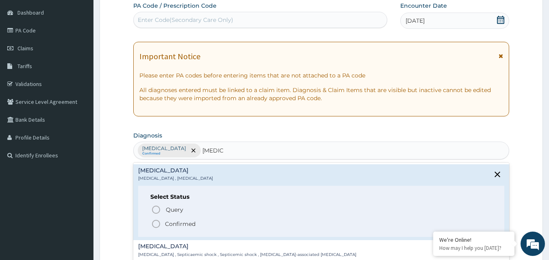
click at [156, 223] on icon "status option filled" at bounding box center [156, 224] width 10 height 10
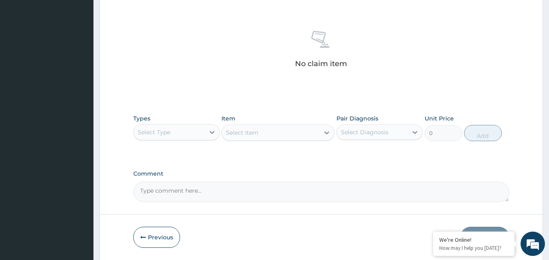
scroll to position [325, 0]
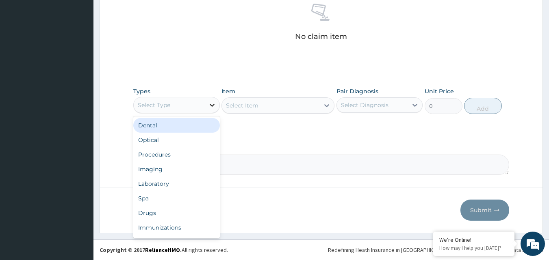
click at [211, 107] on icon at bounding box center [212, 105] width 8 height 8
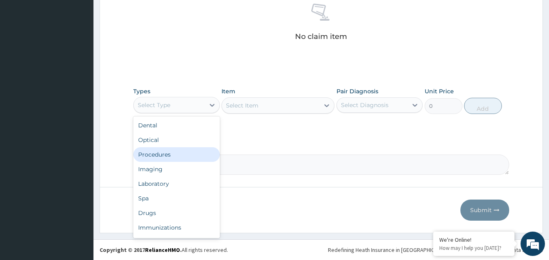
click at [166, 151] on div "Procedures" at bounding box center [176, 154] width 87 height 15
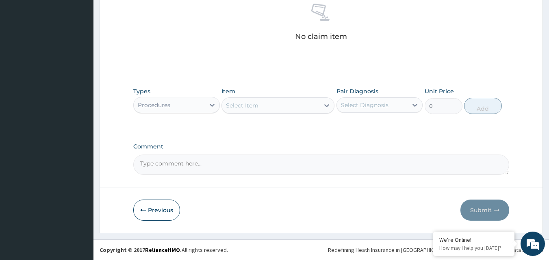
click at [247, 105] on div "Select Item" at bounding box center [242, 106] width 32 height 8
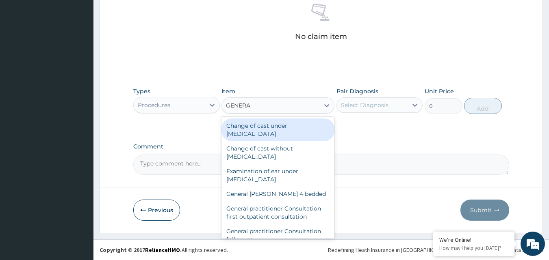
type input "GENERAL"
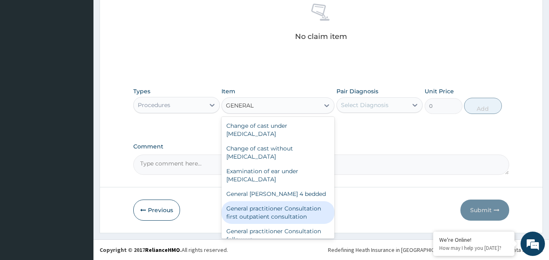
click at [277, 215] on div "General practitioner Consultation first outpatient consultation" at bounding box center [277, 212] width 113 height 23
type input "3547.5"
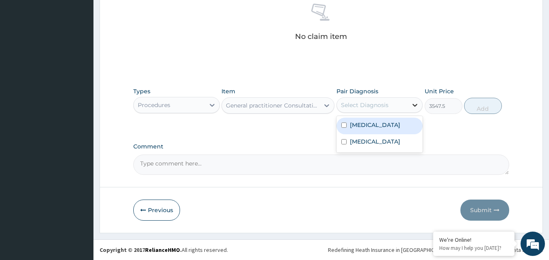
click at [414, 106] on icon at bounding box center [415, 105] width 5 height 3
click at [385, 128] on div "[MEDICAL_DATA]" at bounding box center [379, 126] width 87 height 17
checkbox input "true"
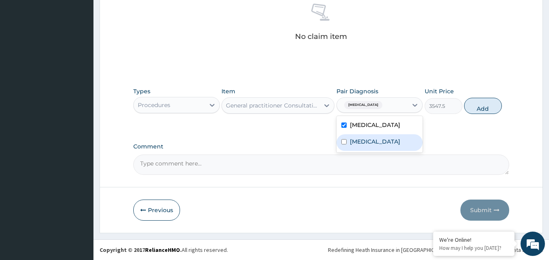
click at [383, 137] on div "[MEDICAL_DATA]" at bounding box center [379, 142] width 87 height 17
checkbox input "true"
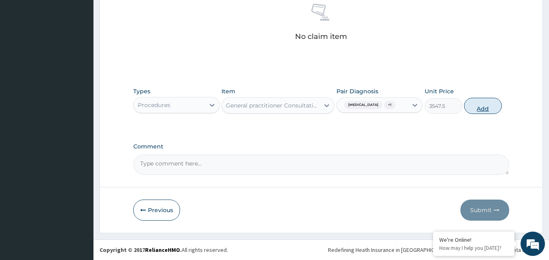
click at [479, 104] on button "Add" at bounding box center [483, 106] width 38 height 16
type input "0"
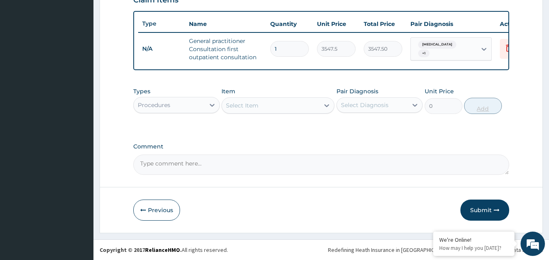
scroll to position [297, 0]
click at [234, 105] on div "Select Item" at bounding box center [242, 106] width 32 height 8
type input "FBC"
click at [210, 106] on icon at bounding box center [212, 105] width 8 height 8
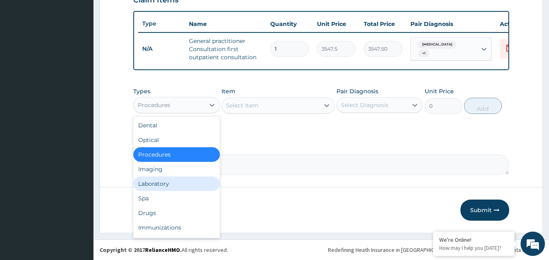
click at [173, 180] on div "Laboratory" at bounding box center [176, 184] width 87 height 15
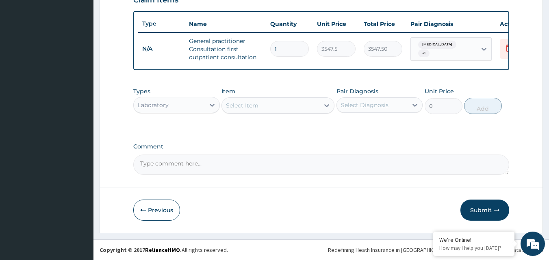
click at [243, 103] on div "Select Item" at bounding box center [242, 106] width 32 height 8
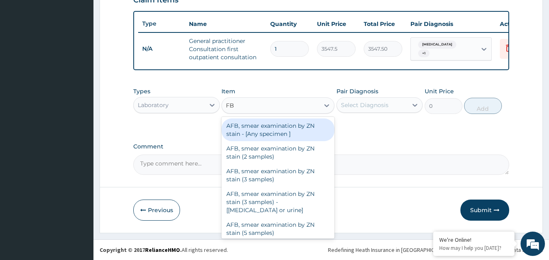
type input "FBC"
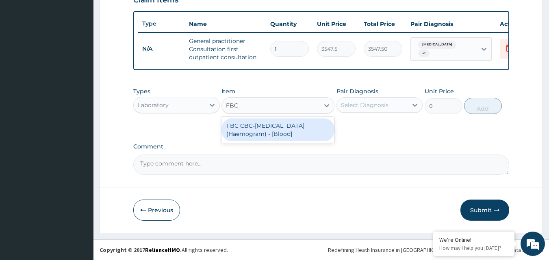
click at [251, 126] on div "FBC CBC-[MEDICAL_DATA] (Haemogram) - [Blood]" at bounding box center [277, 130] width 113 height 23
type input "4300"
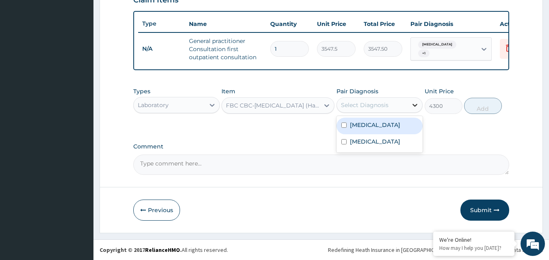
click at [415, 105] on icon at bounding box center [415, 105] width 8 height 8
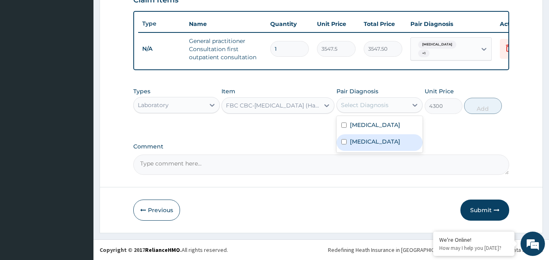
click at [375, 141] on div "[MEDICAL_DATA]" at bounding box center [379, 142] width 87 height 17
checkbox input "true"
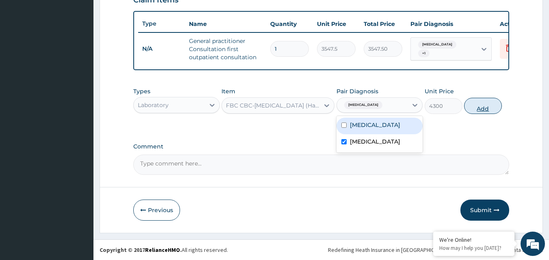
click at [487, 107] on button "Add" at bounding box center [483, 106] width 38 height 16
type input "0"
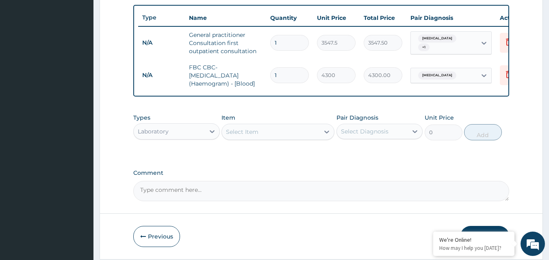
click at [263, 136] on div "Select Item" at bounding box center [270, 132] width 97 height 13
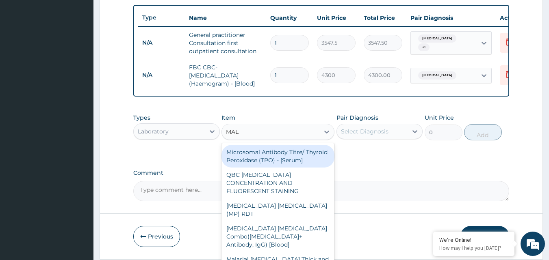
type input "MALA"
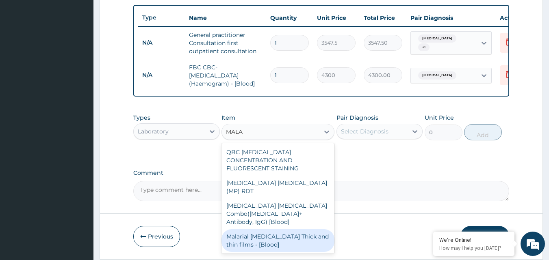
click at [261, 230] on div "Malarial [MEDICAL_DATA] Thick and thin films - [Blood]" at bounding box center [277, 241] width 113 height 23
type input "1612.5"
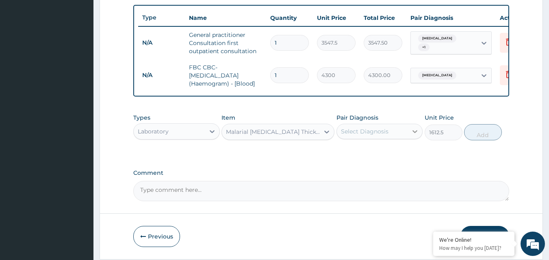
click at [414, 136] on icon at bounding box center [415, 132] width 8 height 8
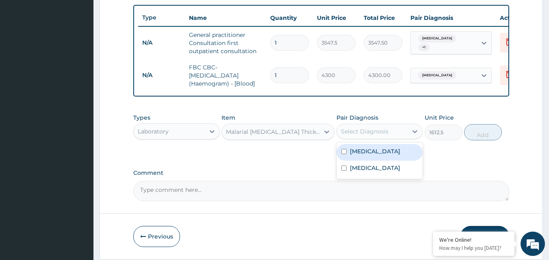
click at [363, 156] on label "[MEDICAL_DATA]" at bounding box center [375, 151] width 50 height 8
checkbox input "true"
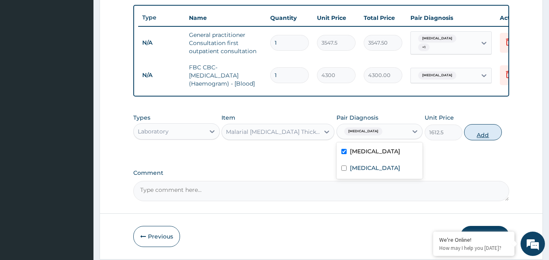
click at [484, 140] on button "Add" at bounding box center [483, 132] width 38 height 16
type input "0"
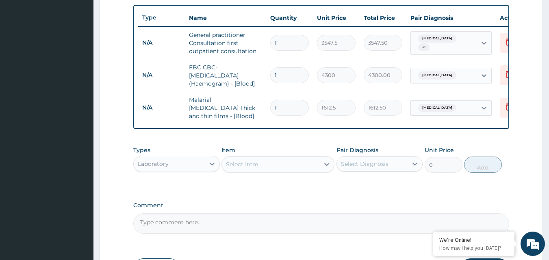
scroll to position [358, 0]
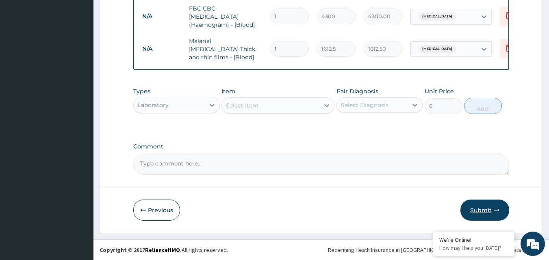
click at [485, 212] on button "Submit" at bounding box center [484, 210] width 49 height 21
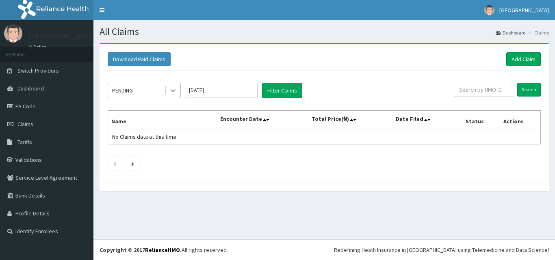
click at [173, 91] on icon at bounding box center [173, 91] width 5 height 3
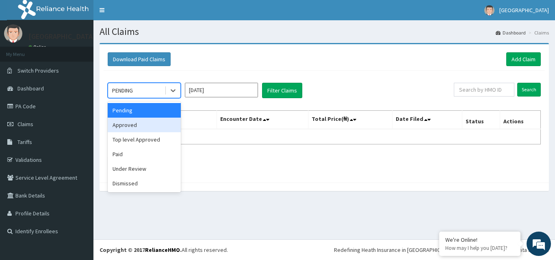
click at [149, 128] on div "Approved" at bounding box center [144, 125] width 73 height 15
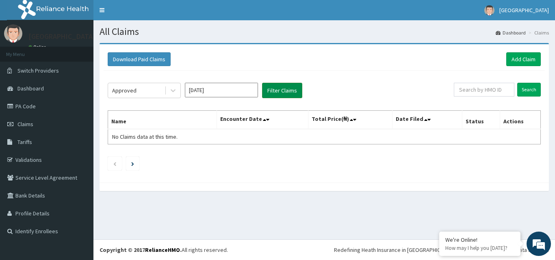
click at [282, 95] on button "Filter Claims" at bounding box center [282, 90] width 40 height 15
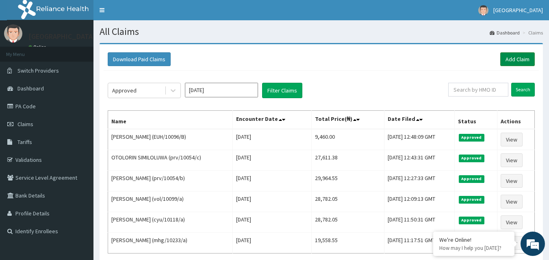
click at [515, 59] on link "Add Claim" at bounding box center [517, 59] width 35 height 14
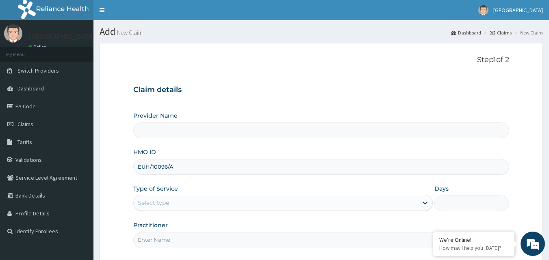
type input "EUH/10096/"
type input "[GEOGRAPHIC_DATA]"
type input "EUH/10096/C"
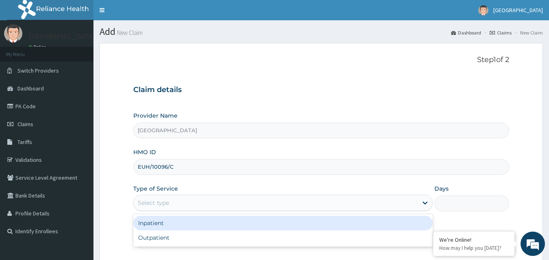
click at [203, 204] on div "Select type" at bounding box center [276, 203] width 284 height 13
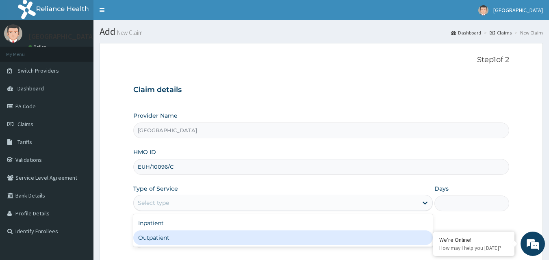
click at [174, 238] on div "Outpatient" at bounding box center [282, 238] width 299 height 15
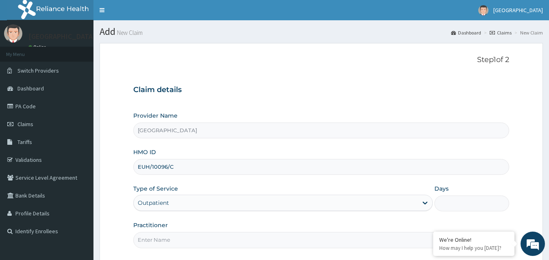
type input "1"
click at [161, 238] on input "Practitioner" at bounding box center [321, 240] width 376 height 16
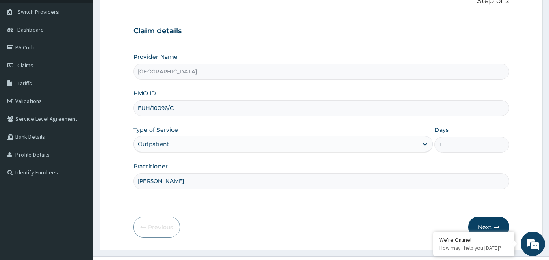
scroll to position [76, 0]
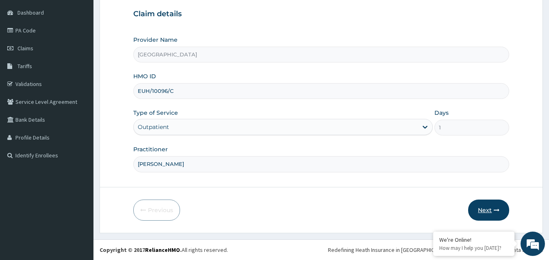
type input "[PERSON_NAME]"
click at [491, 206] on button "Next" at bounding box center [488, 210] width 41 height 21
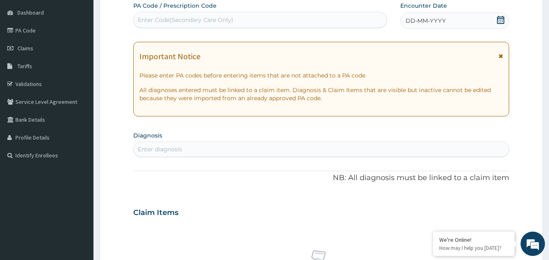
click at [499, 19] on icon at bounding box center [500, 20] width 8 height 8
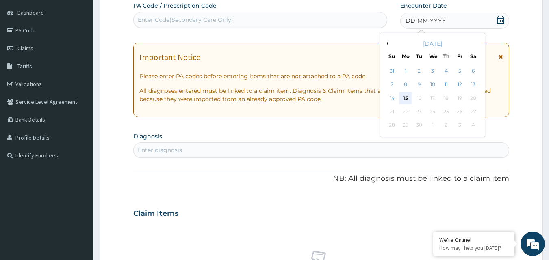
click at [408, 98] on div "15" at bounding box center [405, 98] width 12 height 12
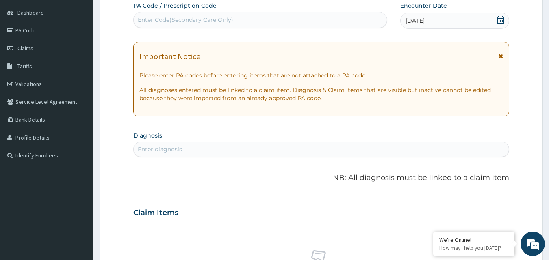
click at [160, 150] on div "Enter diagnosis" at bounding box center [160, 149] width 44 height 8
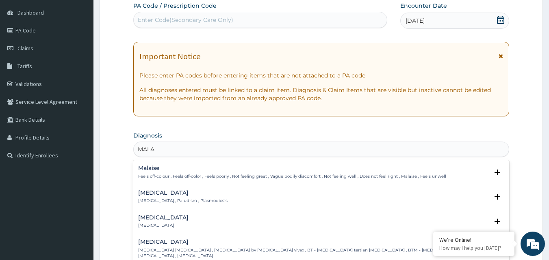
type input "MALAR"
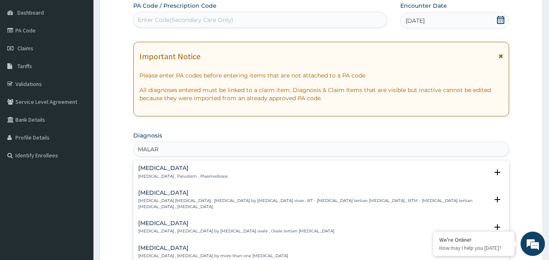
click at [152, 172] on div "[MEDICAL_DATA] [MEDICAL_DATA] , Paludism , Plasmodiosis" at bounding box center [182, 172] width 89 height 14
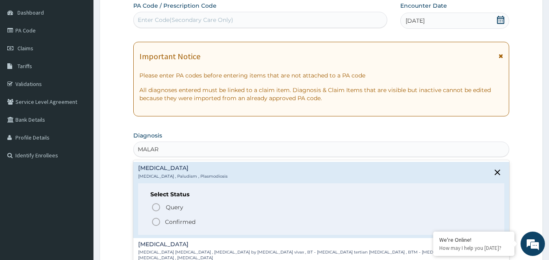
click at [156, 222] on icon "status option filled" at bounding box center [156, 222] width 10 height 10
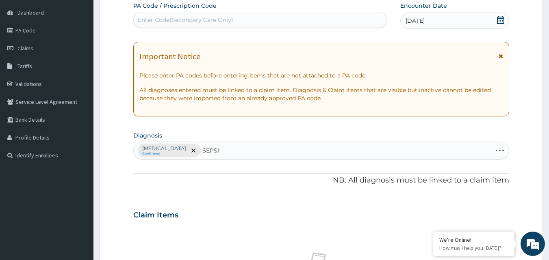
type input "SEPSIS"
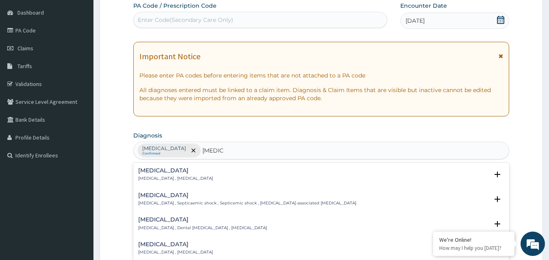
click at [164, 176] on p "Systemic infection , Sepsis" at bounding box center [175, 179] width 75 height 6
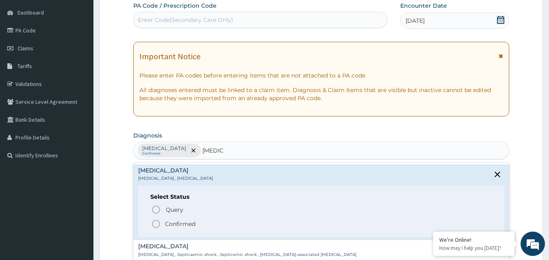
click at [154, 225] on icon "status option filled" at bounding box center [156, 224] width 10 height 10
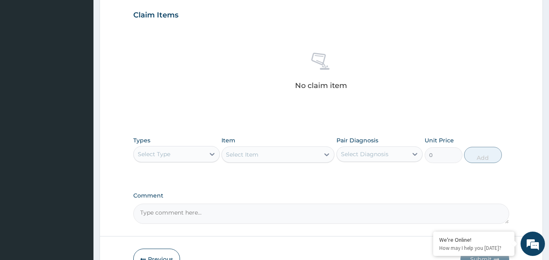
scroll to position [325, 0]
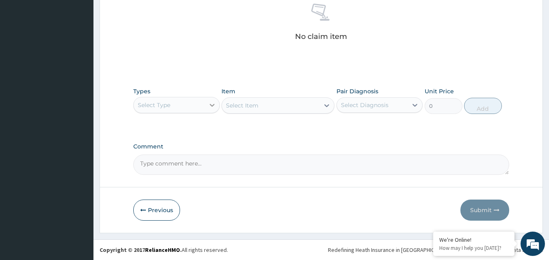
click at [210, 105] on icon at bounding box center [212, 105] width 5 height 3
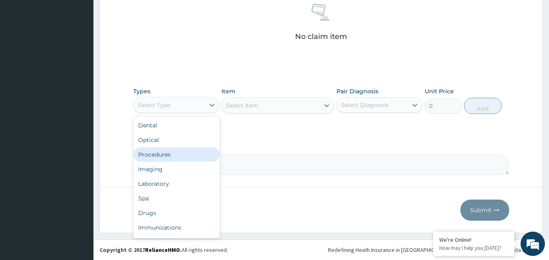
click at [159, 155] on div "Procedures" at bounding box center [176, 154] width 87 height 15
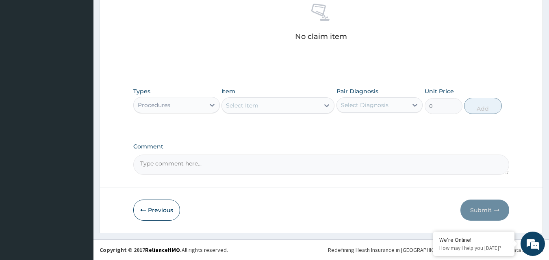
click at [238, 106] on div "Select Item" at bounding box center [242, 106] width 32 height 8
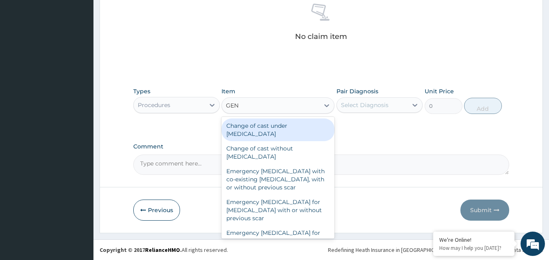
type input "GENE"
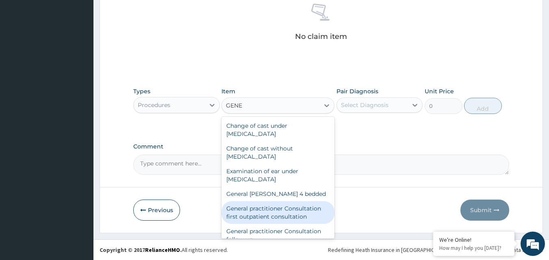
click at [263, 214] on div "General practitioner Consultation first outpatient consultation" at bounding box center [277, 212] width 113 height 23
type input "3547.5"
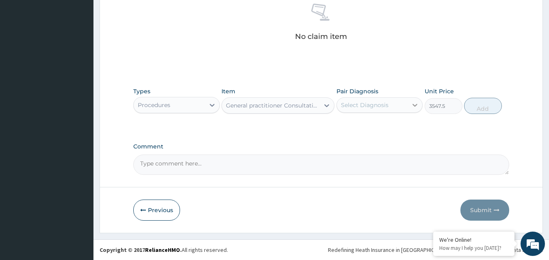
click at [414, 106] on icon at bounding box center [415, 105] width 8 height 8
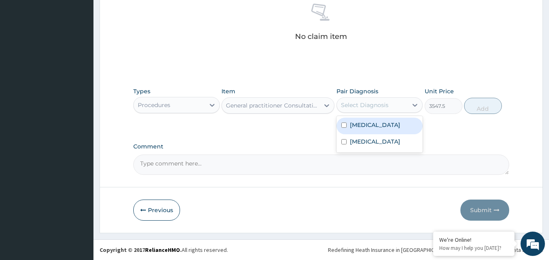
click at [378, 128] on div "[MEDICAL_DATA]" at bounding box center [379, 126] width 87 height 17
checkbox input "true"
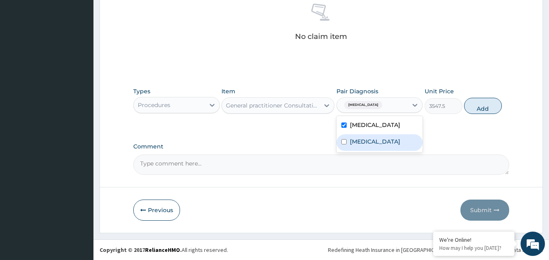
click at [374, 143] on div "[MEDICAL_DATA]" at bounding box center [379, 142] width 87 height 17
checkbox input "true"
click at [483, 108] on button "Add" at bounding box center [483, 106] width 38 height 16
type input "0"
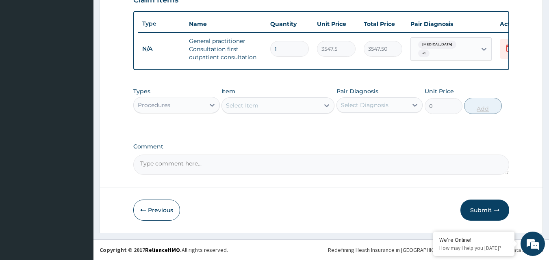
scroll to position [297, 0]
click at [211, 106] on icon at bounding box center [212, 105] width 5 height 3
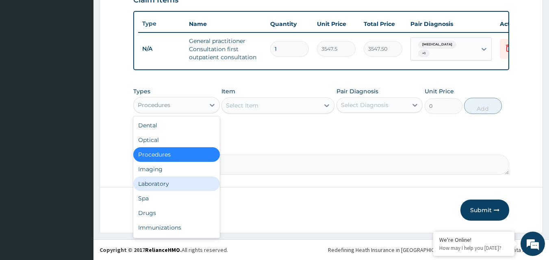
click at [178, 183] on div "Laboratory" at bounding box center [176, 184] width 87 height 15
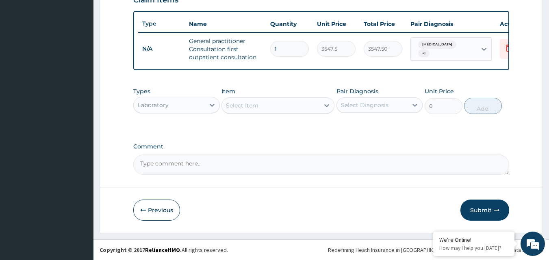
click at [241, 106] on div "Select Item" at bounding box center [242, 106] width 32 height 8
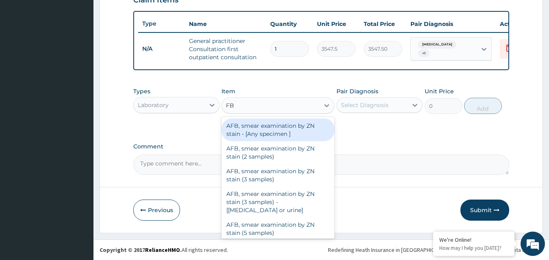
type input "FBC"
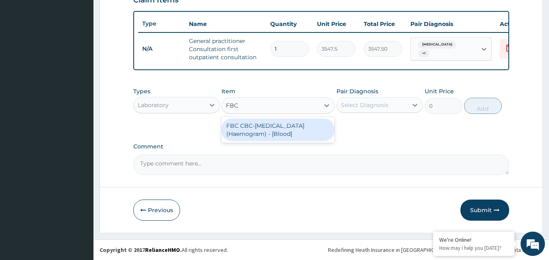
click at [253, 132] on div "FBC CBC-Complete Blood Count (Haemogram) - [Blood]" at bounding box center [277, 130] width 113 height 23
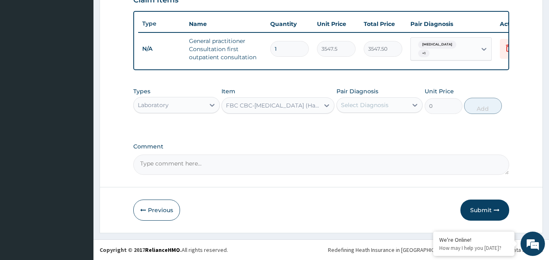
type input "4300"
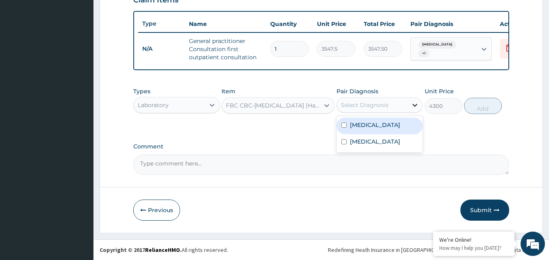
click at [414, 104] on icon at bounding box center [415, 105] width 8 height 8
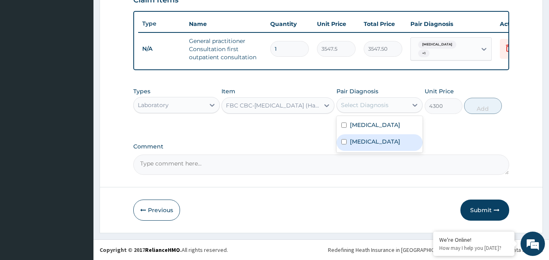
click at [384, 145] on div "Sepsis" at bounding box center [379, 142] width 87 height 17
checkbox input "true"
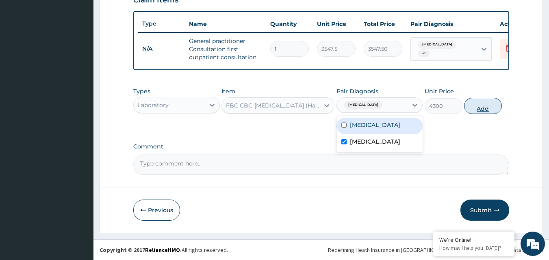
click at [488, 107] on button "Add" at bounding box center [483, 106] width 38 height 16
type input "0"
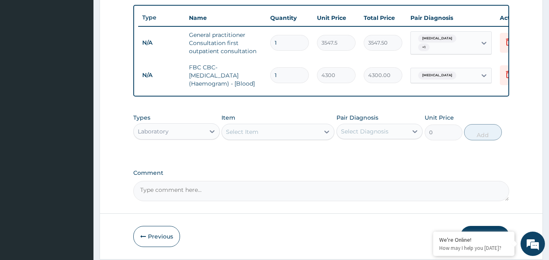
click at [247, 136] on div "Select Item" at bounding box center [242, 132] width 32 height 8
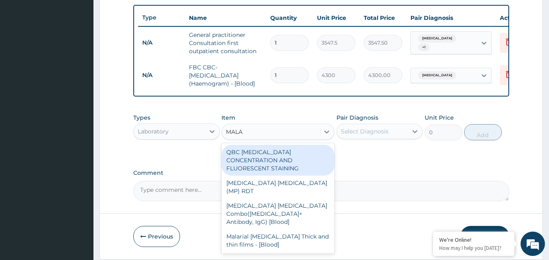
type input "MALAR"
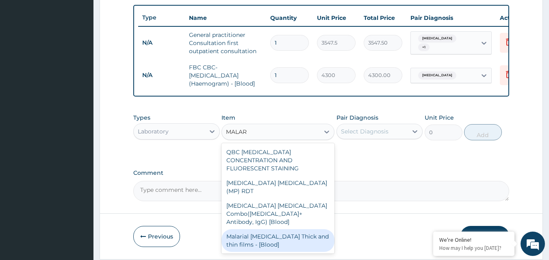
click at [262, 230] on div "Malarial Parasite Thick and thin films - [Blood]" at bounding box center [277, 241] width 113 height 23
type input "1612.5"
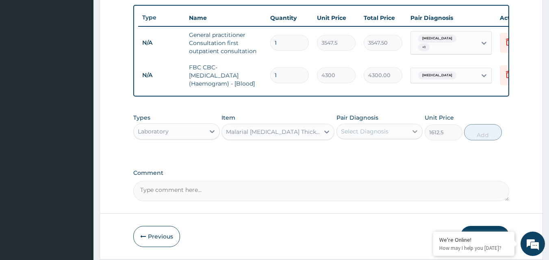
click at [412, 136] on icon at bounding box center [415, 132] width 8 height 8
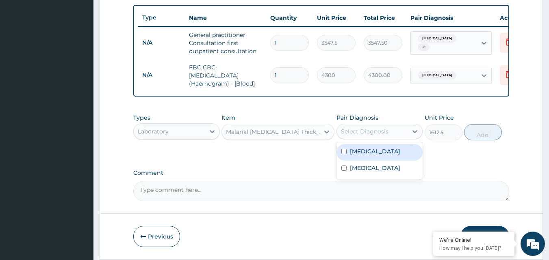
click at [364, 156] on label "Malaria" at bounding box center [375, 151] width 50 height 8
checkbox input "true"
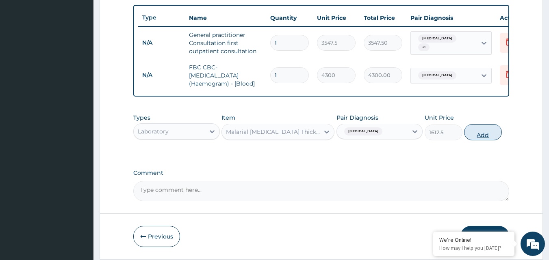
click at [485, 141] on button "Add" at bounding box center [483, 132] width 38 height 16
type input "0"
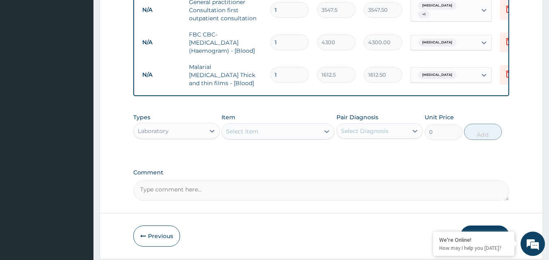
scroll to position [358, 0]
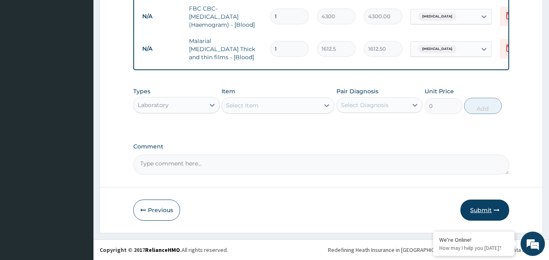
click at [485, 213] on button "Submit" at bounding box center [484, 210] width 49 height 21
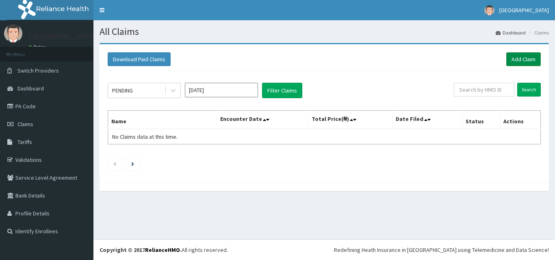
click at [524, 63] on link "Add Claim" at bounding box center [523, 59] width 35 height 14
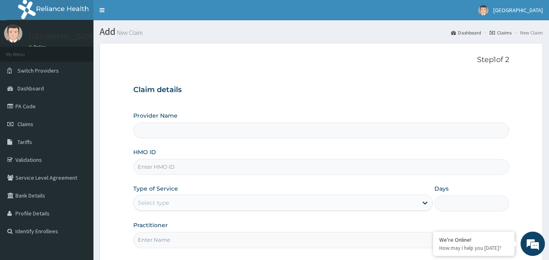
click at [162, 168] on input "HMO ID" at bounding box center [321, 167] width 376 height 16
paste input "EUH/10096/A"
type input "EUH/10096/A"
type input "[GEOGRAPHIC_DATA]"
type input "EUH/10096/D"
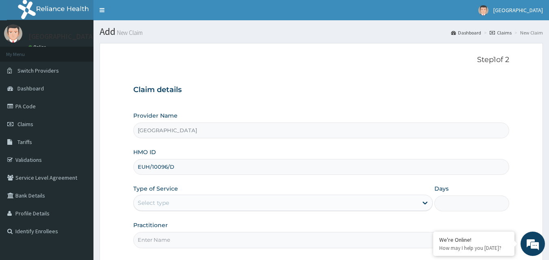
click at [170, 208] on div "Select type" at bounding box center [276, 203] width 284 height 13
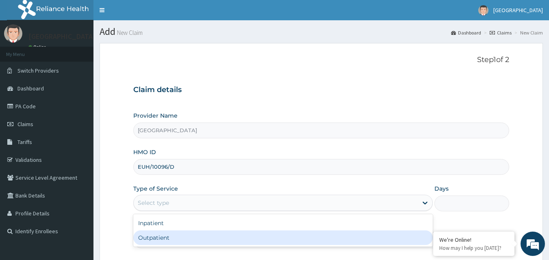
click at [159, 239] on div "Outpatient" at bounding box center [282, 238] width 299 height 15
type input "1"
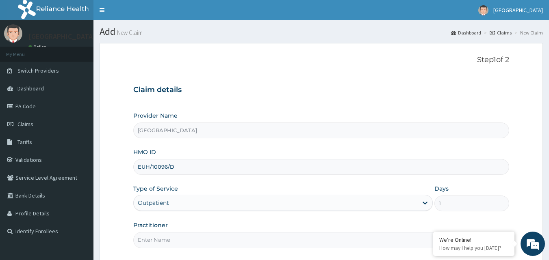
click at [160, 245] on input "Practitioner" at bounding box center [321, 240] width 376 height 16
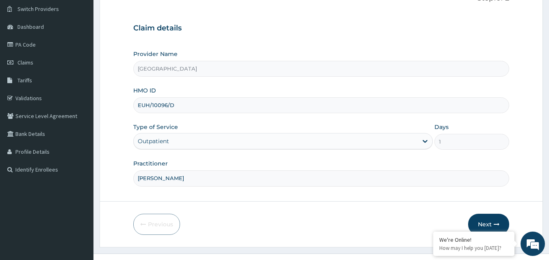
scroll to position [76, 0]
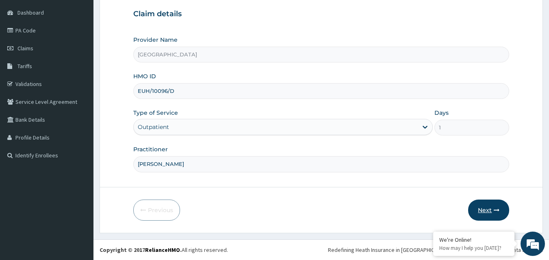
type input "[PERSON_NAME]"
click at [492, 213] on button "Next" at bounding box center [488, 210] width 41 height 21
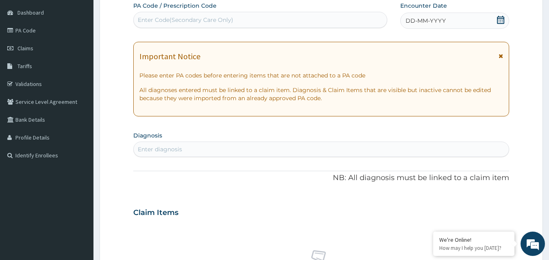
click at [501, 17] on icon at bounding box center [500, 20] width 8 height 8
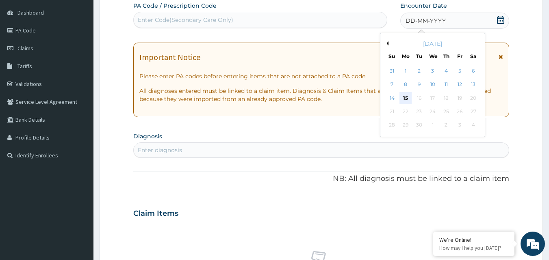
click at [406, 99] on div "15" at bounding box center [405, 98] width 12 height 12
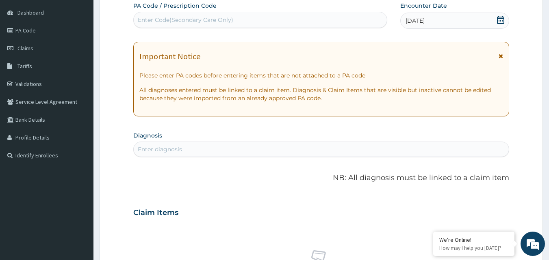
click at [159, 153] on div "Enter diagnosis" at bounding box center [160, 149] width 44 height 8
type input "[MEDICAL_DATA]"
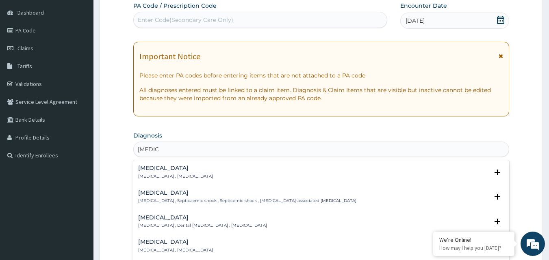
click at [152, 174] on p "[MEDICAL_DATA] , [MEDICAL_DATA]" at bounding box center [175, 177] width 75 height 6
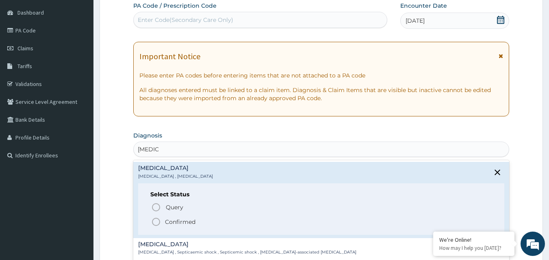
click at [158, 220] on icon "status option filled" at bounding box center [156, 222] width 10 height 10
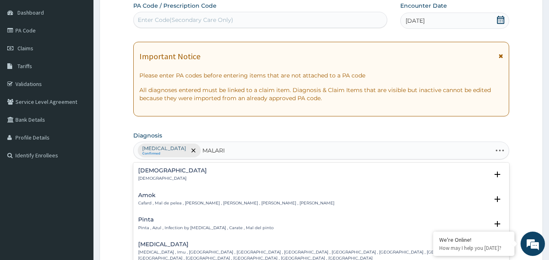
type input "MALARIA"
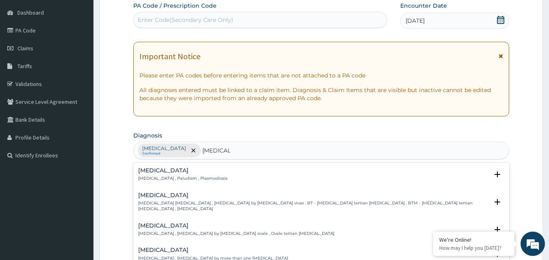
click at [152, 173] on h4 "Malaria" at bounding box center [182, 171] width 89 height 6
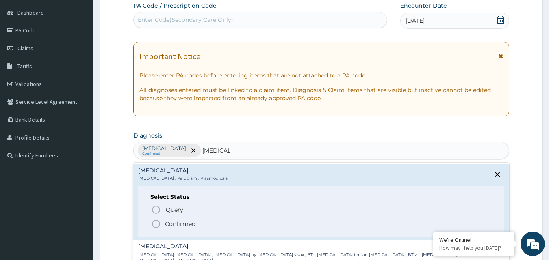
click at [156, 223] on icon "status option filled" at bounding box center [156, 224] width 10 height 10
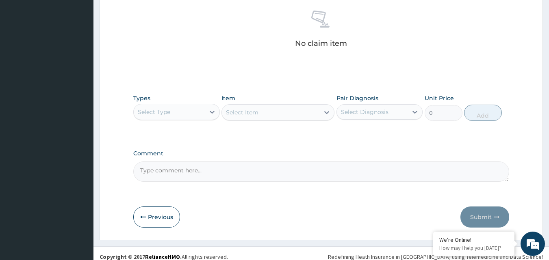
scroll to position [325, 0]
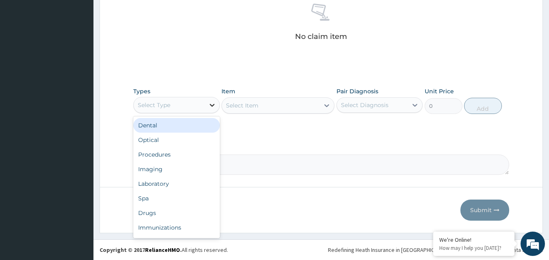
click at [212, 105] on icon at bounding box center [212, 105] width 5 height 3
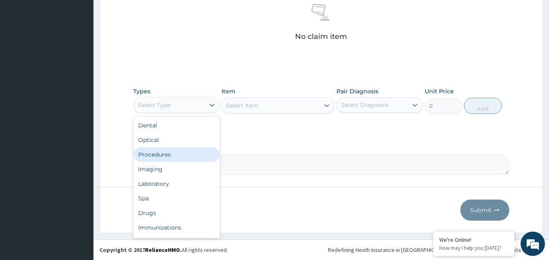
click at [181, 154] on div "Procedures" at bounding box center [176, 154] width 87 height 15
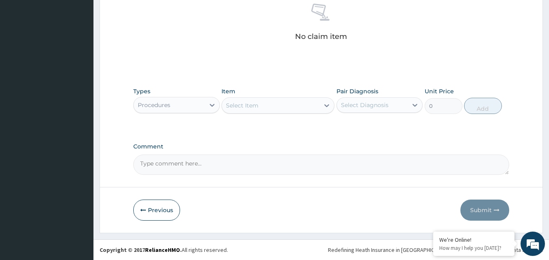
click at [244, 106] on div "Select Item" at bounding box center [242, 106] width 32 height 8
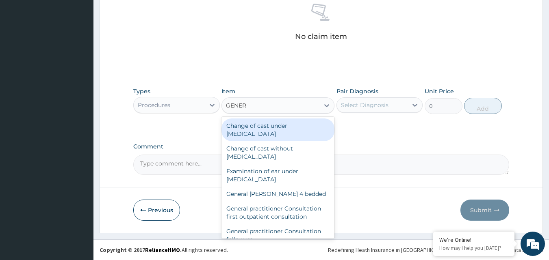
type input "GENERA"
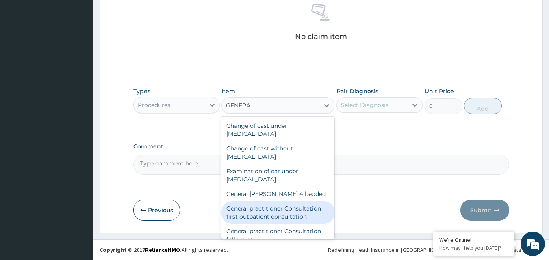
click at [260, 217] on div "General practitioner Consultation first outpatient consultation" at bounding box center [277, 212] width 113 height 23
type input "3547.5"
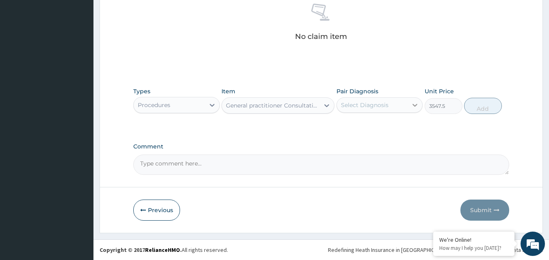
click at [414, 105] on icon at bounding box center [415, 105] width 8 height 8
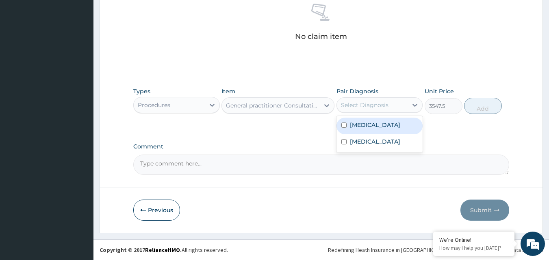
click at [370, 131] on div "Sepsis" at bounding box center [379, 126] width 87 height 17
checkbox input "true"
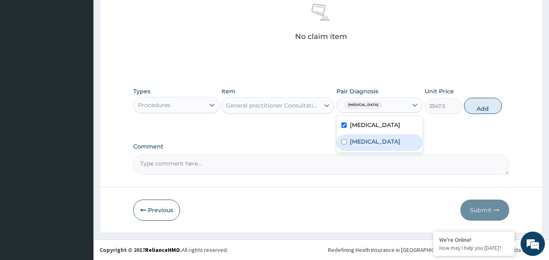
click at [371, 141] on div "Malaria" at bounding box center [379, 142] width 87 height 17
checkbox input "true"
click at [487, 107] on button "Add" at bounding box center [483, 106] width 38 height 16
type input "0"
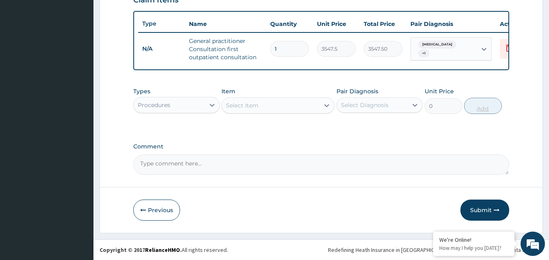
scroll to position [297, 0]
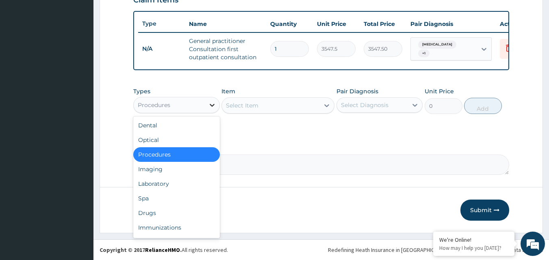
click at [211, 106] on icon at bounding box center [212, 105] width 8 height 8
click at [167, 185] on div "Laboratory" at bounding box center [176, 184] width 87 height 15
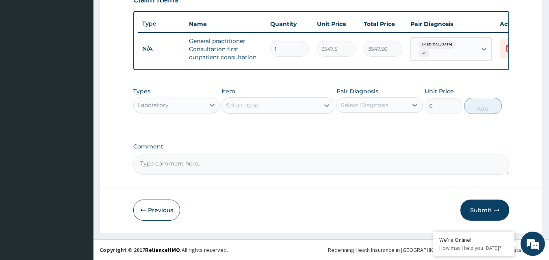
click at [237, 109] on div "Select Item" at bounding box center [242, 106] width 32 height 8
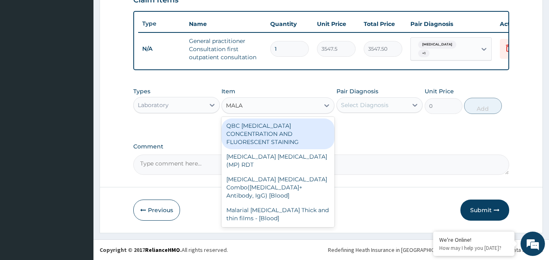
type input "MALAR"
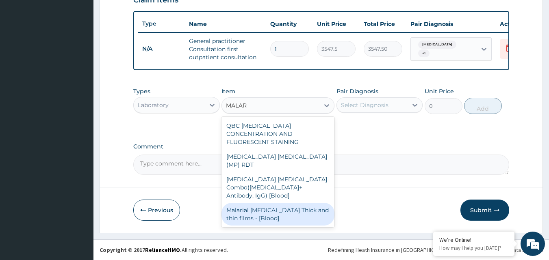
click at [252, 203] on div "Malarial Parasite Thick and thin films - [Blood]" at bounding box center [277, 214] width 113 height 23
type input "1612.5"
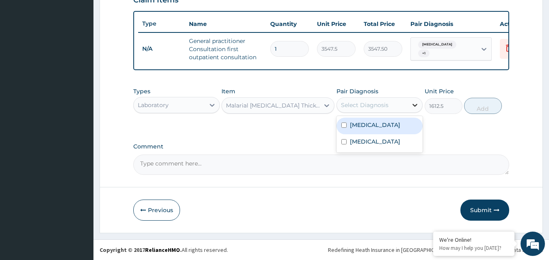
click at [414, 107] on icon at bounding box center [415, 105] width 8 height 8
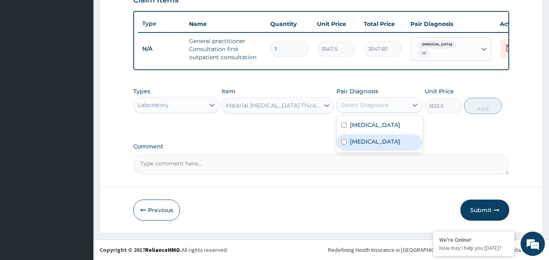
click at [382, 140] on div "Malaria" at bounding box center [379, 142] width 87 height 17
checkbox input "true"
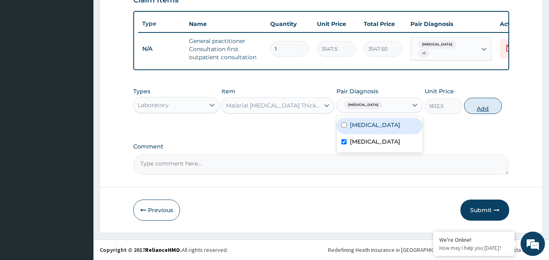
click at [488, 104] on button "Add" at bounding box center [483, 106] width 38 height 16
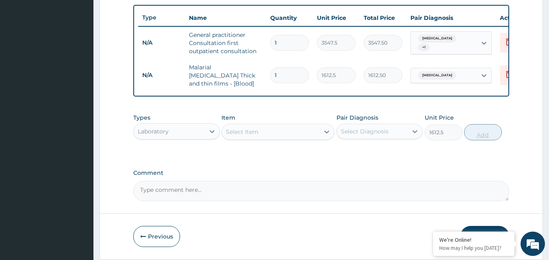
type input "0"
click at [244, 132] on div "Select Item" at bounding box center [242, 132] width 32 height 8
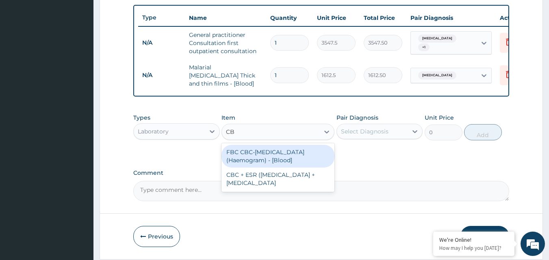
type input "CBC"
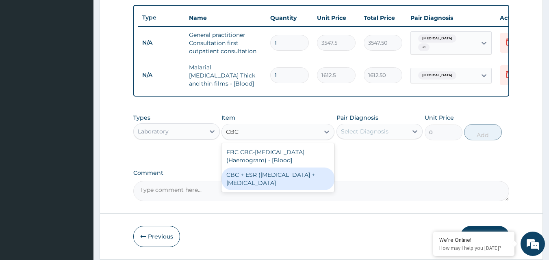
click at [250, 178] on div "CBC + ESR (Complete Blood Count + Erythrocyte Sedimentation Rate" at bounding box center [277, 179] width 113 height 23
type input "4837.5"
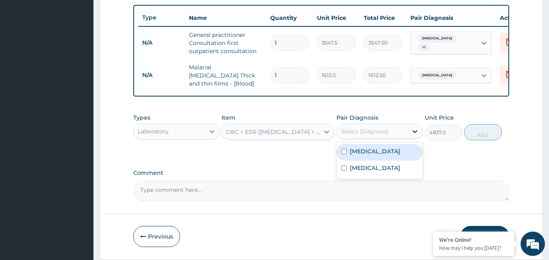
click at [414, 133] on icon at bounding box center [415, 131] width 5 height 3
click at [378, 156] on div "Sepsis" at bounding box center [379, 152] width 87 height 17
checkbox input "true"
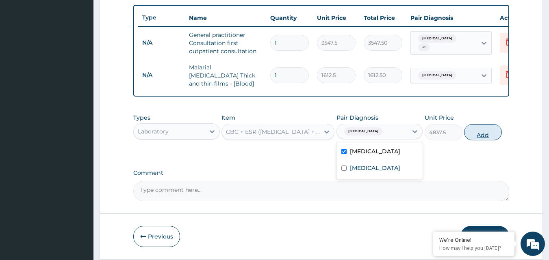
click at [479, 138] on button "Add" at bounding box center [483, 132] width 38 height 16
type input "0"
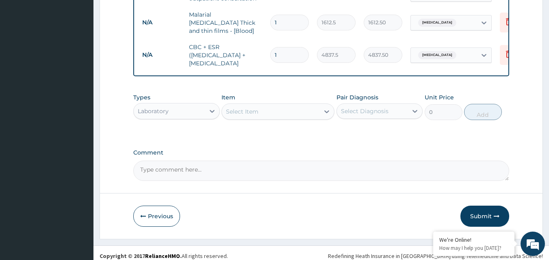
scroll to position [366, 0]
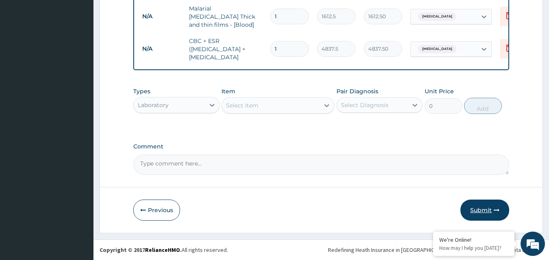
click at [487, 210] on button "Submit" at bounding box center [484, 210] width 49 height 21
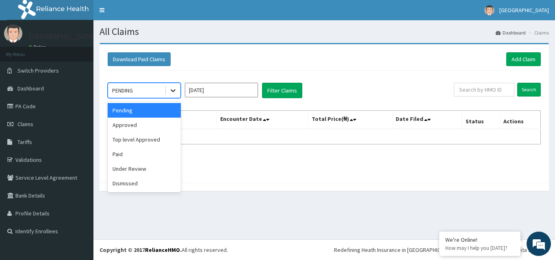
click at [174, 90] on icon at bounding box center [173, 91] width 8 height 8
click at [145, 130] on div "Approved" at bounding box center [144, 125] width 73 height 15
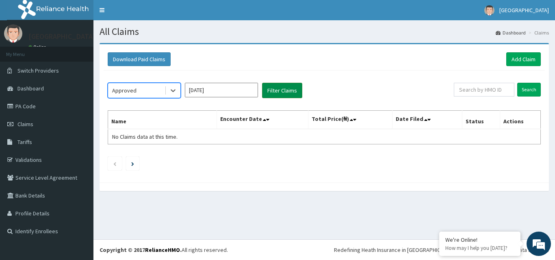
click at [282, 91] on button "Filter Claims" at bounding box center [282, 90] width 40 height 15
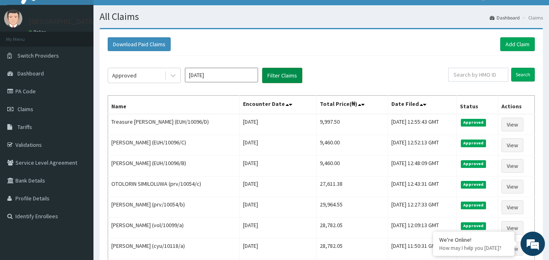
scroll to position [16, 0]
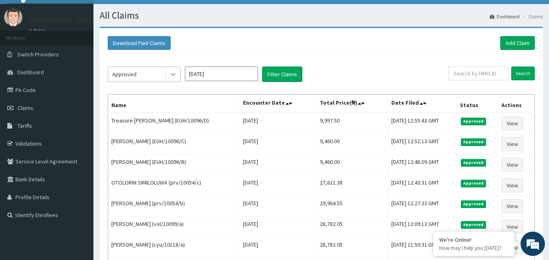
click at [174, 73] on icon at bounding box center [173, 74] width 8 height 8
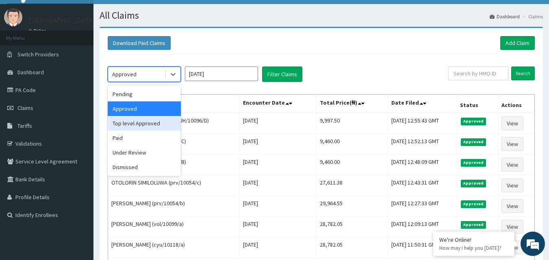
click at [138, 123] on div "Top level Approved" at bounding box center [144, 123] width 73 height 15
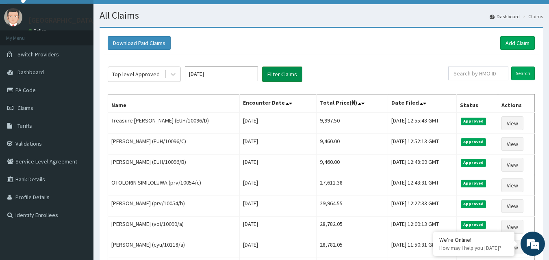
click at [275, 73] on button "Filter Claims" at bounding box center [282, 74] width 40 height 15
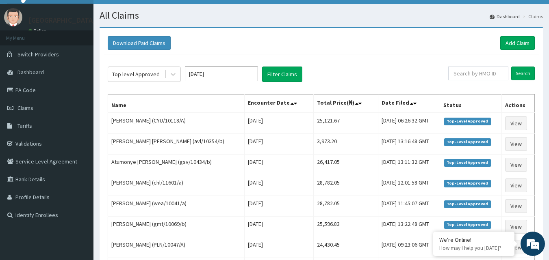
click at [356, 69] on div "Top level Approved [DATE] Filter Claims" at bounding box center [278, 74] width 340 height 15
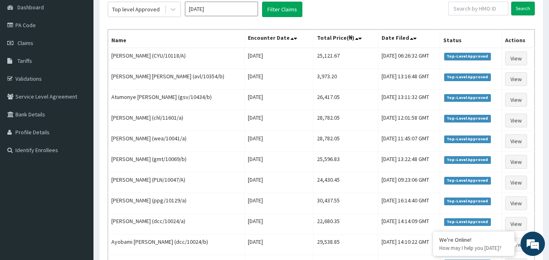
scroll to position [97, 0]
